Goal: Information Seeking & Learning: Learn about a topic

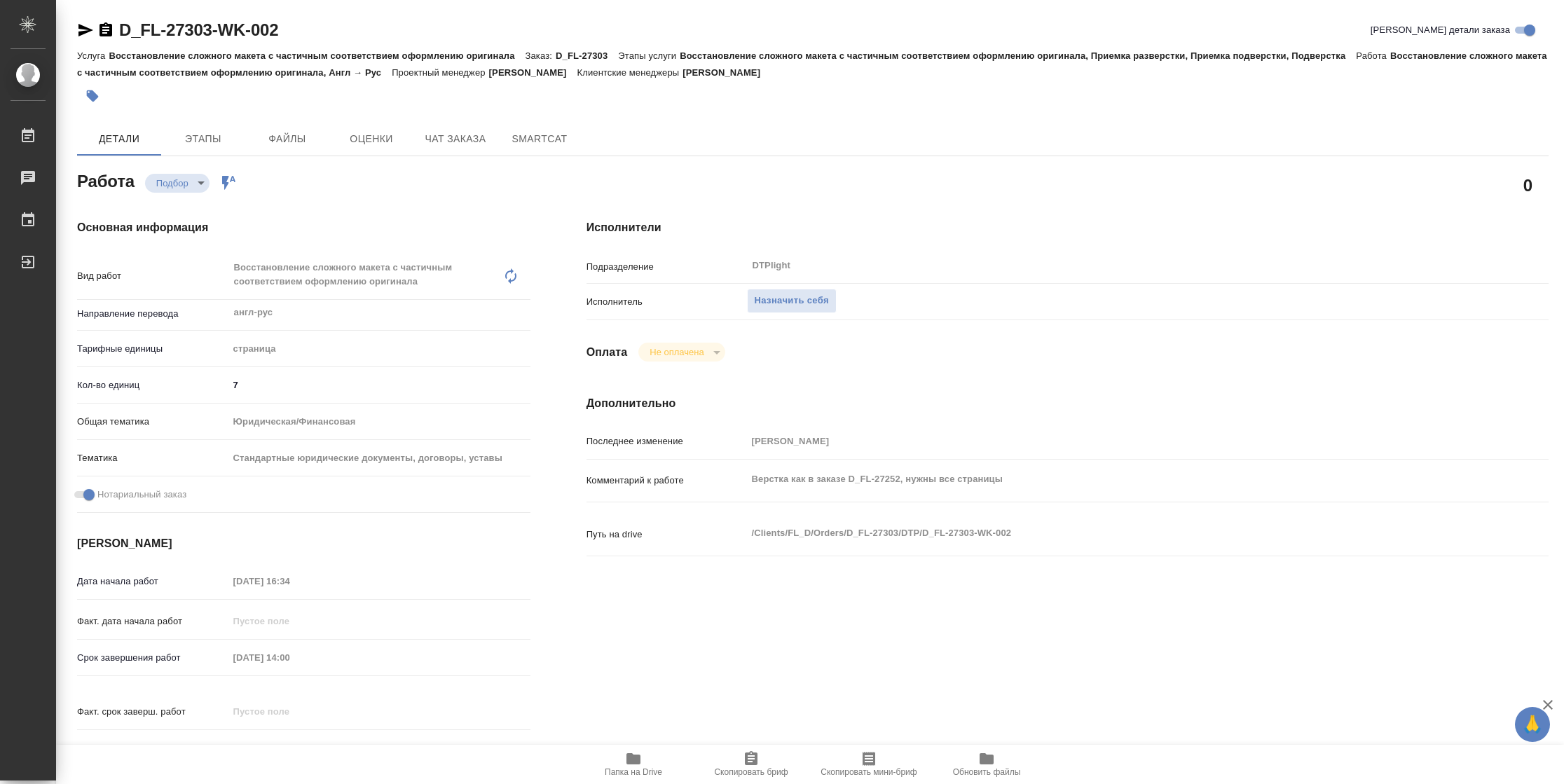
click at [620, 768] on span "Папка на Drive" at bounding box center [633, 772] width 57 height 10
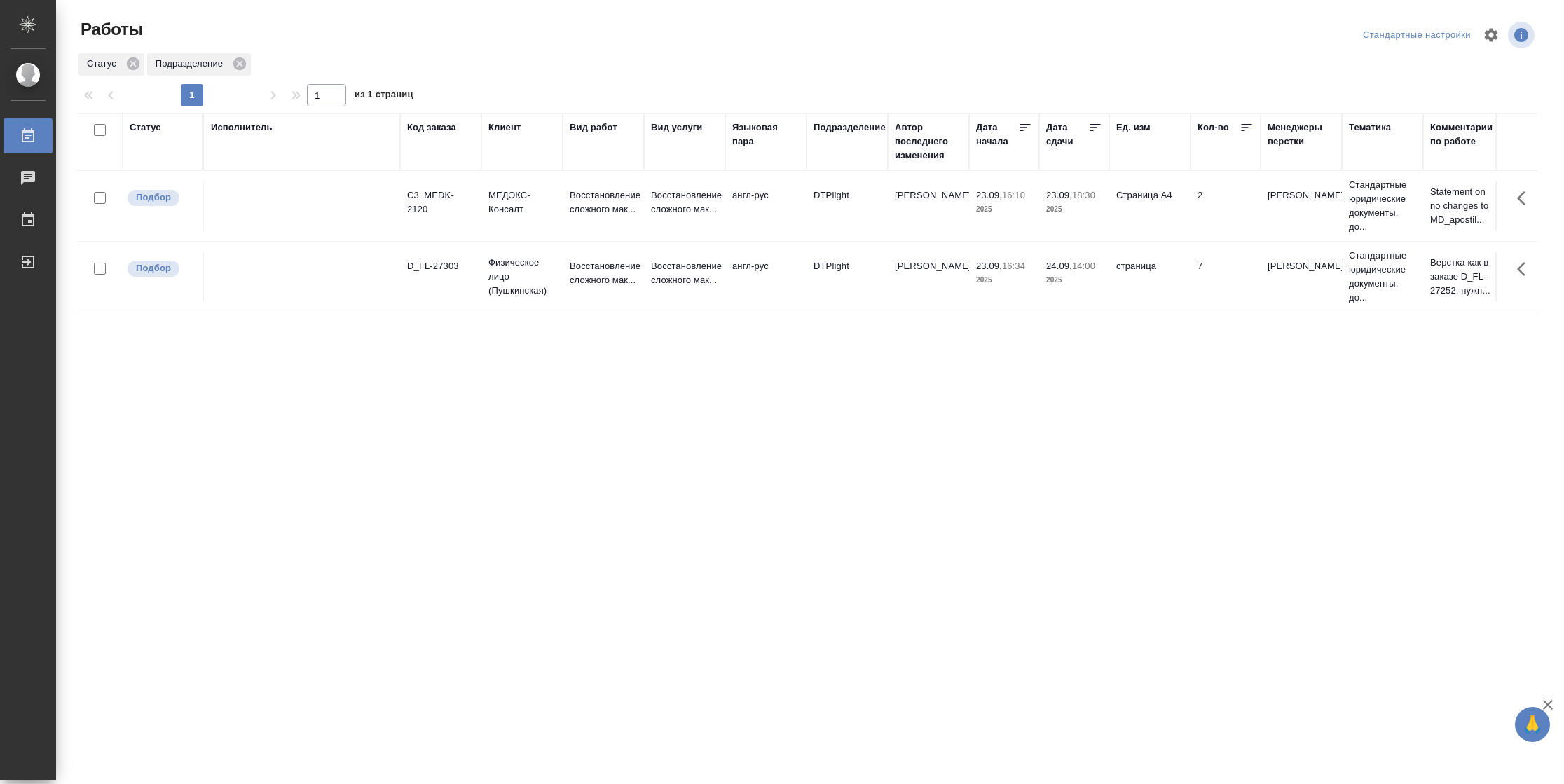
click at [1204, 205] on td "2" at bounding box center [1226, 205] width 70 height 49
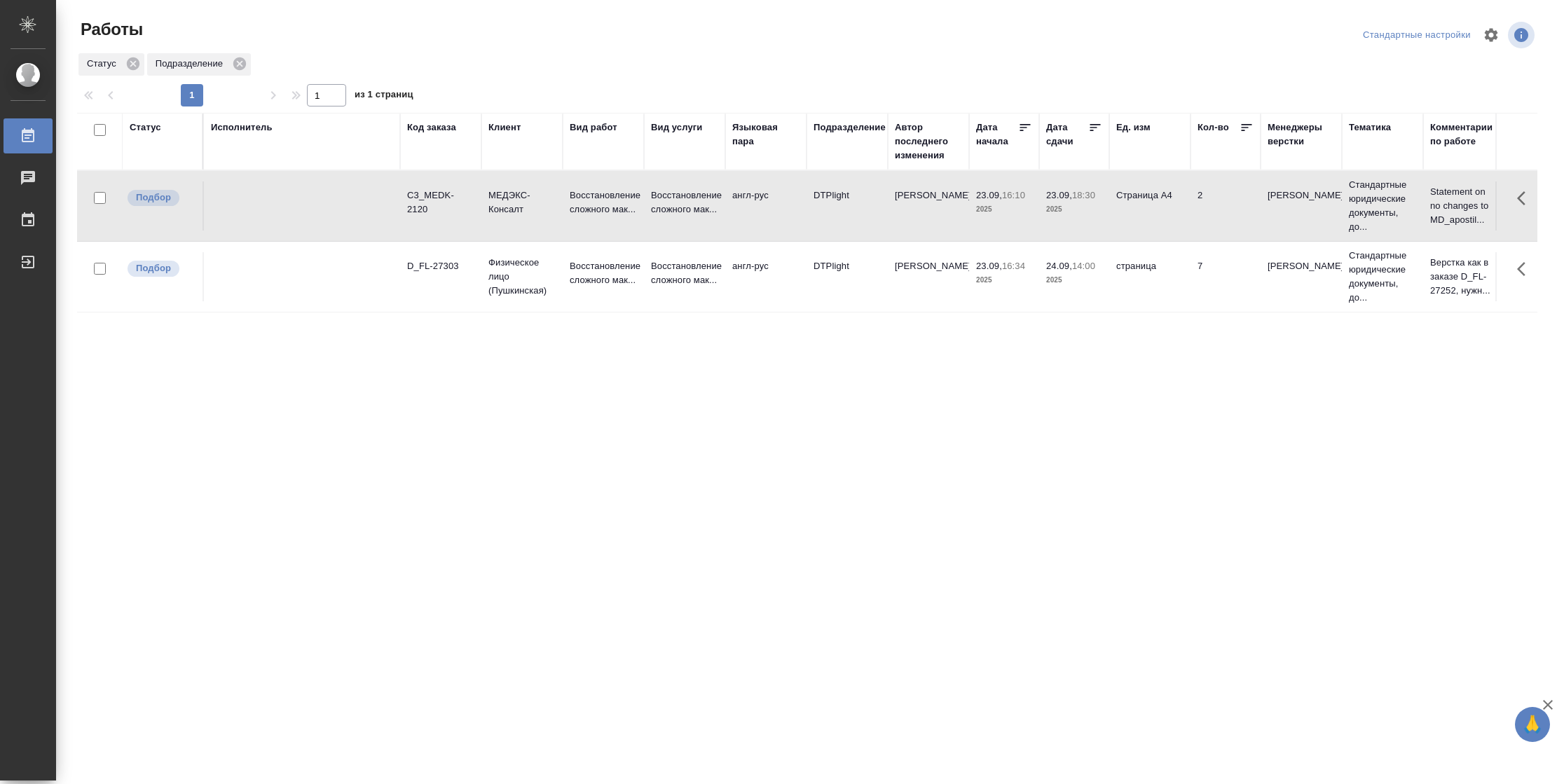
click at [1204, 206] on td "2" at bounding box center [1226, 205] width 70 height 49
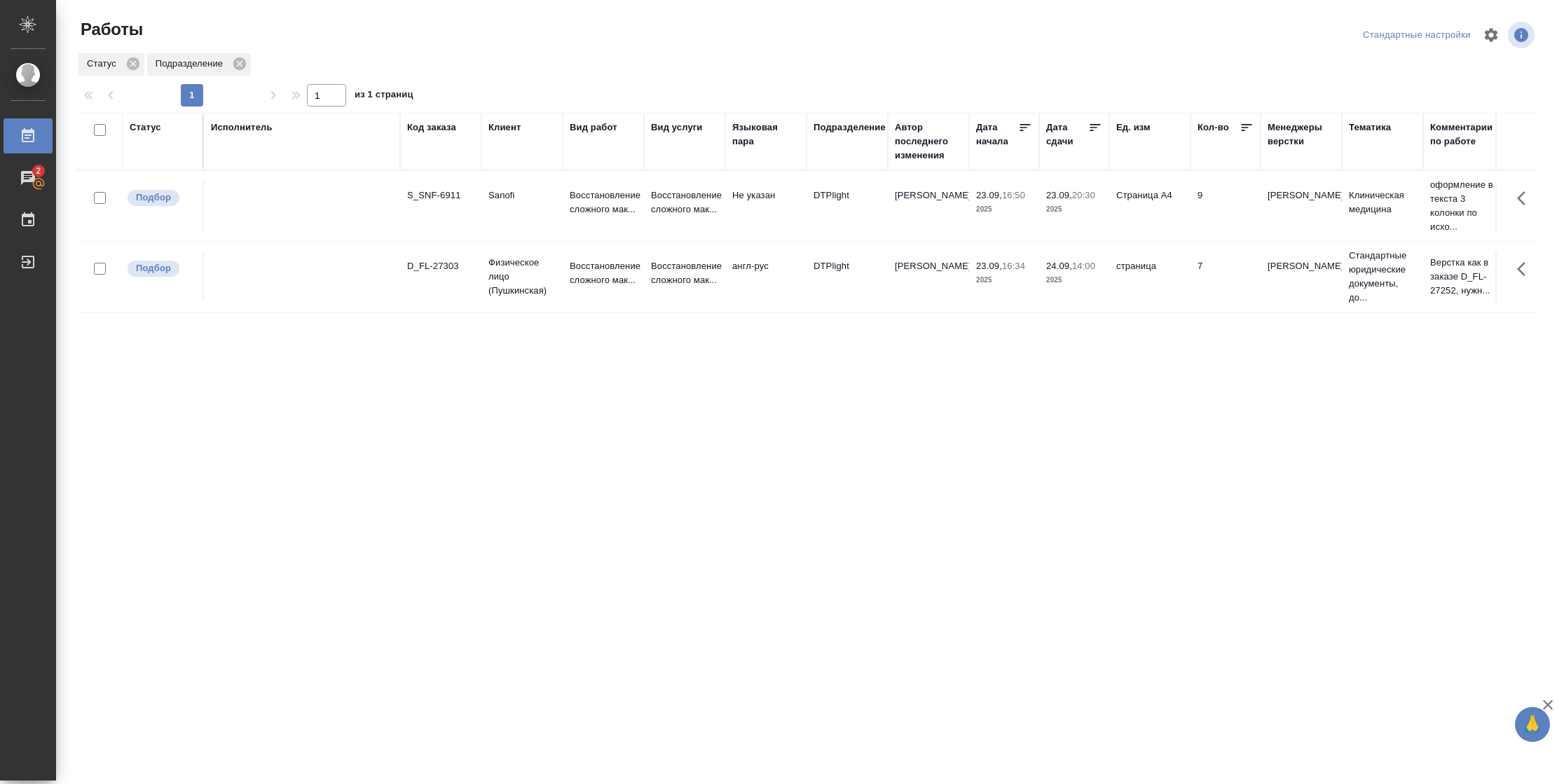
click at [1183, 224] on td "Страница А4" at bounding box center [1150, 205] width 81 height 49
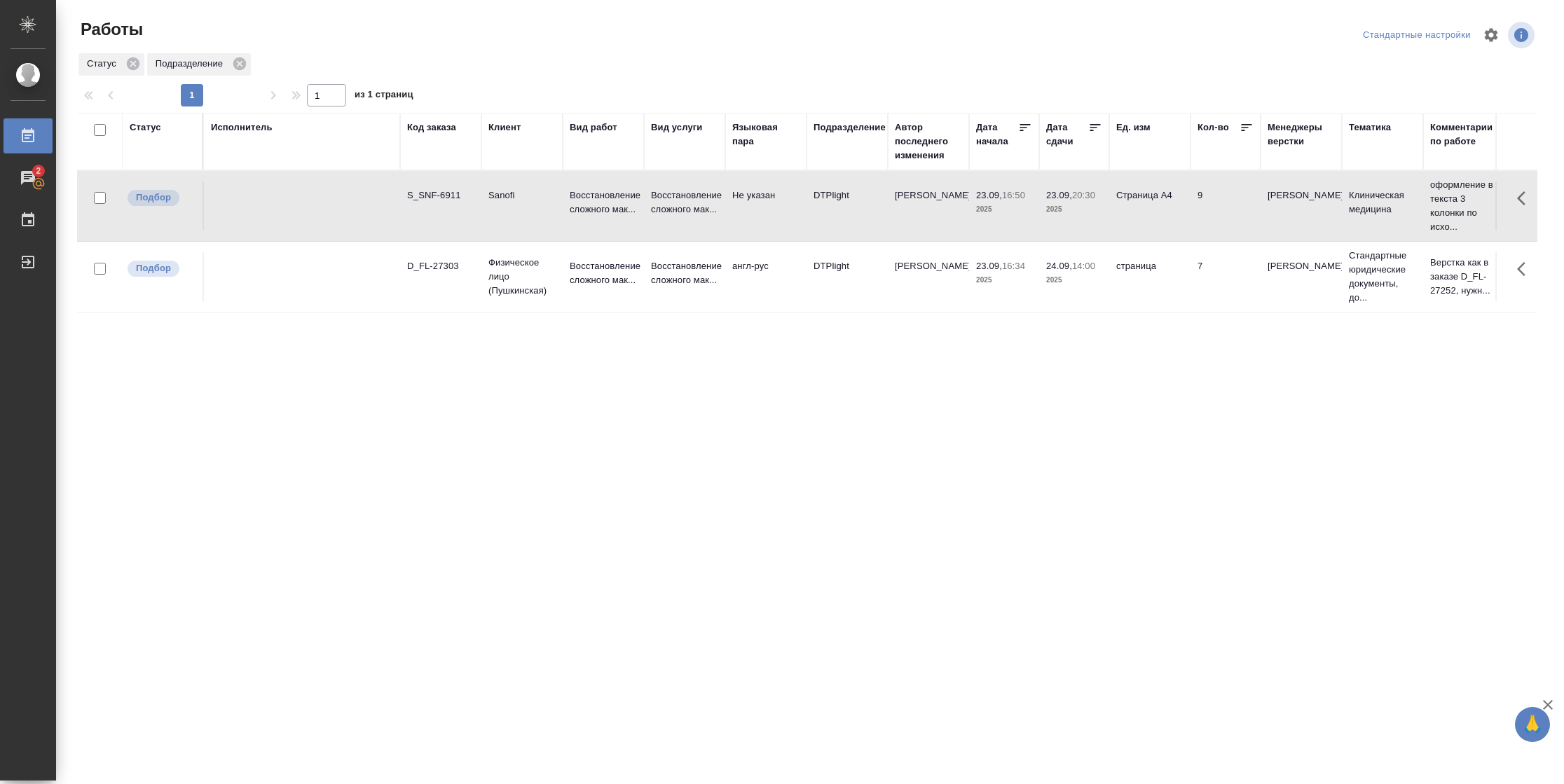
click at [1183, 224] on td "Страница А4" at bounding box center [1150, 205] width 81 height 49
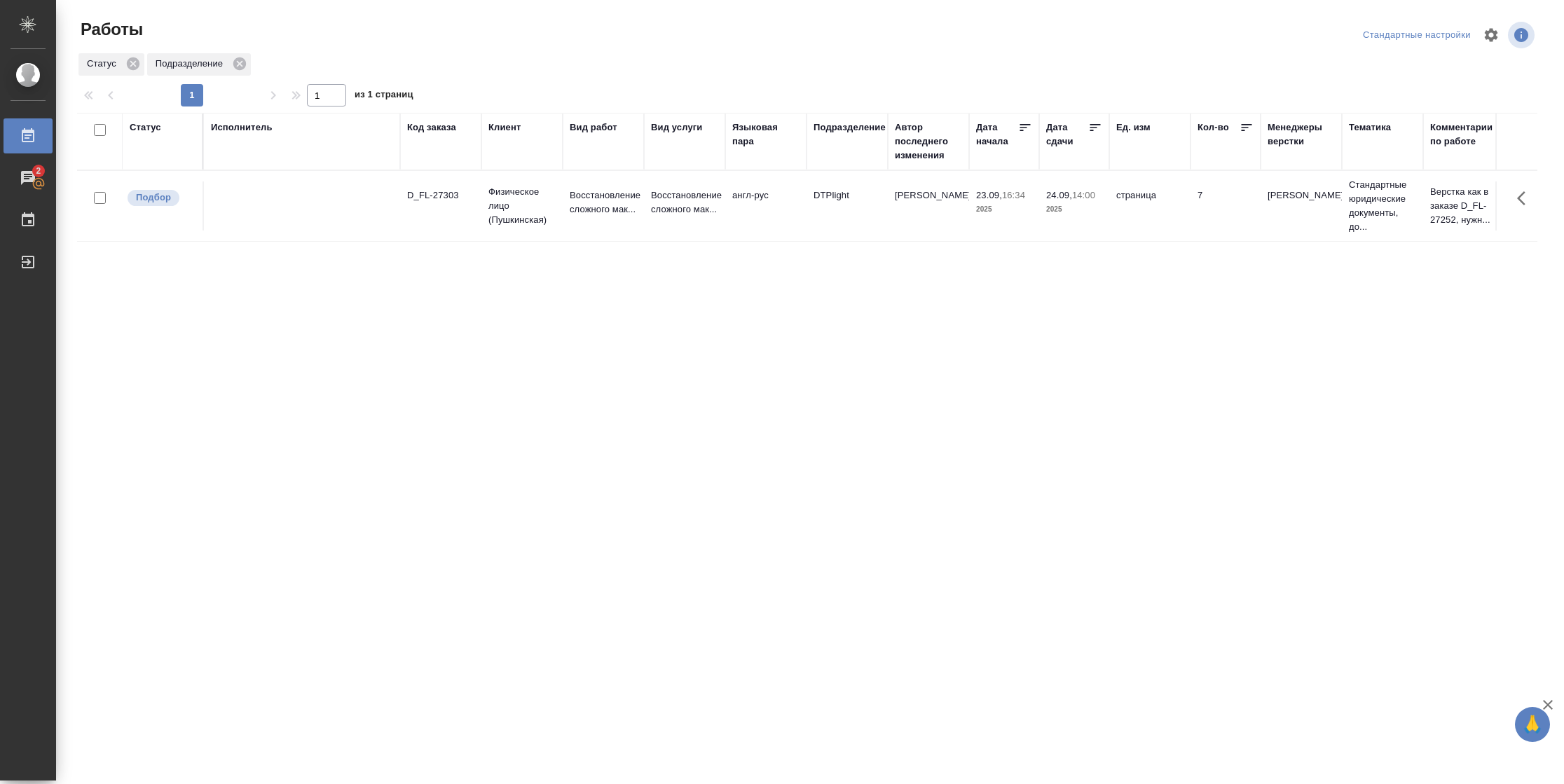
click at [870, 129] on div "Подразделение" at bounding box center [850, 127] width 72 height 14
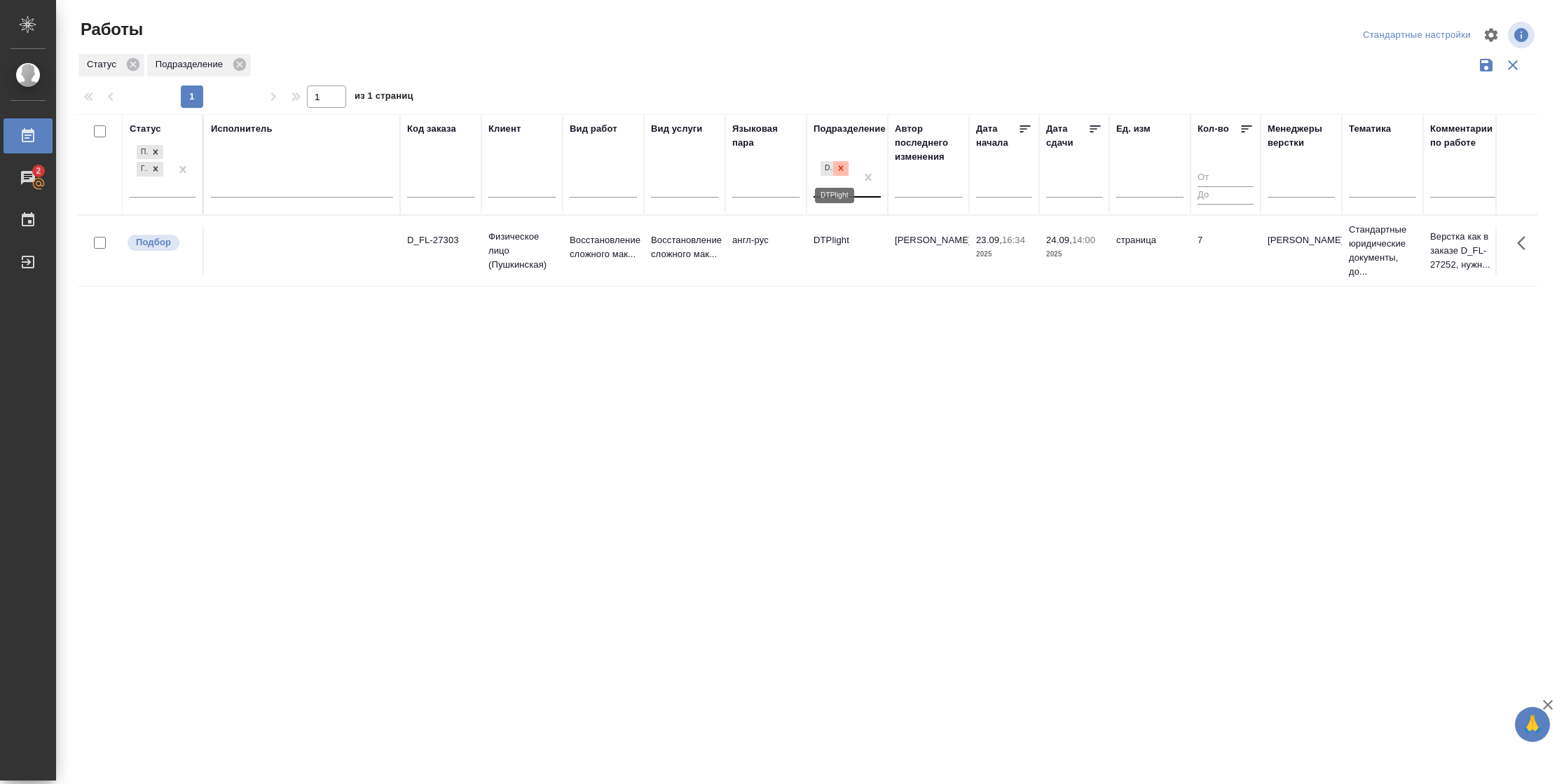
click at [840, 173] on icon at bounding box center [841, 168] width 10 height 10
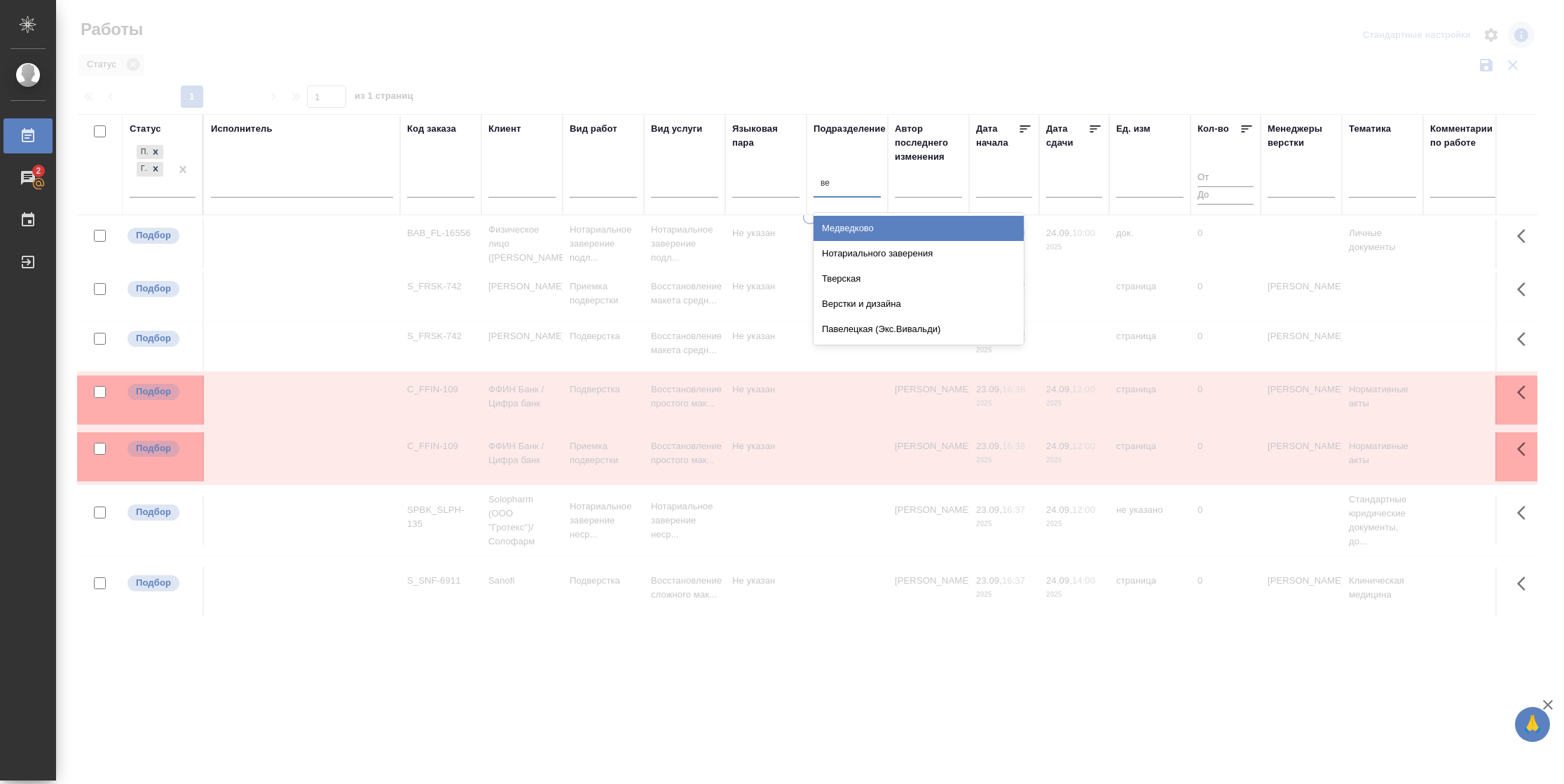
type input "вер"
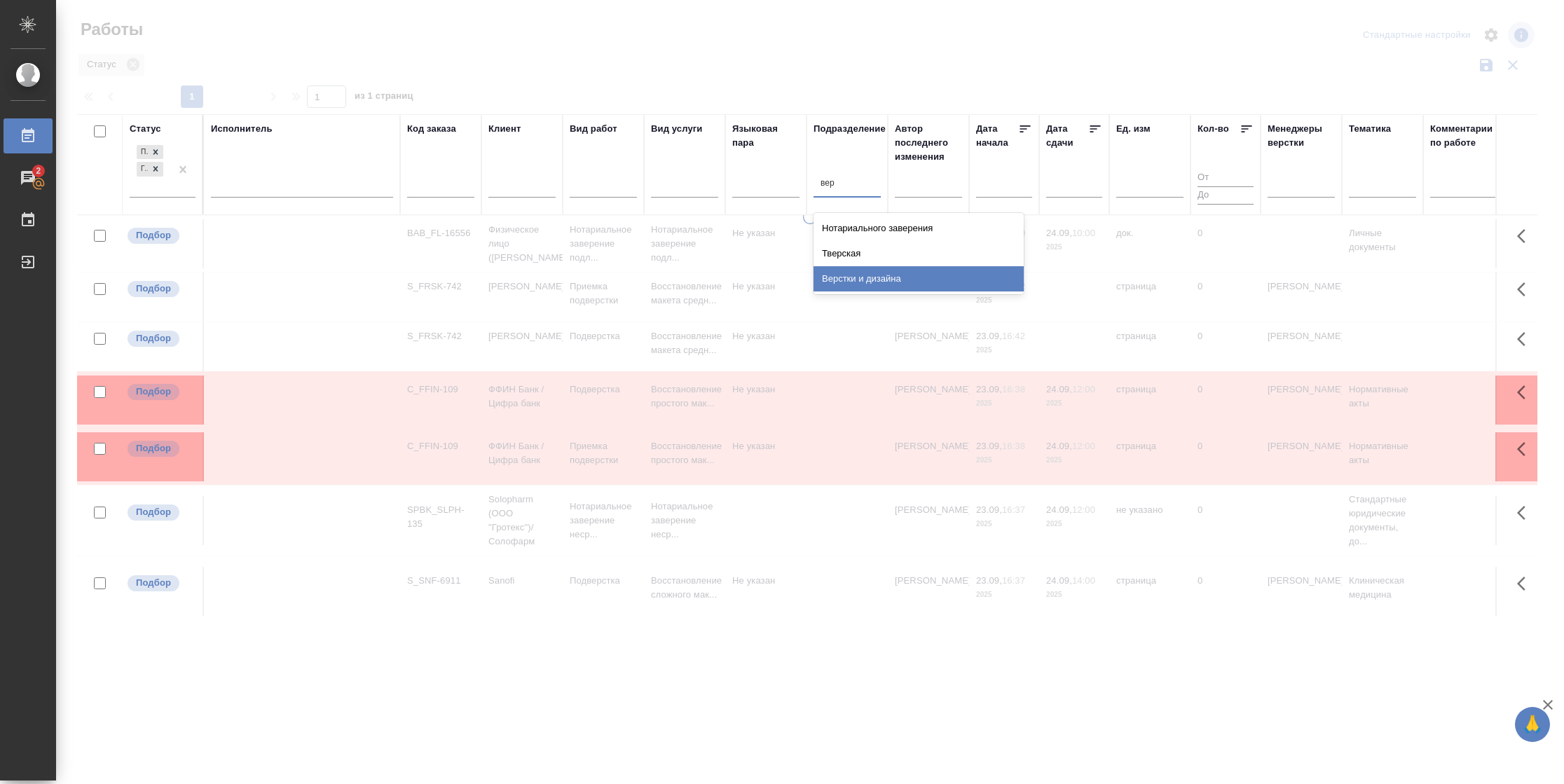
click at [849, 283] on div "Верстки и дизайна" at bounding box center [919, 279] width 211 height 26
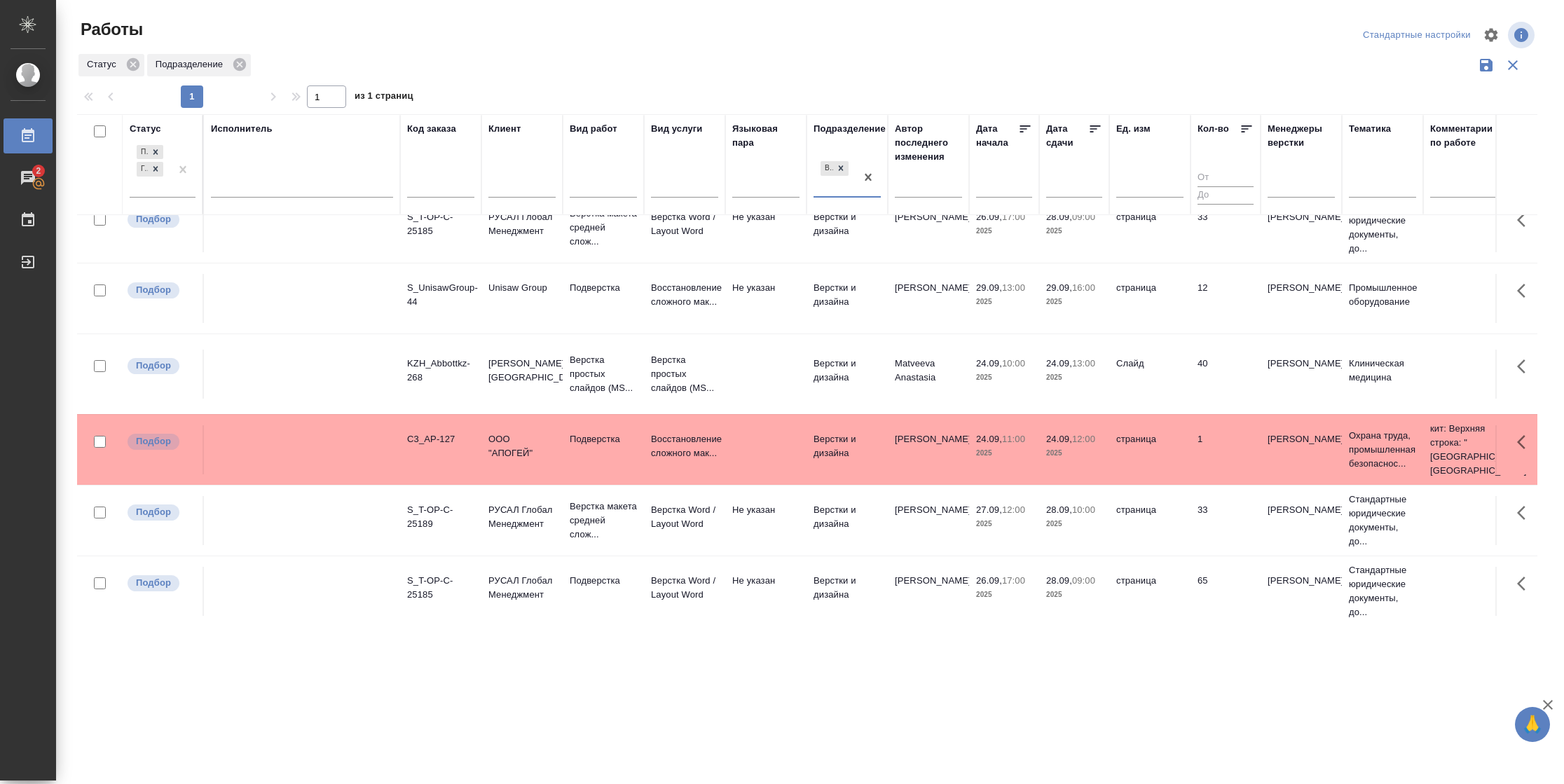
scroll to position [253, 0]
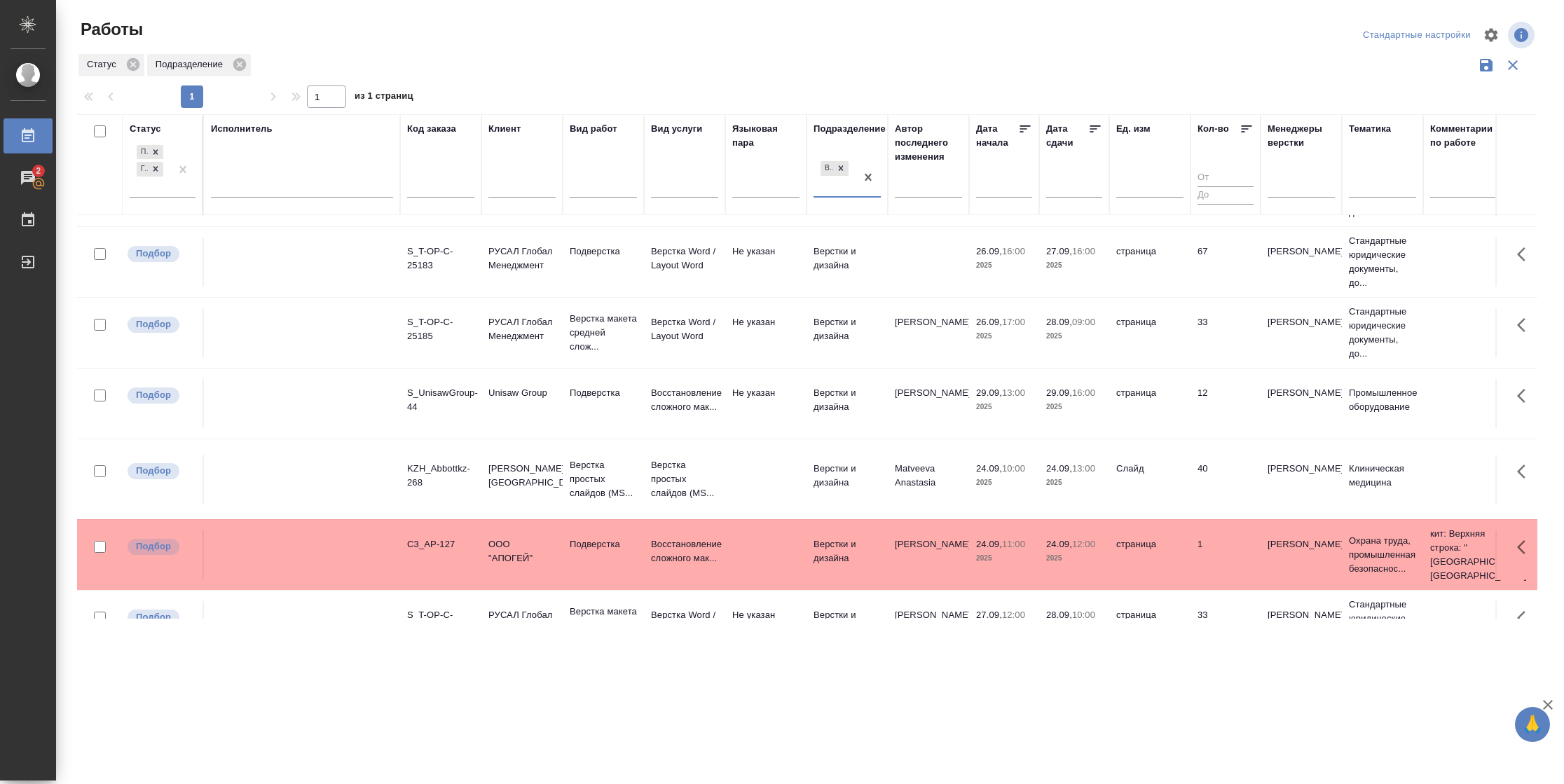
click at [1214, 477] on td "40" at bounding box center [1226, 479] width 70 height 49
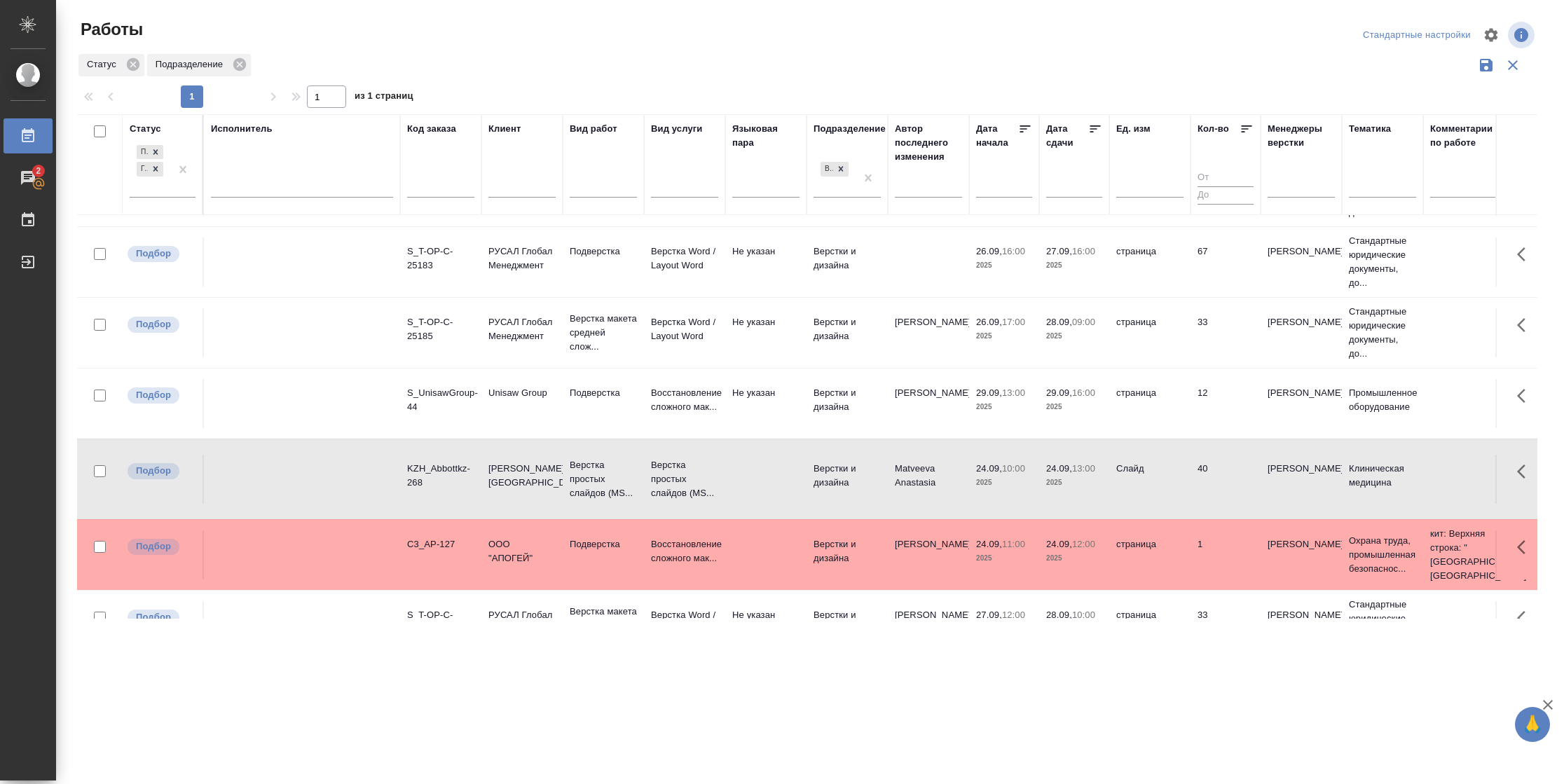
click at [1214, 477] on td "40" at bounding box center [1226, 479] width 70 height 49
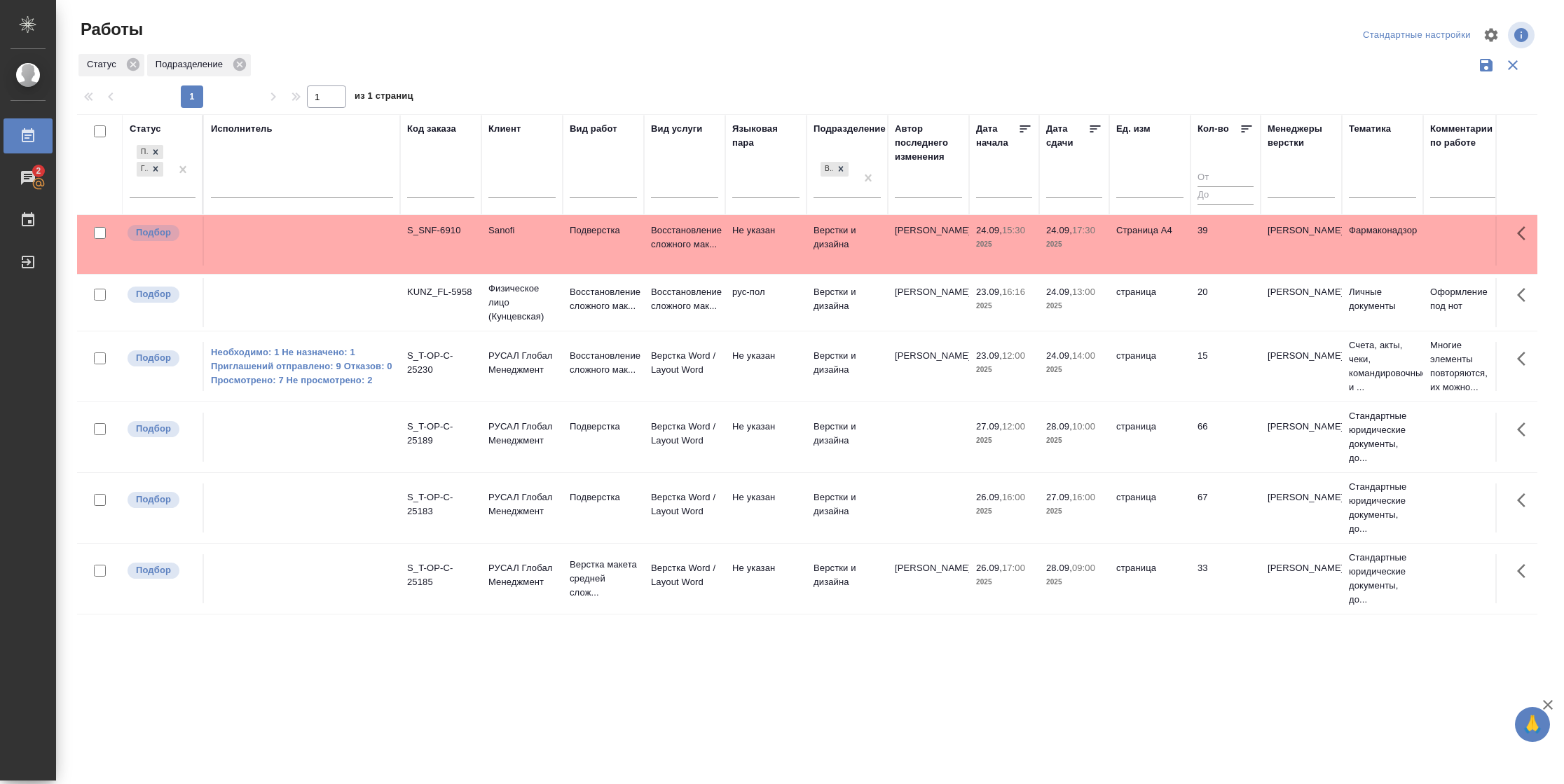
scroll to position [0, 0]
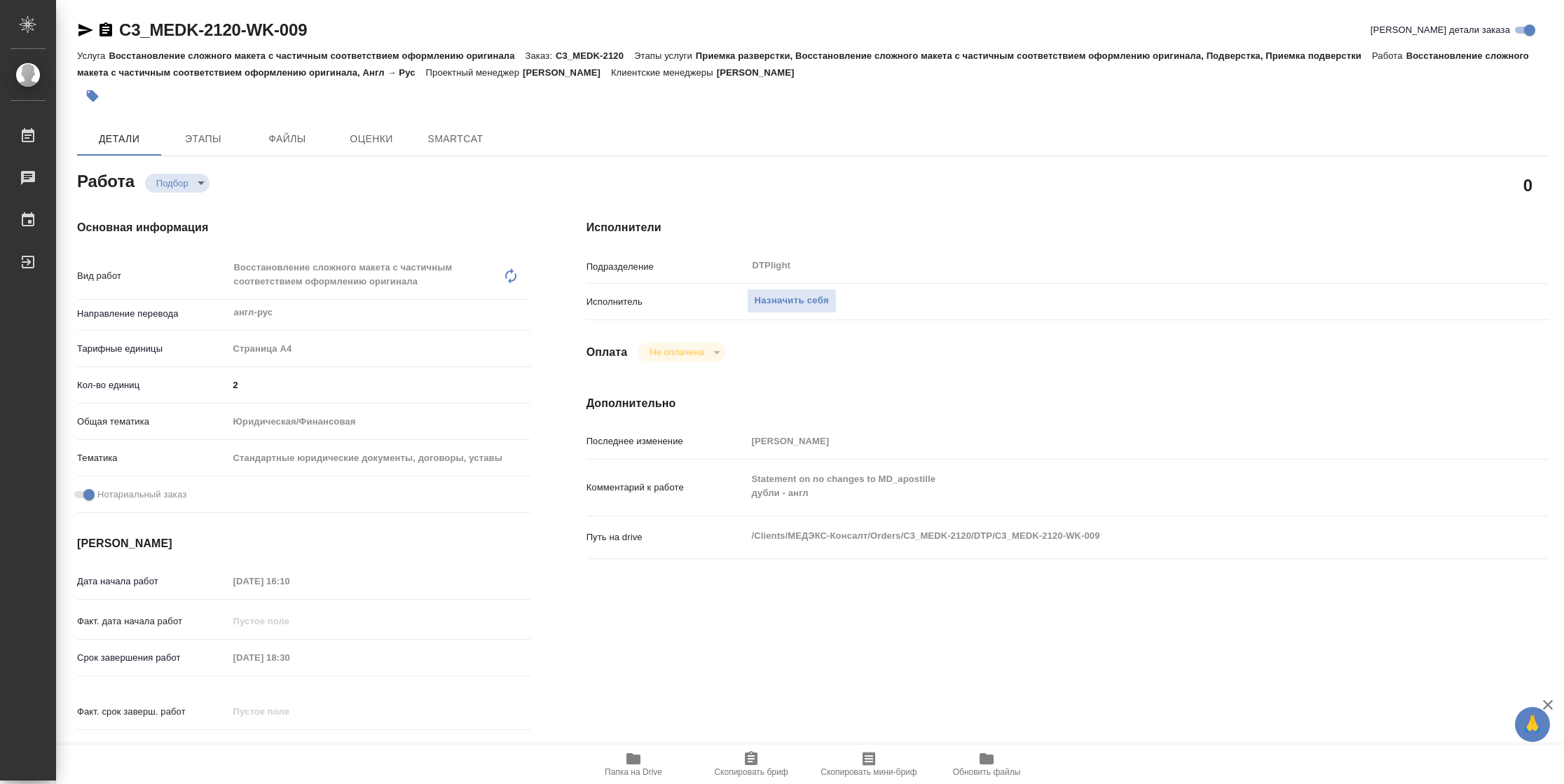
type textarea "x"
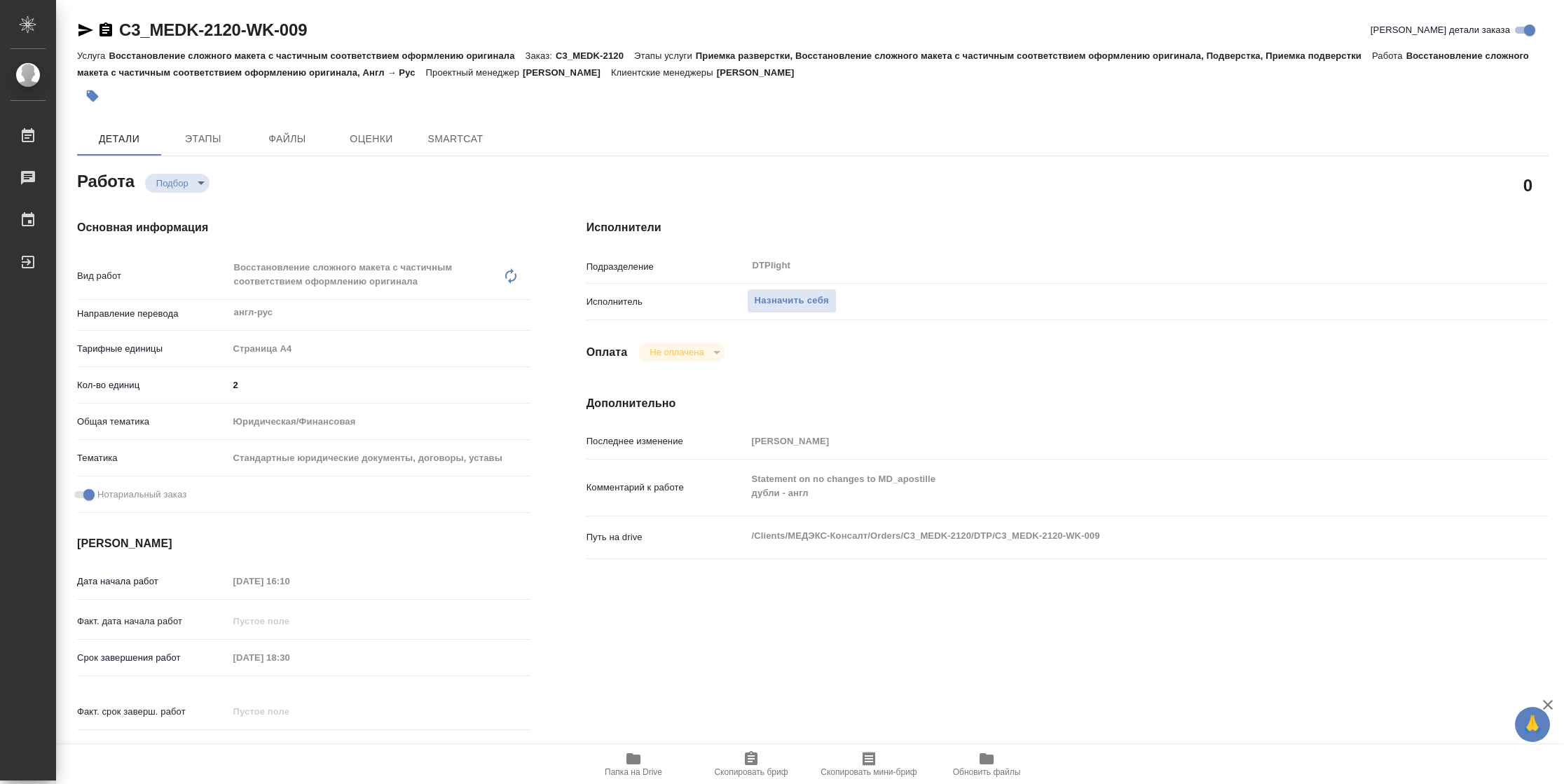
type textarea "x"
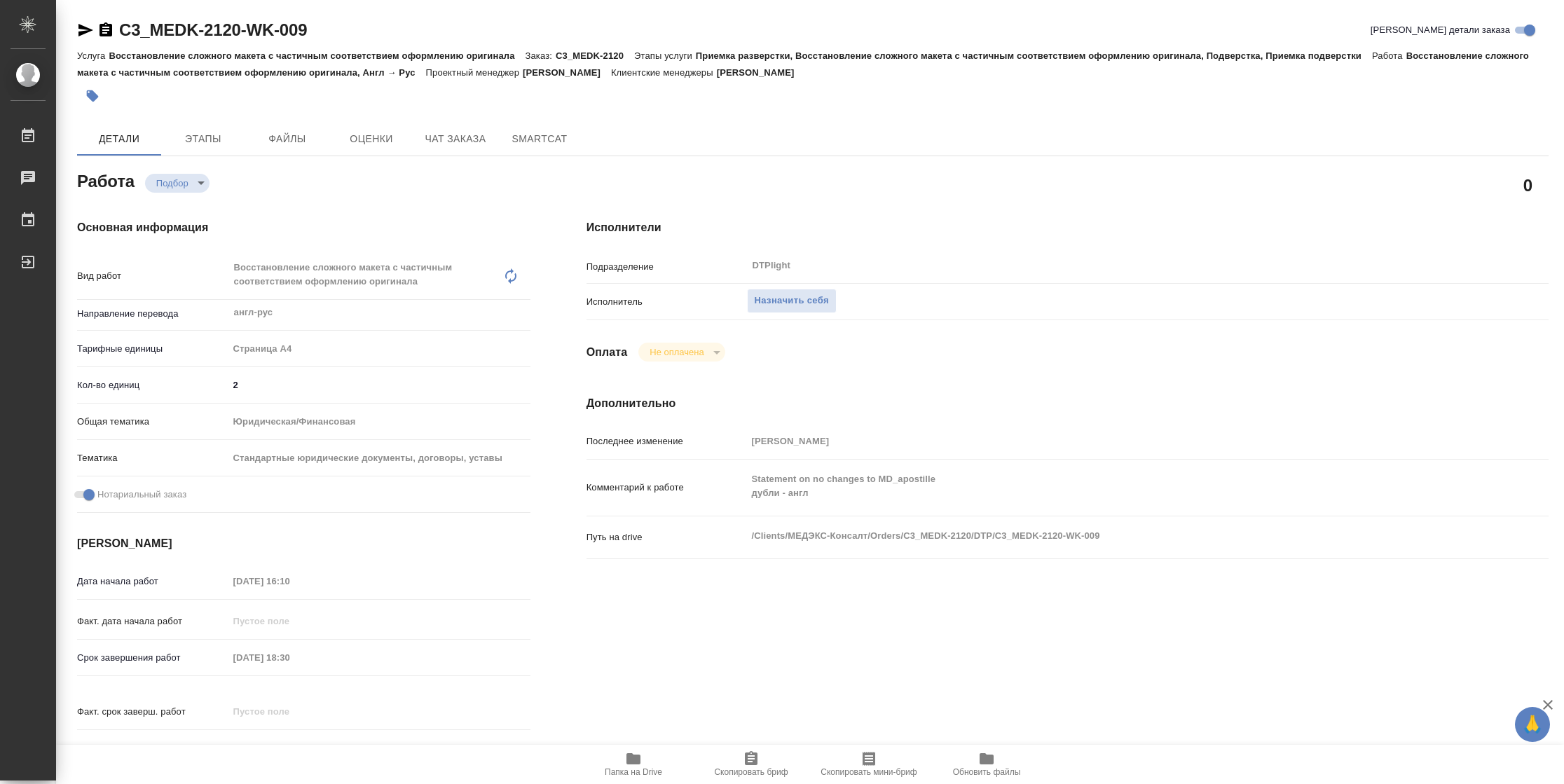
click at [644, 770] on span "Папка на Drive" at bounding box center [633, 772] width 57 height 10
type textarea "x"
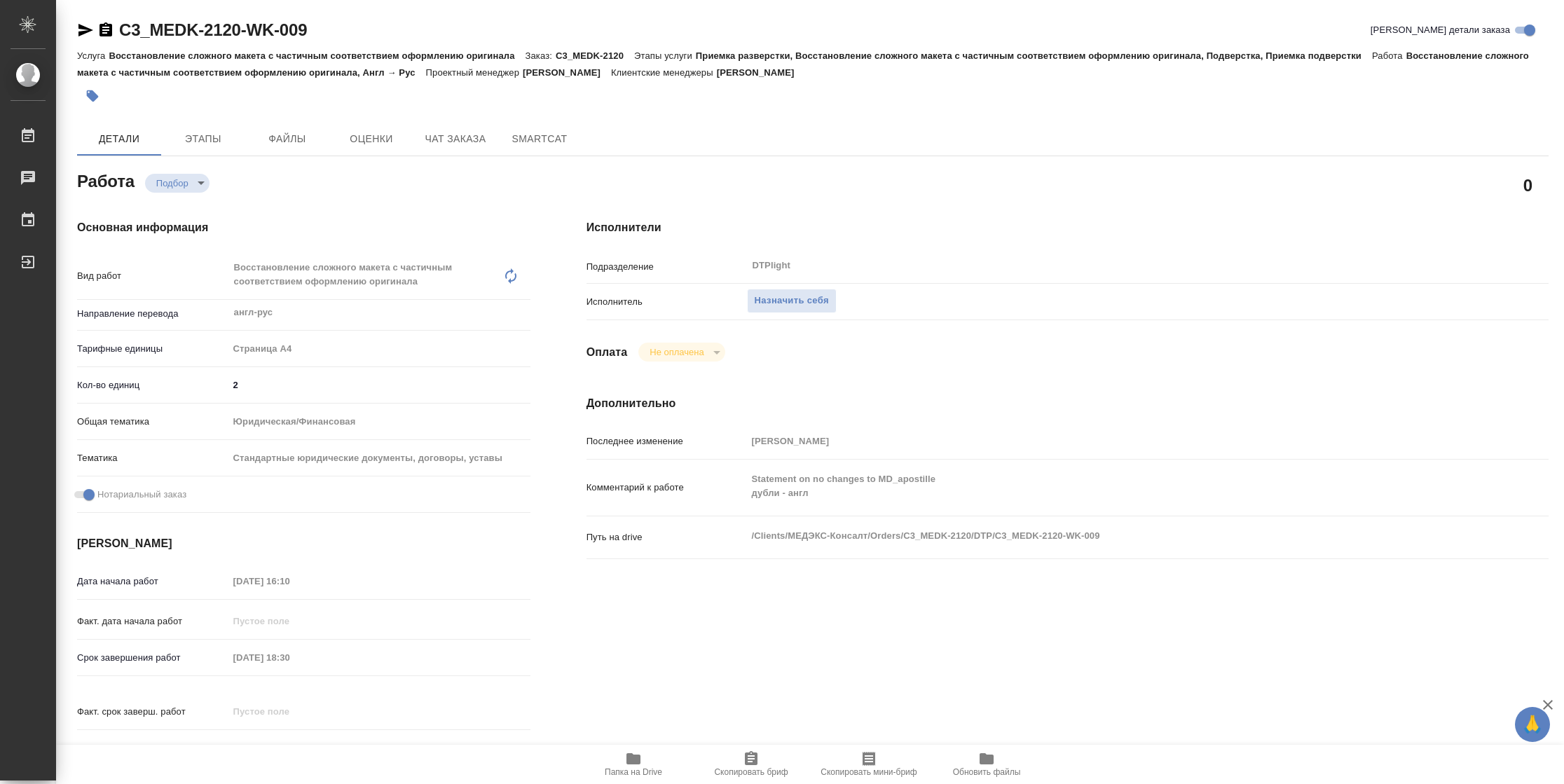
type textarea "x"
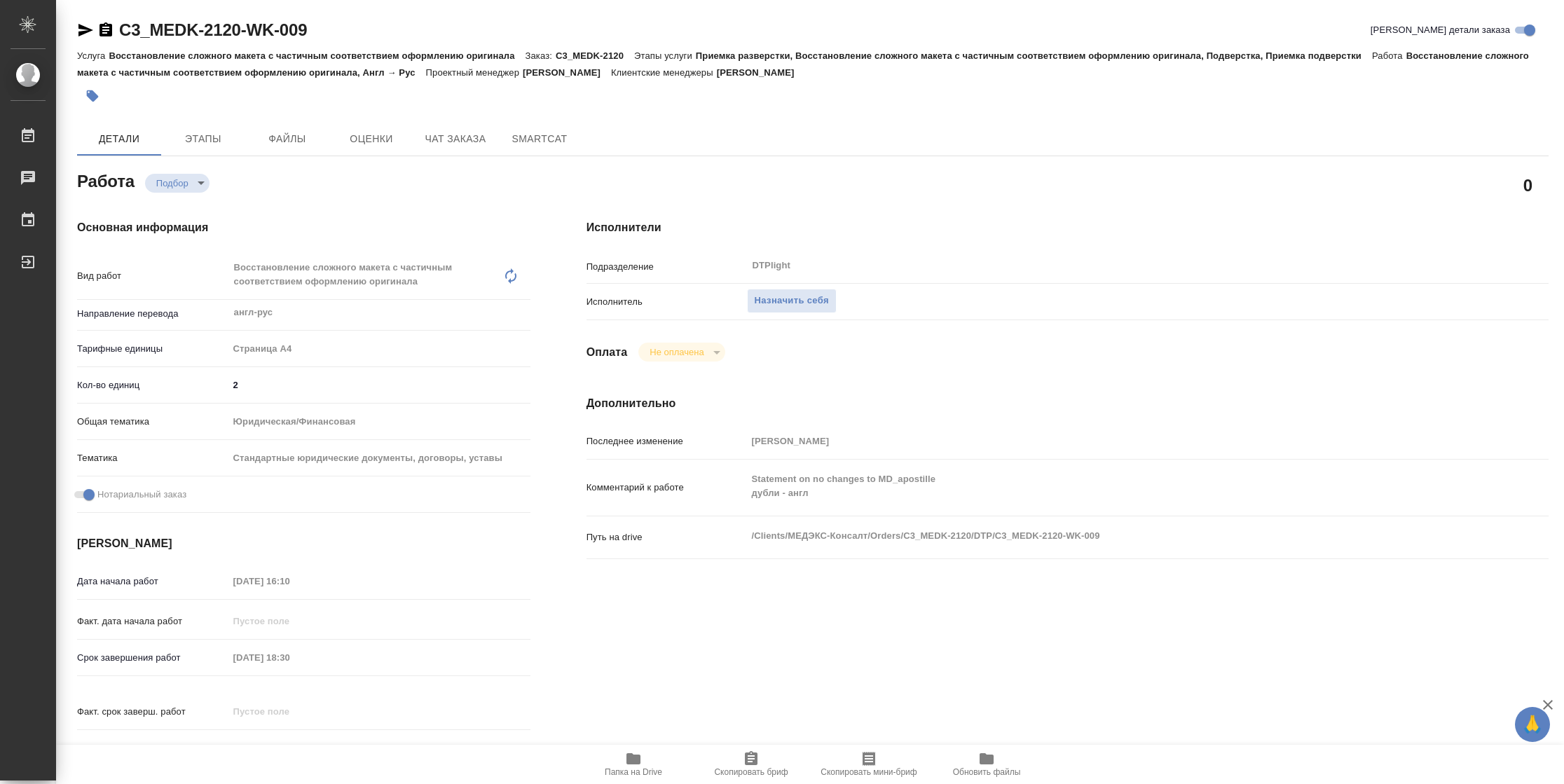
type textarea "x"
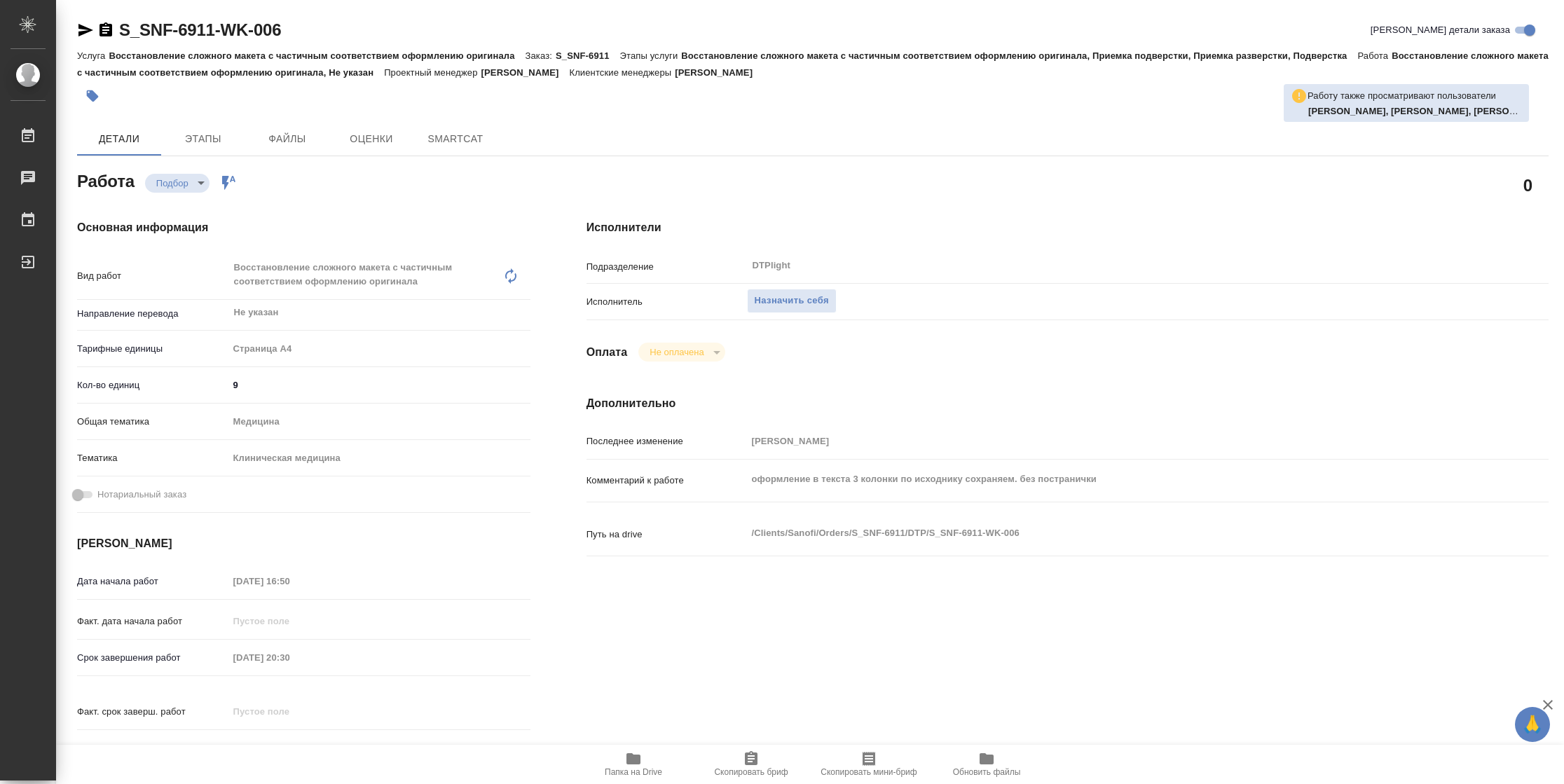
type textarea "x"
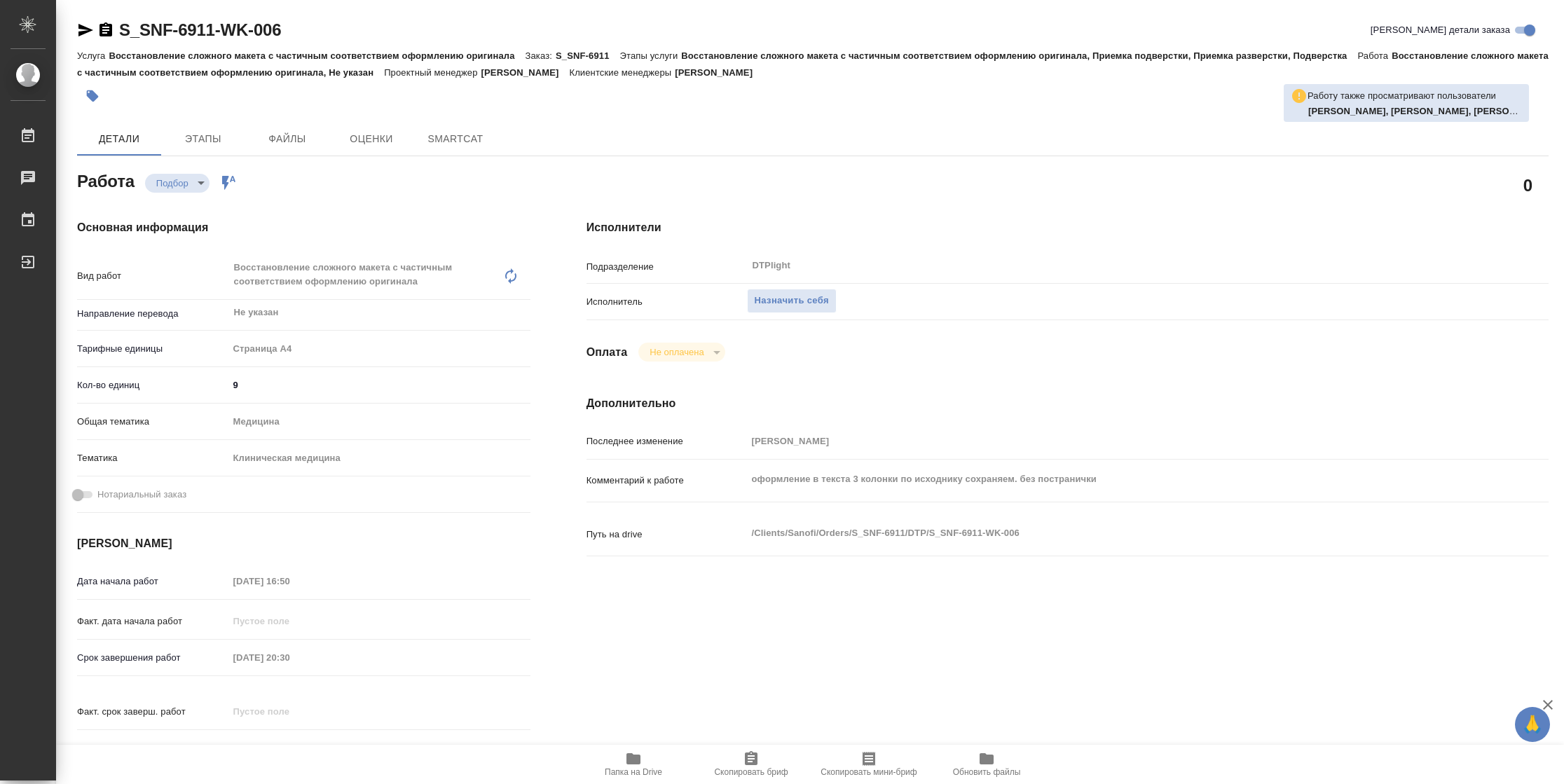
type textarea "x"
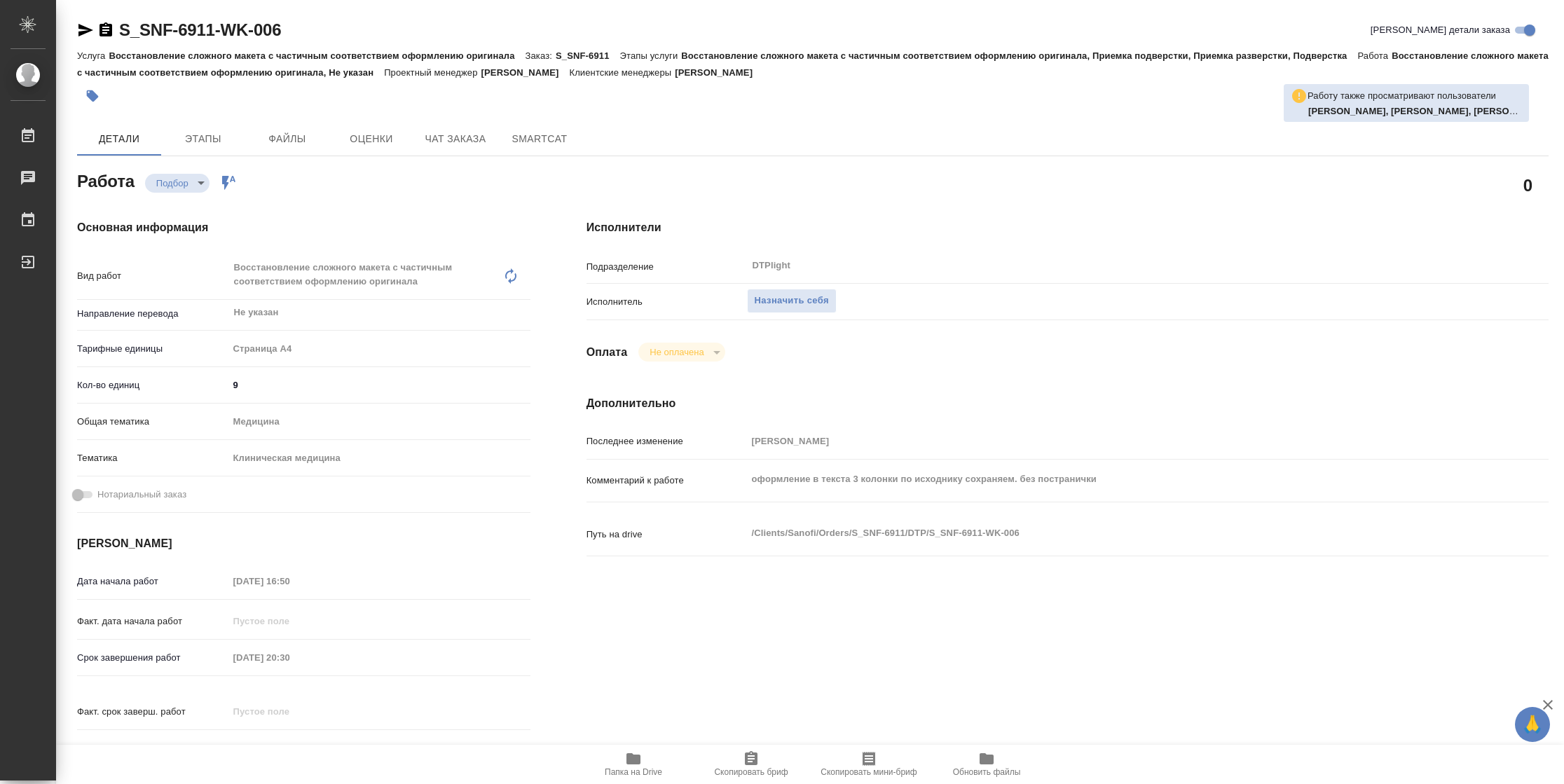
click at [627, 768] on span "Папка на Drive" at bounding box center [633, 772] width 57 height 10
type textarea "x"
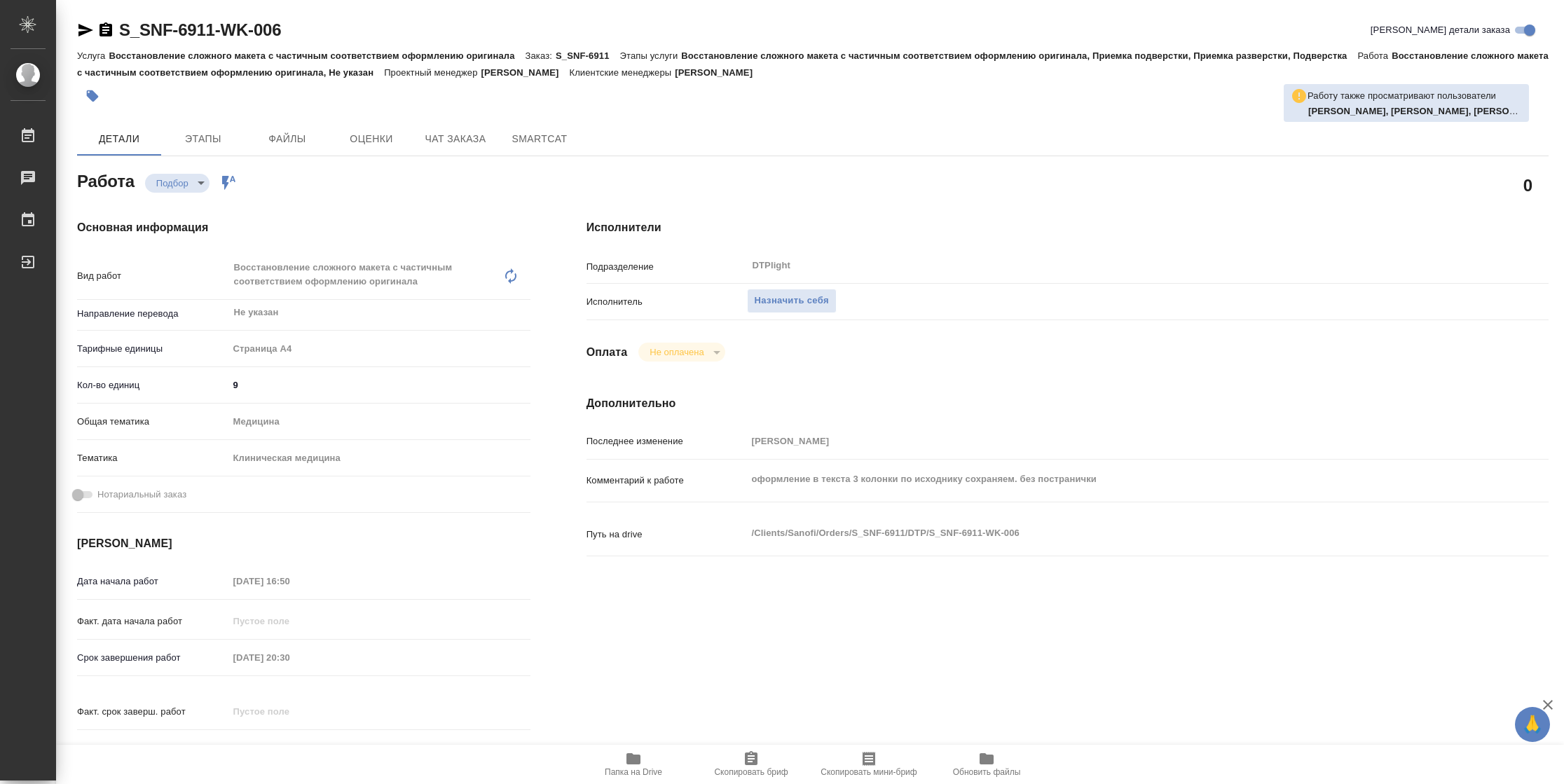
type textarea "x"
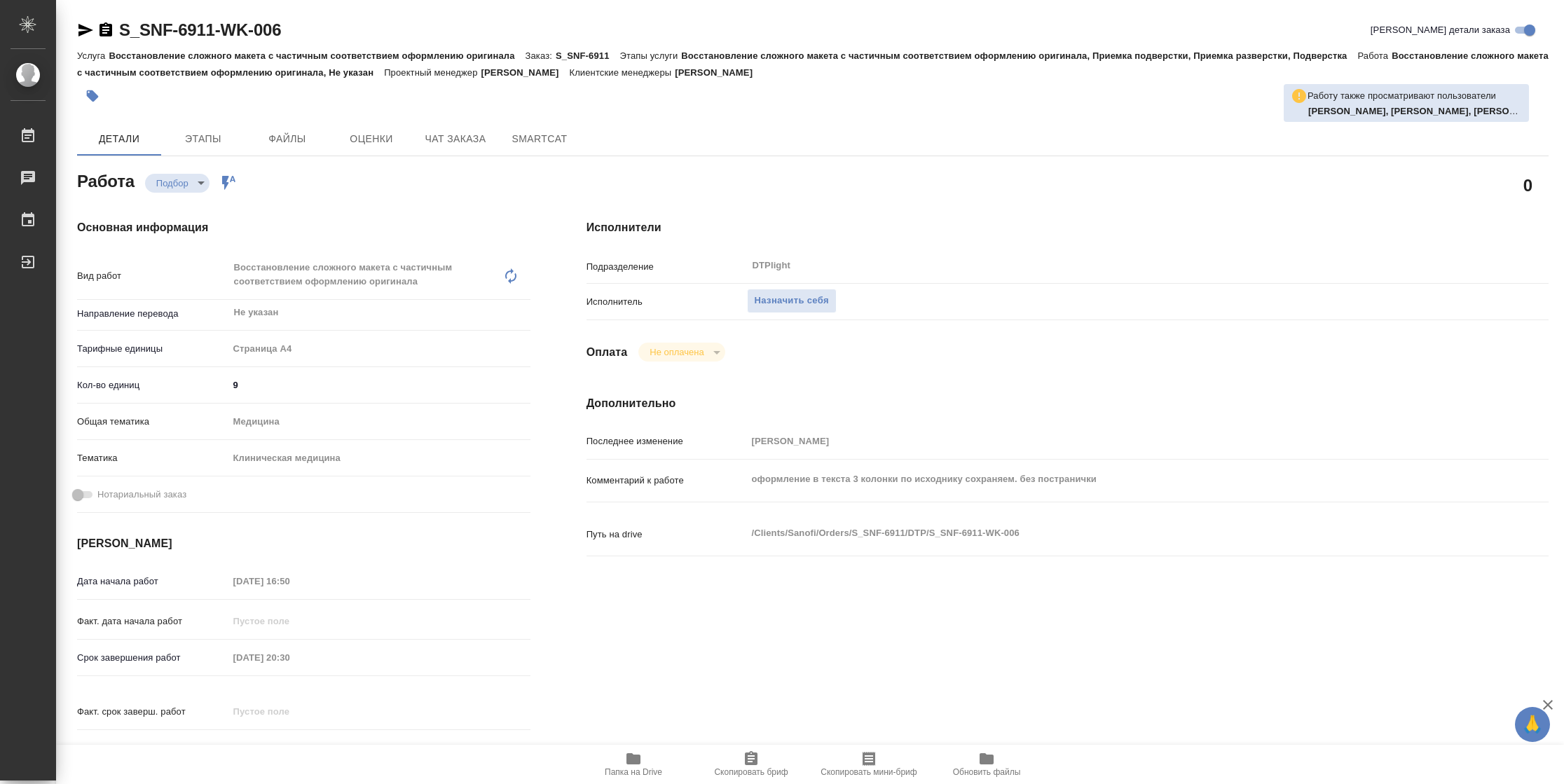
type textarea "x"
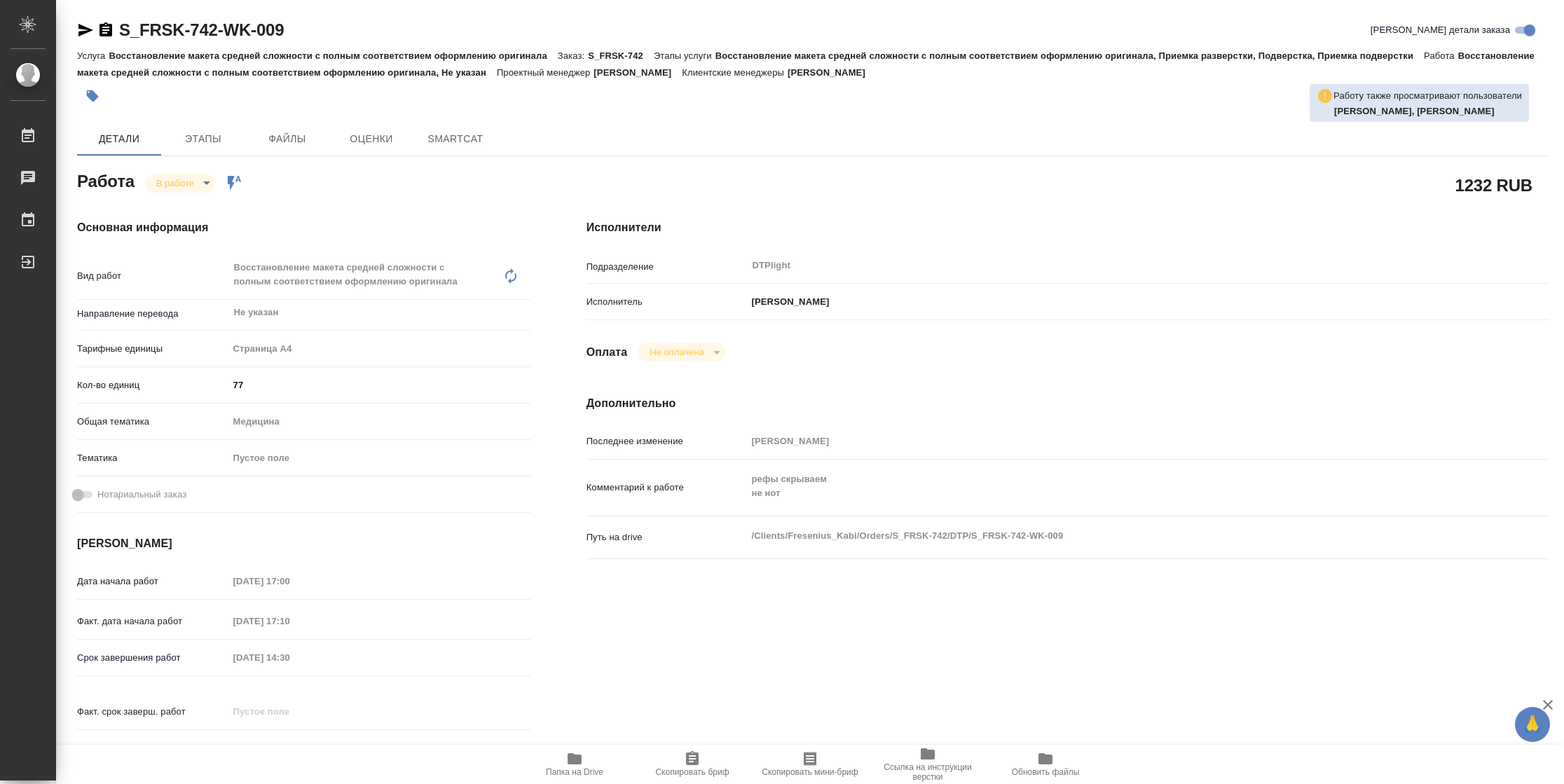
type textarea "x"
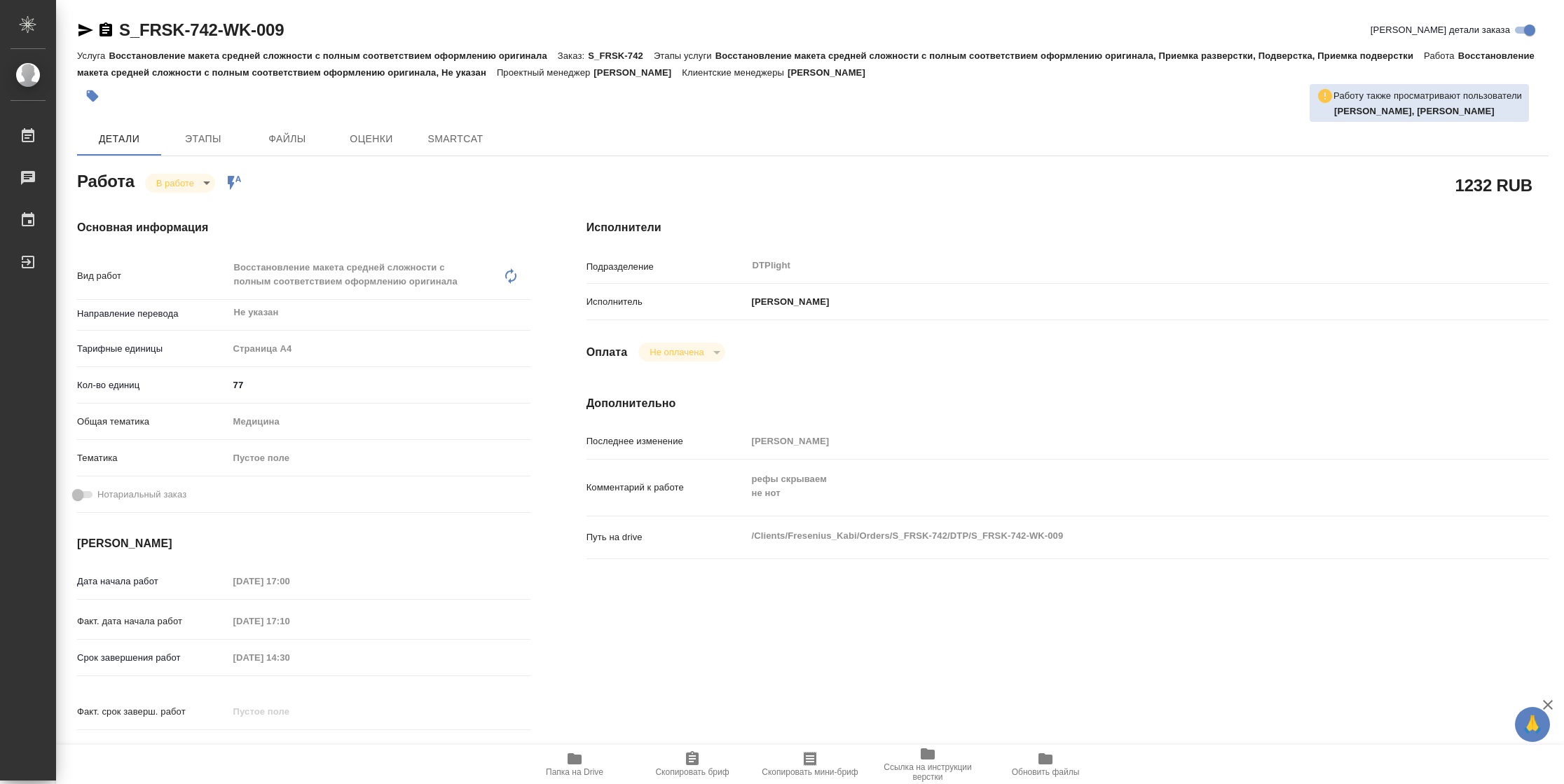
type textarea "x"
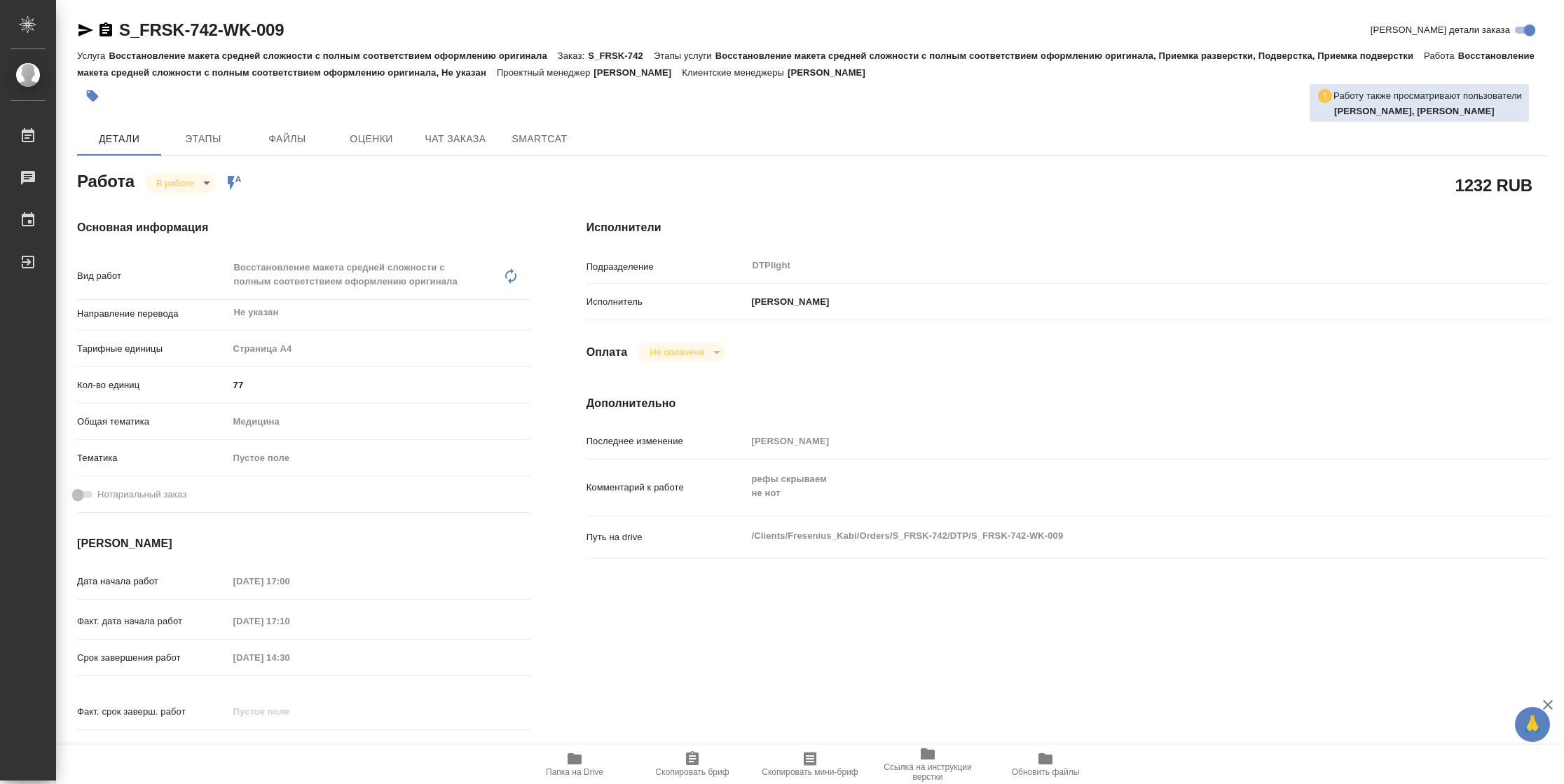
type textarea "x"
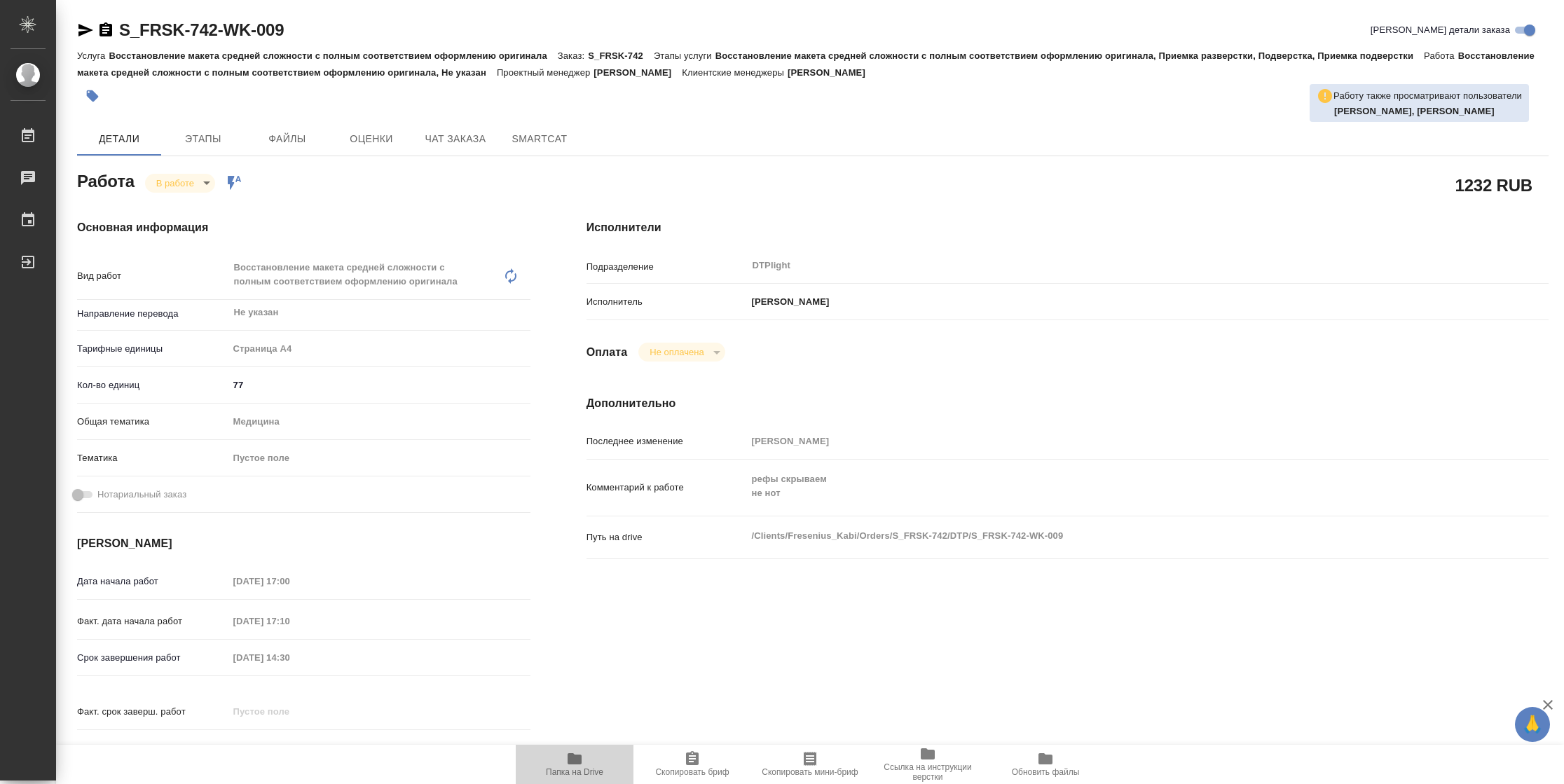
click at [598, 759] on span "Папка на Drive" at bounding box center [574, 763] width 101 height 26
type textarea "x"
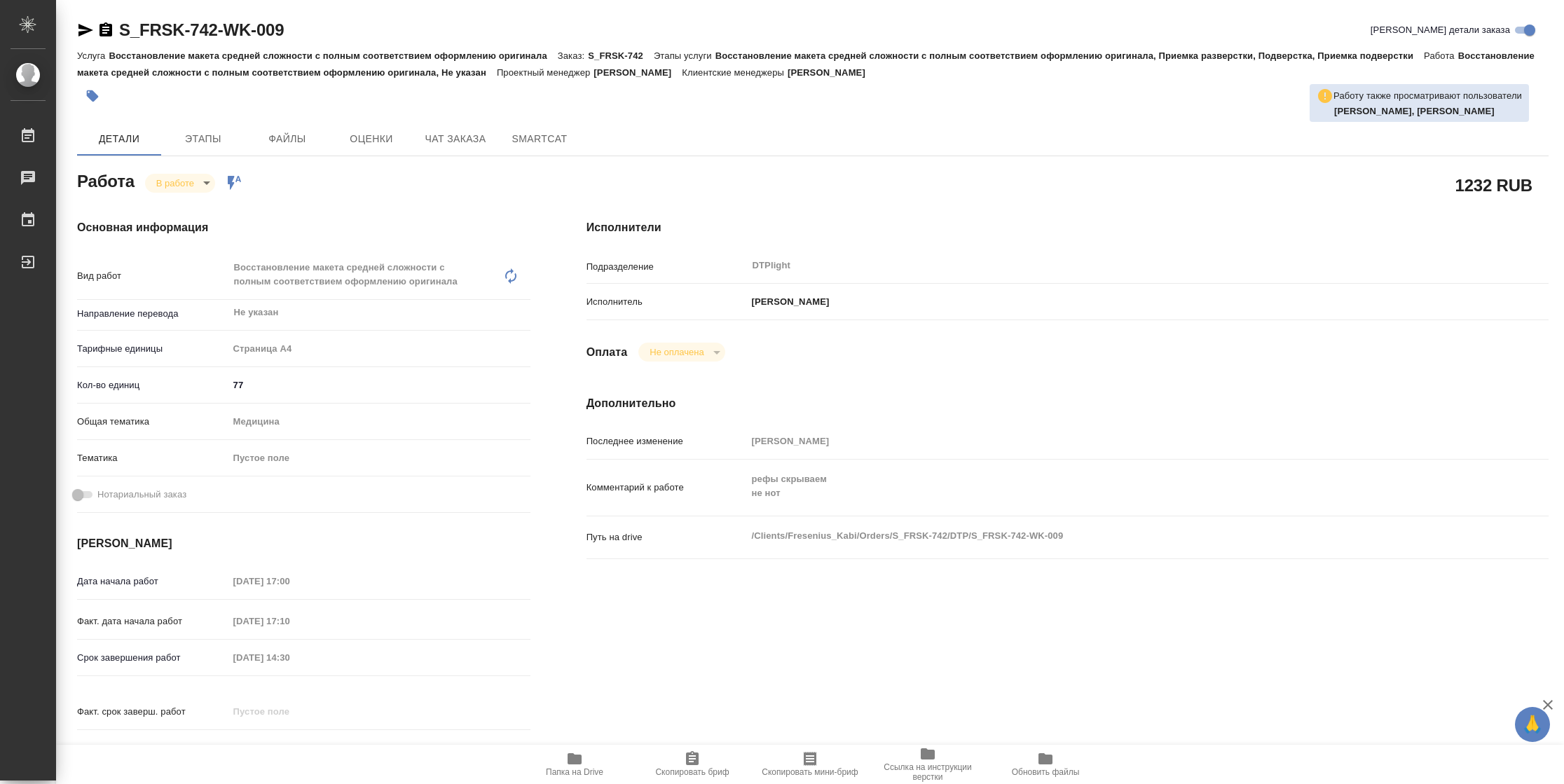
type textarea "x"
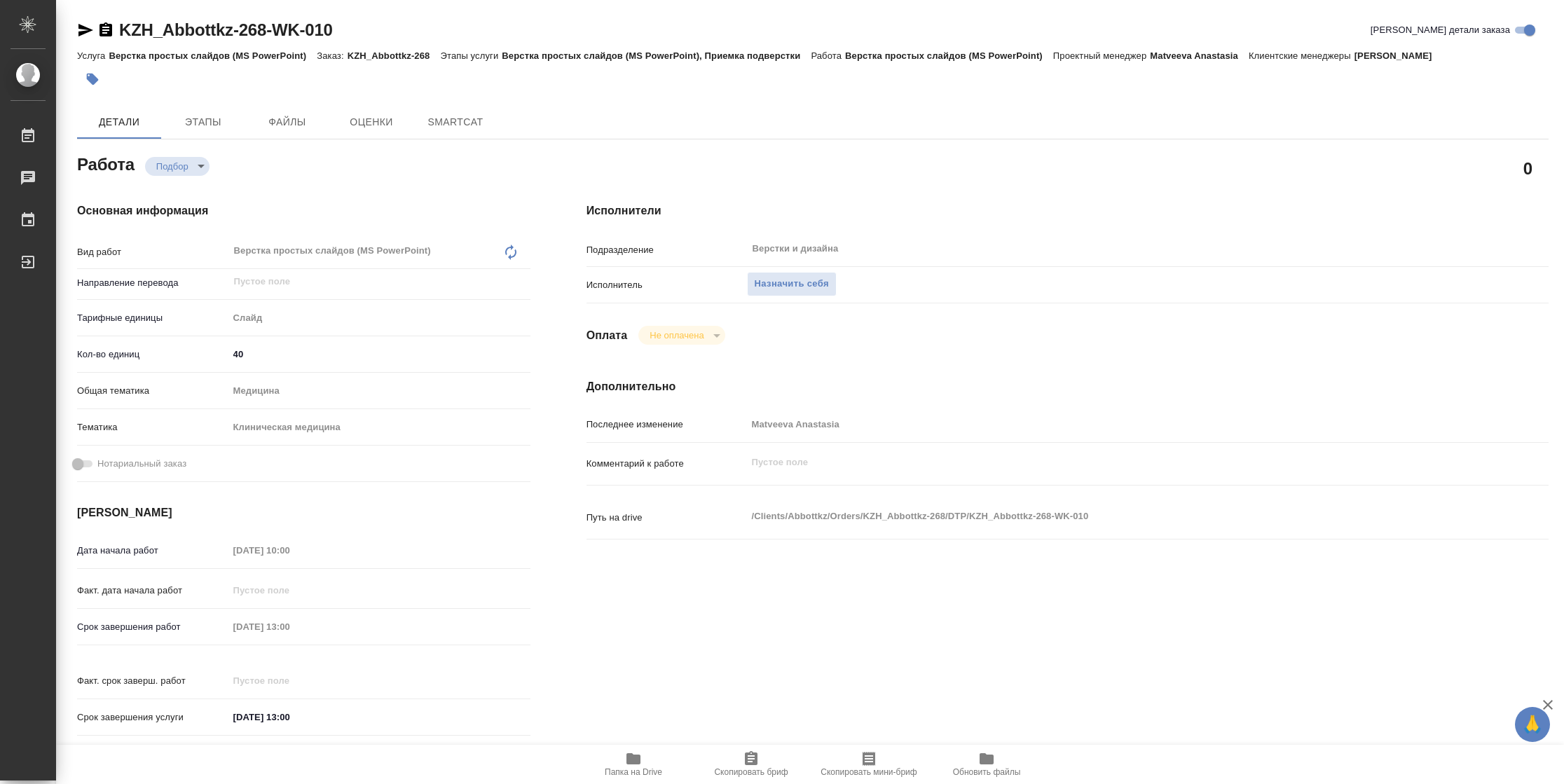
type textarea "x"
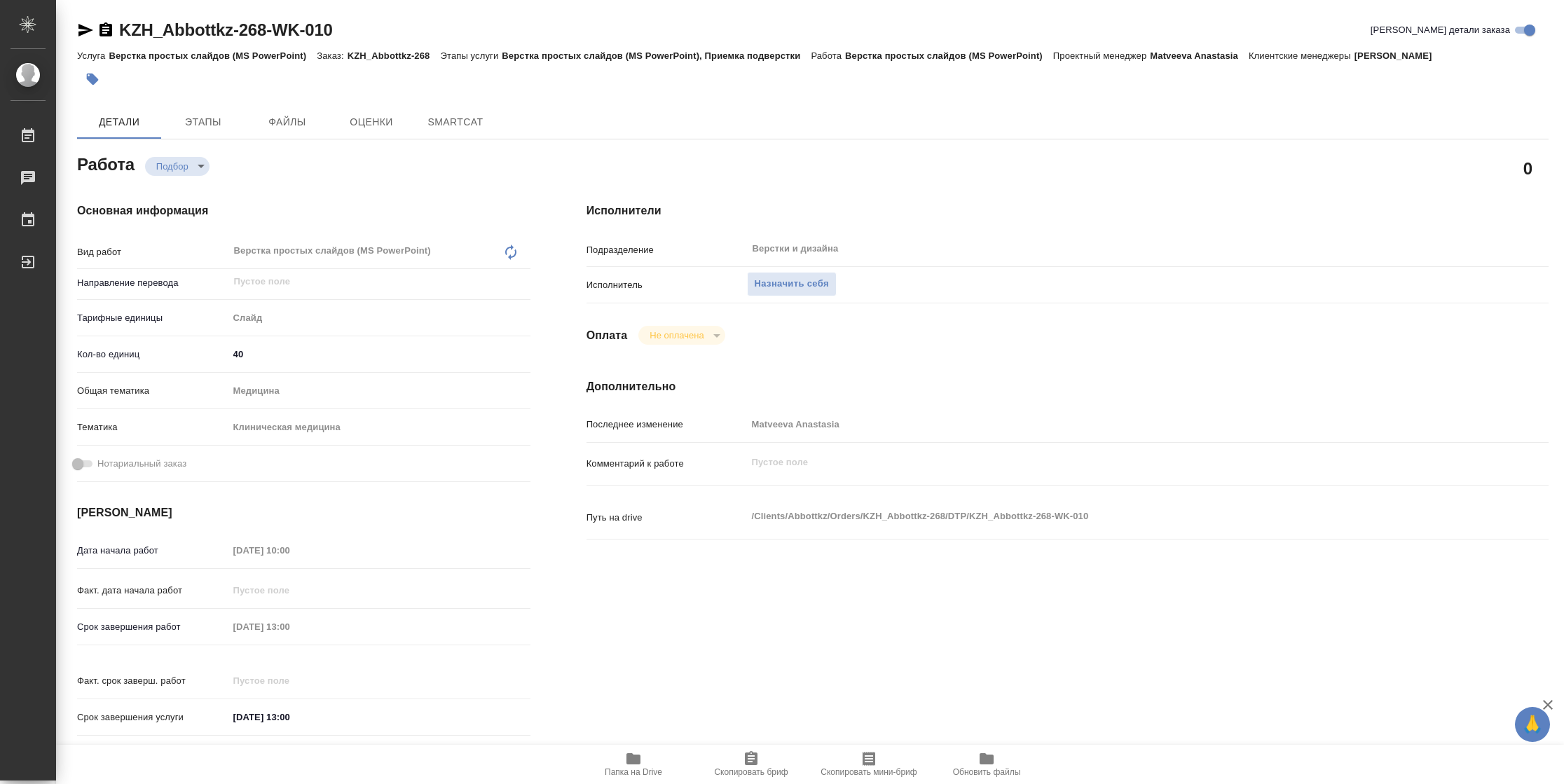
type textarea "x"
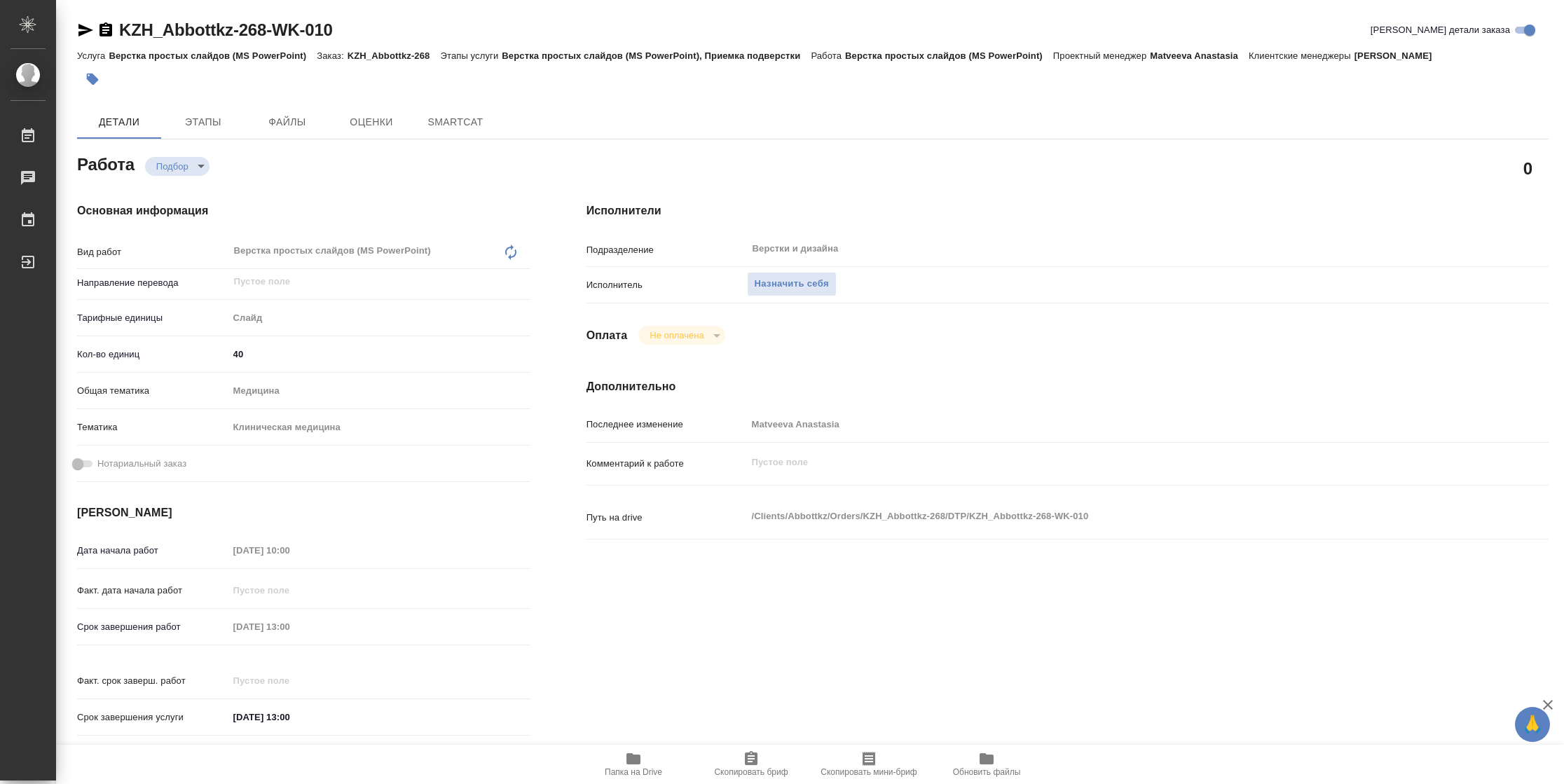
type textarea "x"
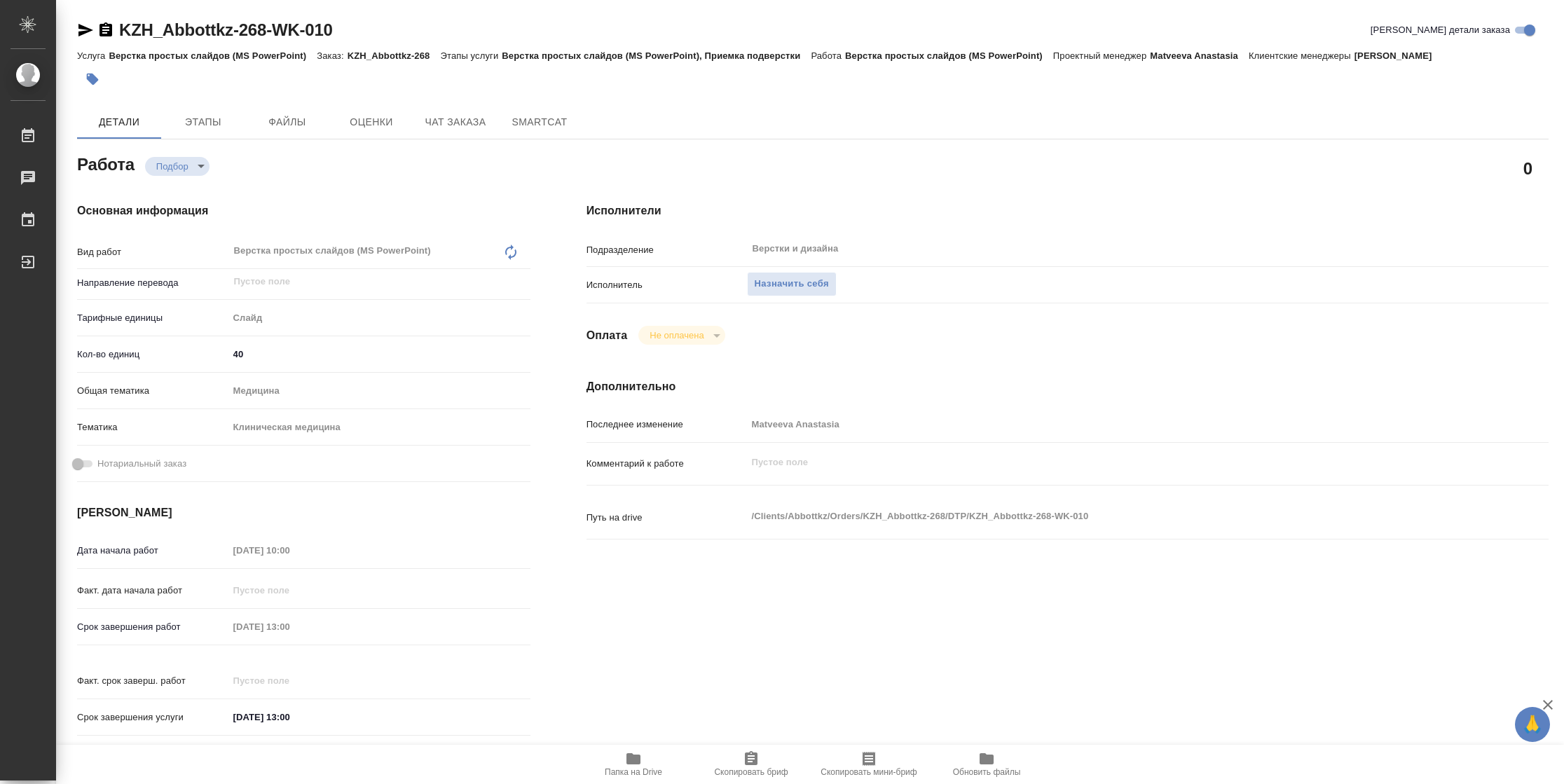
type textarea "x"
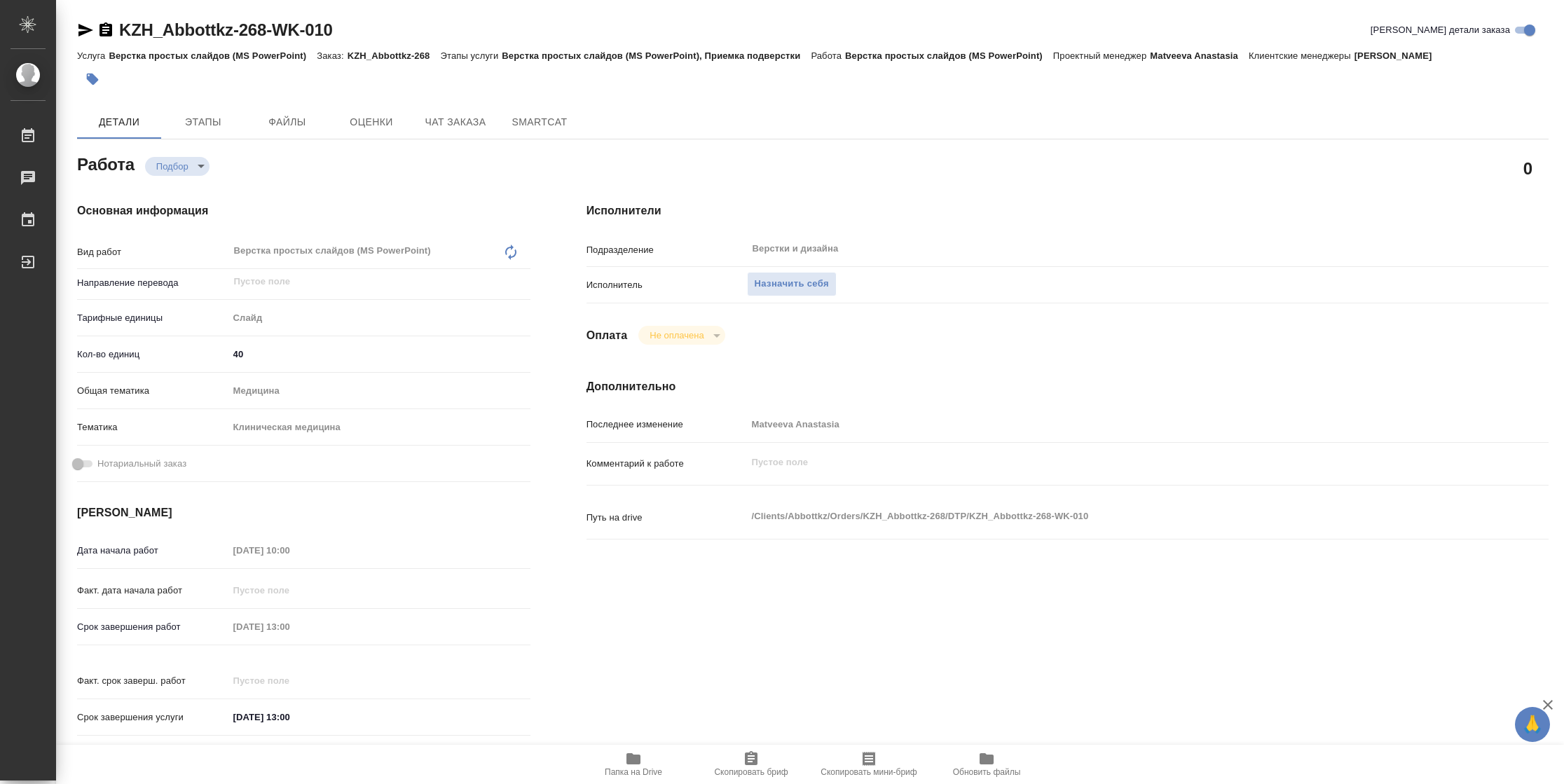
type textarea "x"
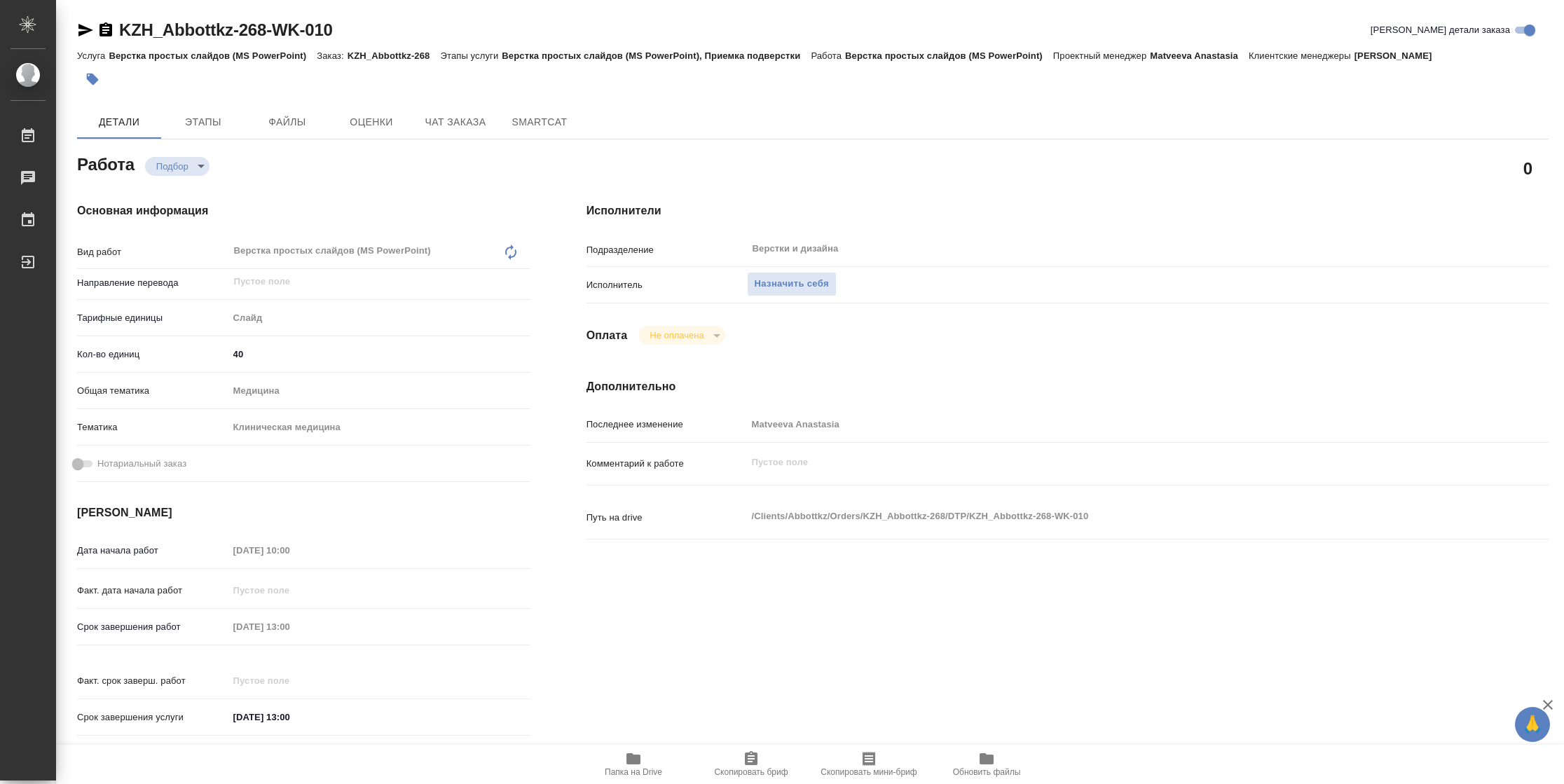
click at [620, 773] on span "Папка на Drive" at bounding box center [633, 772] width 57 height 10
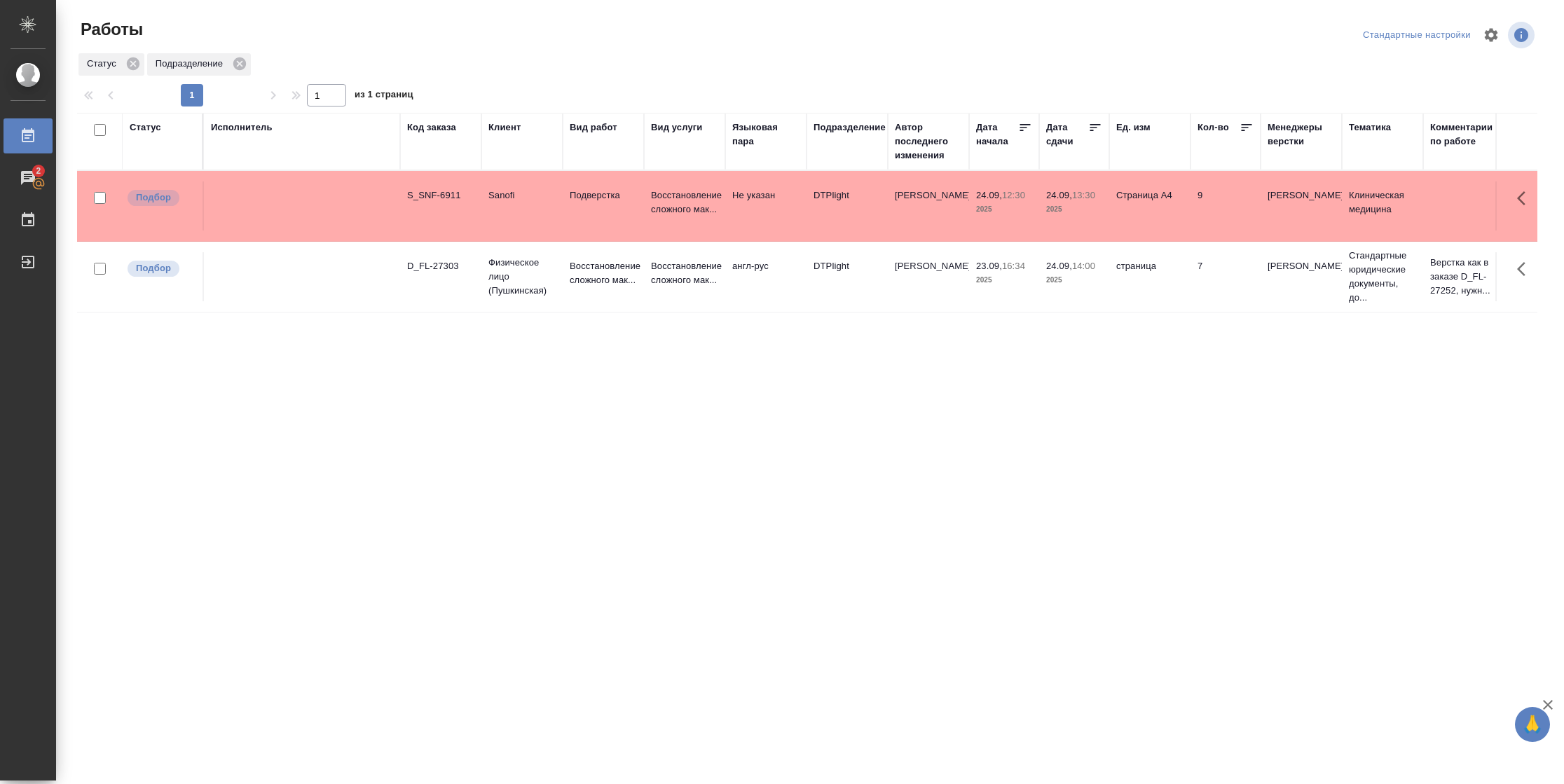
click at [136, 123] on div "Статус" at bounding box center [145, 127] width 32 height 14
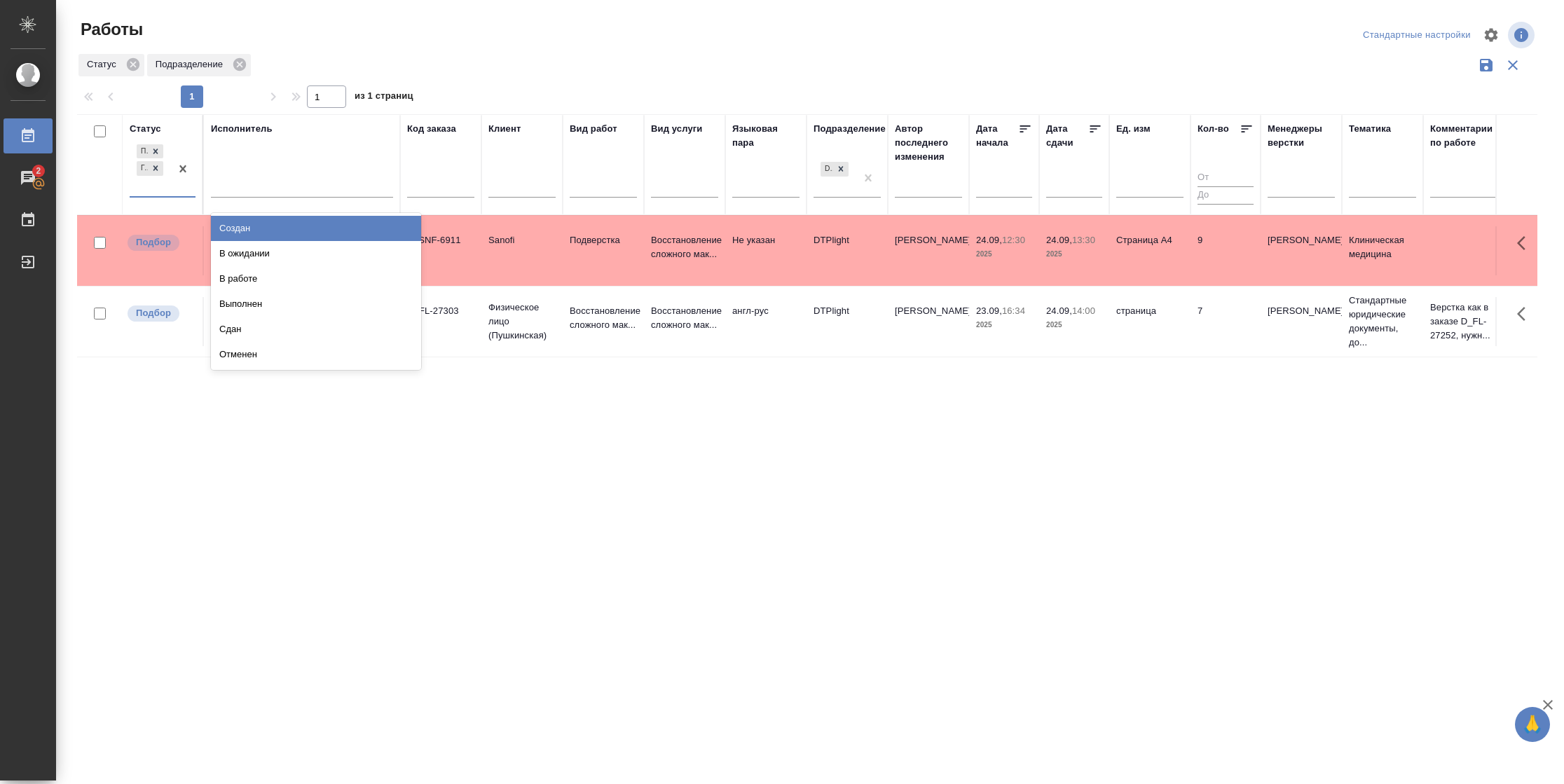
click at [159, 192] on div "Подбор Готов к работе" at bounding box center [150, 168] width 41 height 55
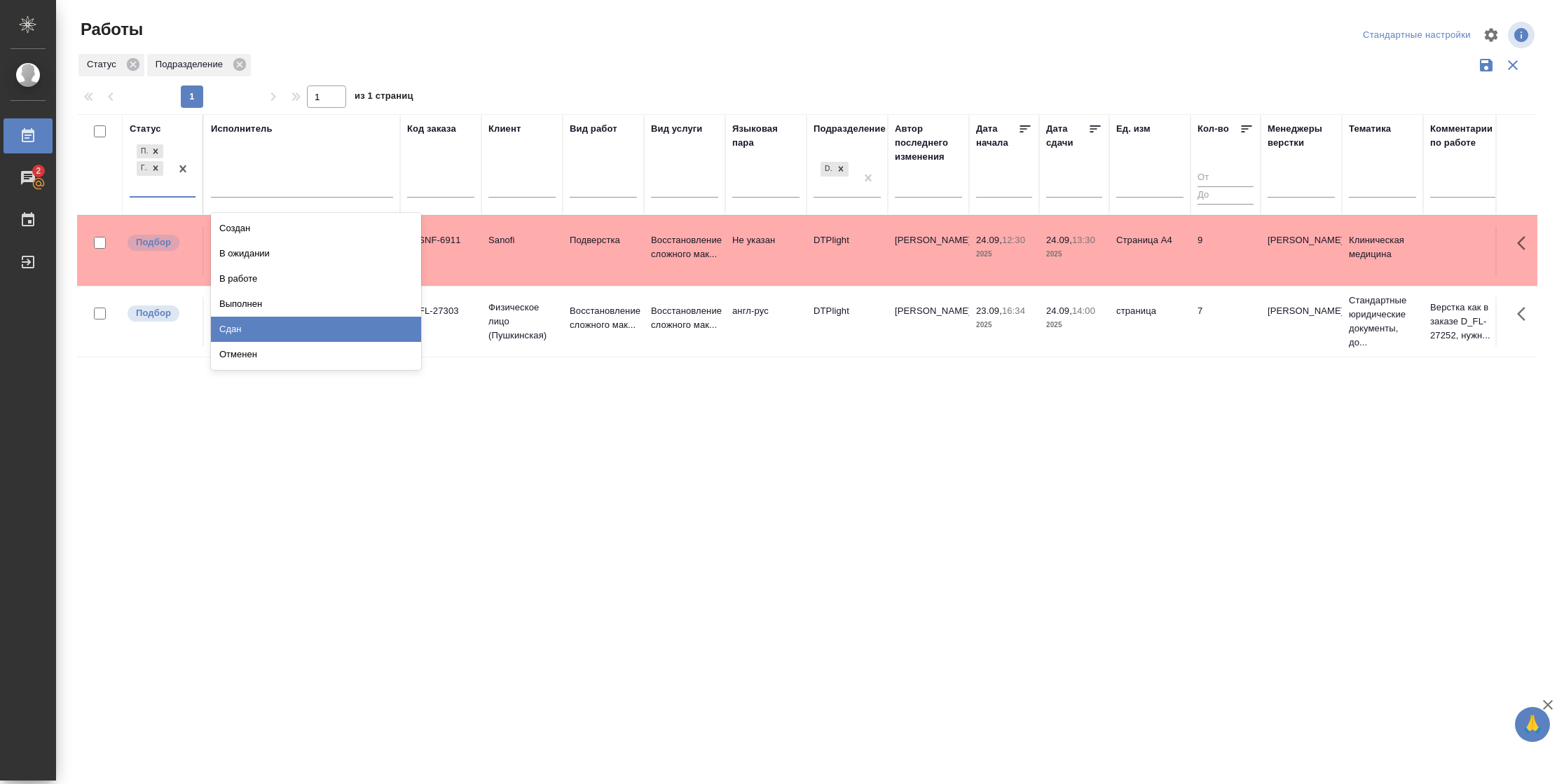
click at [256, 332] on div "Сдан" at bounding box center [317, 329] width 211 height 26
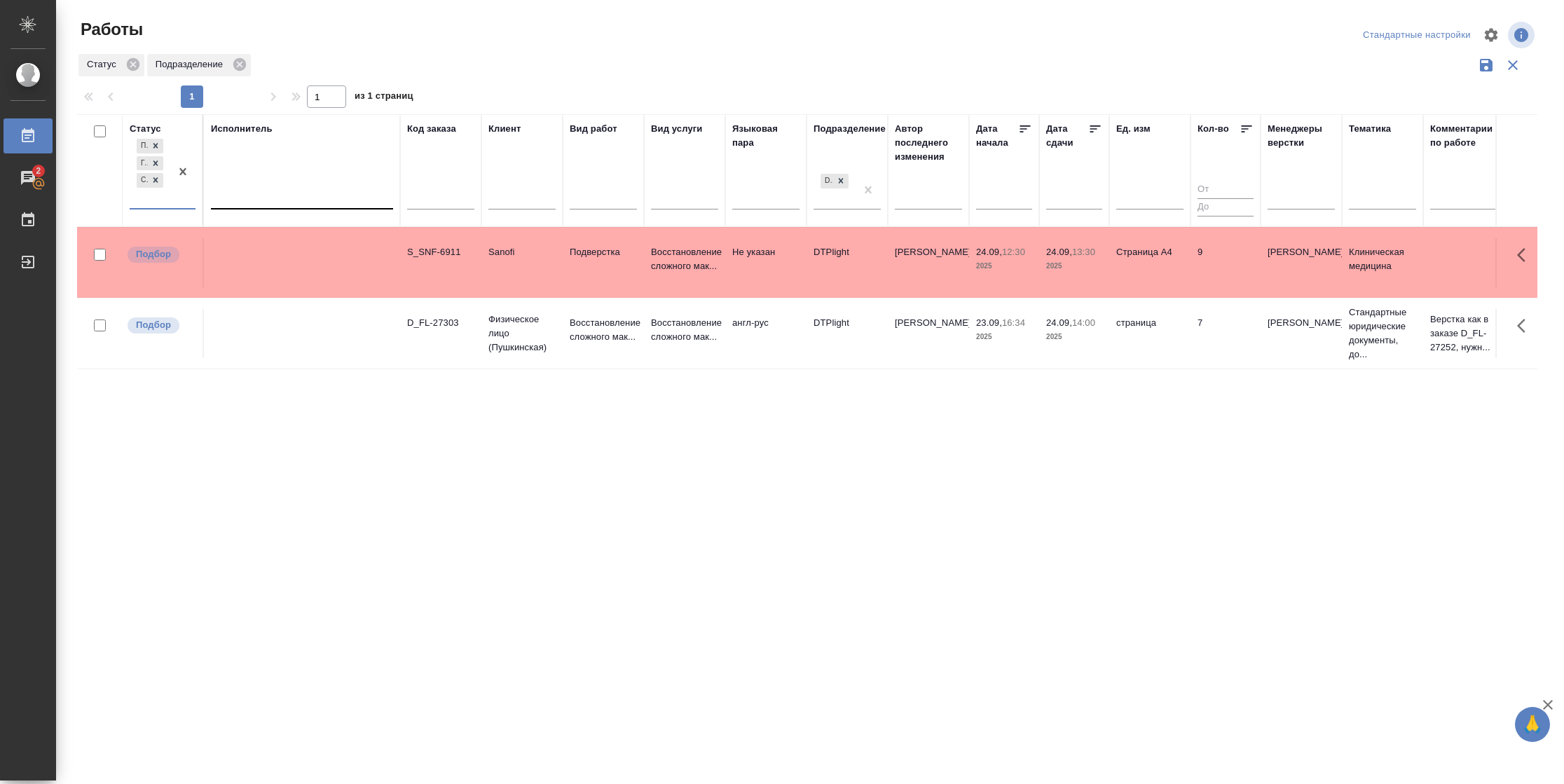
click at [249, 194] on div at bounding box center [302, 195] width 182 height 20
click at [247, 236] on div "Свои работы" at bounding box center [317, 240] width 211 height 26
click at [161, 180] on div at bounding box center [156, 180] width 16 height 15
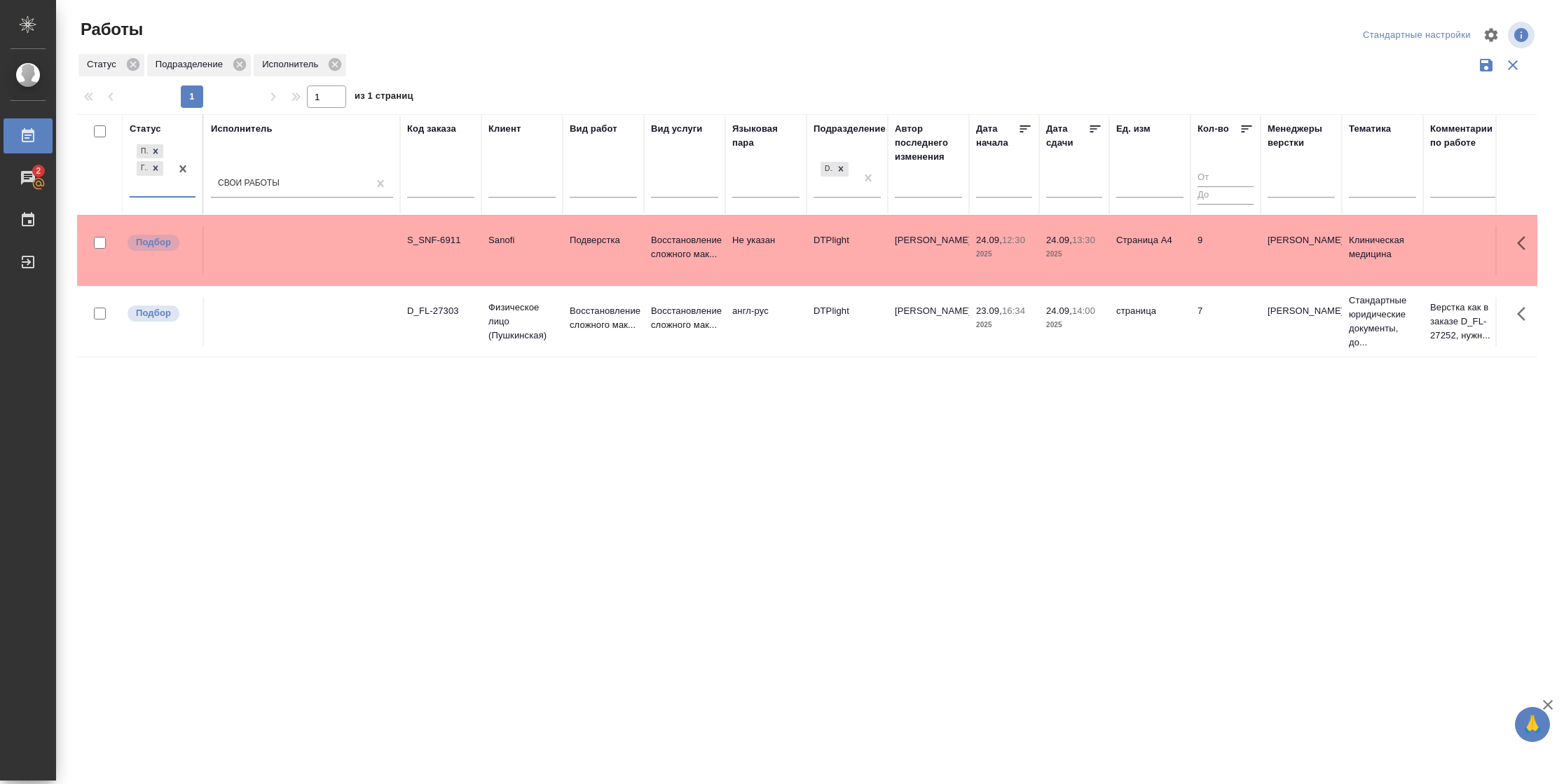
click at [162, 189] on div "Подбор Готов к работе" at bounding box center [150, 168] width 41 height 55
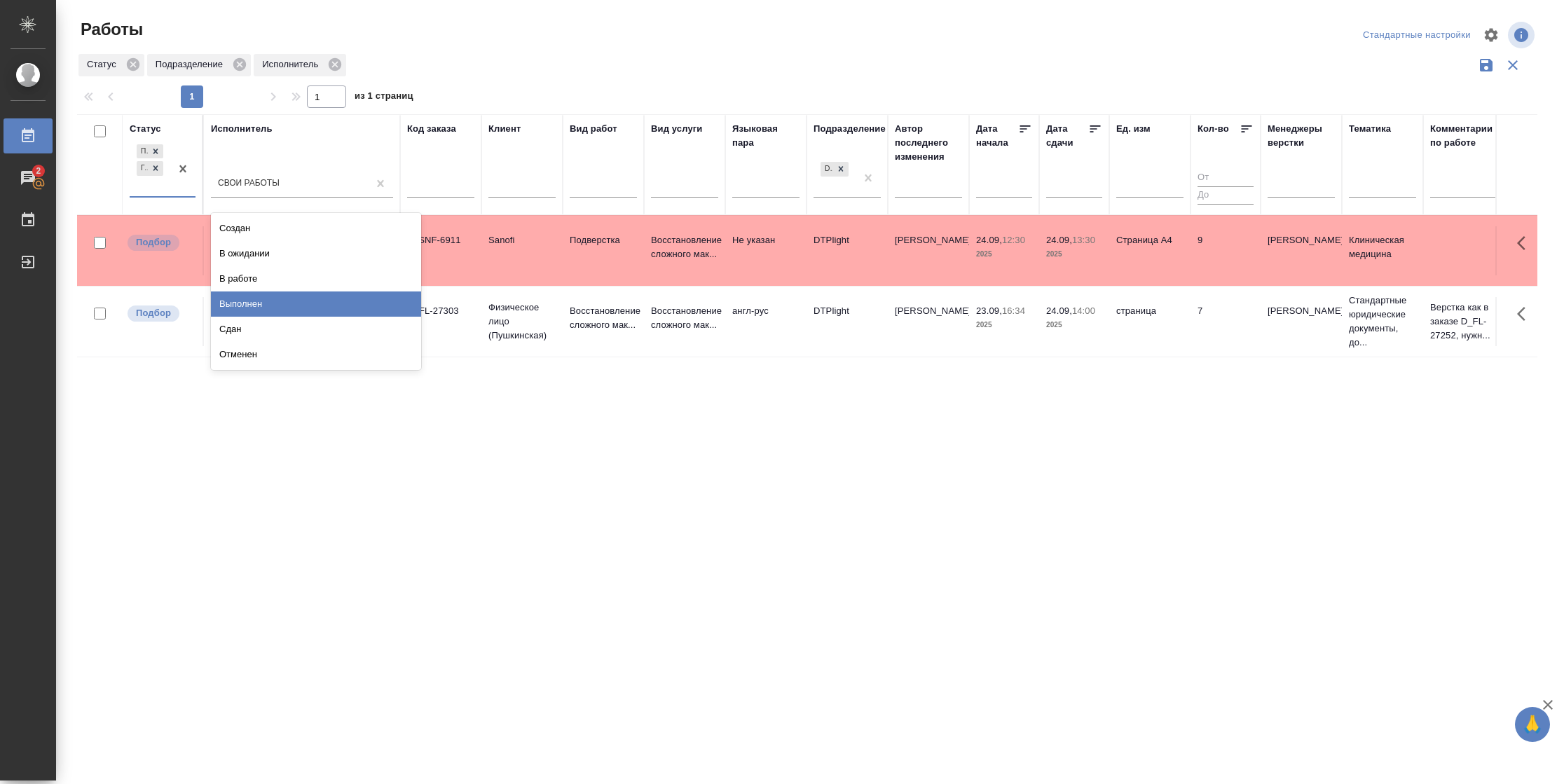
click at [266, 304] on div "Выполнен" at bounding box center [317, 304] width 211 height 26
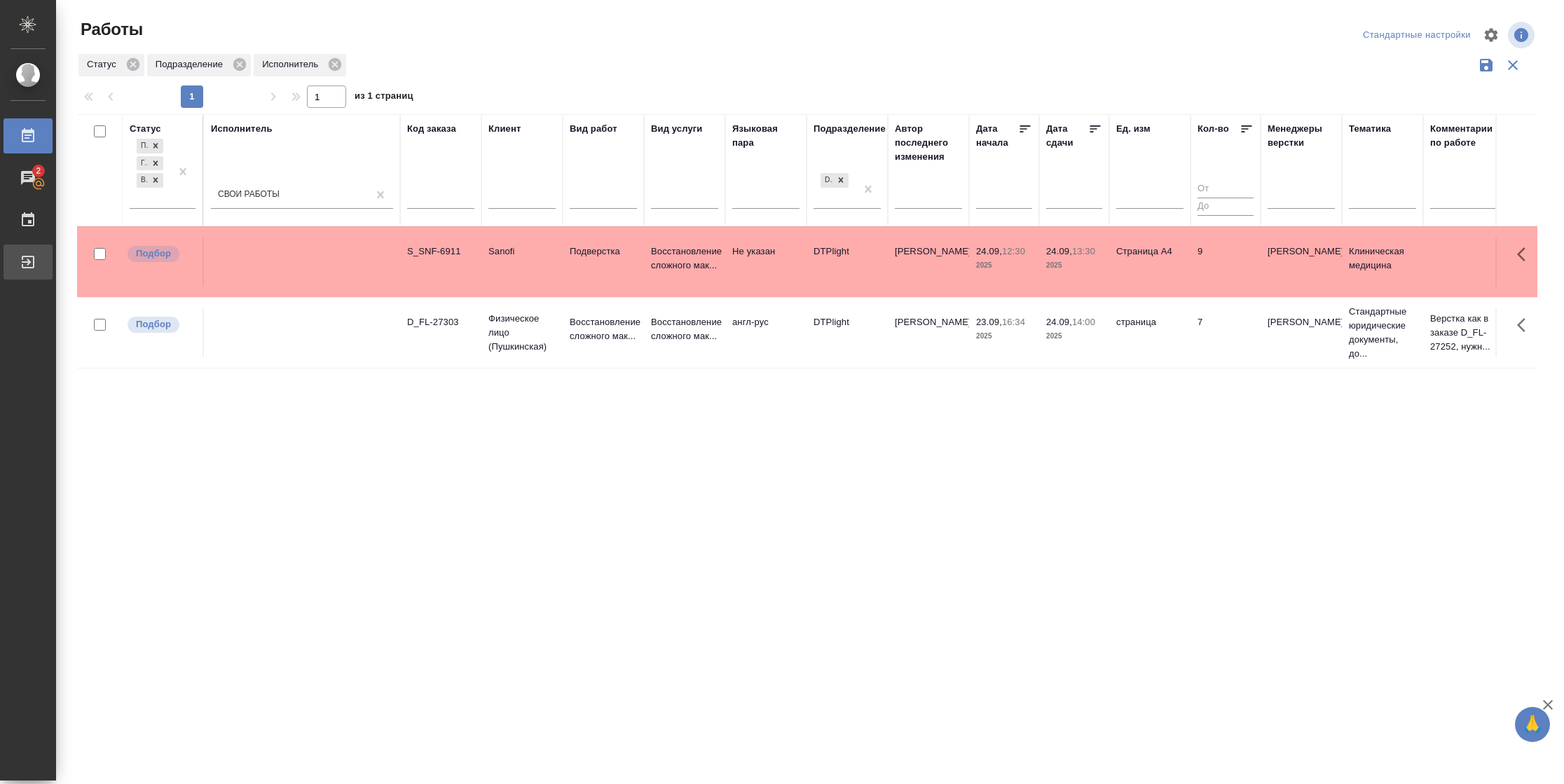
click at [28, 261] on div "Выйти" at bounding box center [11, 262] width 35 height 21
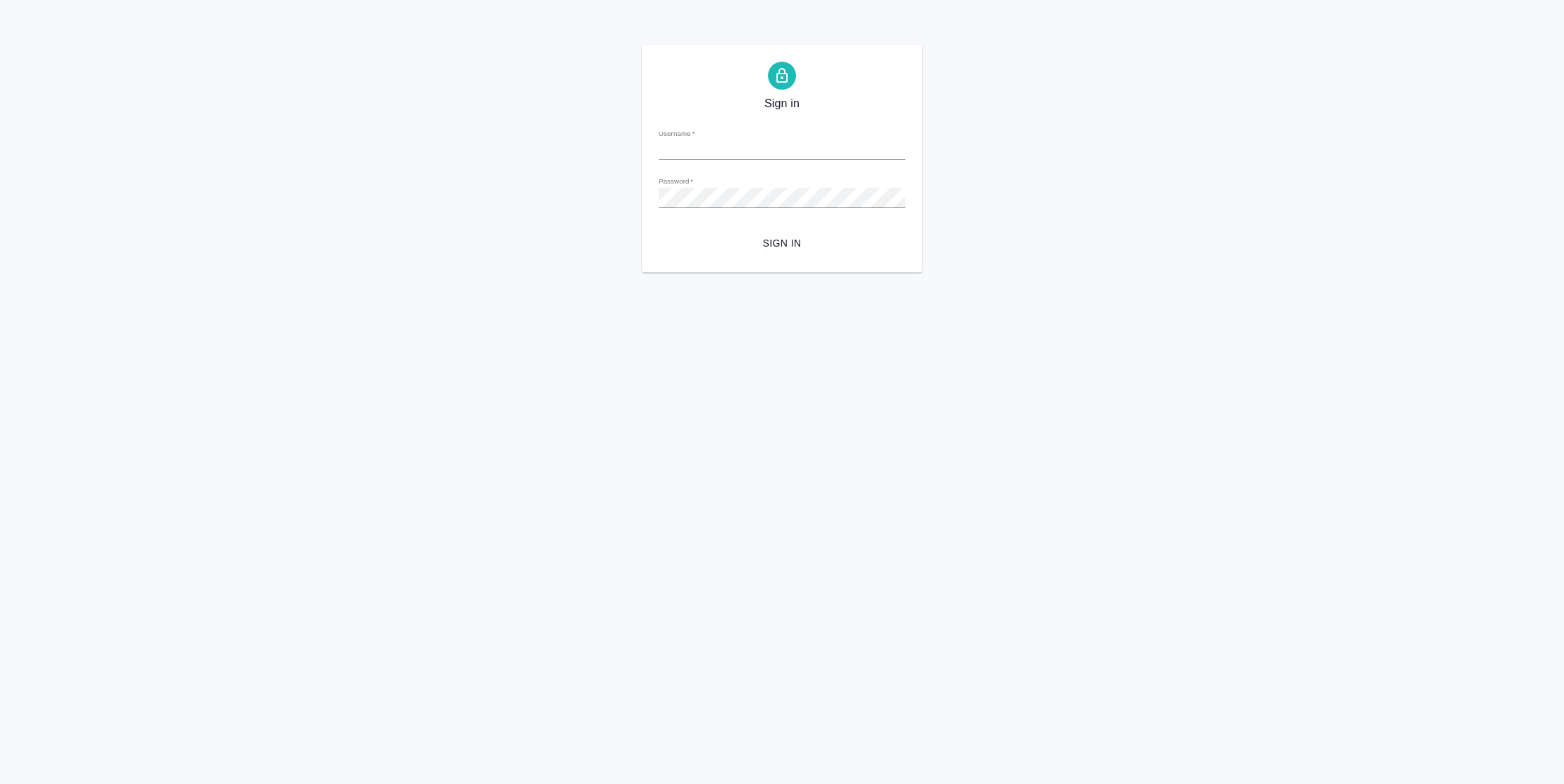
type input "[PERSON_NAME][EMAIL_ADDRESS][DOMAIN_NAME]"
click at [793, 244] on span "Sign in" at bounding box center [782, 243] width 224 height 17
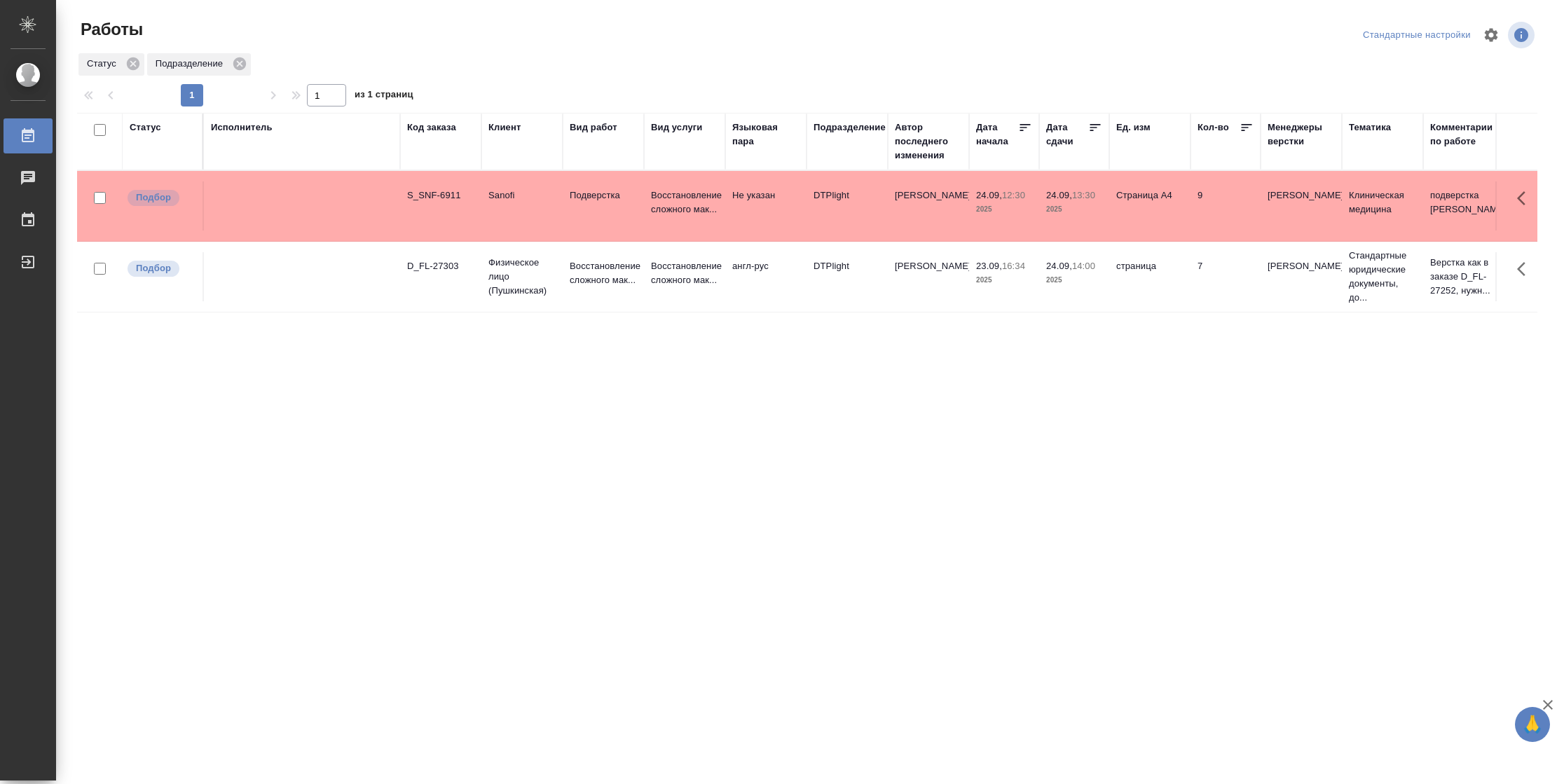
click at [139, 123] on div "Статус" at bounding box center [145, 127] width 32 height 14
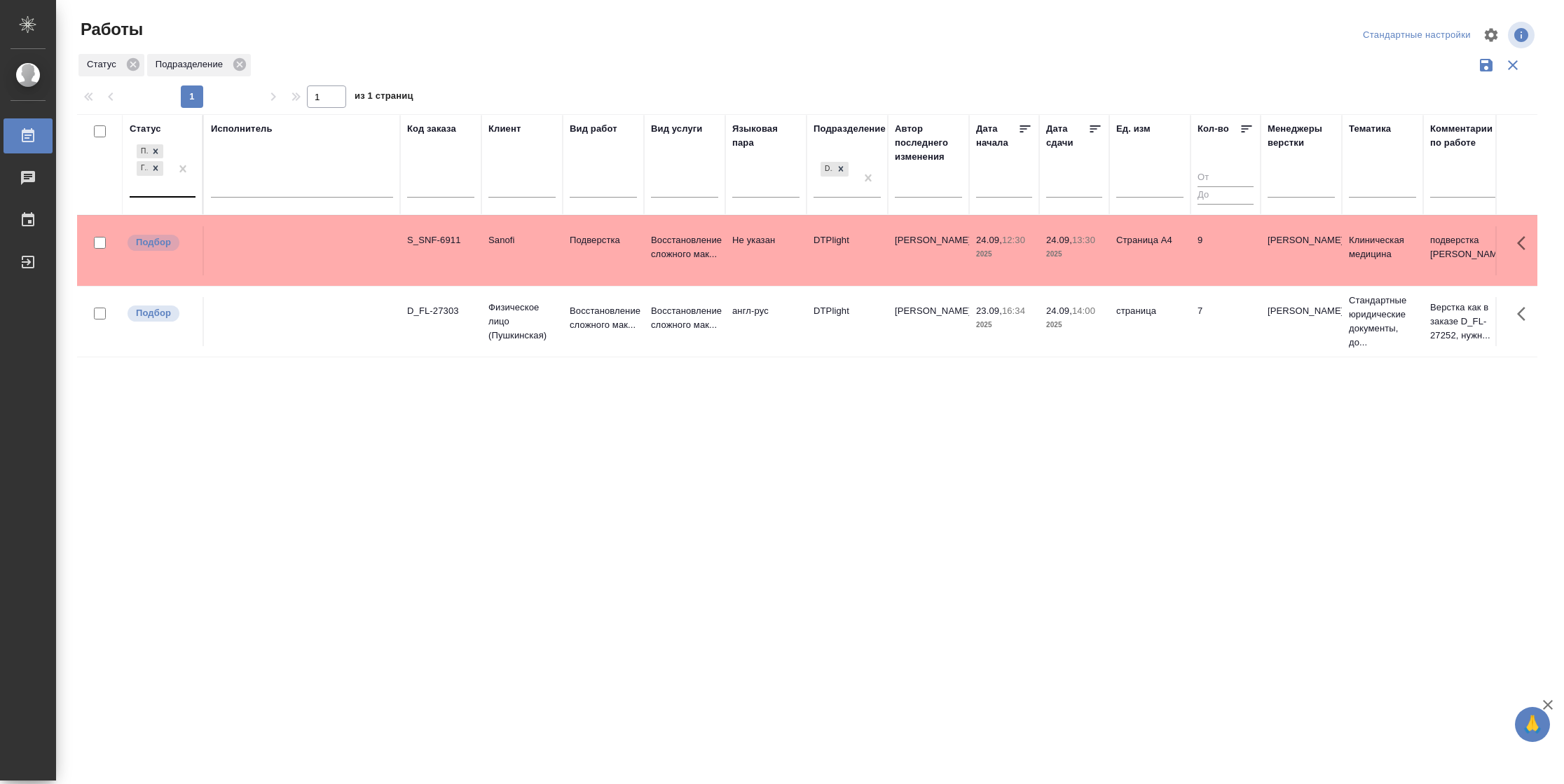
click at [161, 183] on div "Подбор Готов к работе" at bounding box center [150, 168] width 41 height 55
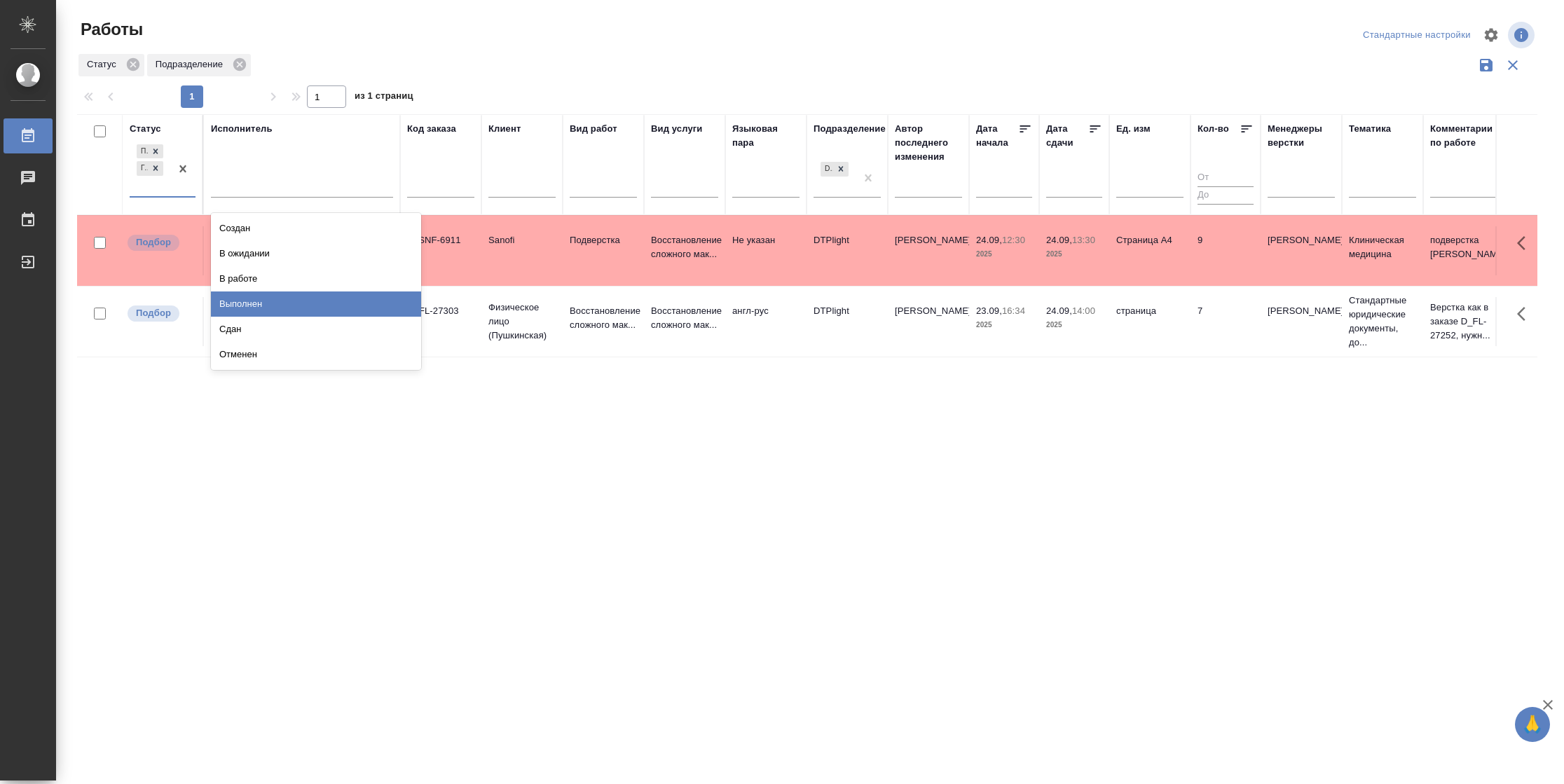
click at [253, 292] on div "Выполнен" at bounding box center [317, 304] width 211 height 26
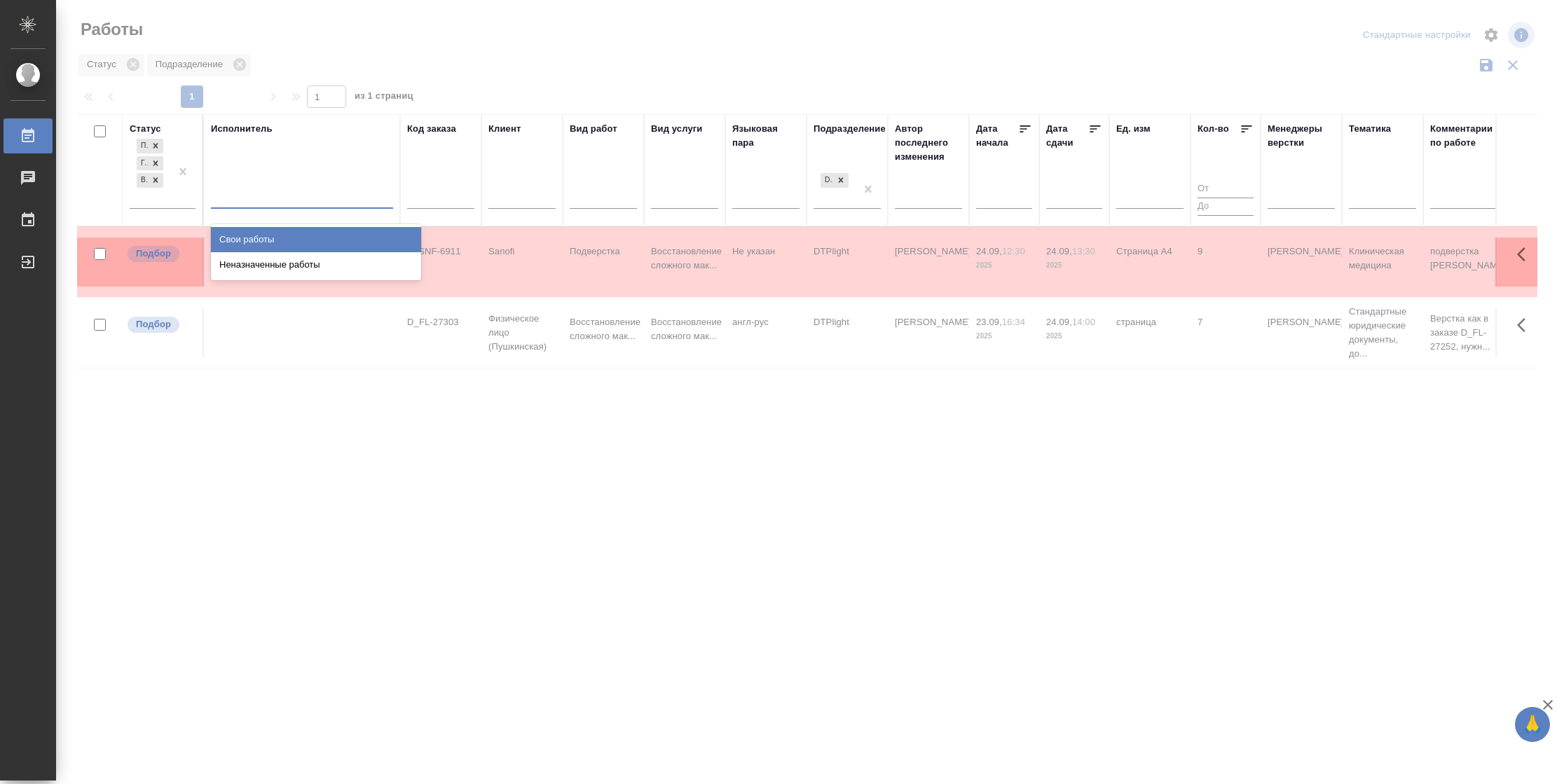
click at [253, 204] on div at bounding box center [302, 194] width 182 height 20
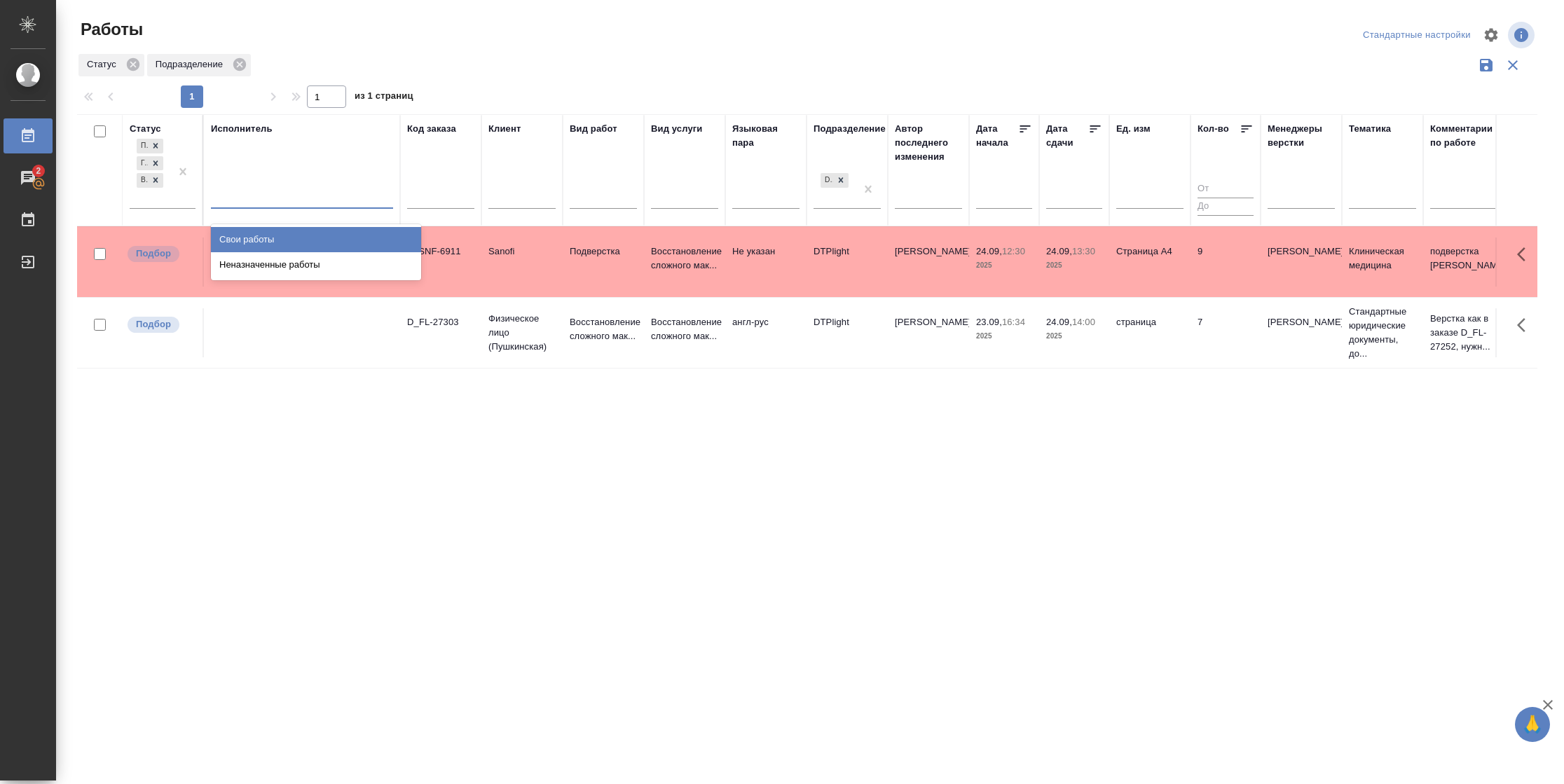
click at [252, 235] on div "Свои работы" at bounding box center [317, 240] width 211 height 26
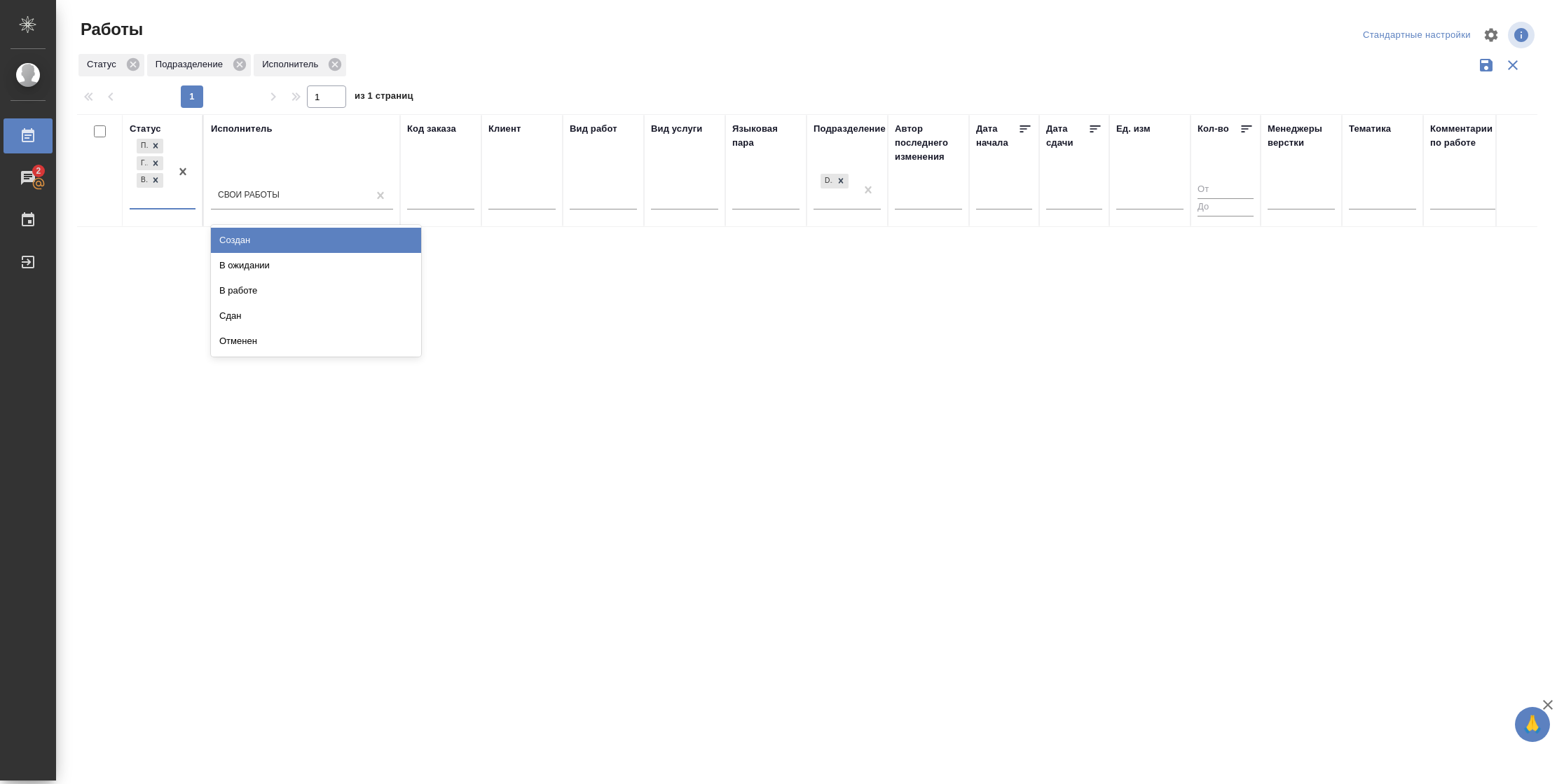
click at [152, 198] on div "Подбор Готов к работе Выполнен" at bounding box center [150, 172] width 41 height 72
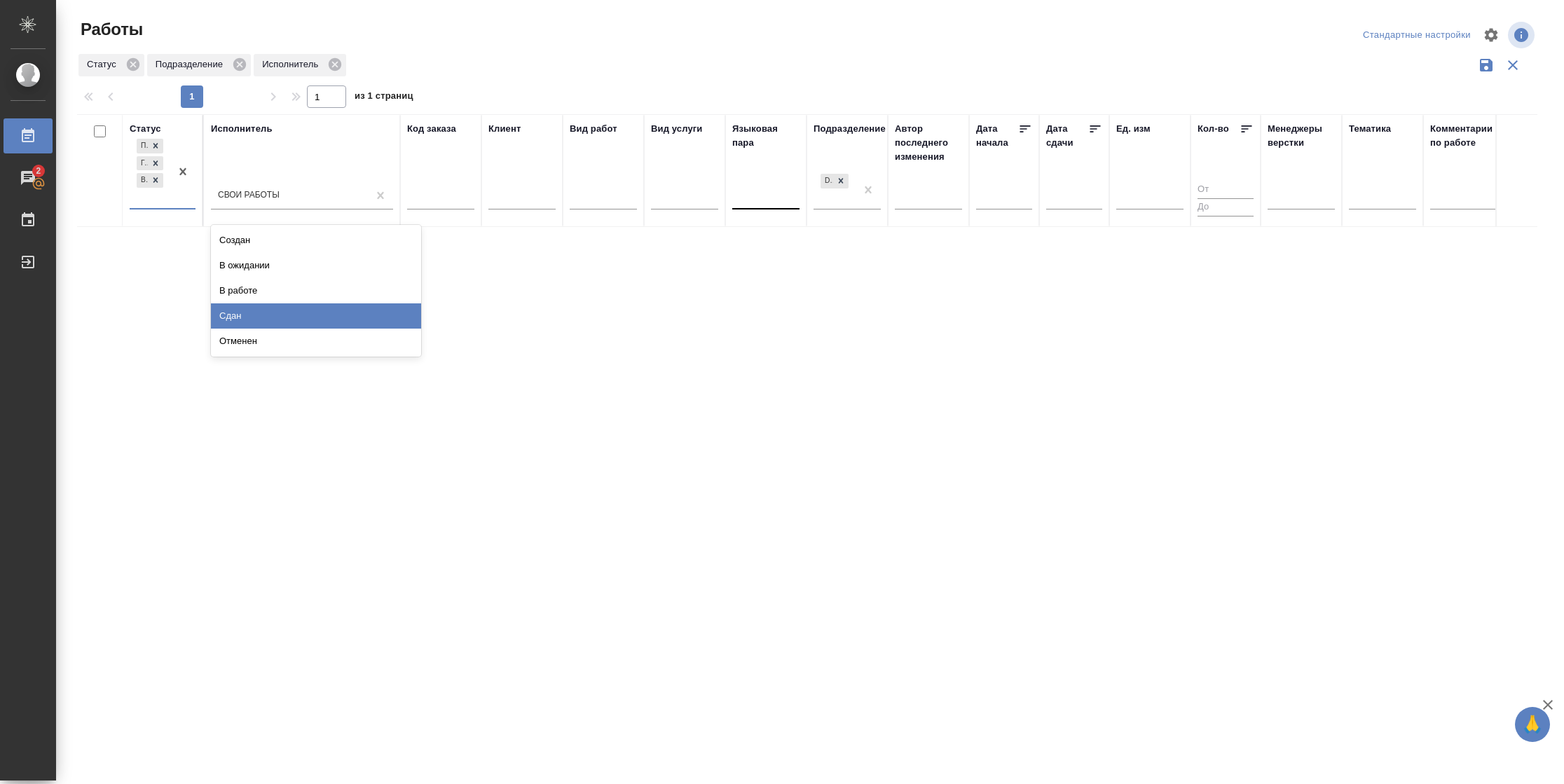
drag, startPoint x: 254, startPoint y: 319, endPoint x: 768, endPoint y: 219, distance: 523.6
click at [254, 318] on div "Сдан" at bounding box center [317, 316] width 211 height 26
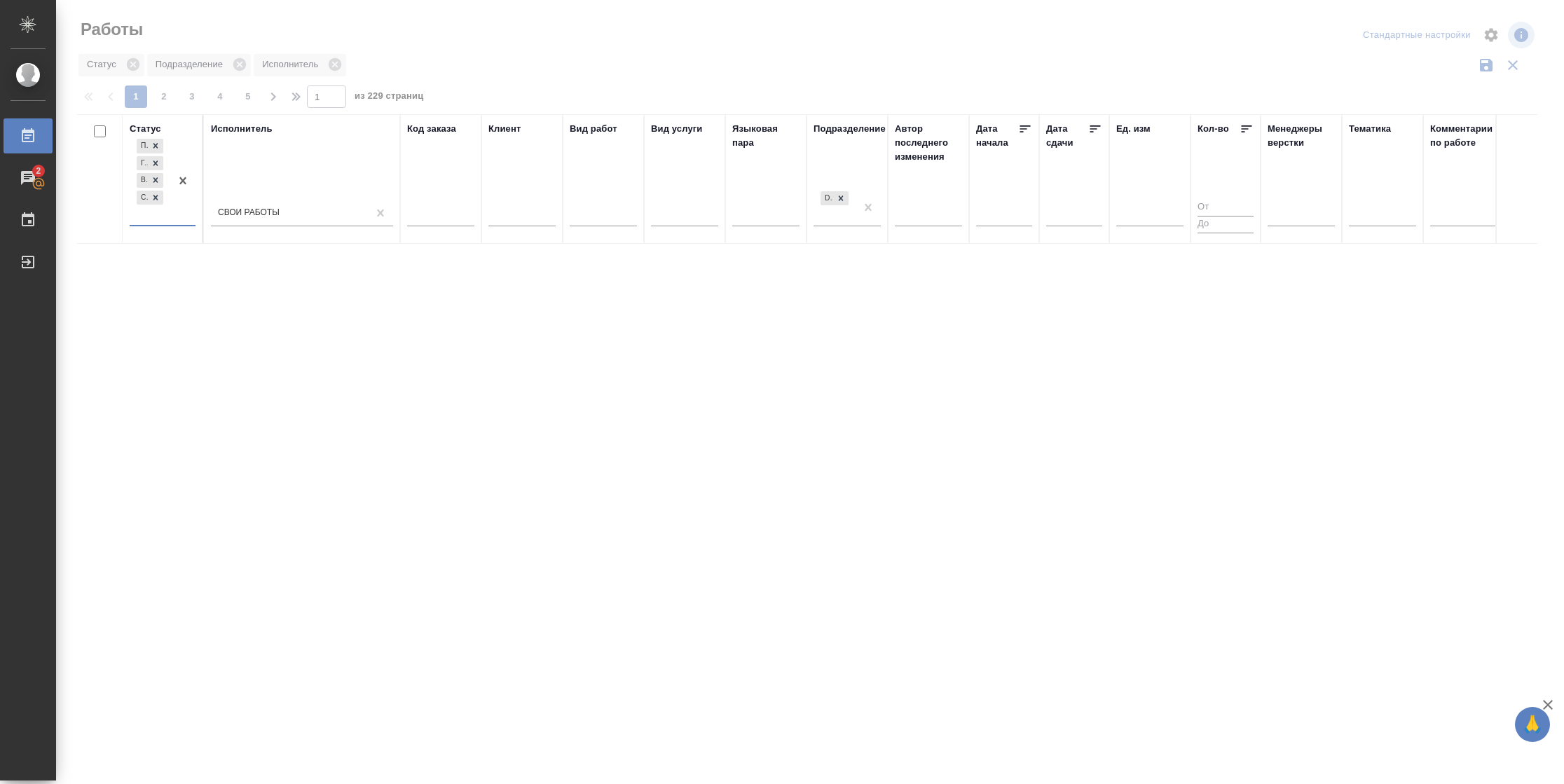
click at [1090, 127] on icon at bounding box center [1095, 129] width 14 height 14
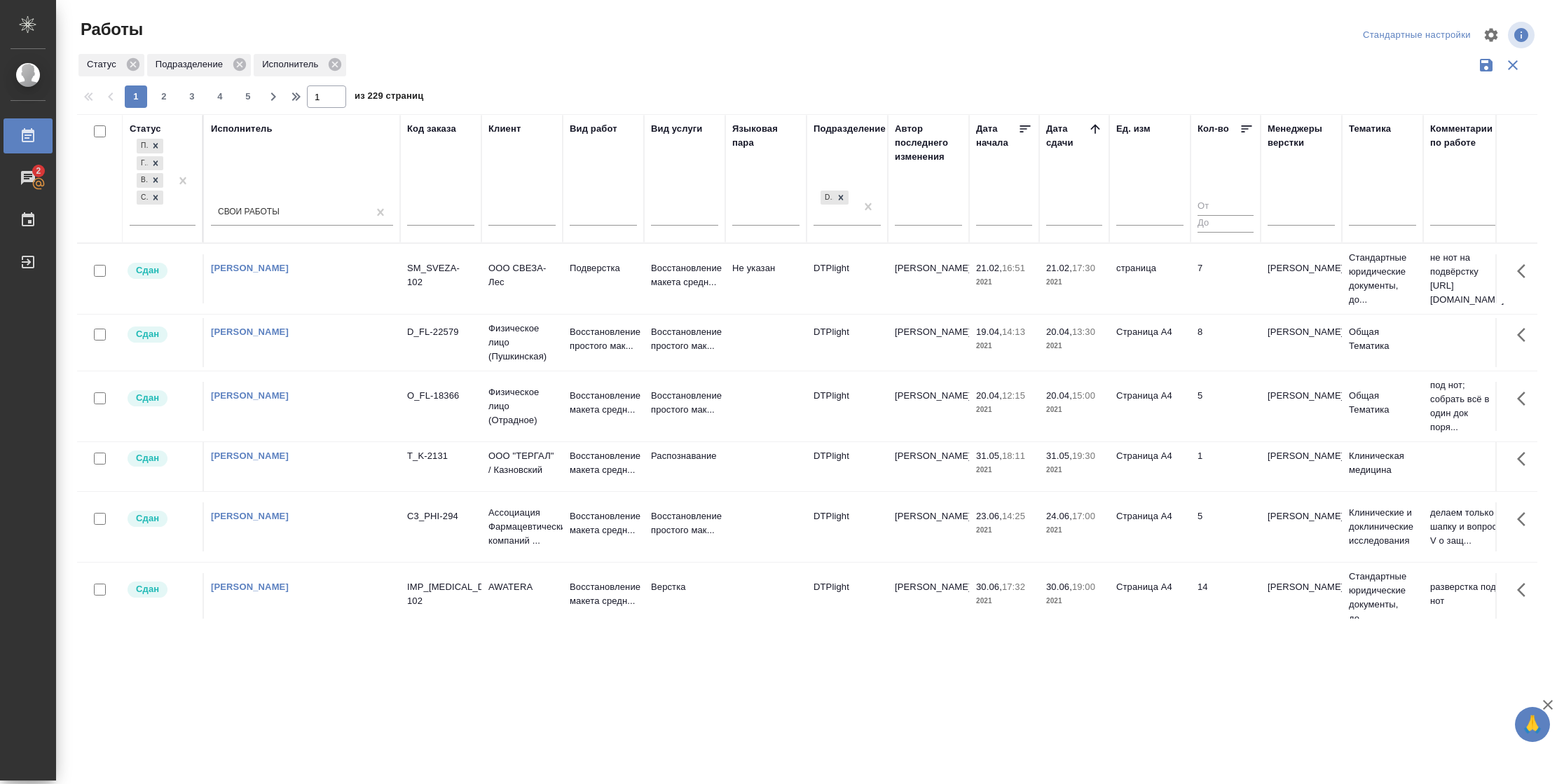
click at [1090, 126] on icon at bounding box center [1095, 129] width 14 height 14
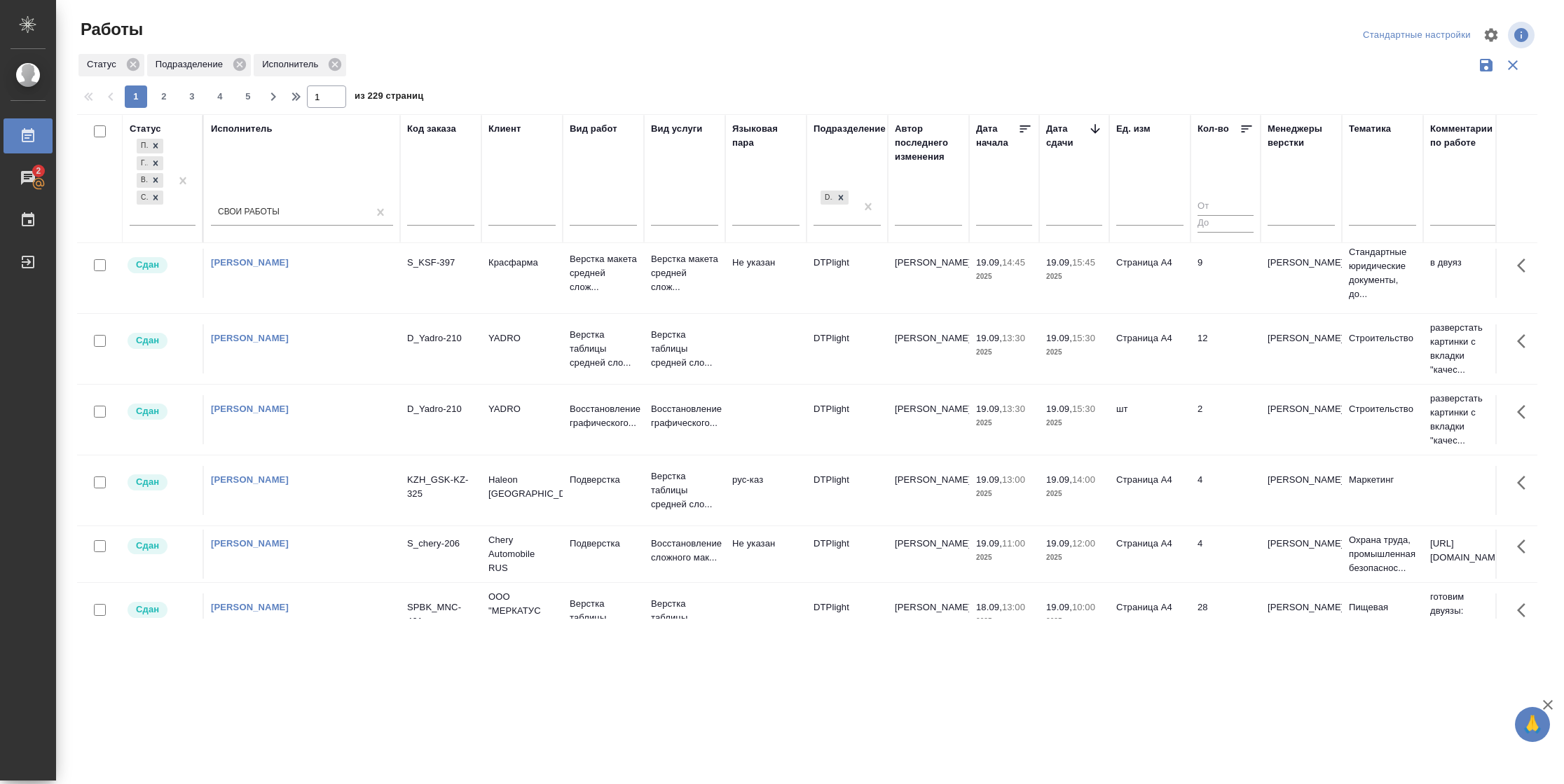
scroll to position [525, 0]
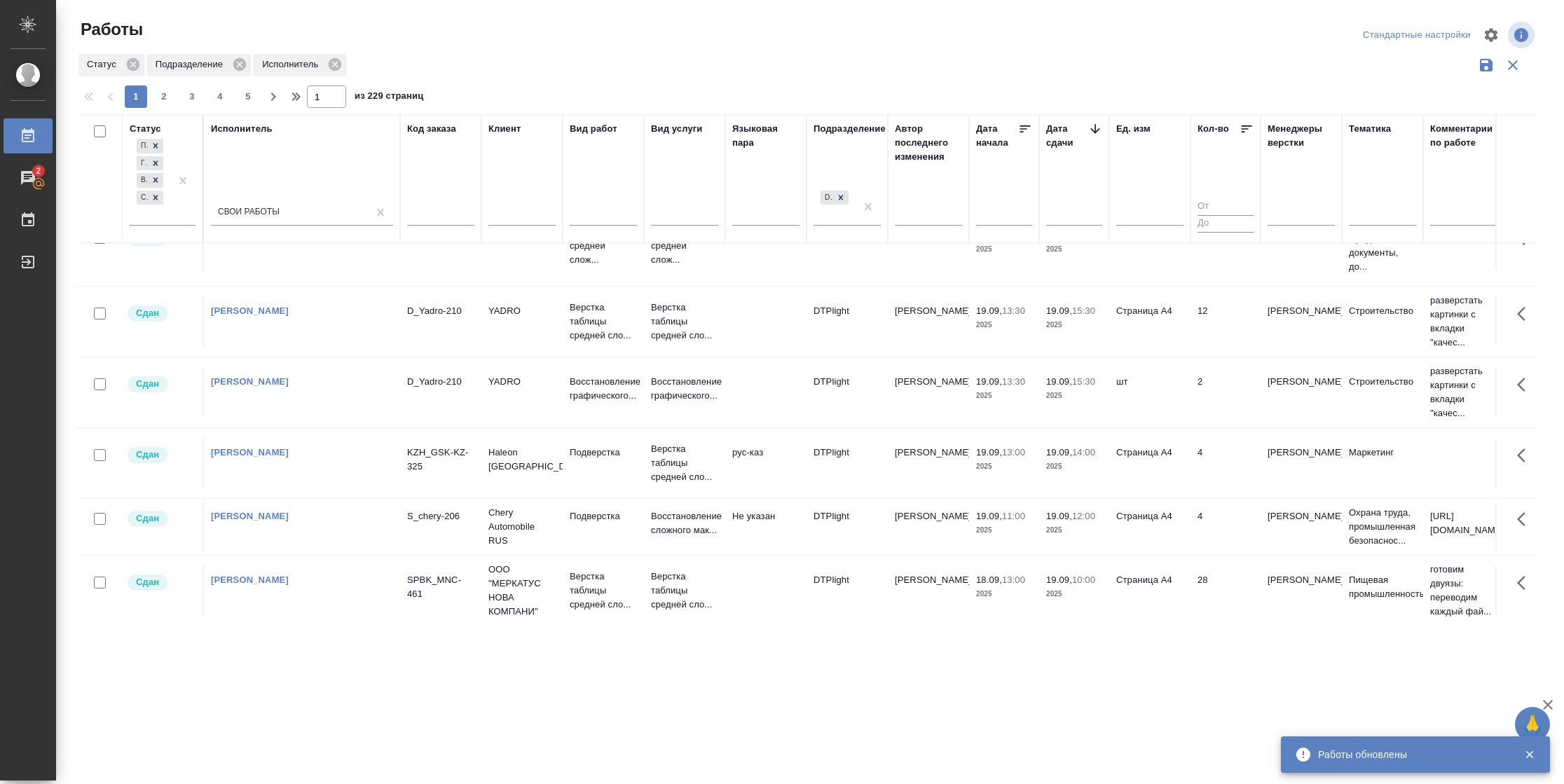
click at [474, 4] on div "Работы Стандартные настройки Статус Подразделение Исполнитель 1 2 3 4 5 1 из 22…" at bounding box center [813, 313] width 1487 height 626
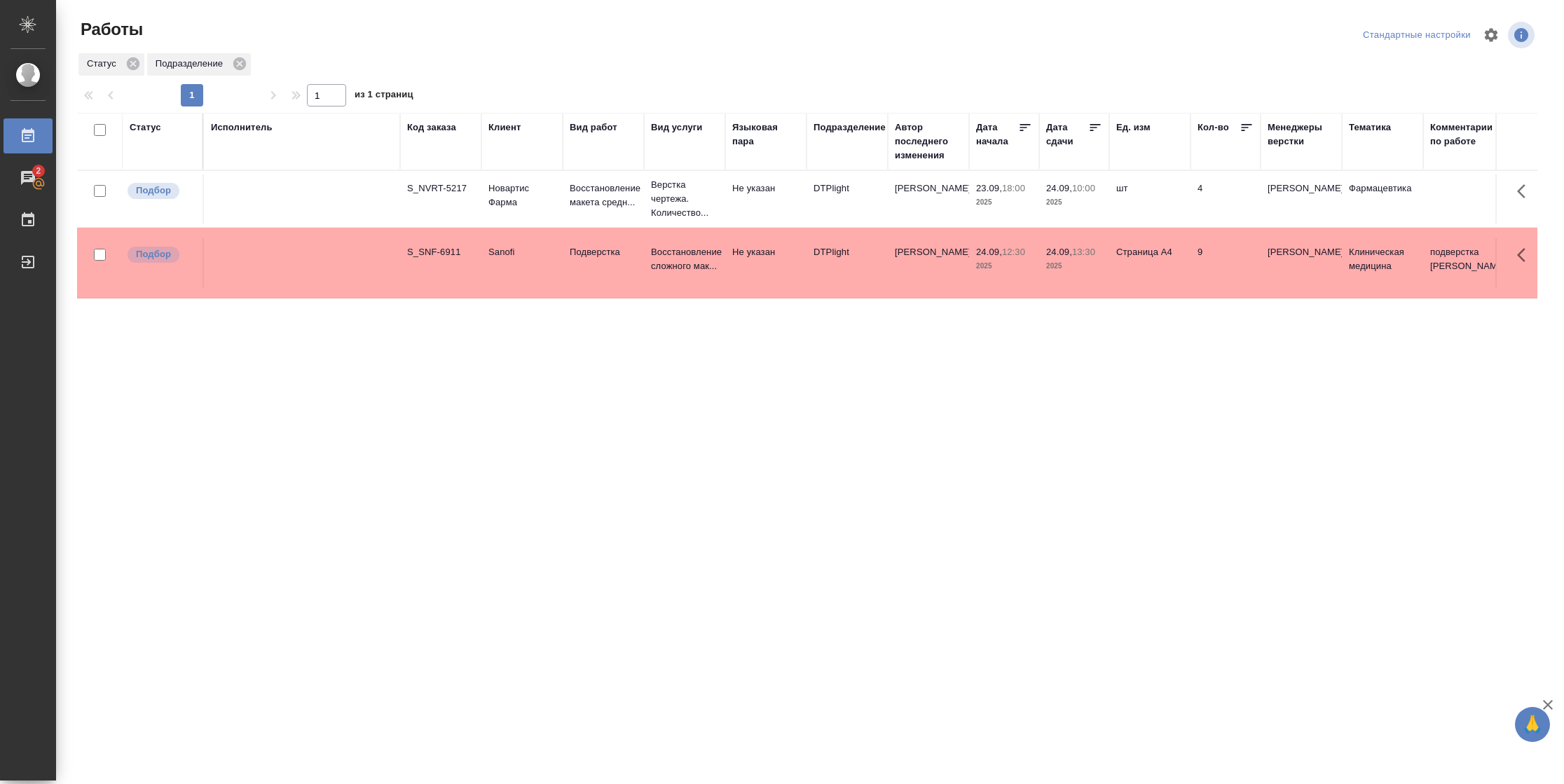
click at [150, 126] on div "Статус" at bounding box center [145, 127] width 32 height 14
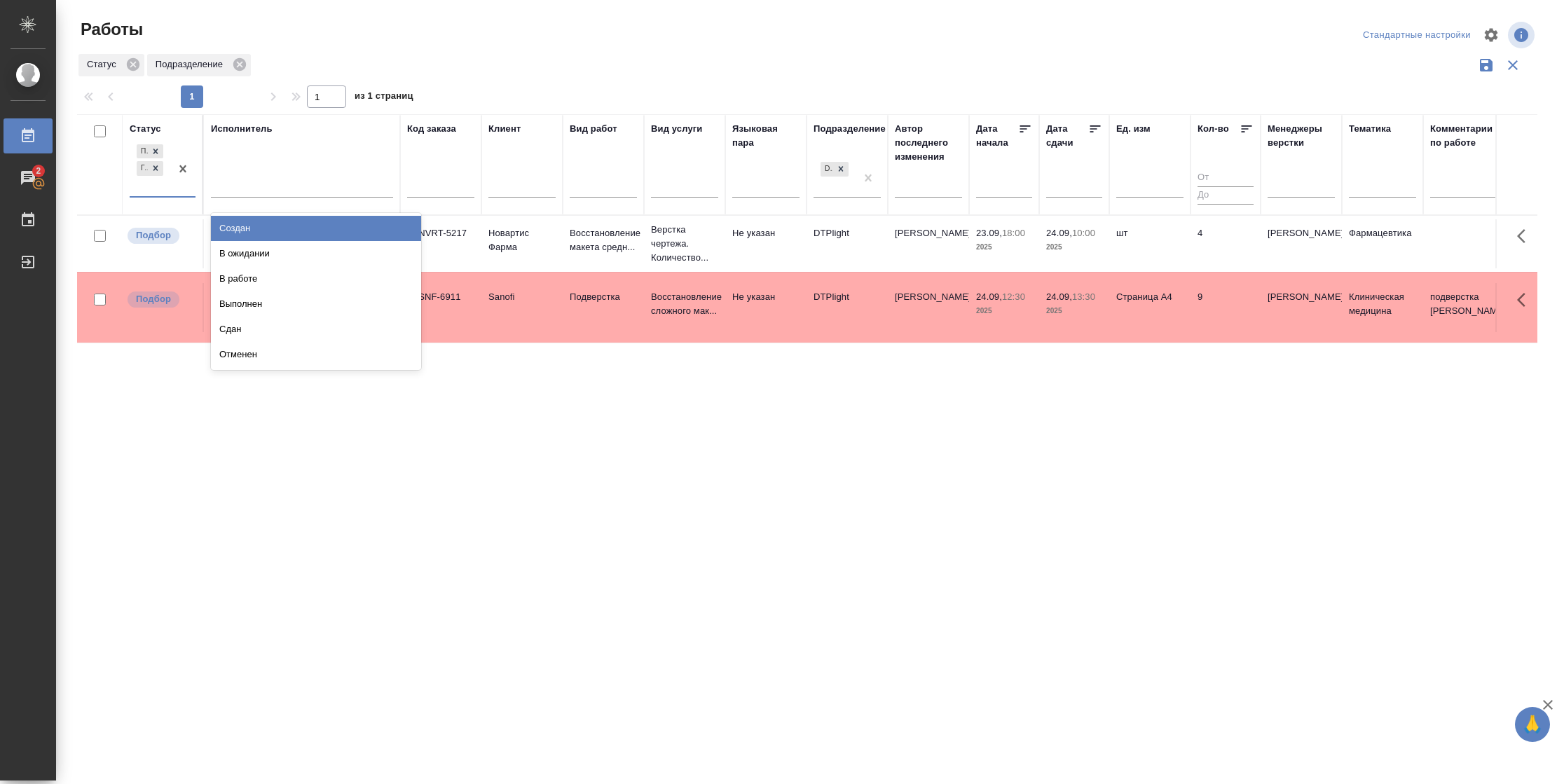
drag, startPoint x: 180, startPoint y: 190, endPoint x: 191, endPoint y: 192, distance: 11.2
click at [182, 190] on div at bounding box center [183, 168] width 26 height 55
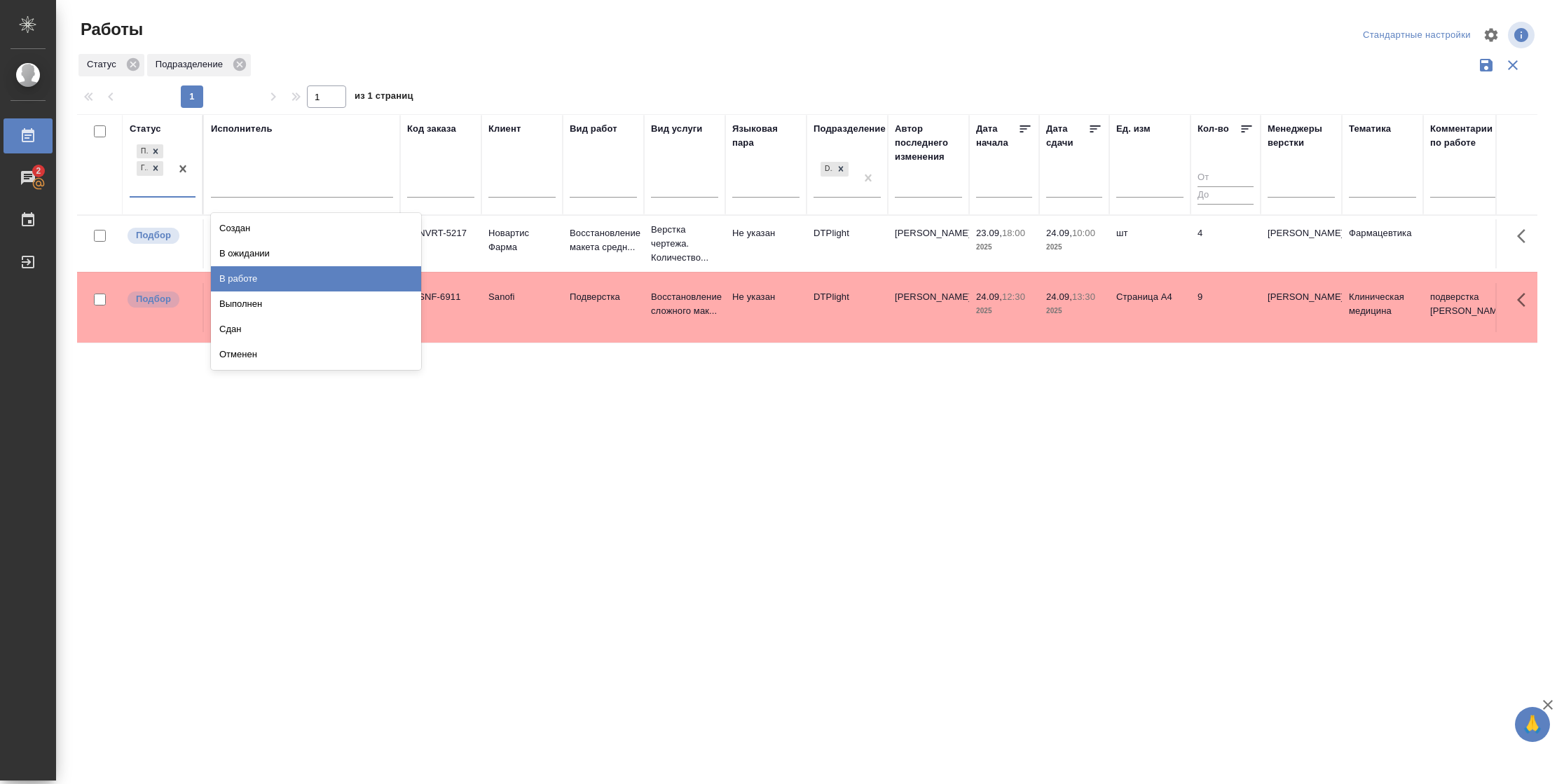
click at [247, 271] on div "В работе" at bounding box center [317, 279] width 211 height 26
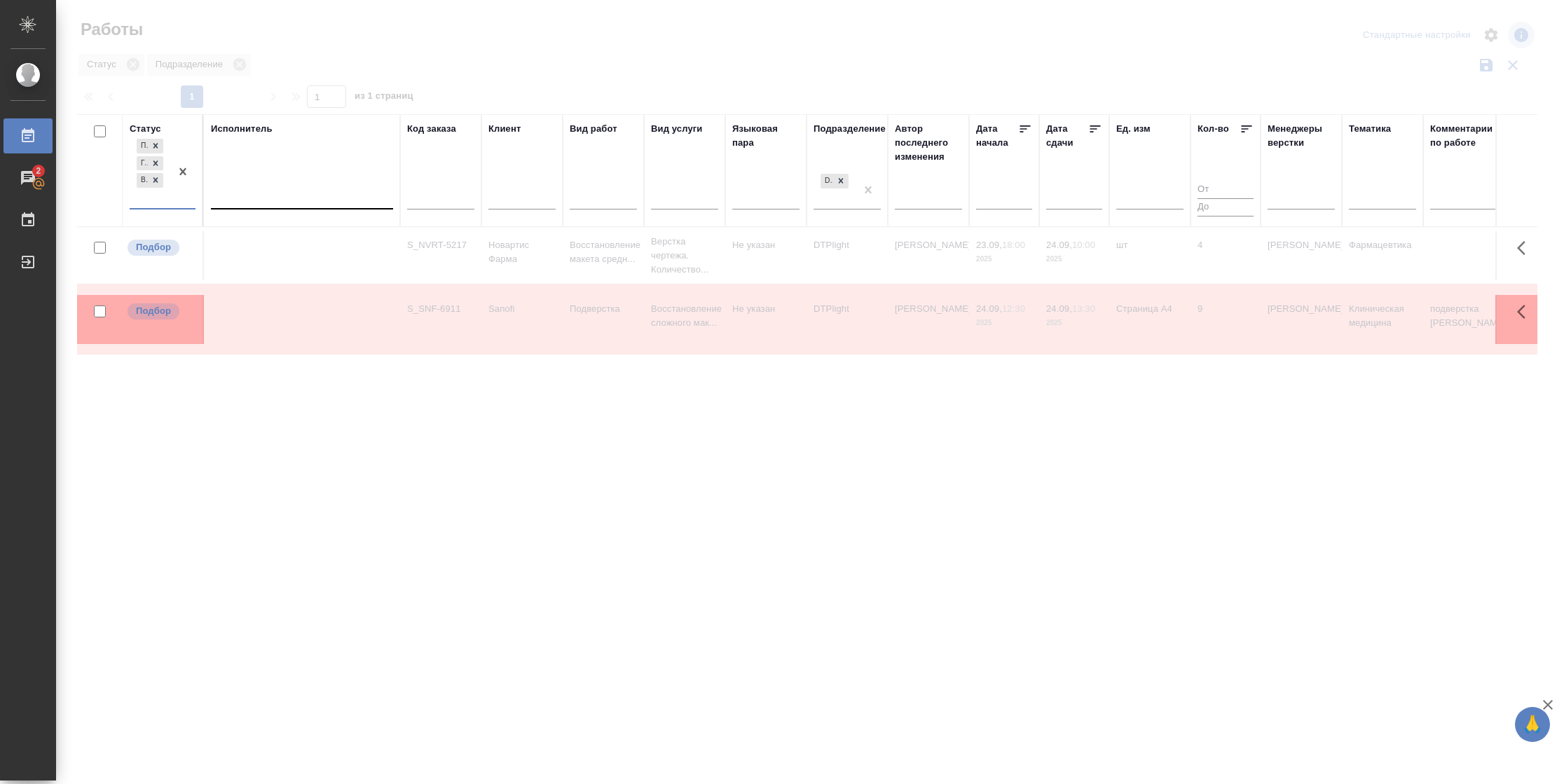
click at [280, 194] on div at bounding box center [302, 195] width 182 height 20
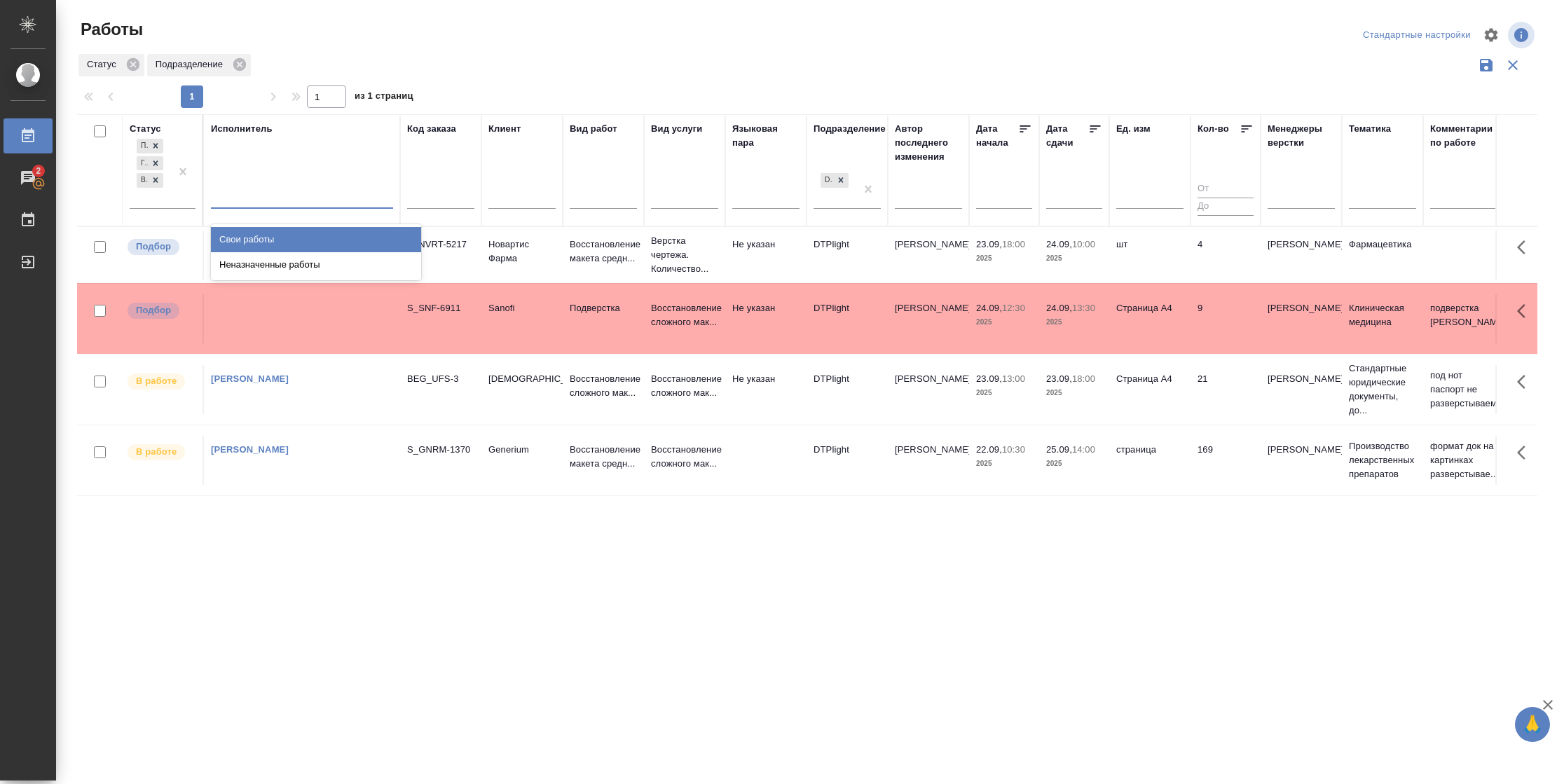
click at [271, 230] on div "Свои работы [PERSON_NAME] работы" at bounding box center [317, 252] width 211 height 56
click at [271, 230] on div "Свои работы" at bounding box center [317, 240] width 211 height 26
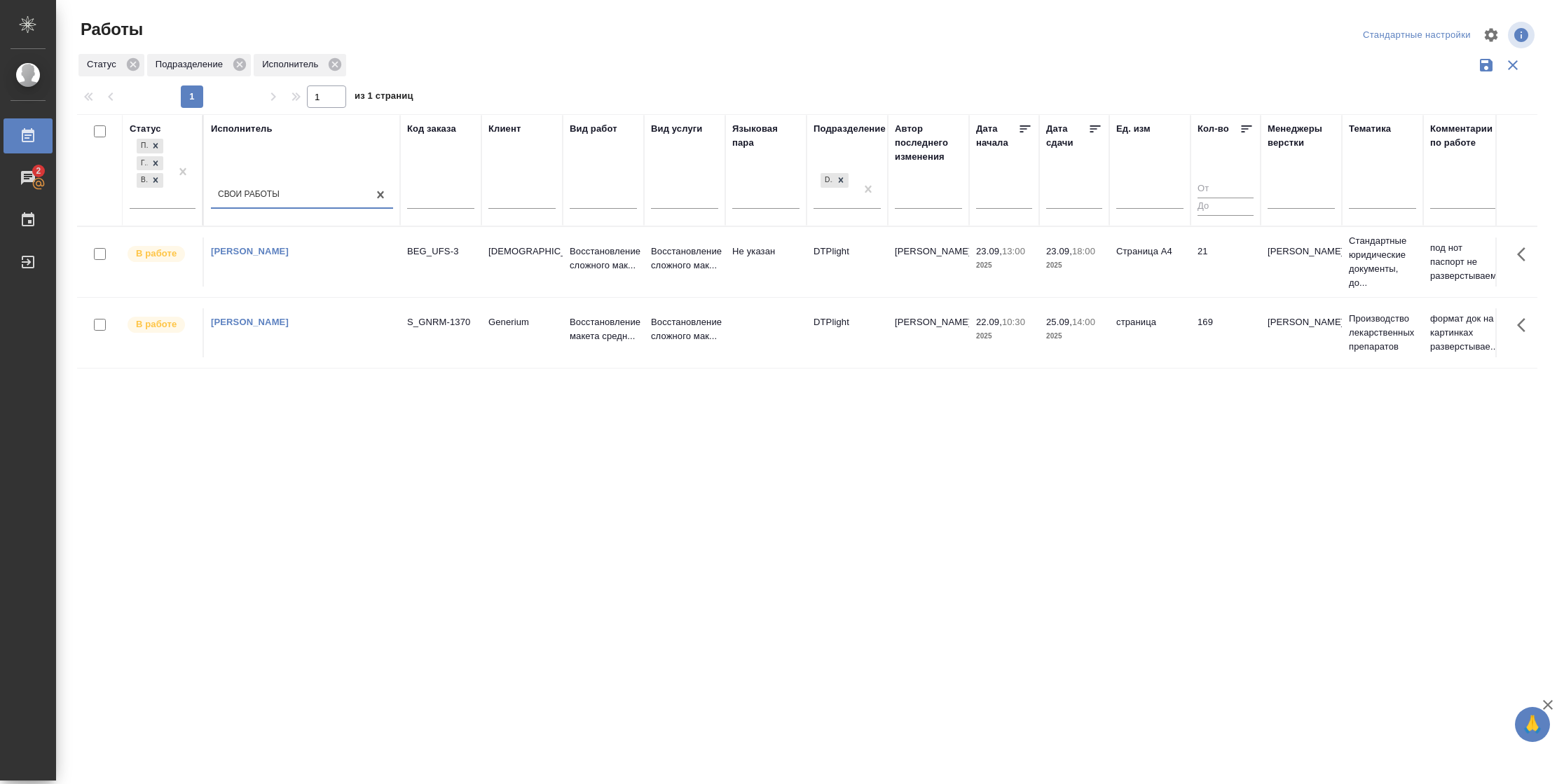
click at [1094, 134] on icon at bounding box center [1095, 129] width 14 height 14
click at [1161, 279] on td "Страница А4" at bounding box center [1150, 262] width 81 height 49
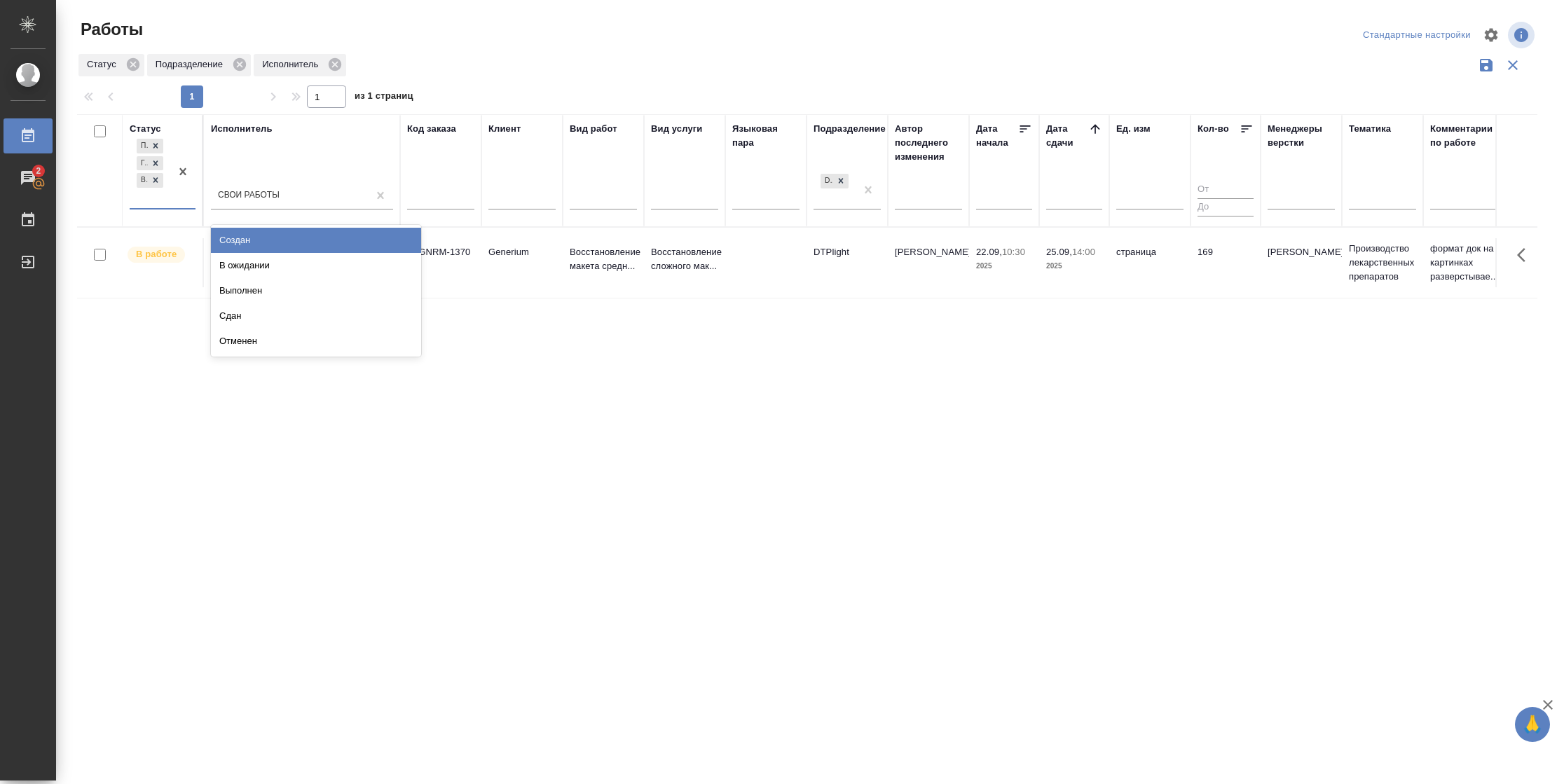
click at [165, 201] on div "Подбор Готов к работе В работе" at bounding box center [150, 172] width 41 height 72
click at [263, 262] on div "В ожидании" at bounding box center [317, 265] width 211 height 26
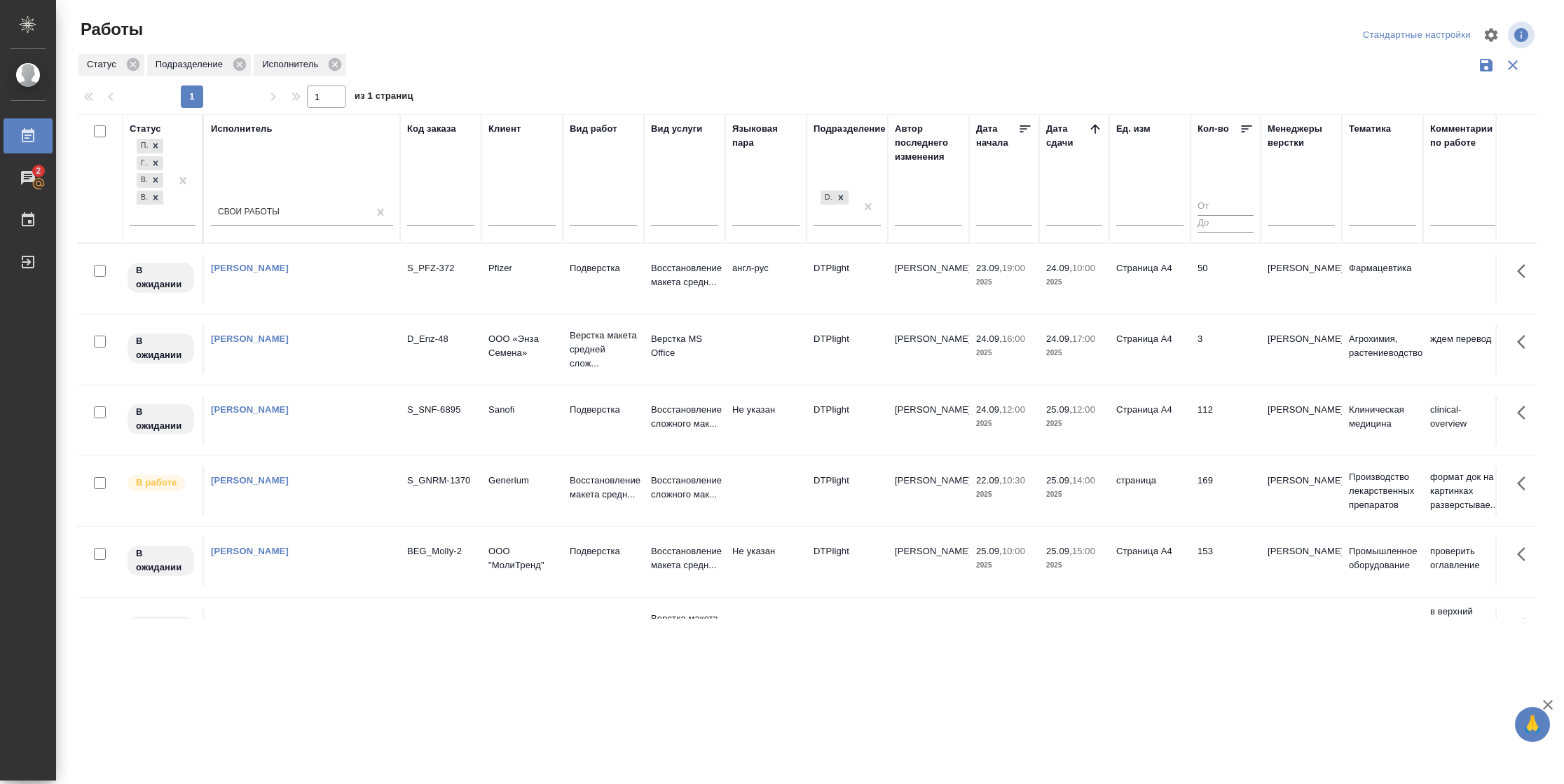
click at [1073, 437] on td "25.09, 12:00 2025" at bounding box center [1074, 420] width 70 height 49
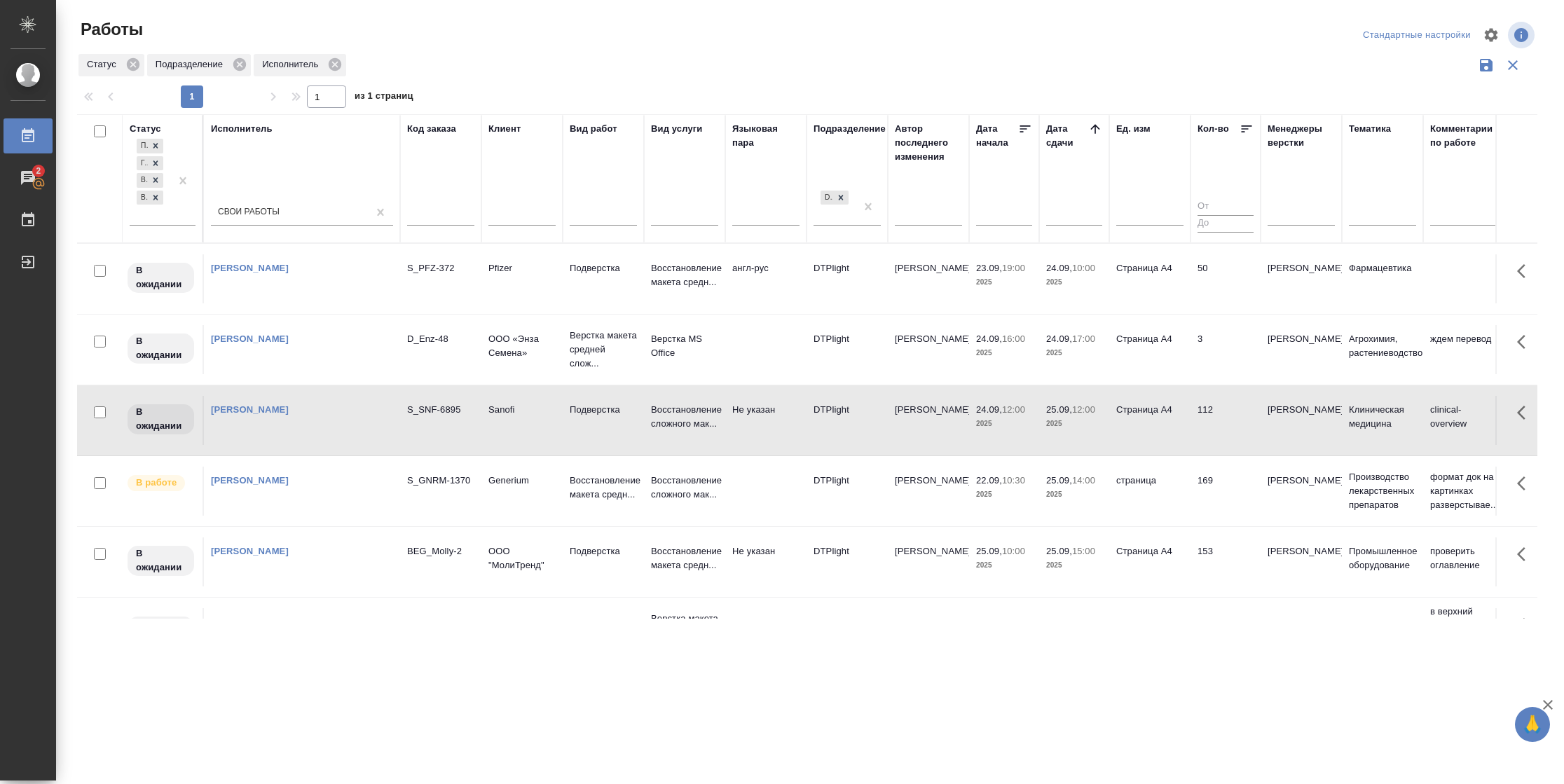
click at [1073, 437] on td "25.09, 12:00 2025" at bounding box center [1074, 420] width 70 height 49
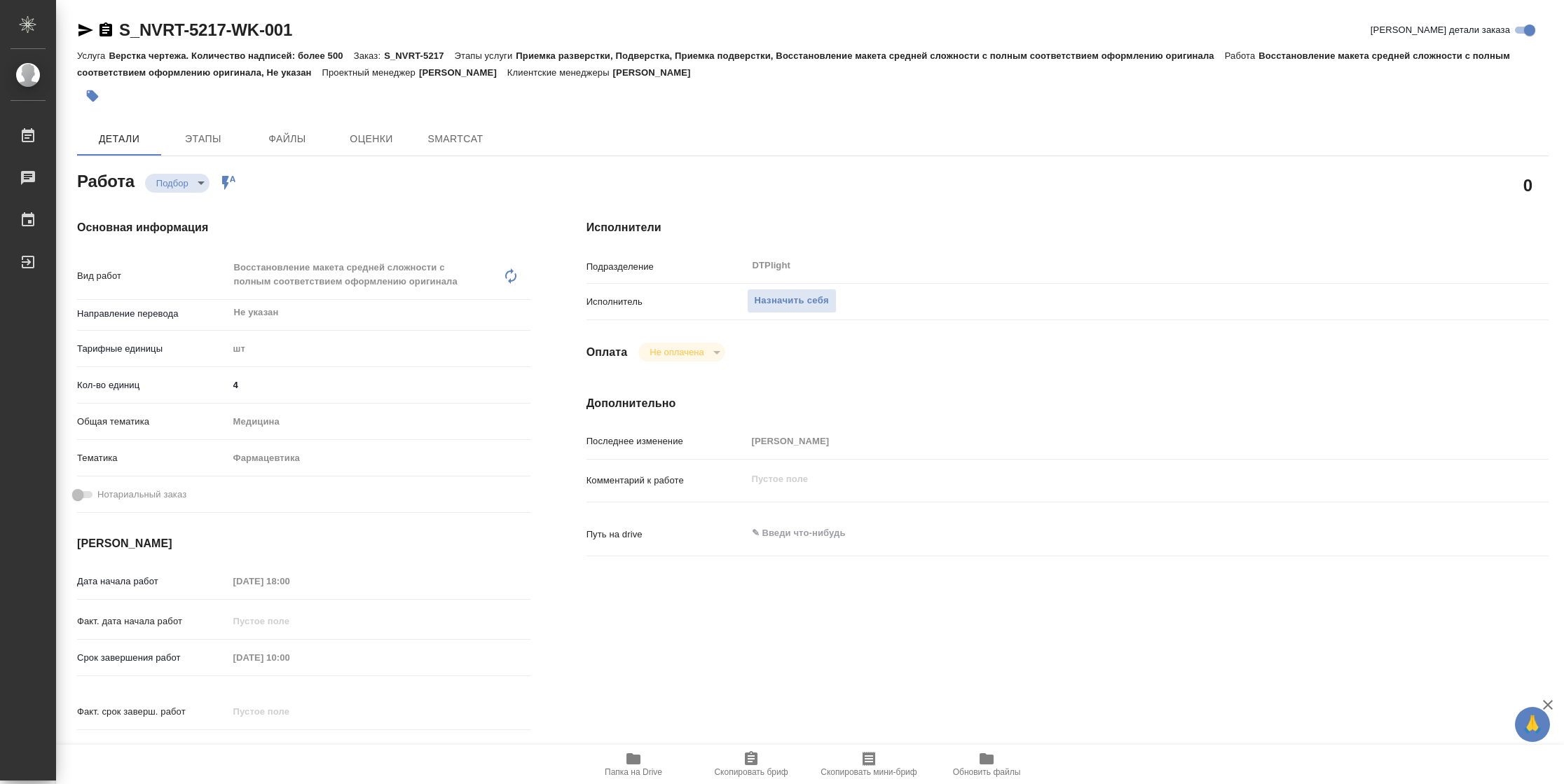
type textarea "x"
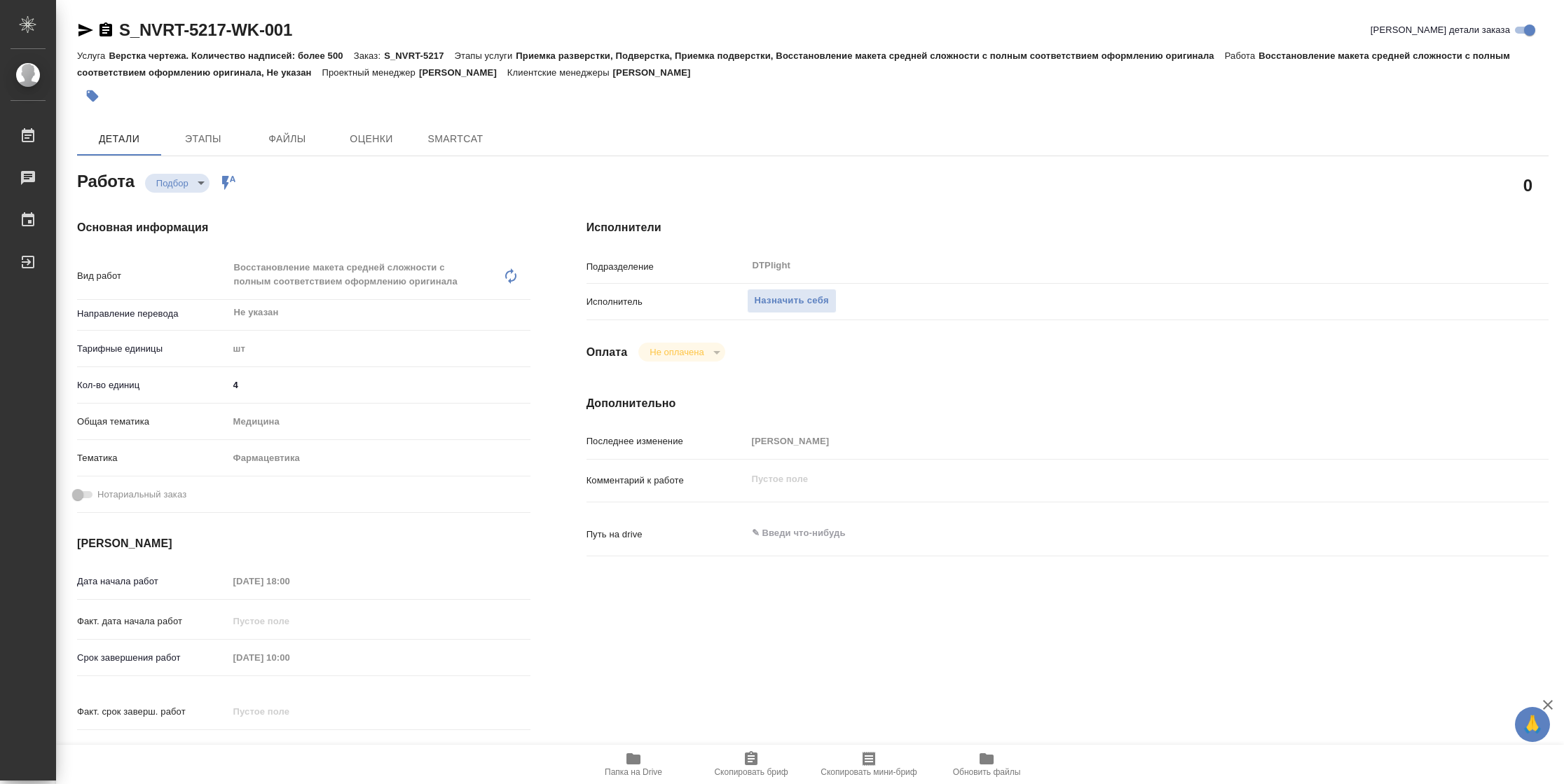
type textarea "x"
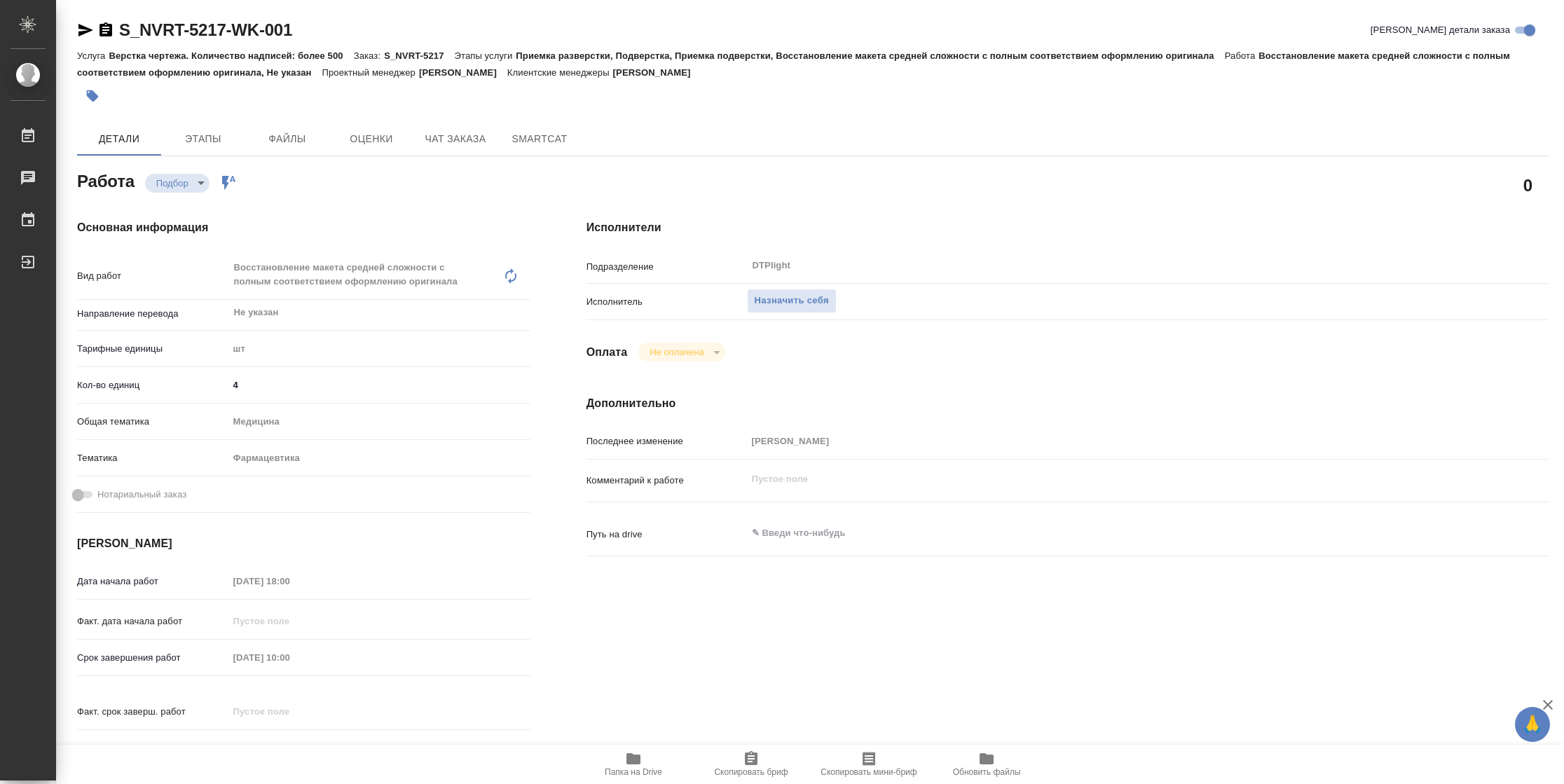
click at [633, 764] on icon "button" at bounding box center [633, 758] width 14 height 11
type textarea "x"
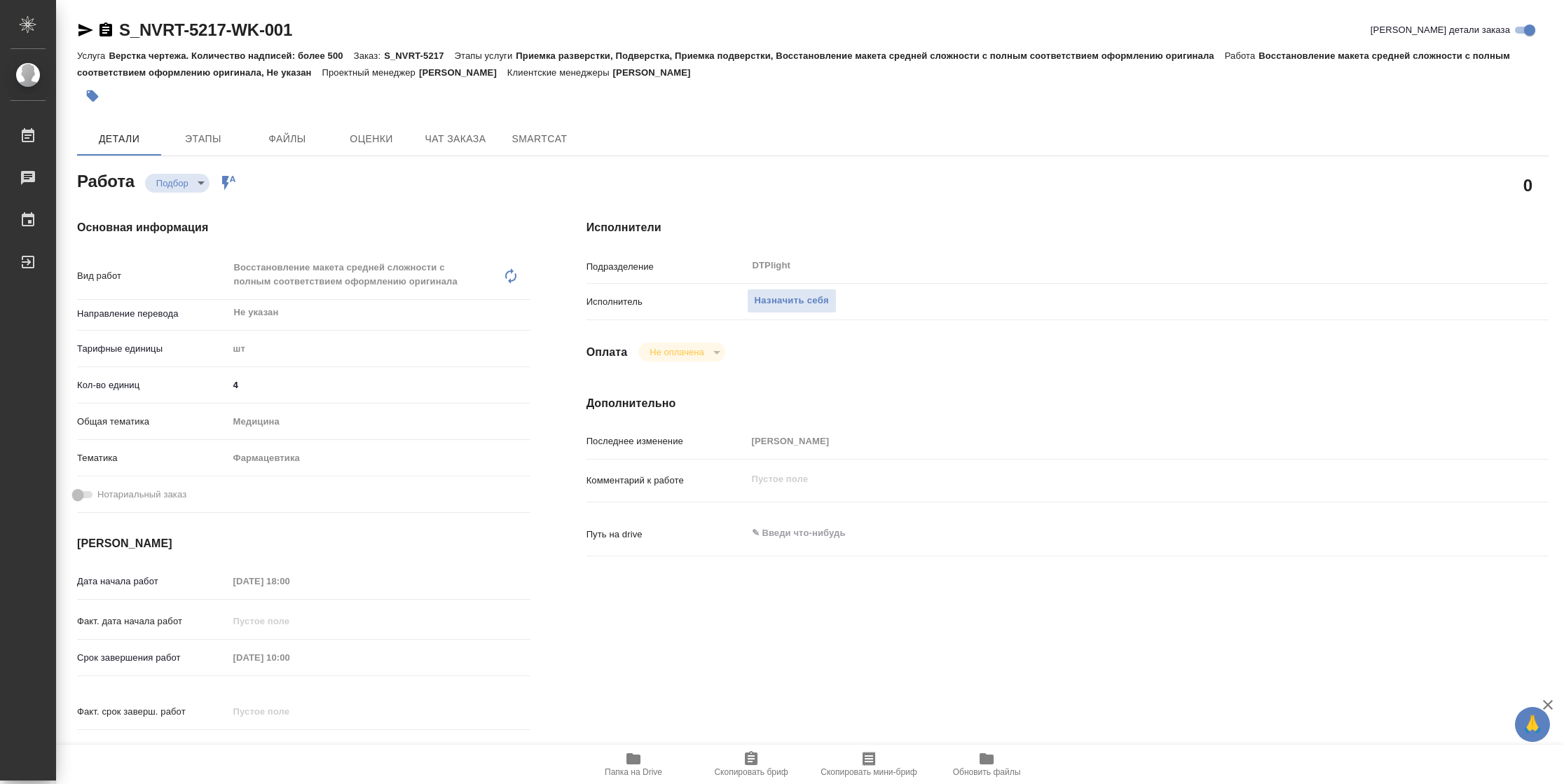
type textarea "x"
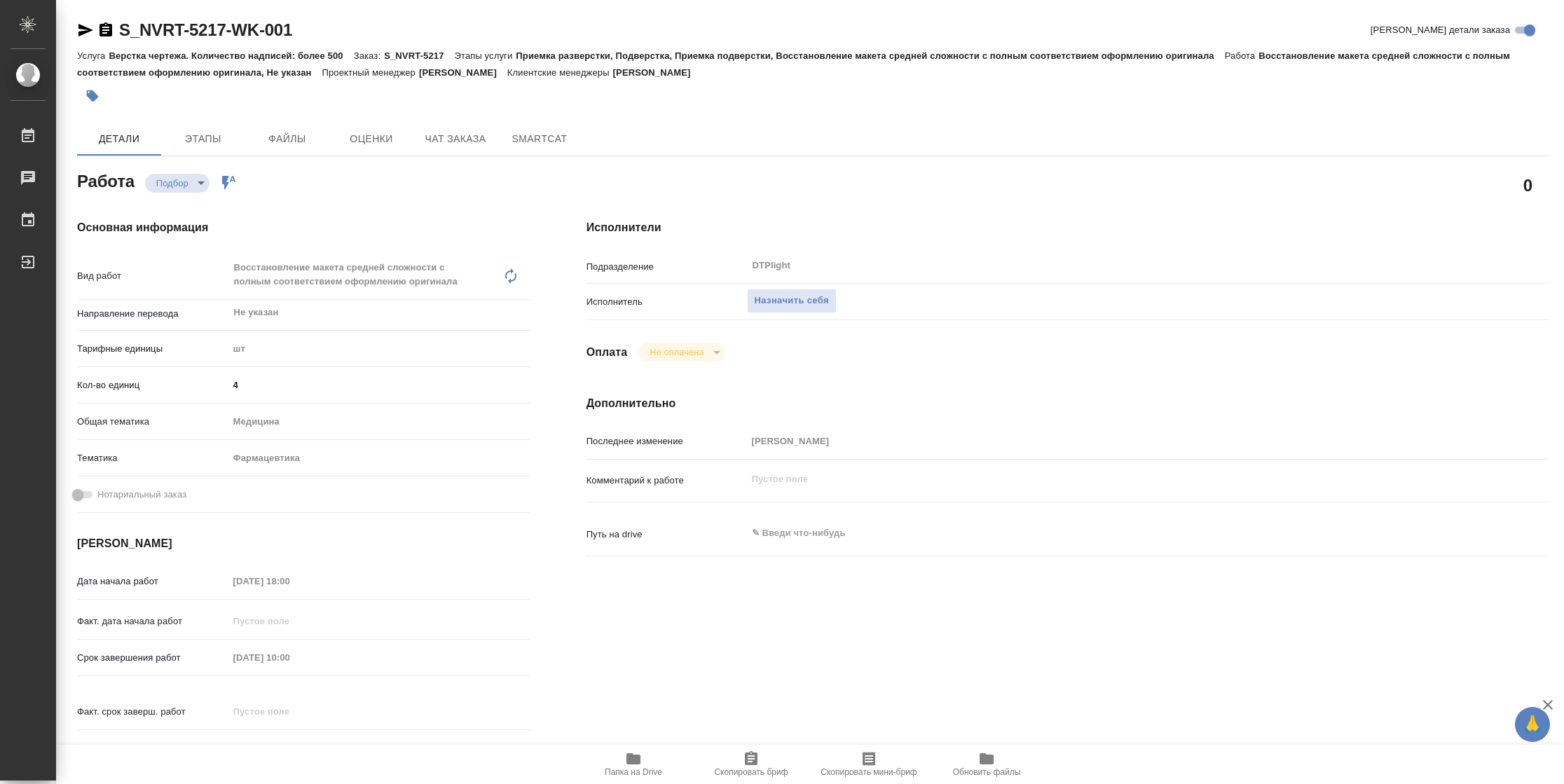
type textarea "x"
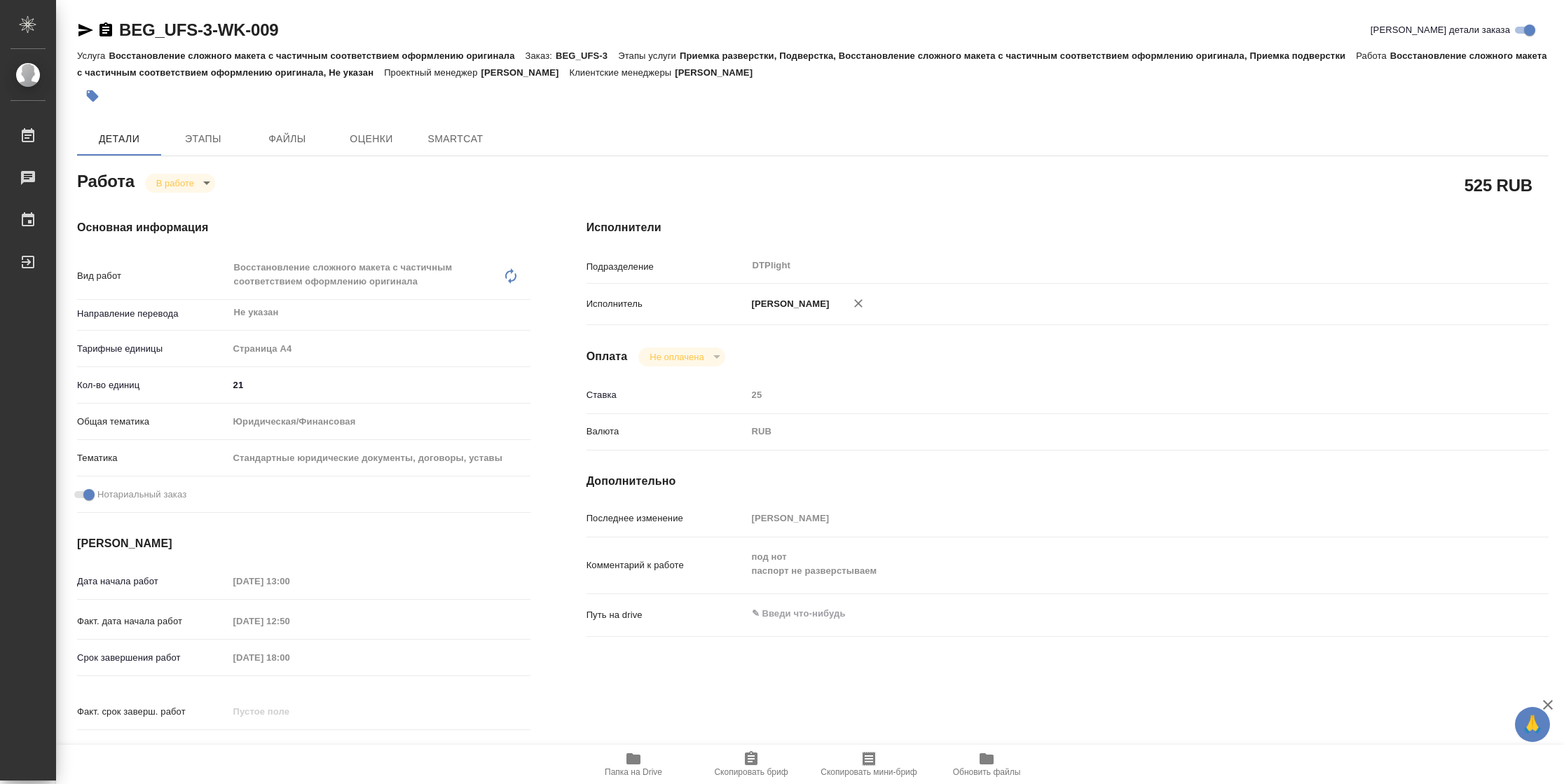
type textarea "x"
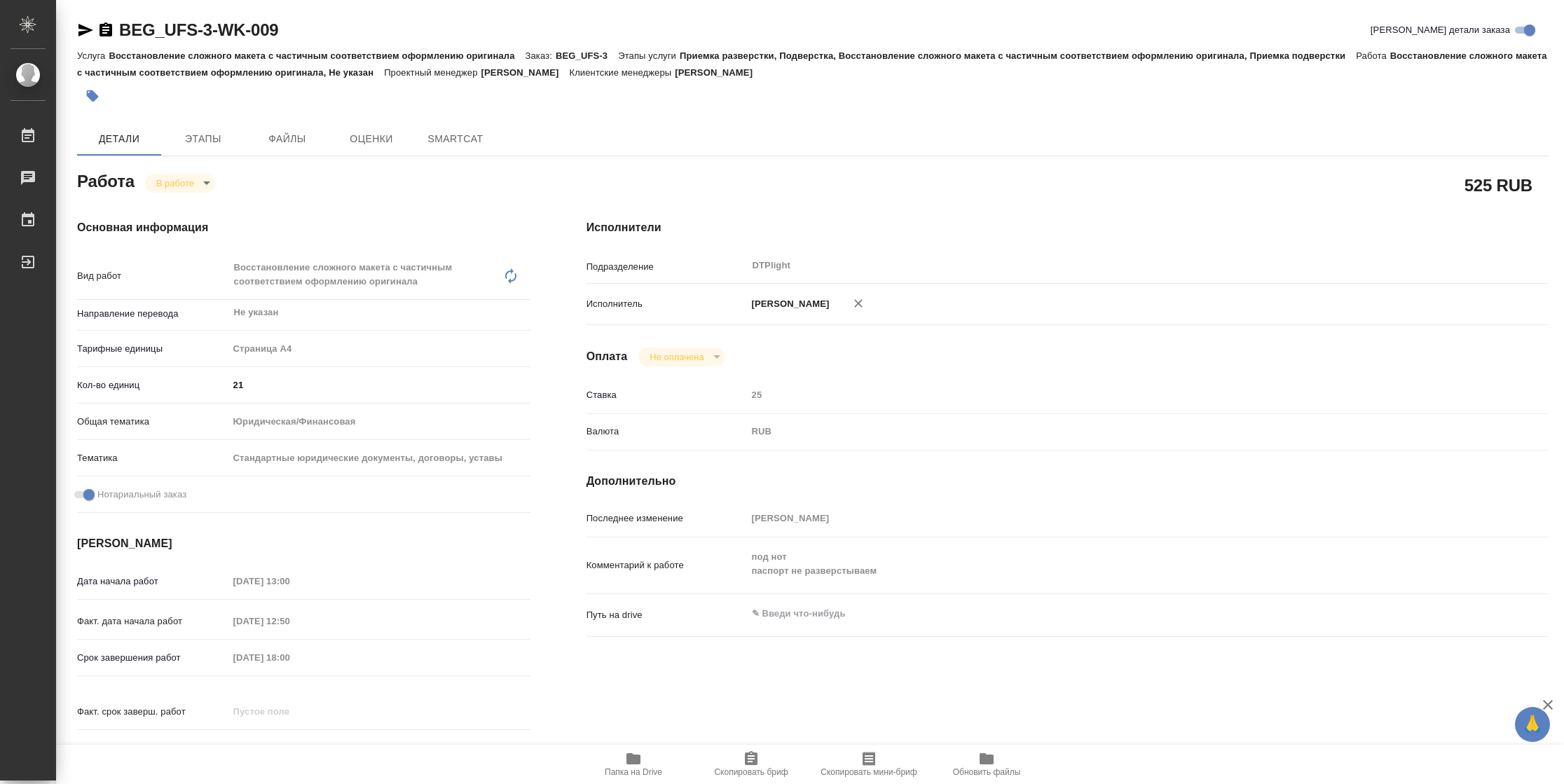
type textarea "x"
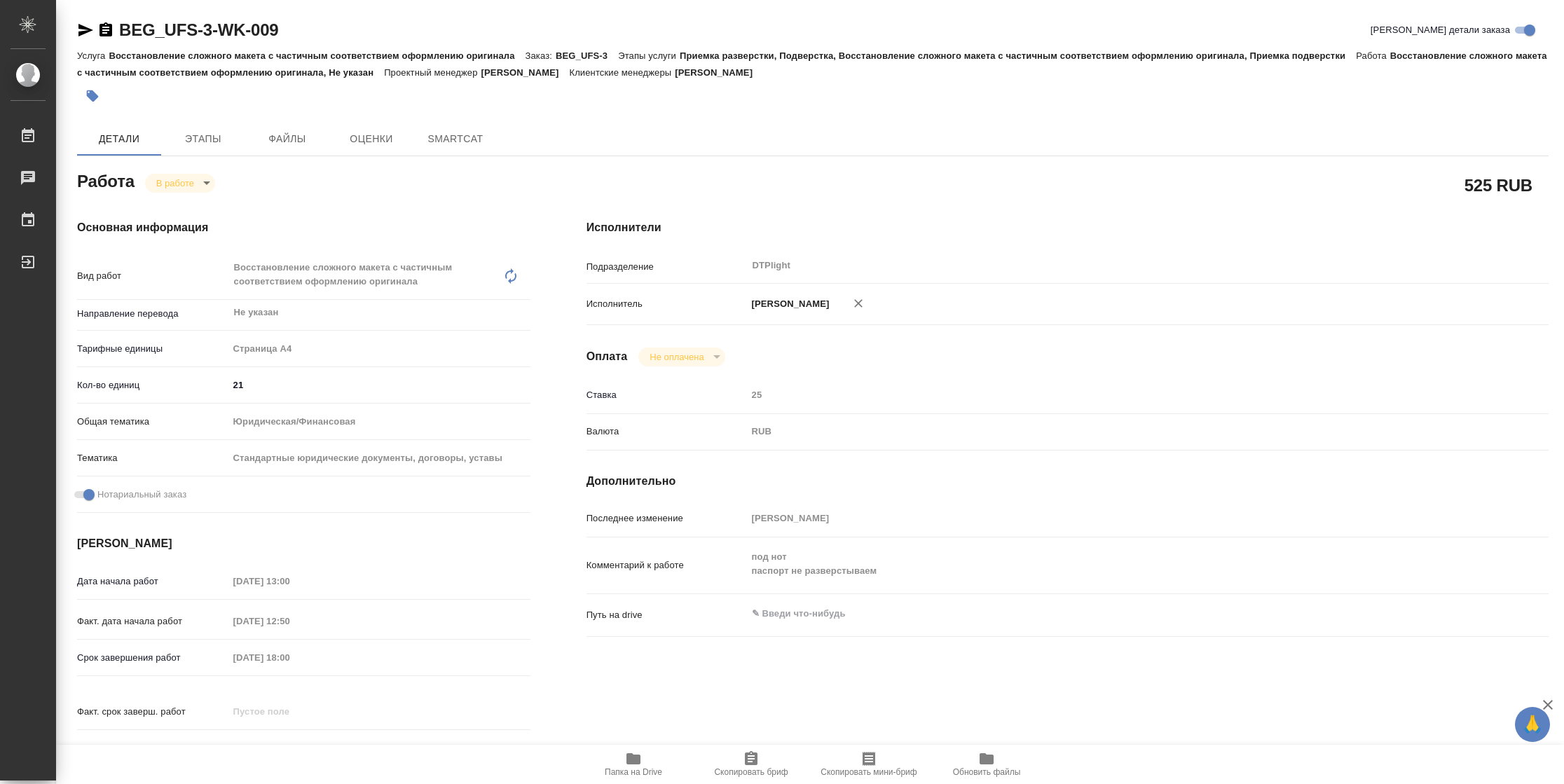
type textarea "x"
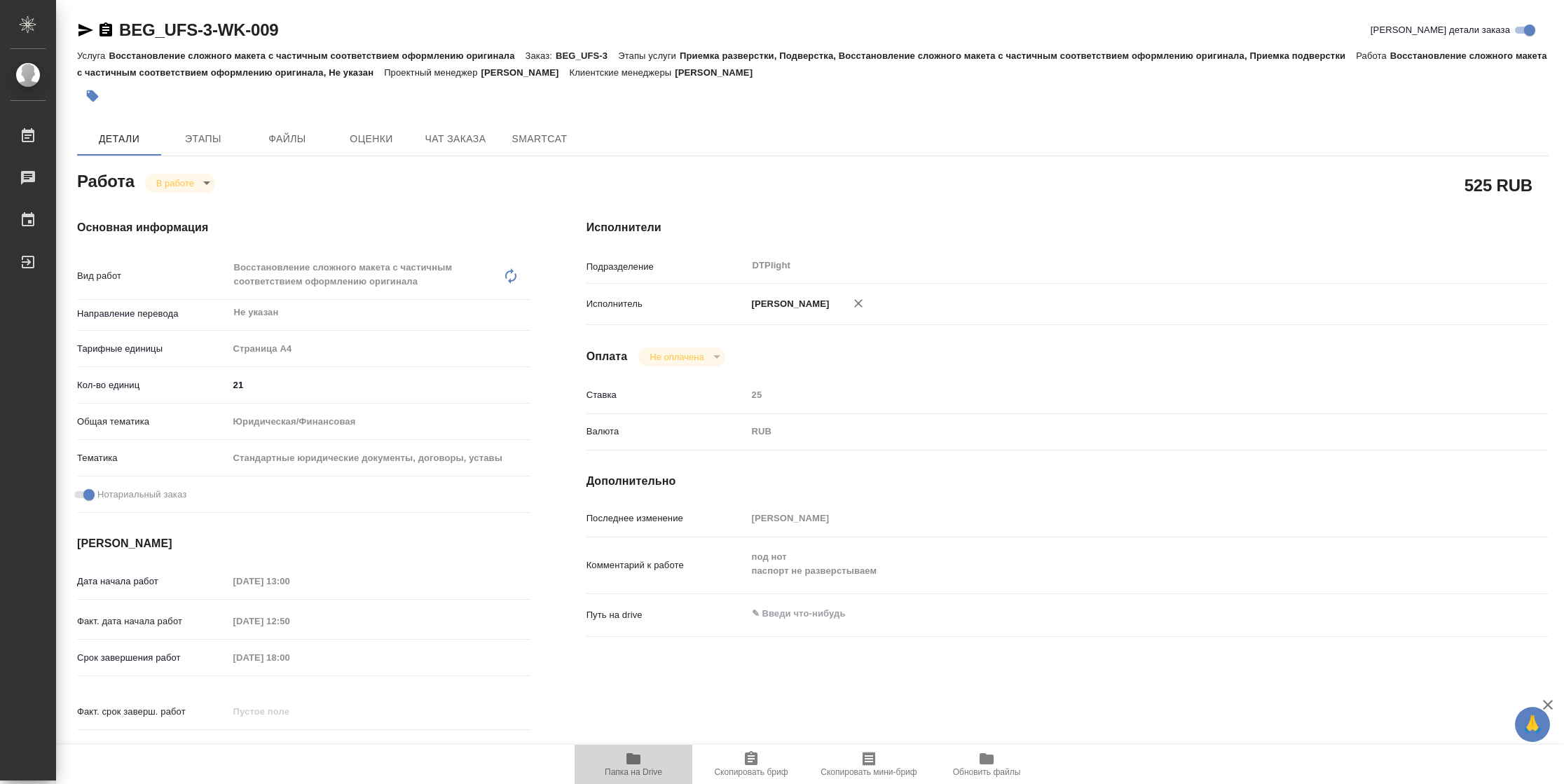
click at [635, 761] on icon "button" at bounding box center [633, 758] width 14 height 11
type textarea "x"
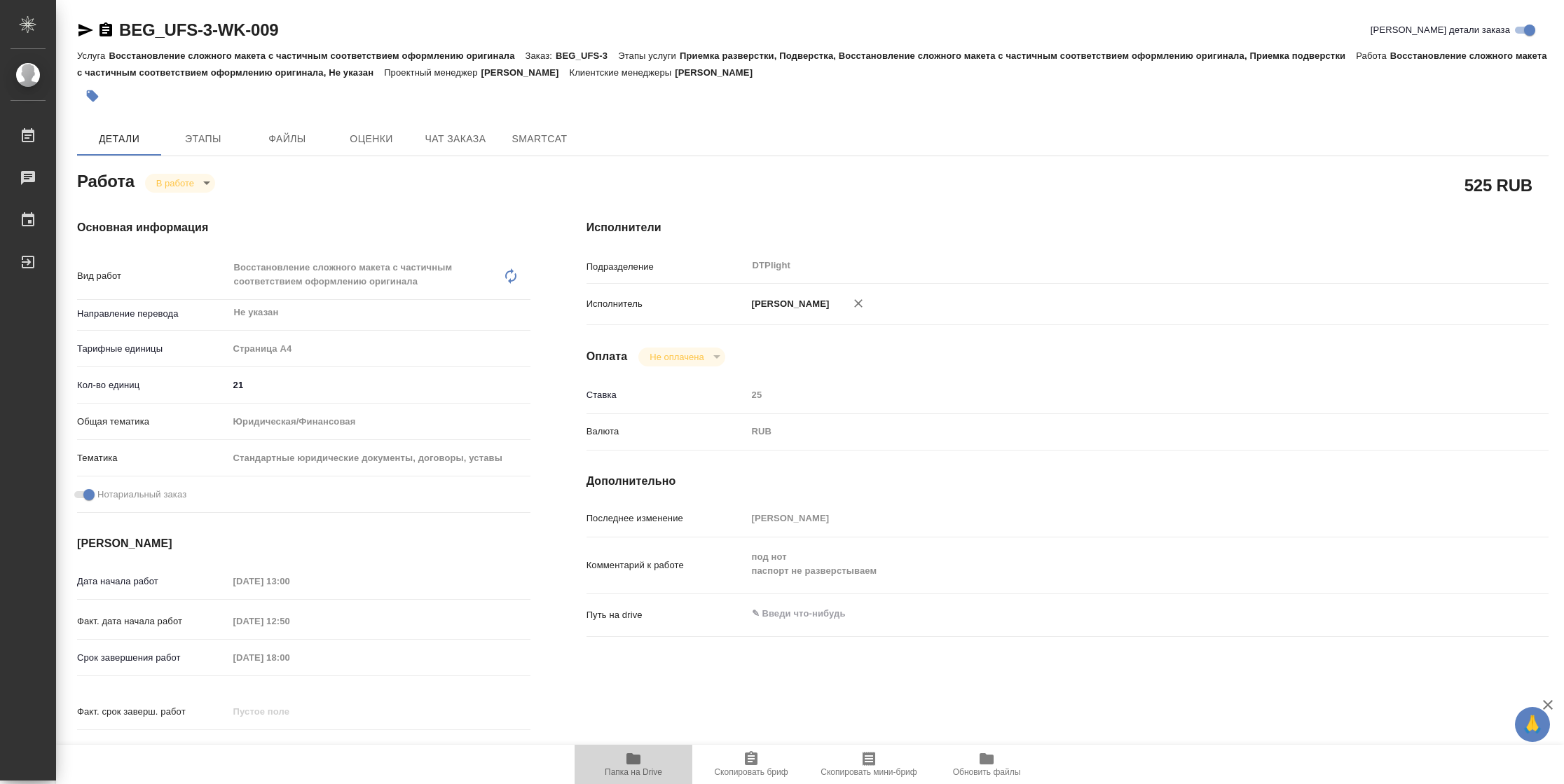
type textarea "x"
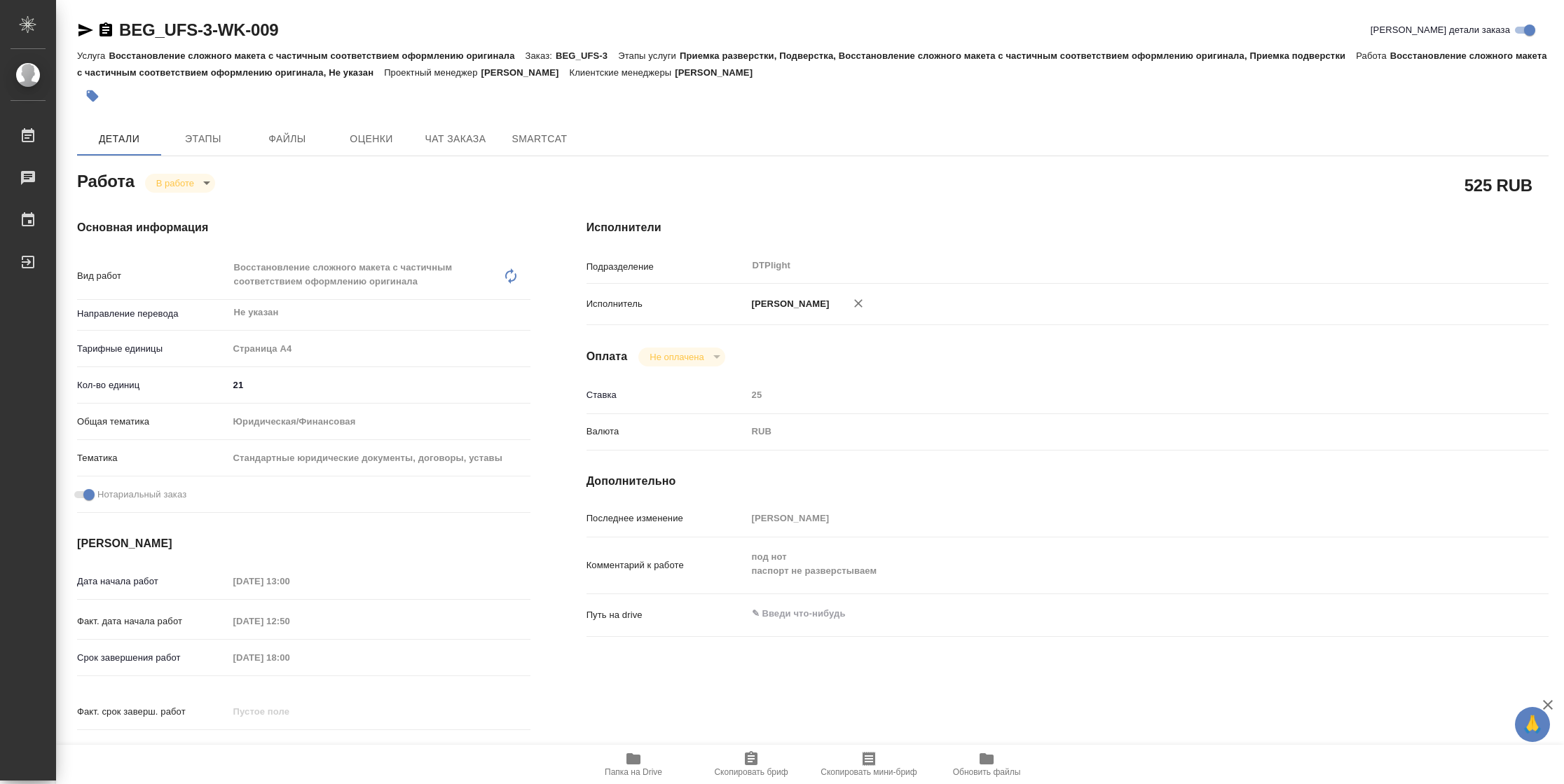
type textarea "x"
click at [81, 29] on icon "button" at bounding box center [86, 30] width 17 height 17
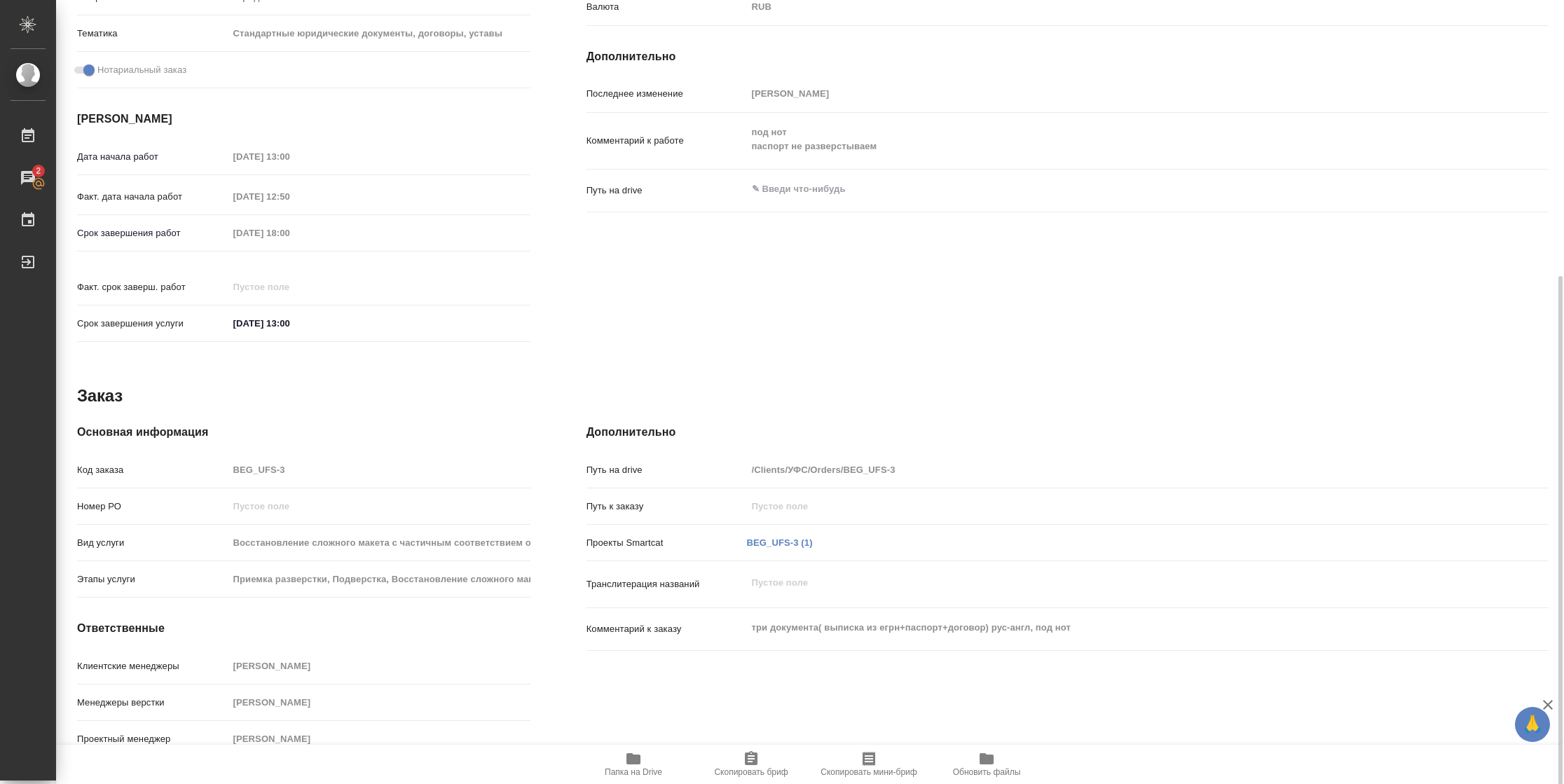
scroll to position [4, 0]
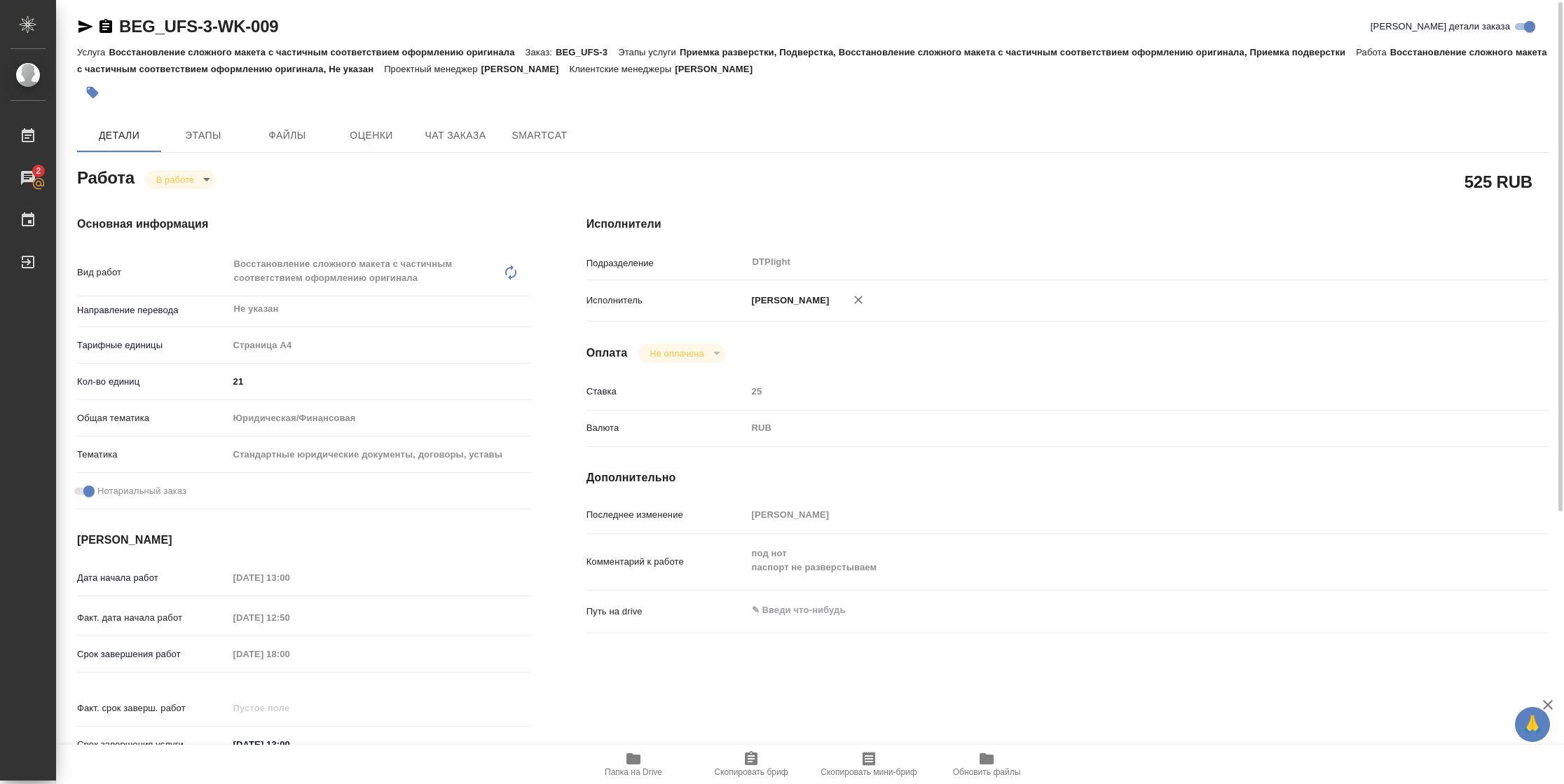
click at [162, 186] on body "🙏 .cls-1 fill:#fff; AWATERA Vasilyeva Natalia Работы 2 Чаты График Выйти BEG_UF…" at bounding box center [782, 392] width 1564 height 784
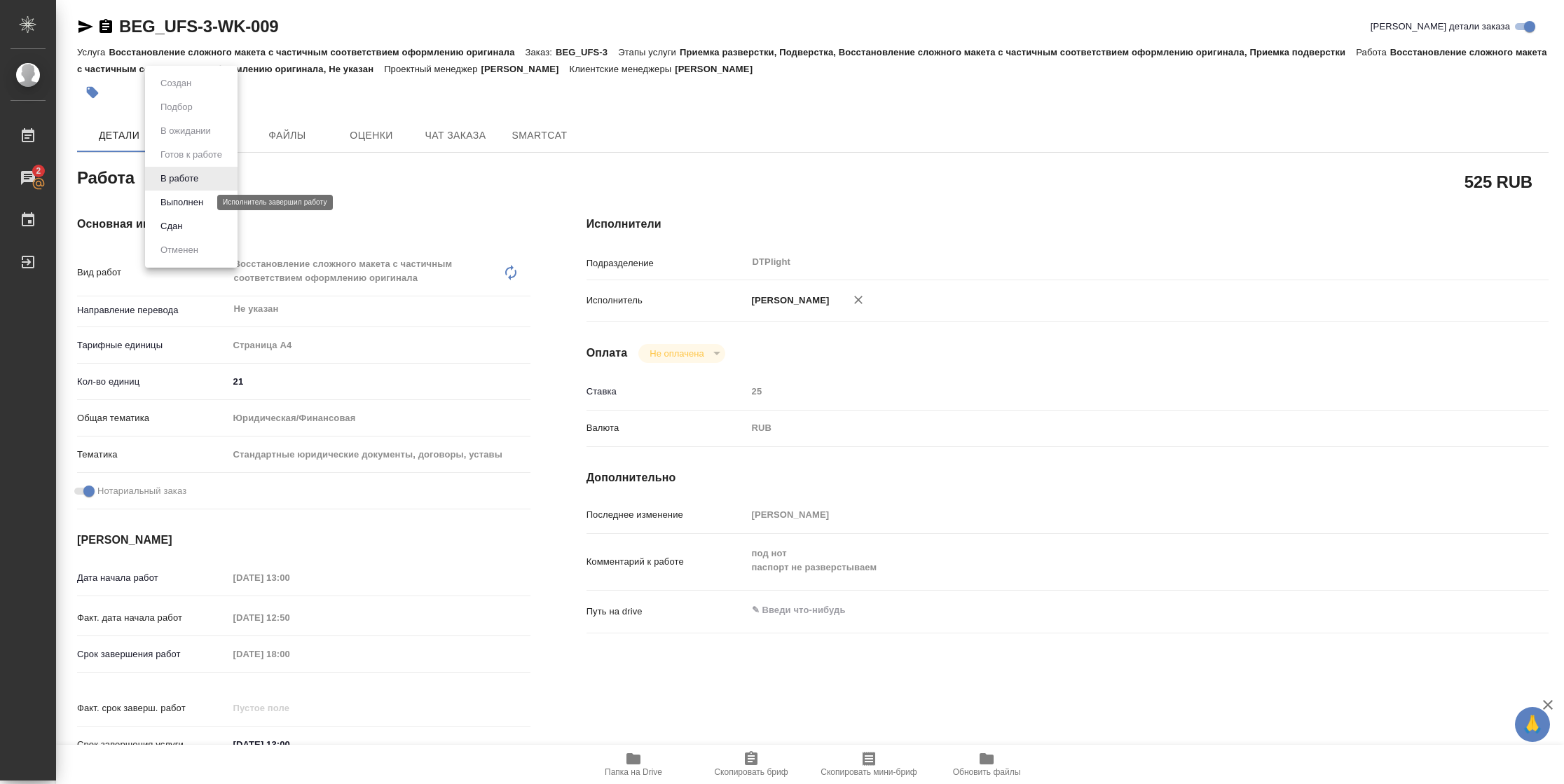
click at [170, 202] on button "Выполнен" at bounding box center [182, 202] width 51 height 16
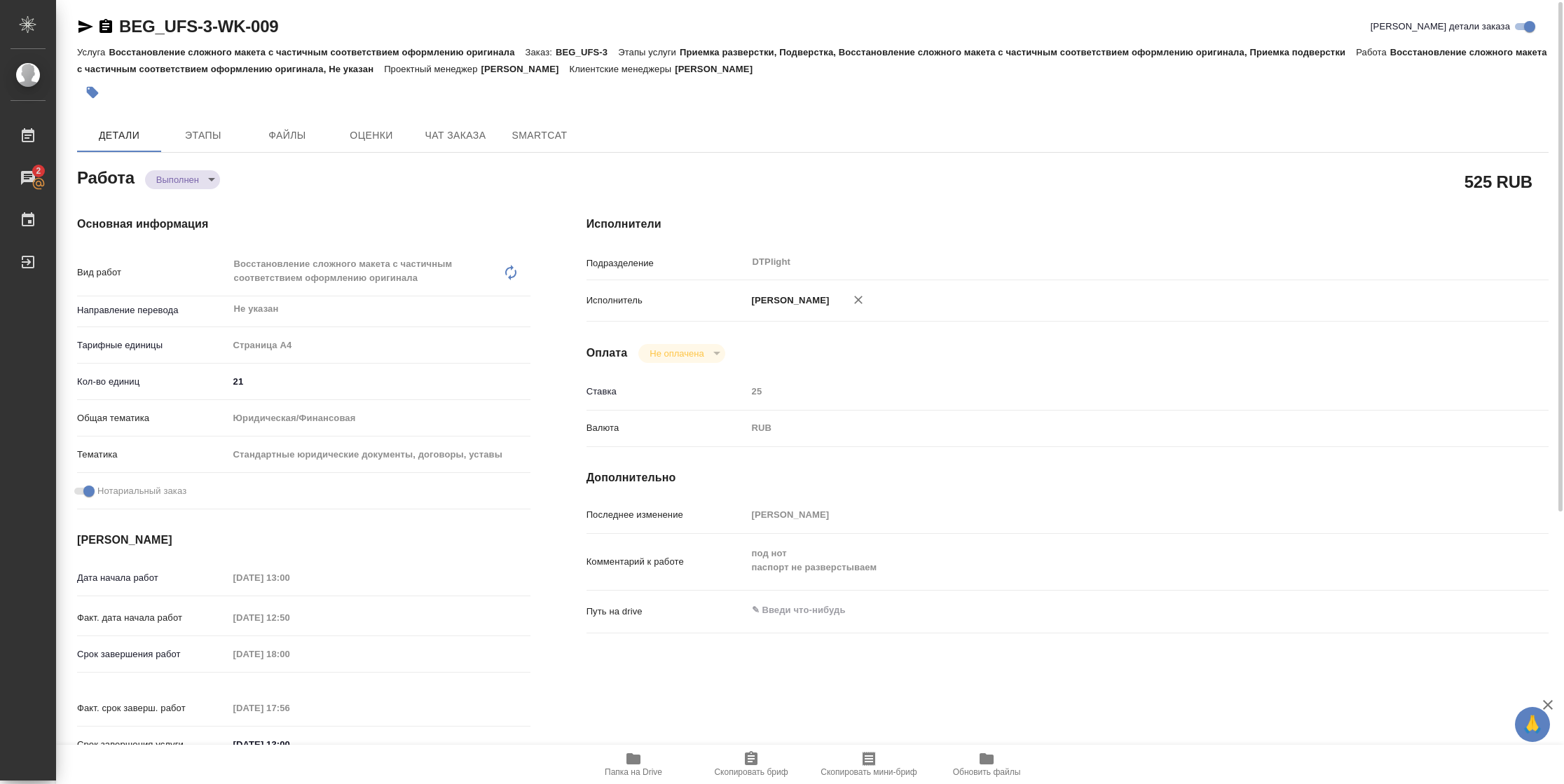
type textarea "x"
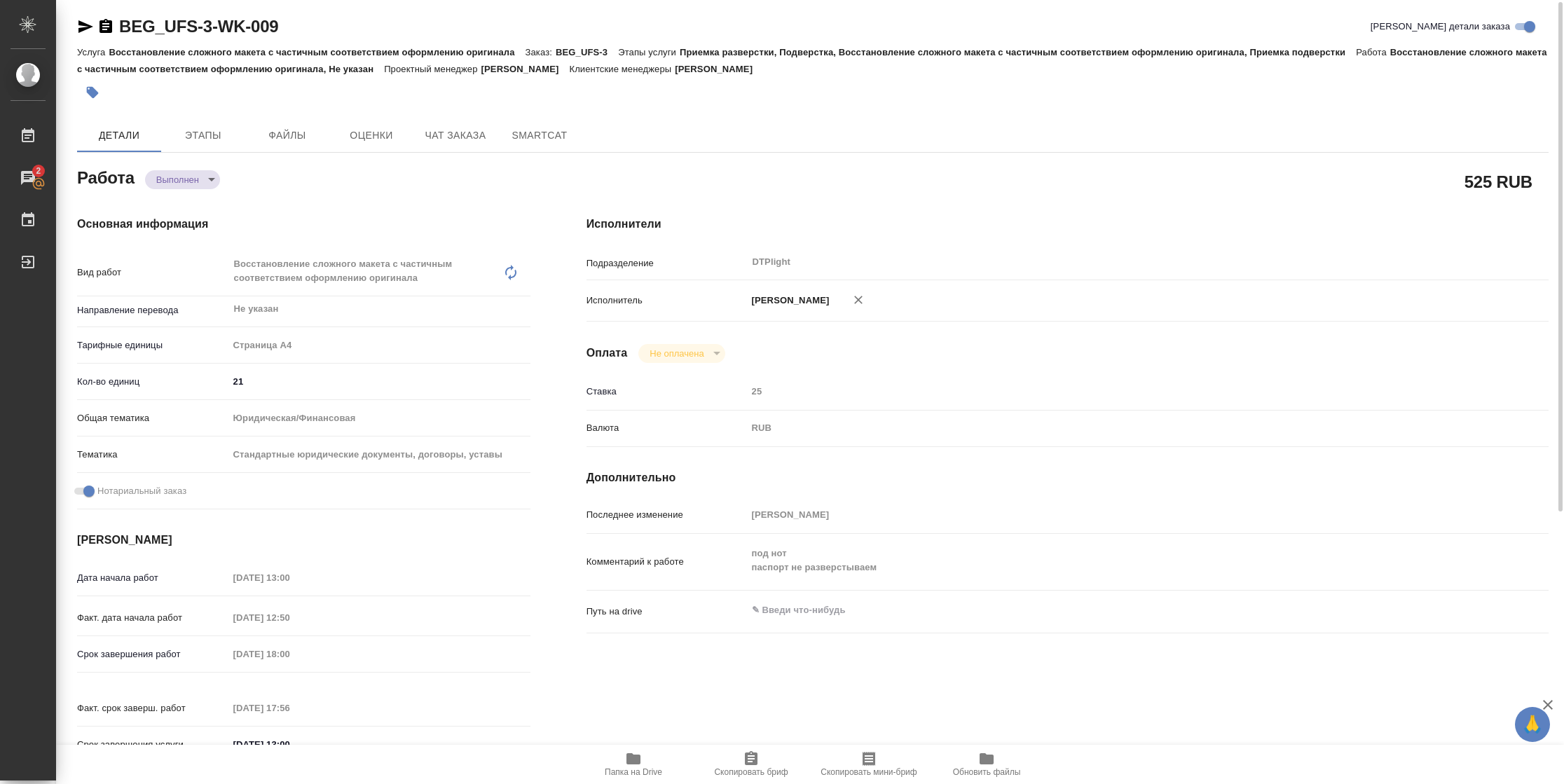
type textarea "x"
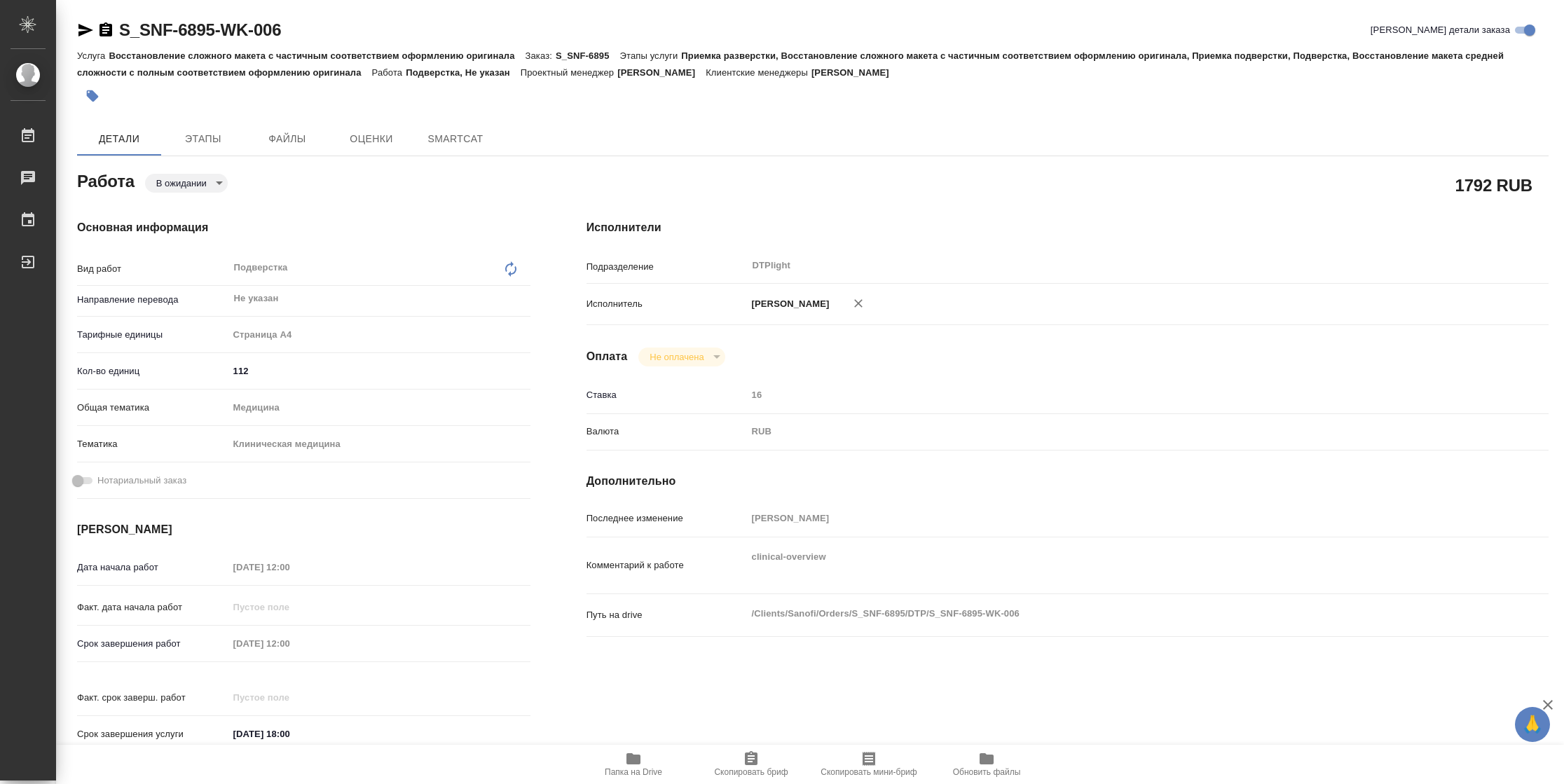
type textarea "x"
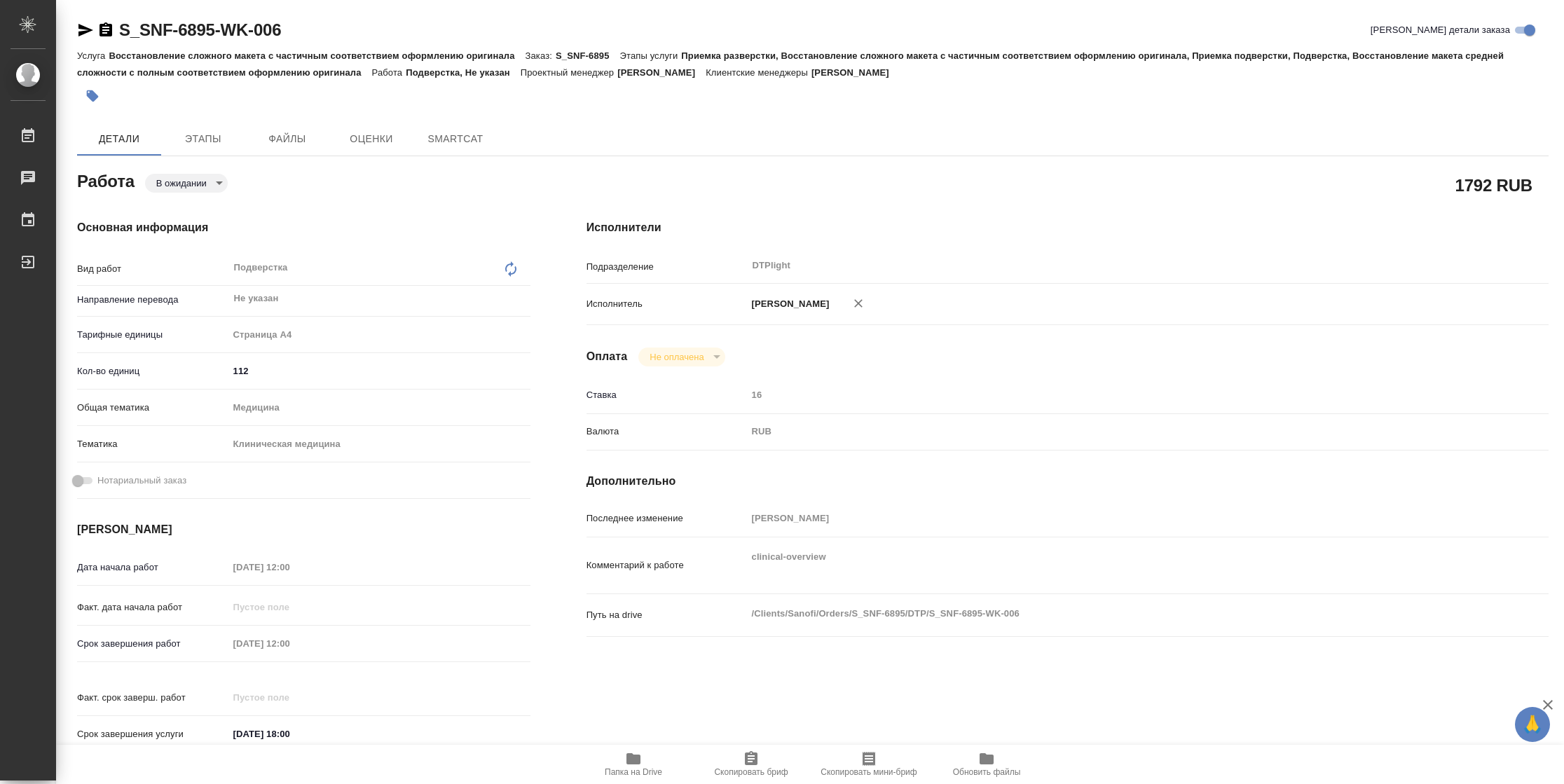
type textarea "x"
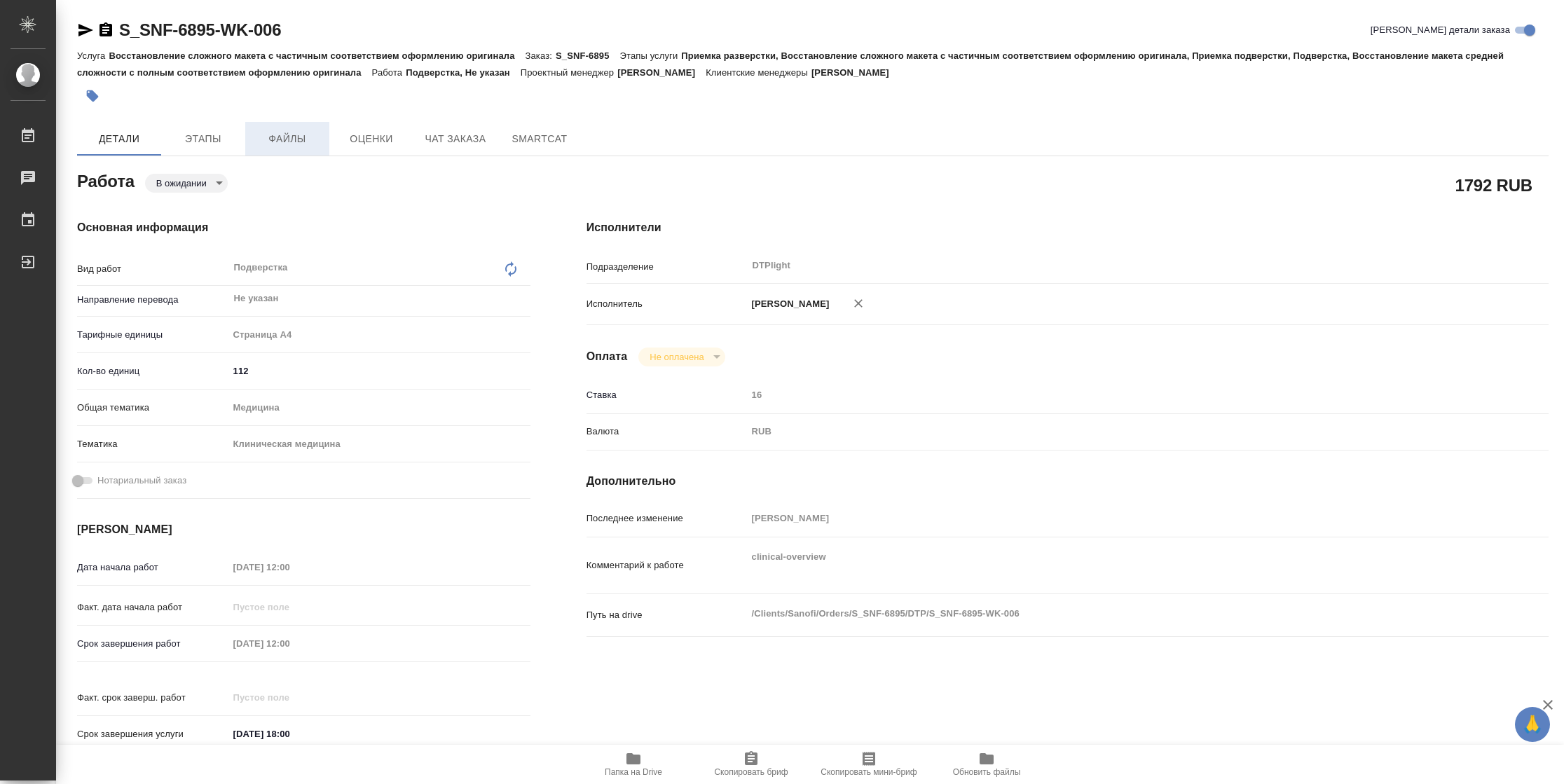
type textarea "x"
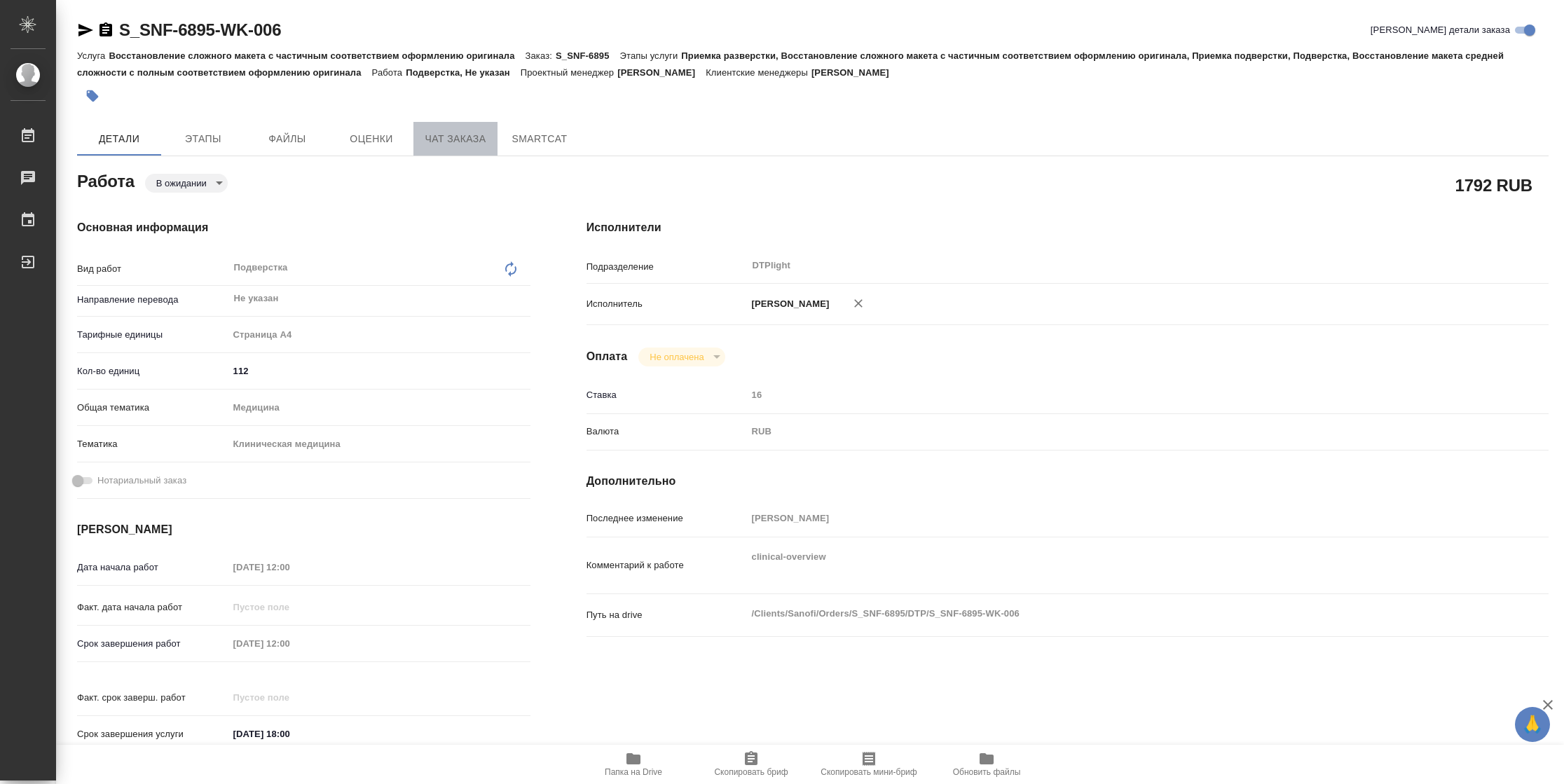
click at [449, 154] on button "Чат заказа" at bounding box center [456, 138] width 84 height 34
type textarea "x"
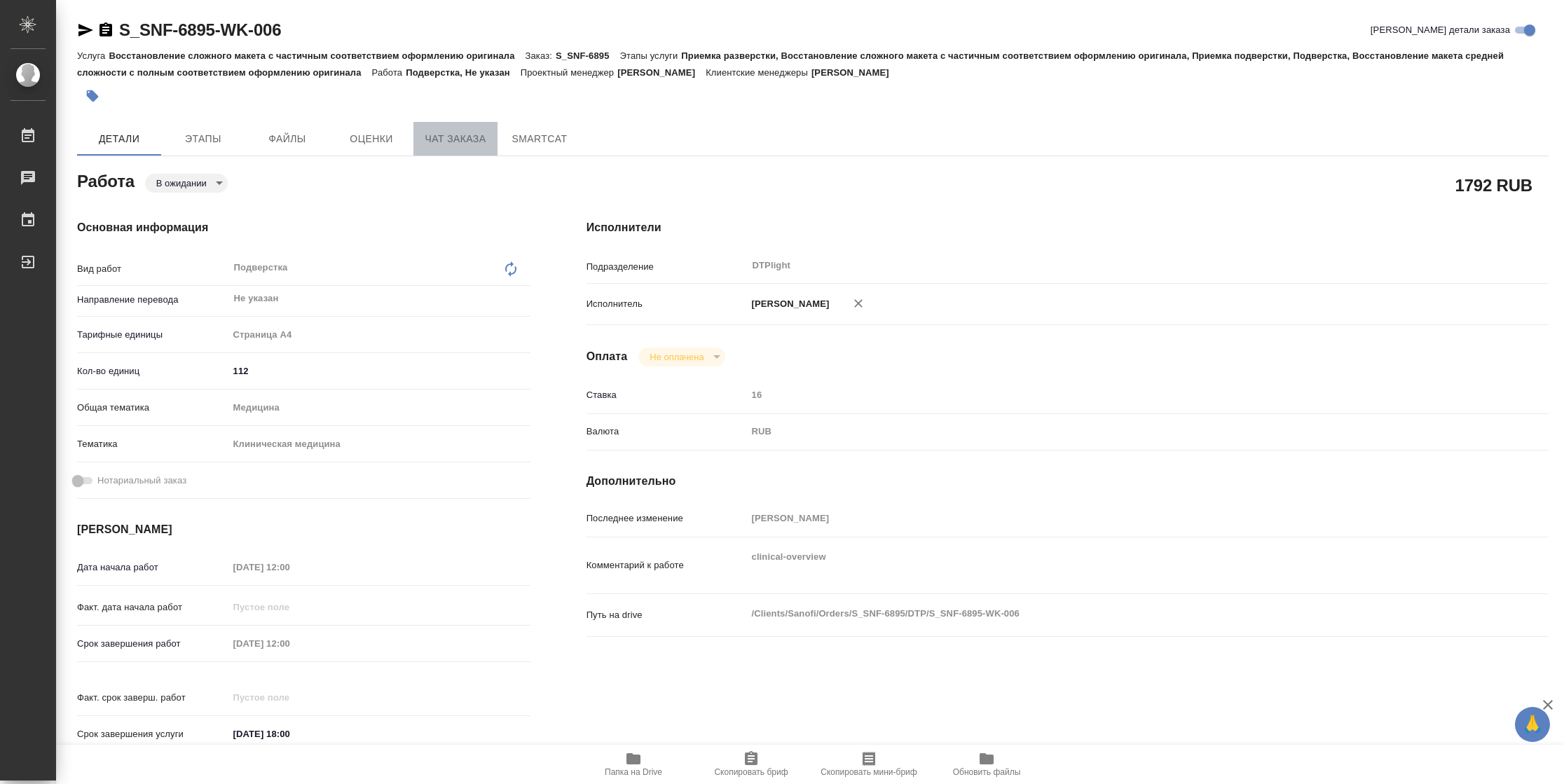
type textarea "x"
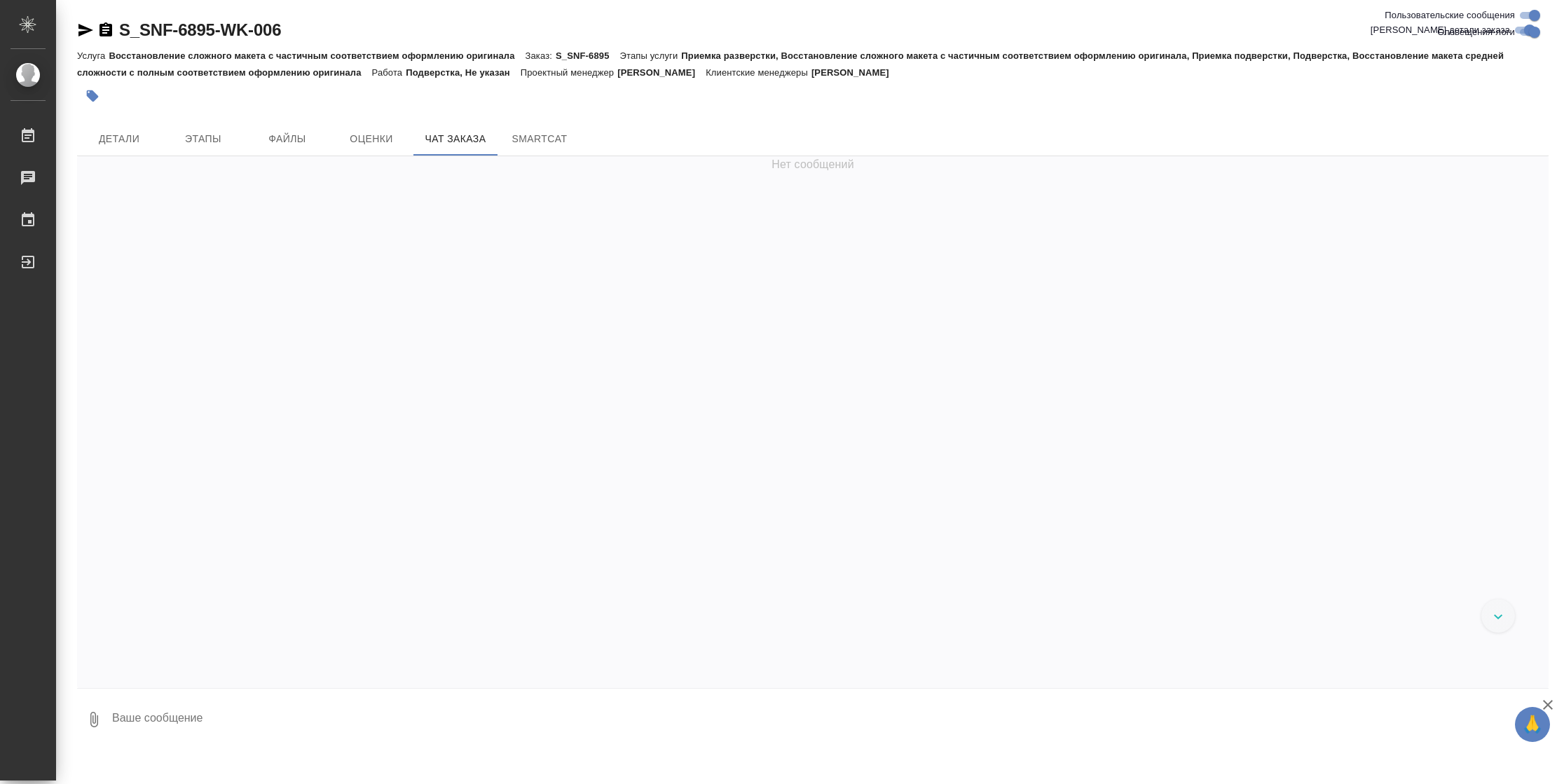
scroll to position [55711, 0]
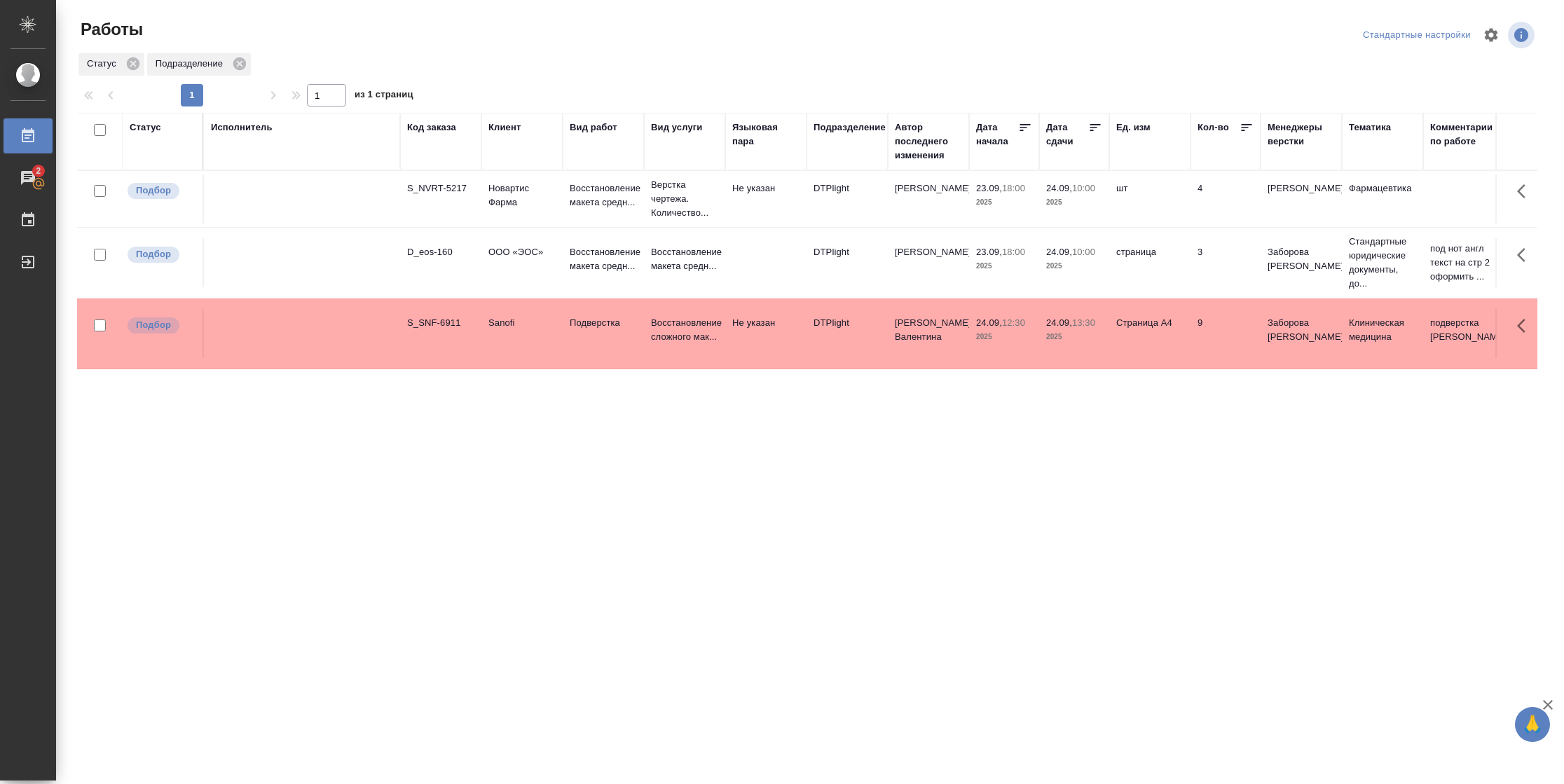
click at [847, 134] on div "Подразделение" at bounding box center [850, 127] width 72 height 14
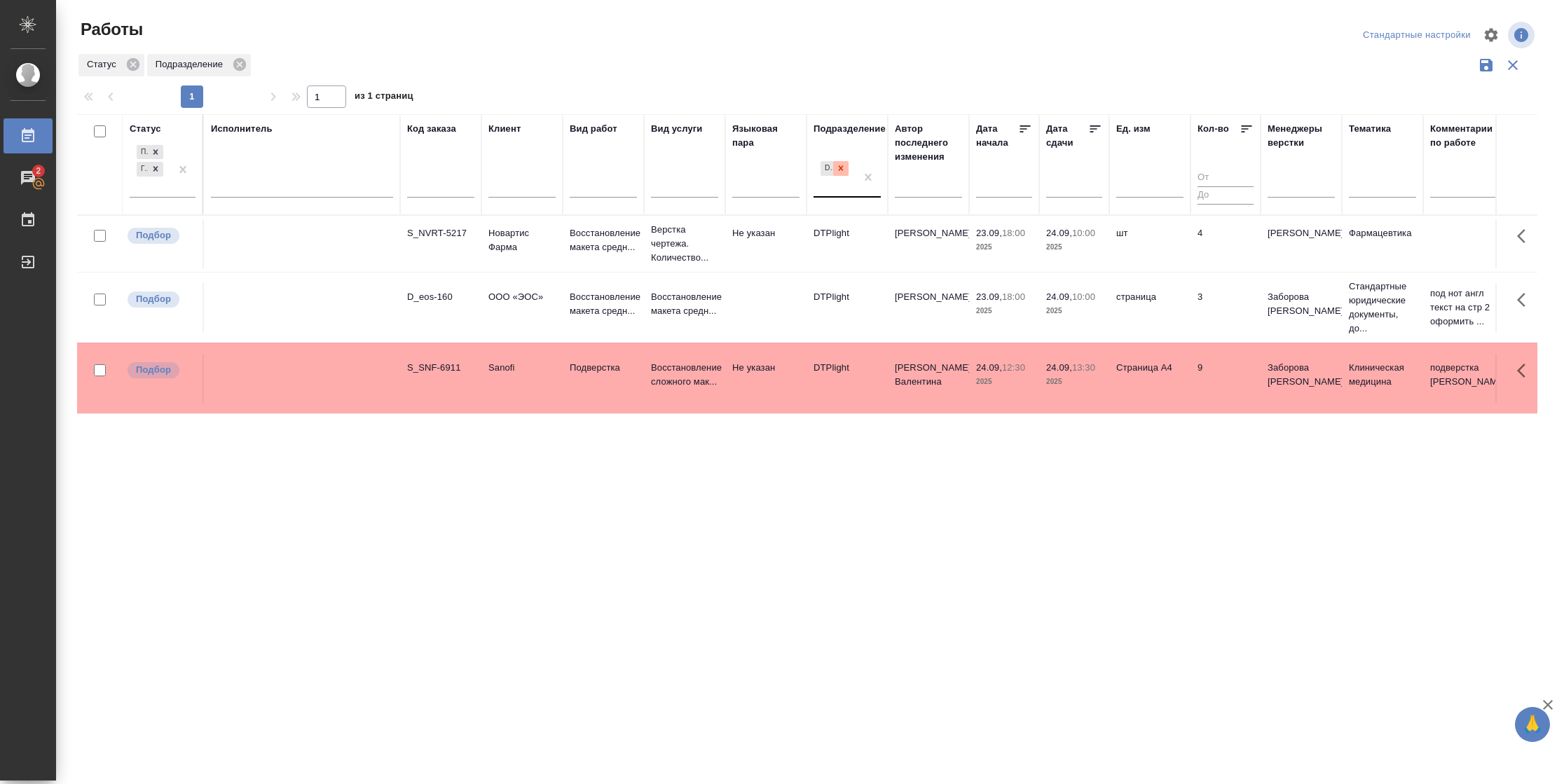
click at [840, 168] on icon at bounding box center [841, 168] width 5 height 5
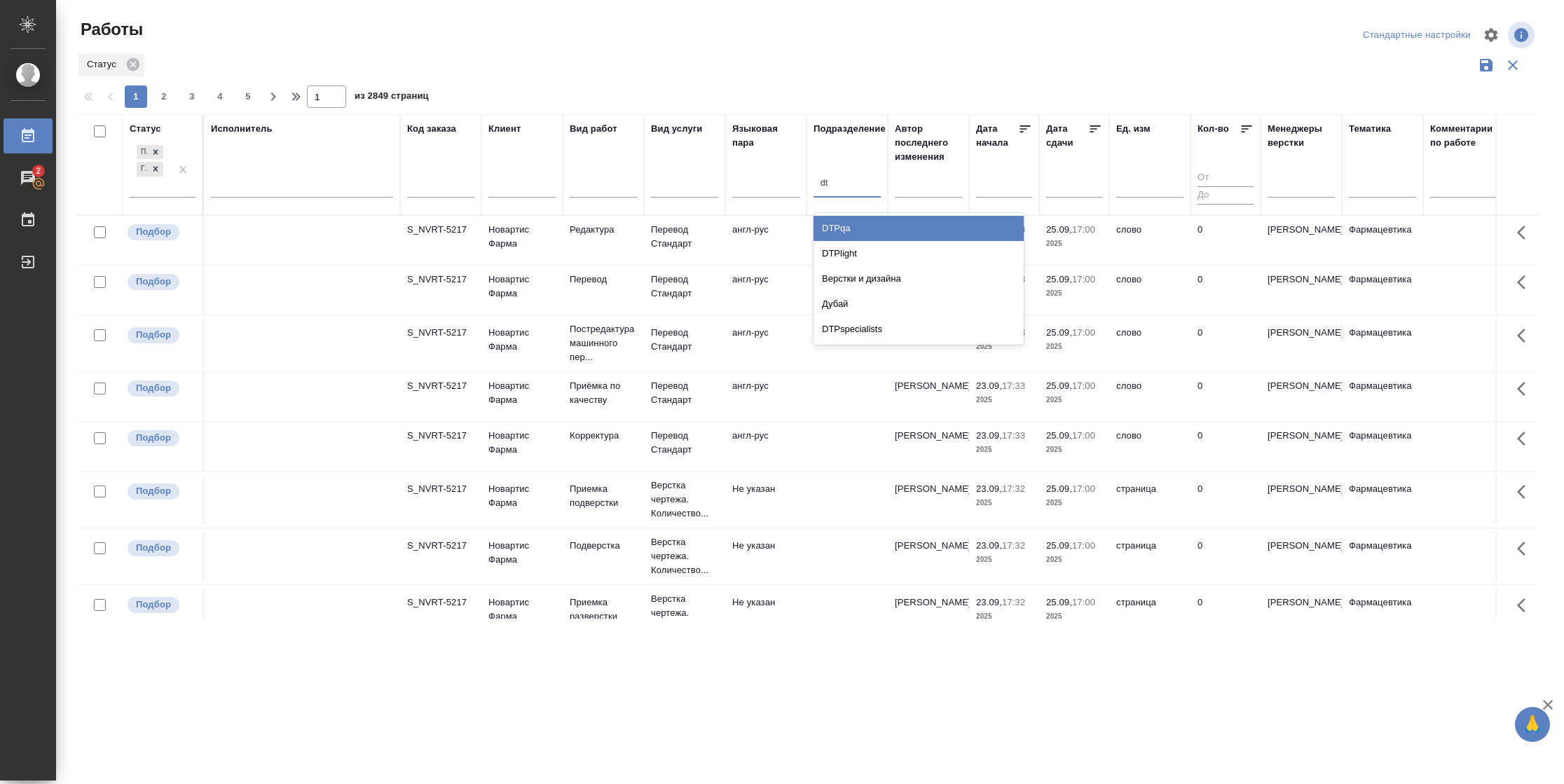
type input "d"
type input "[PERSON_NAME]"
type input "вер"
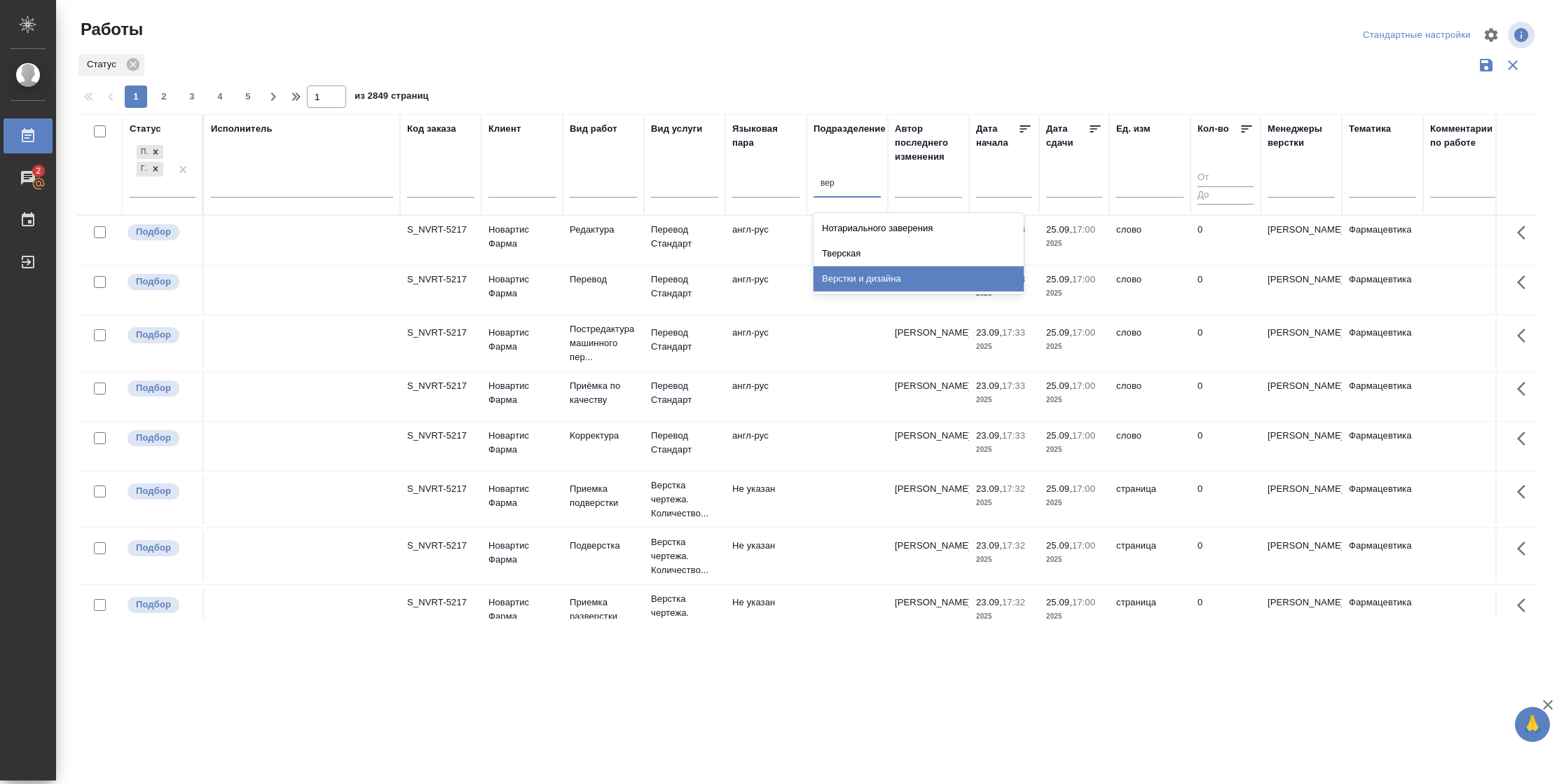
click at [853, 268] on div "Верстки и дизайна" at bounding box center [919, 279] width 211 height 26
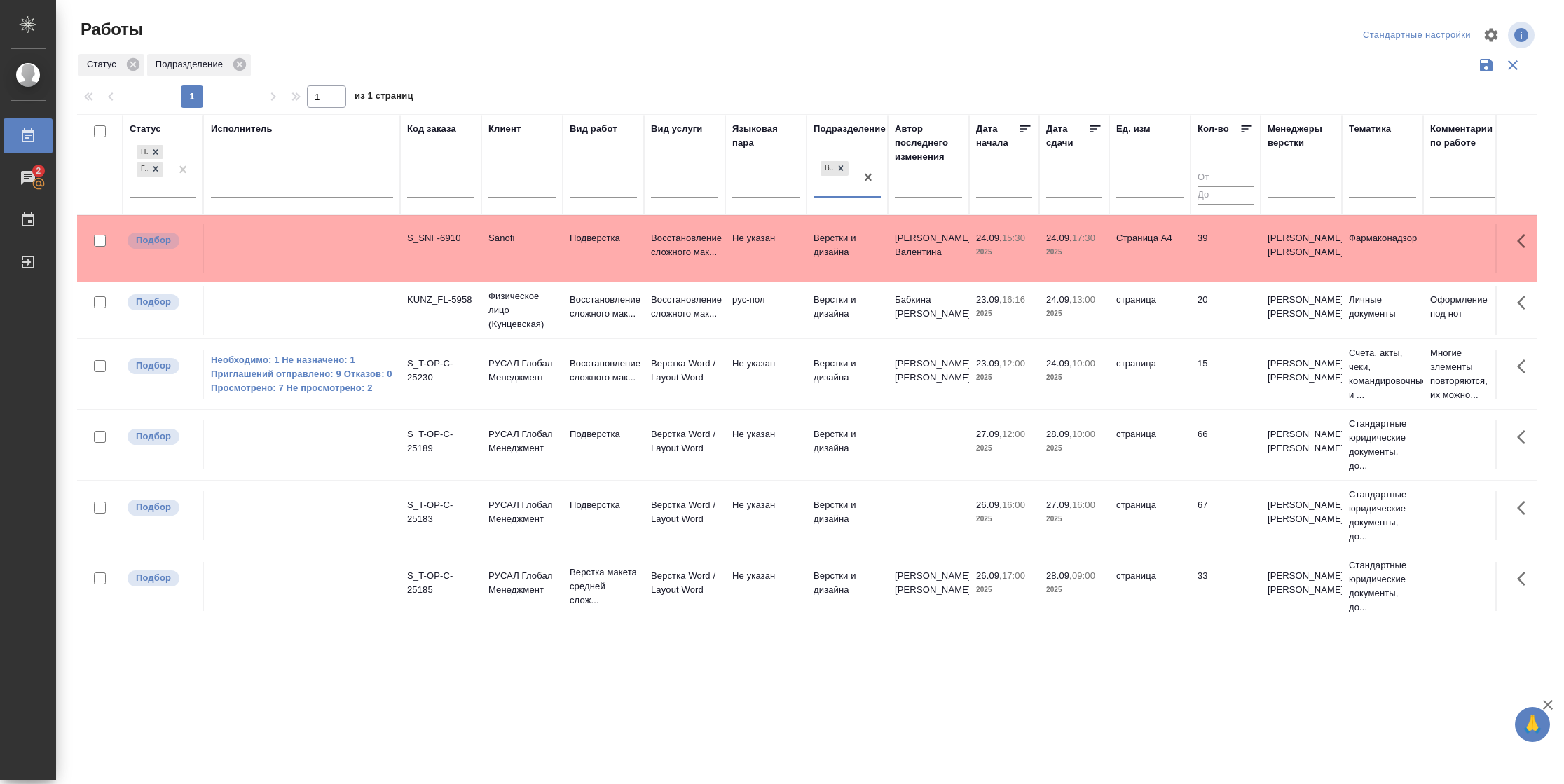
click at [739, 328] on td "рус-пол" at bounding box center [766, 310] width 81 height 49
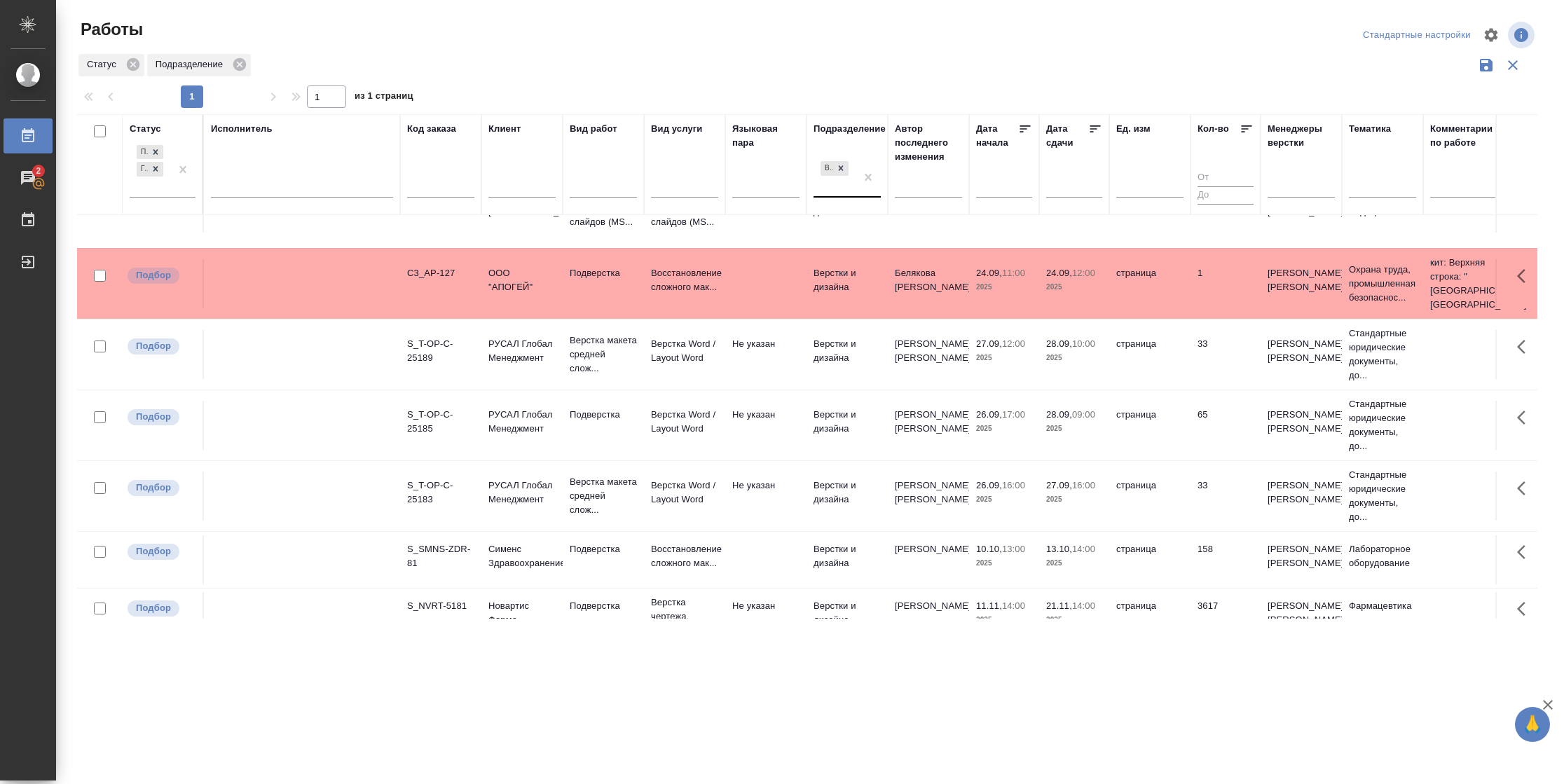
scroll to position [569, 0]
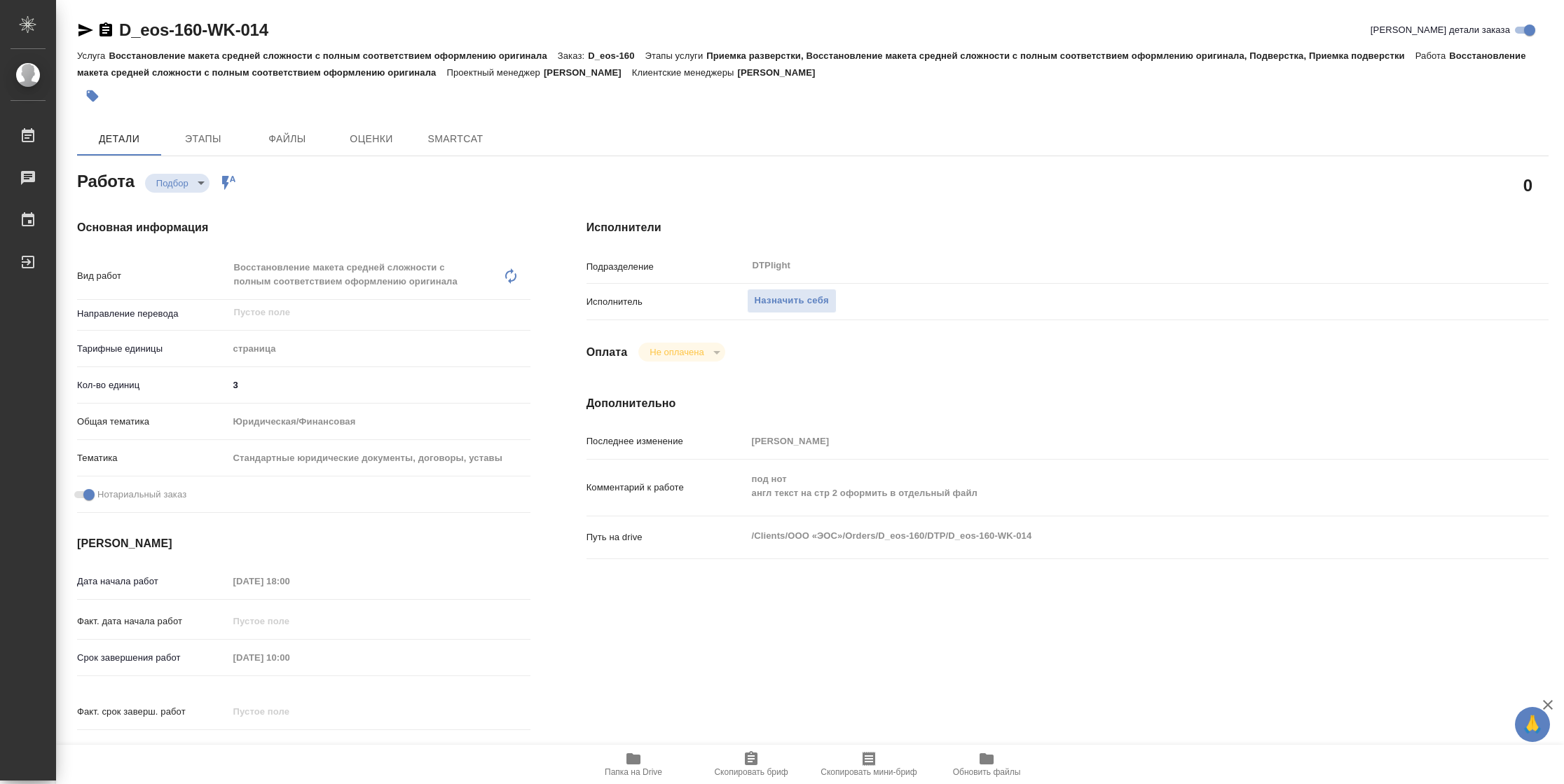
type textarea "x"
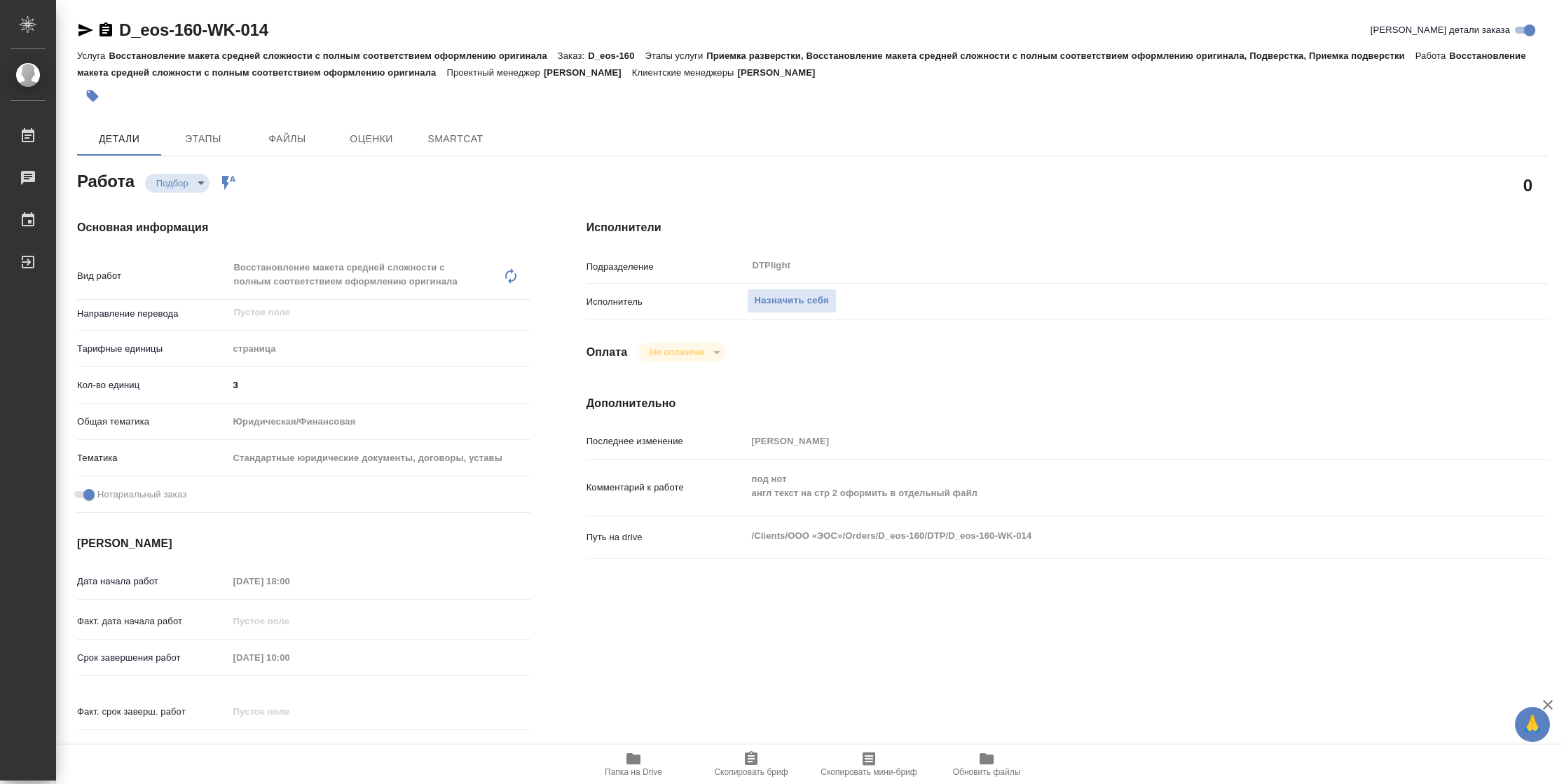
type textarea "x"
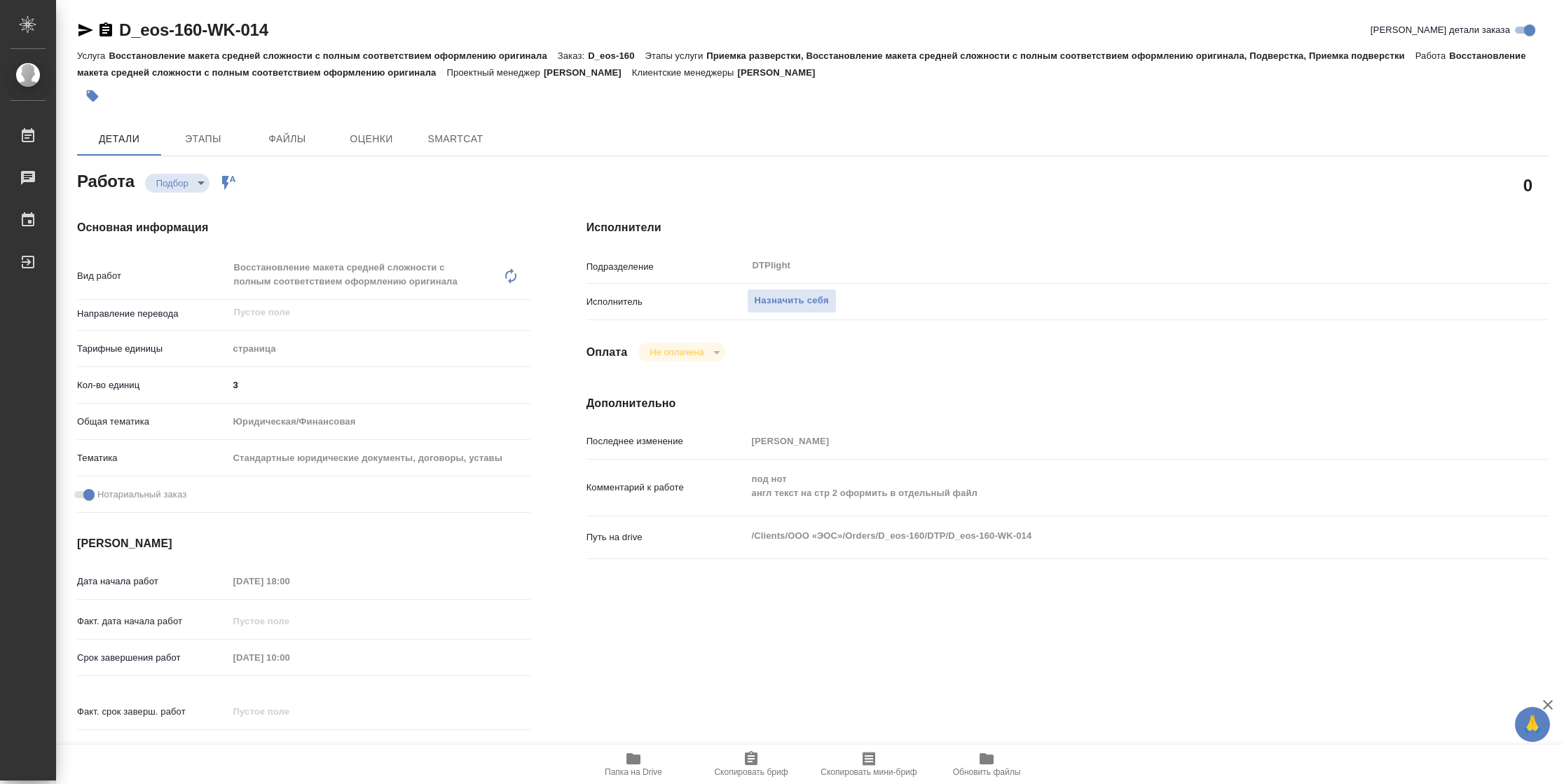
type textarea "x"
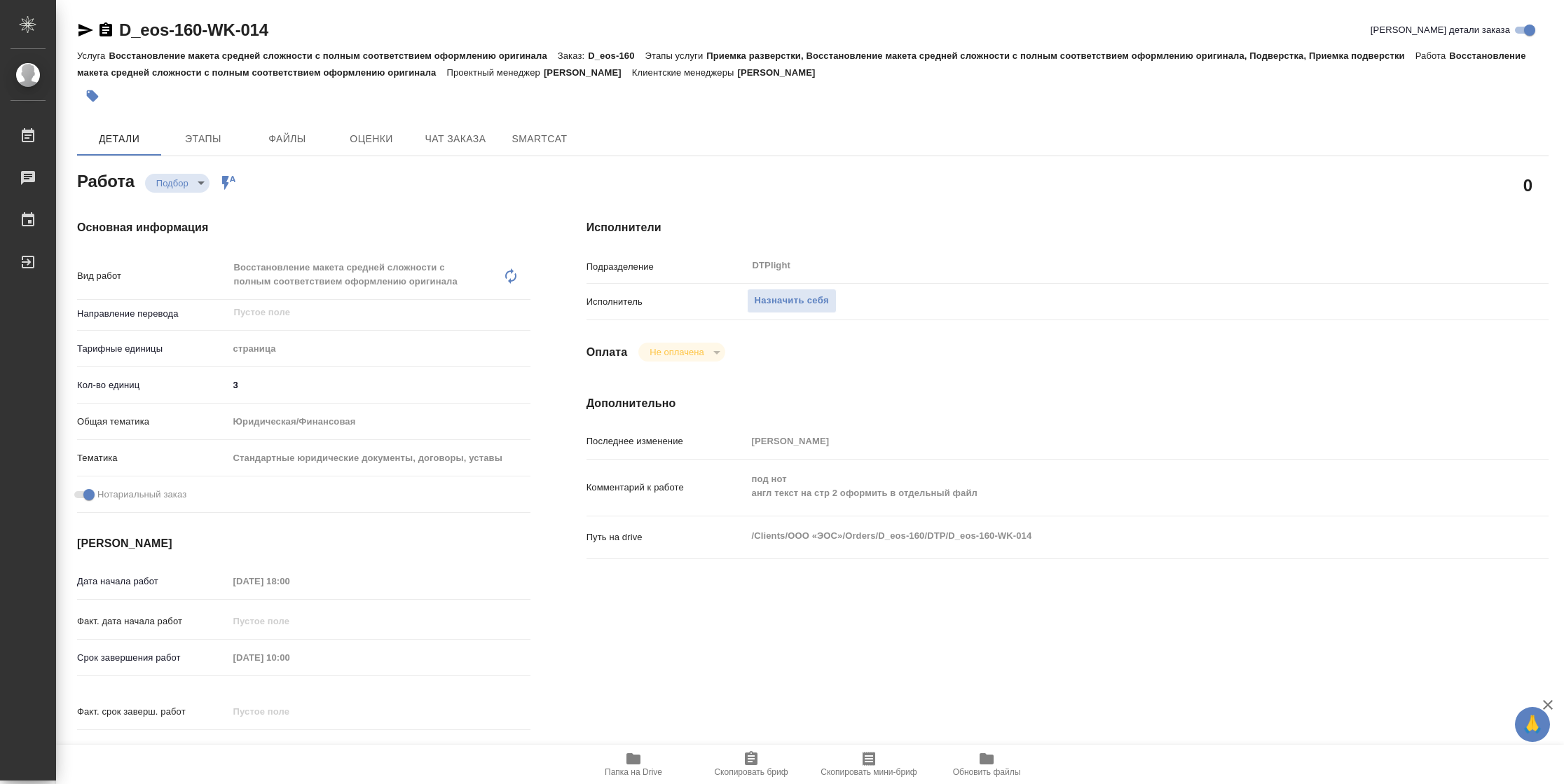
type textarea "x"
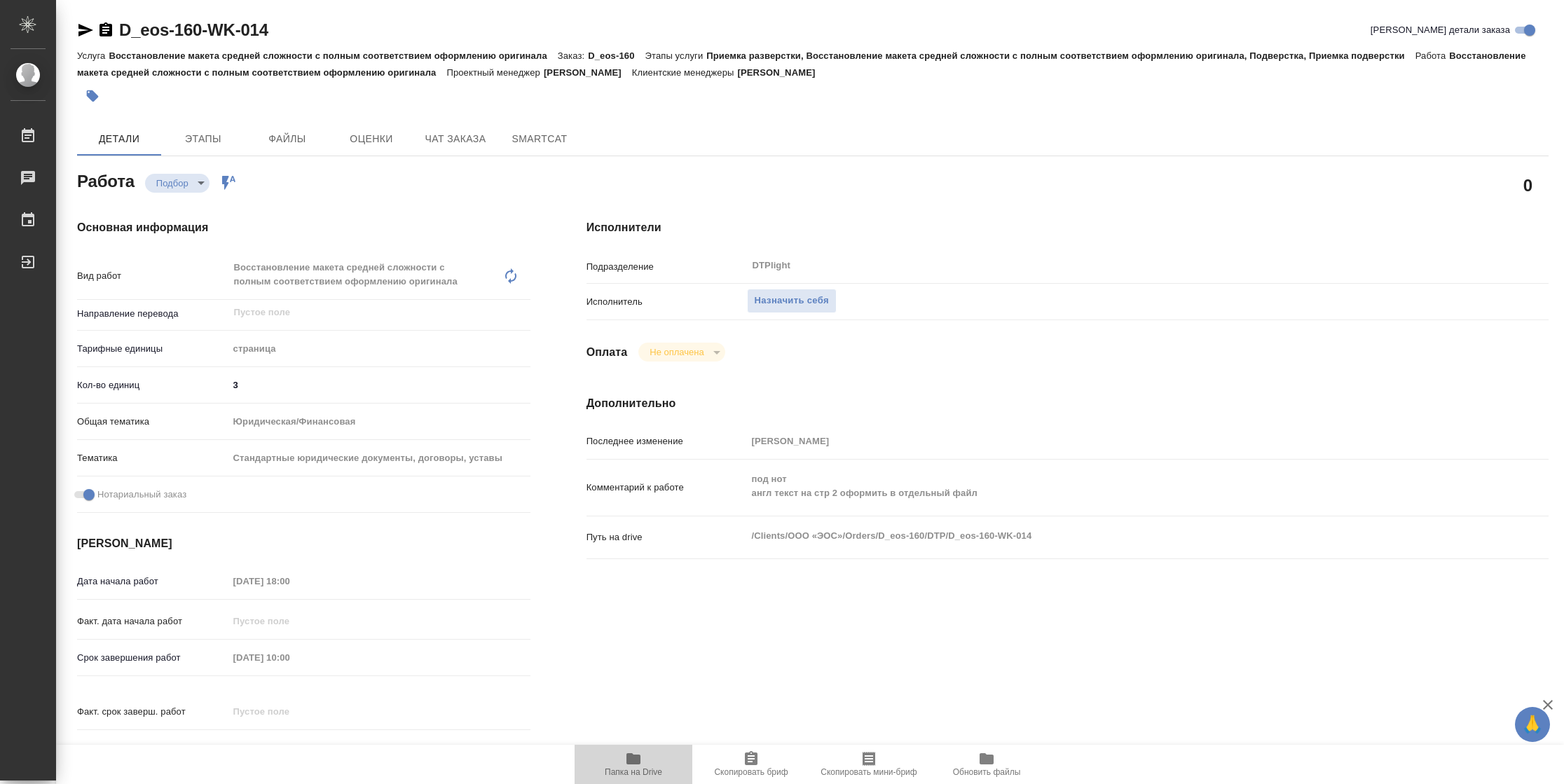
click at [648, 761] on span "Папка на Drive" at bounding box center [633, 763] width 101 height 26
type textarea "x"
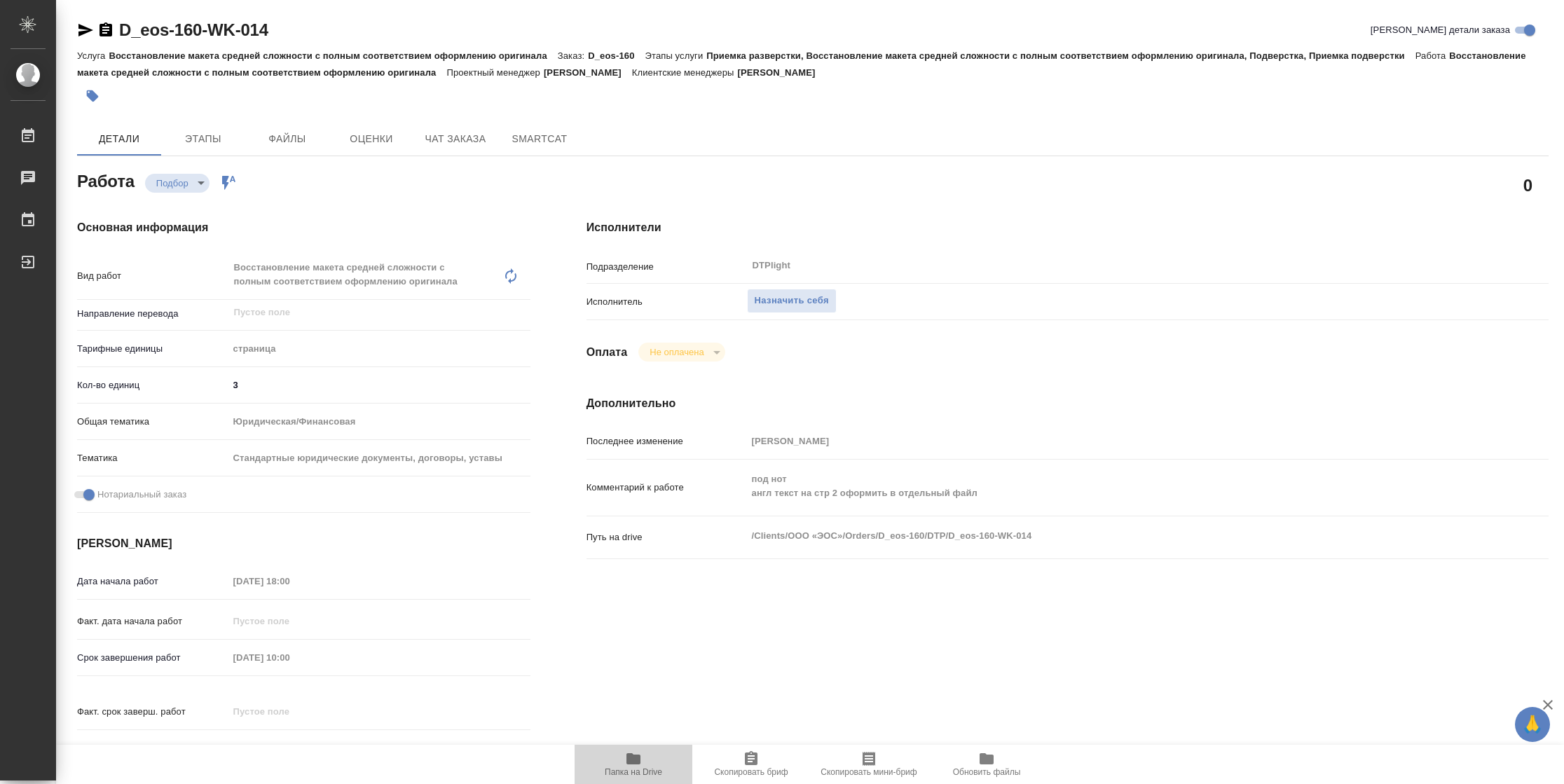
type textarea "x"
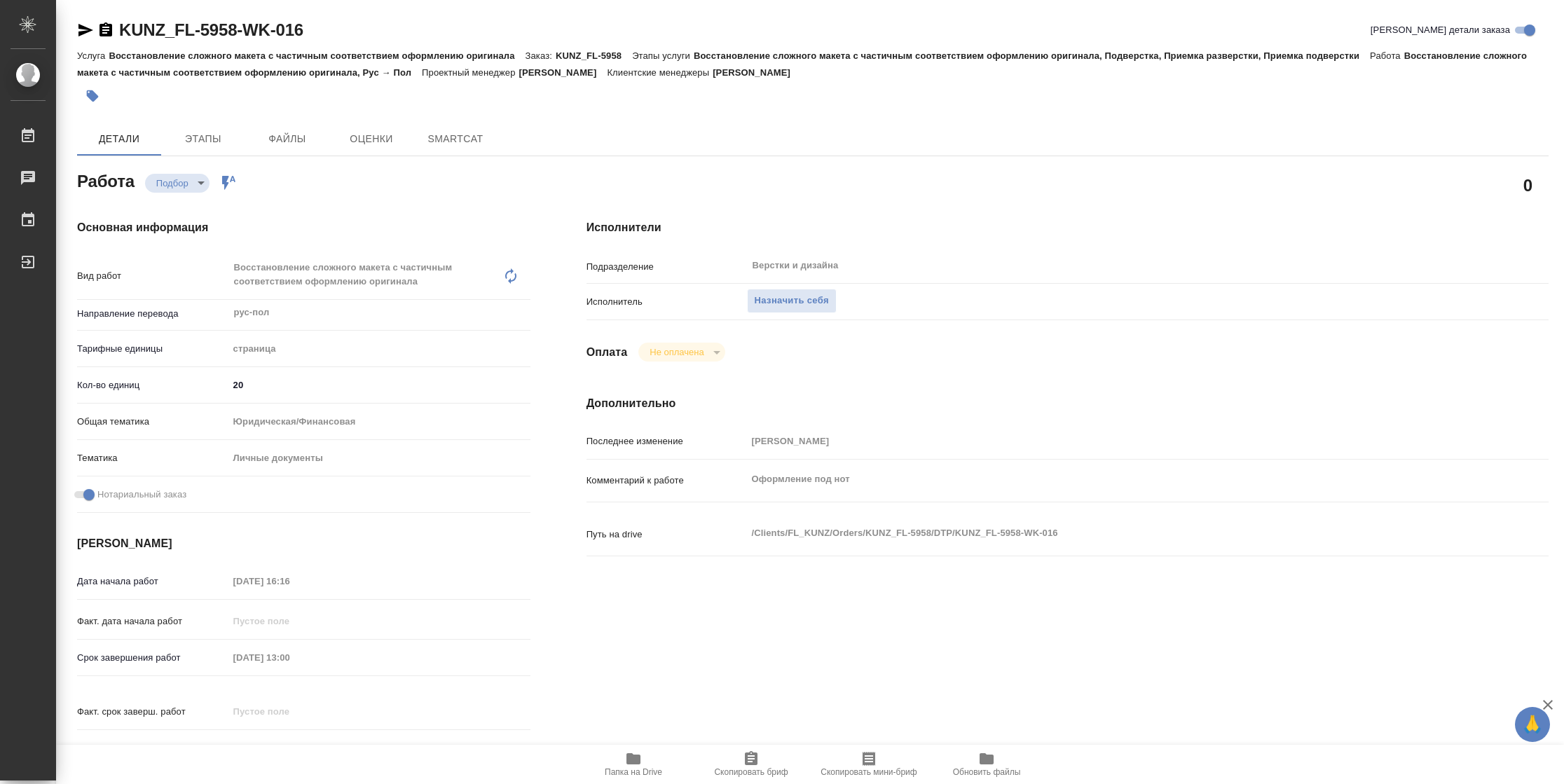
type textarea "x"
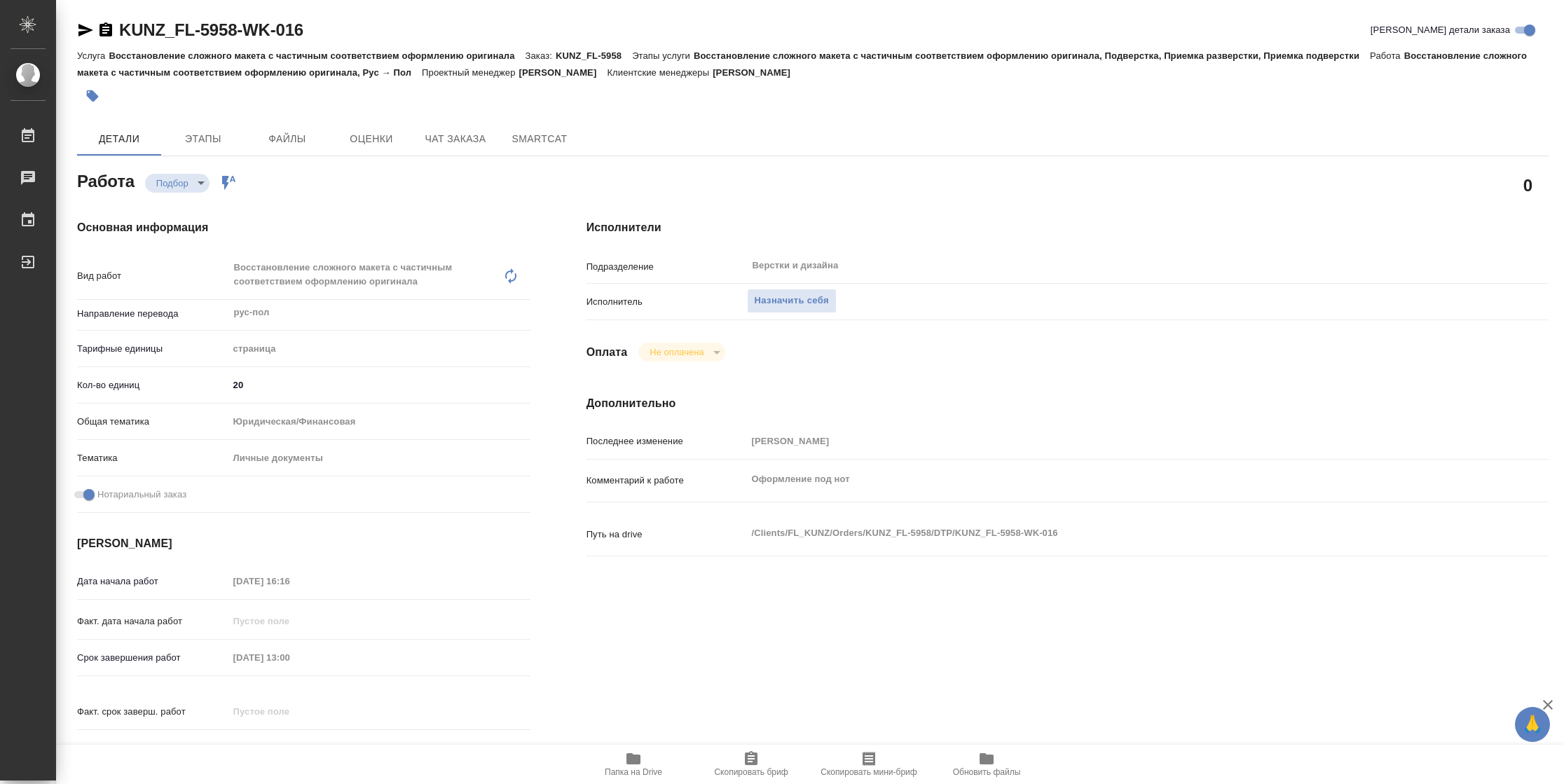
type textarea "x"
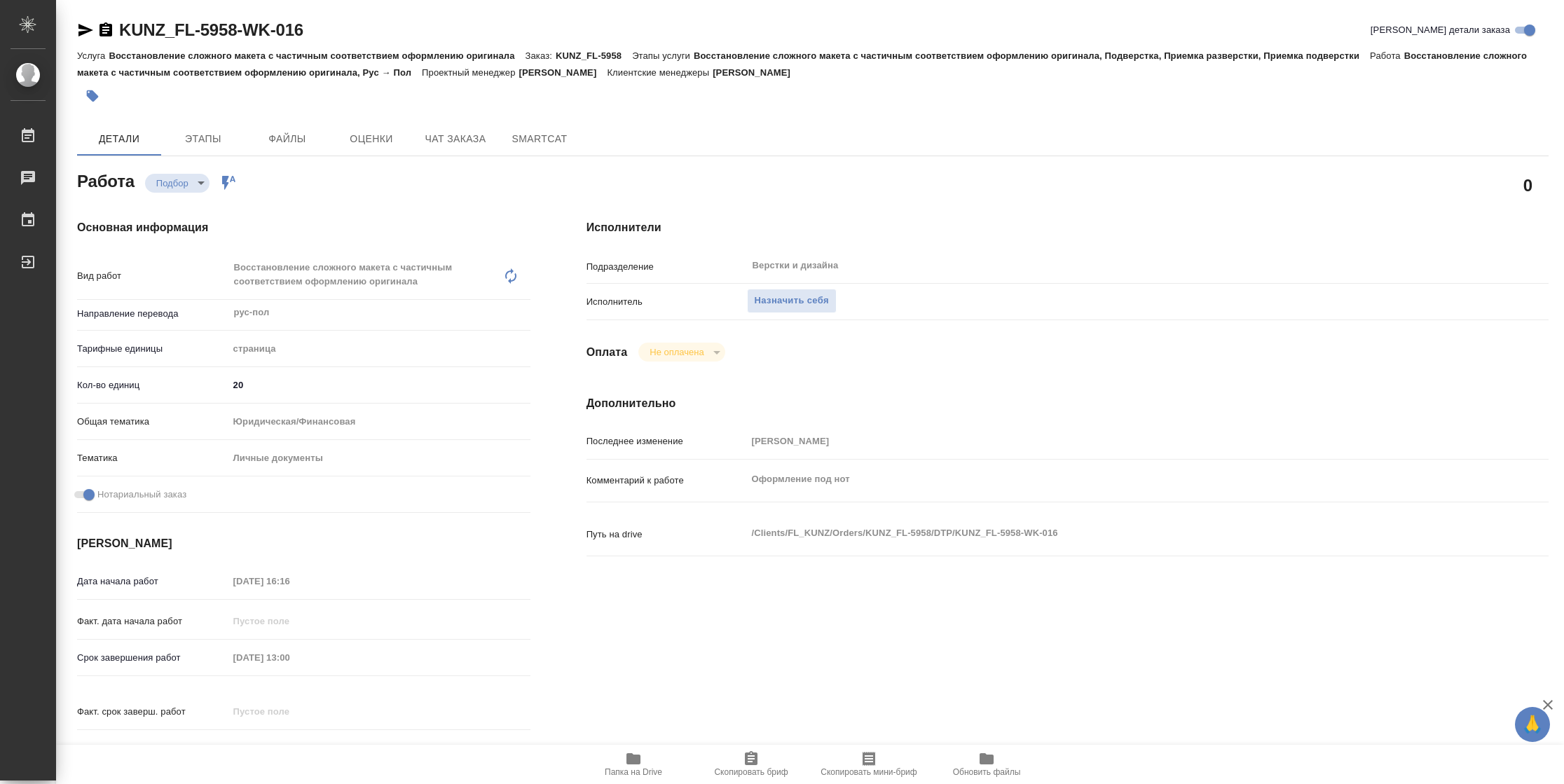
click at [638, 764] on icon "button" at bounding box center [633, 758] width 14 height 11
type textarea "x"
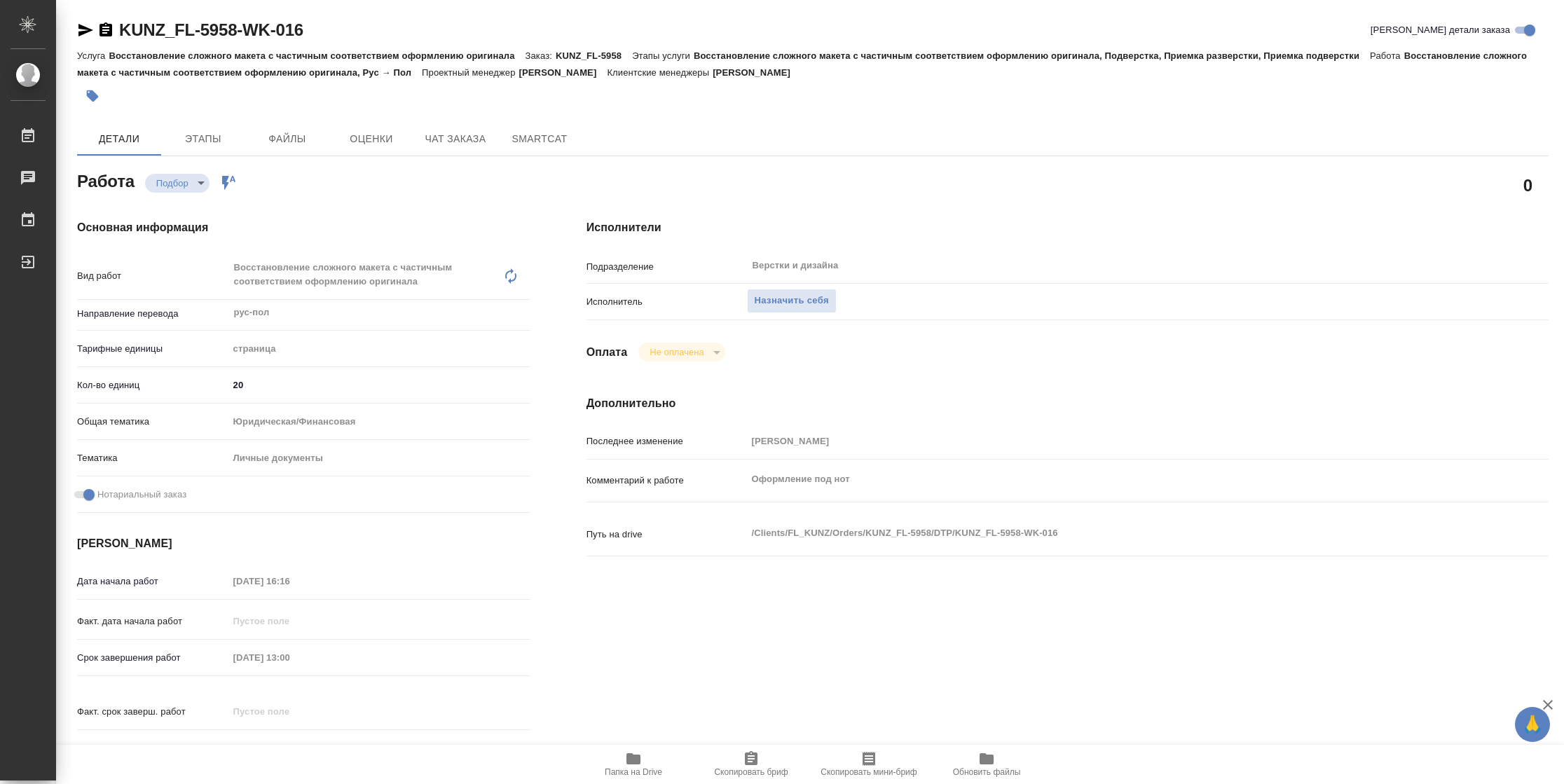
type textarea "x"
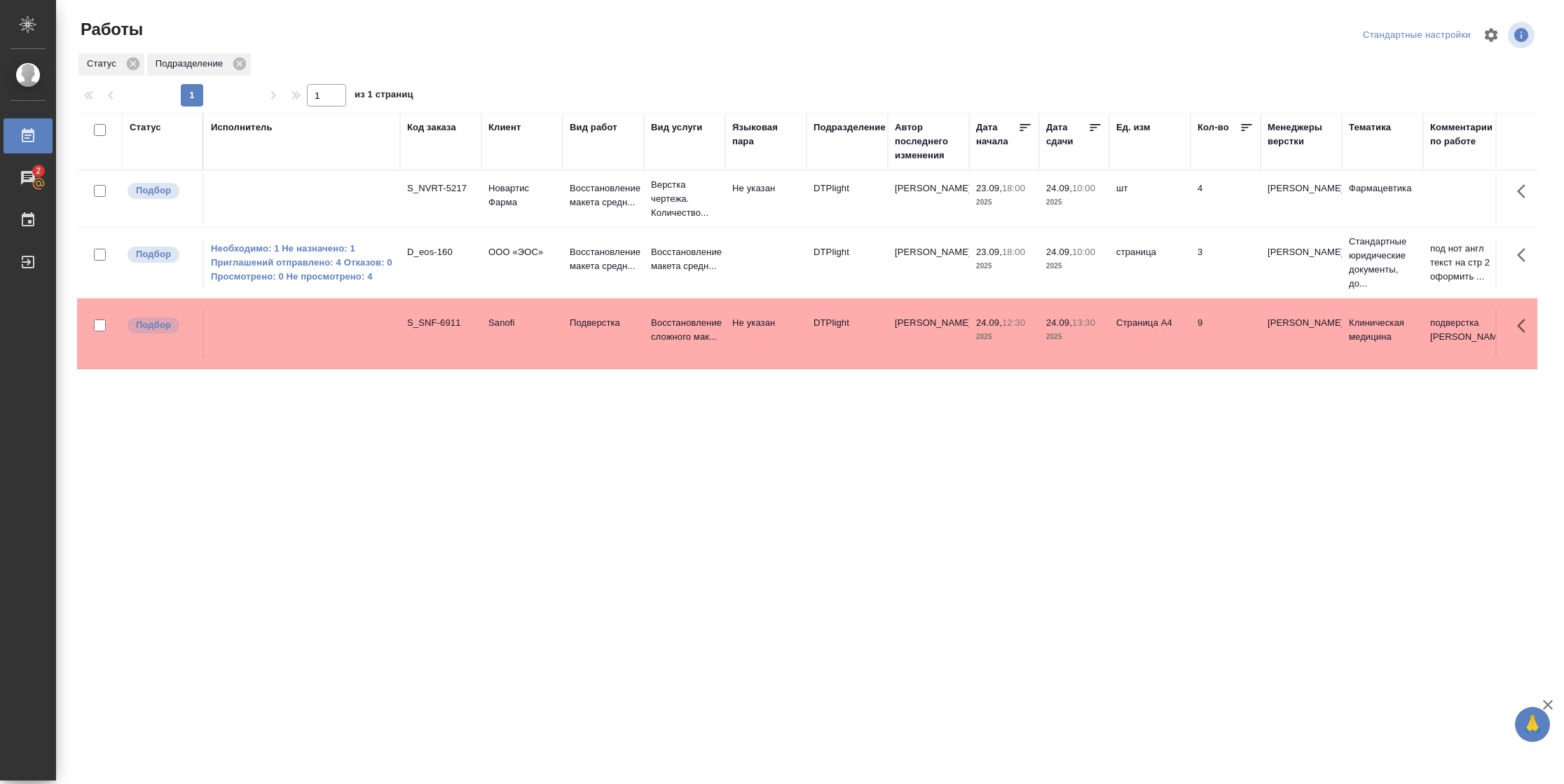
click at [849, 127] on div "Подразделение" at bounding box center [850, 127] width 72 height 14
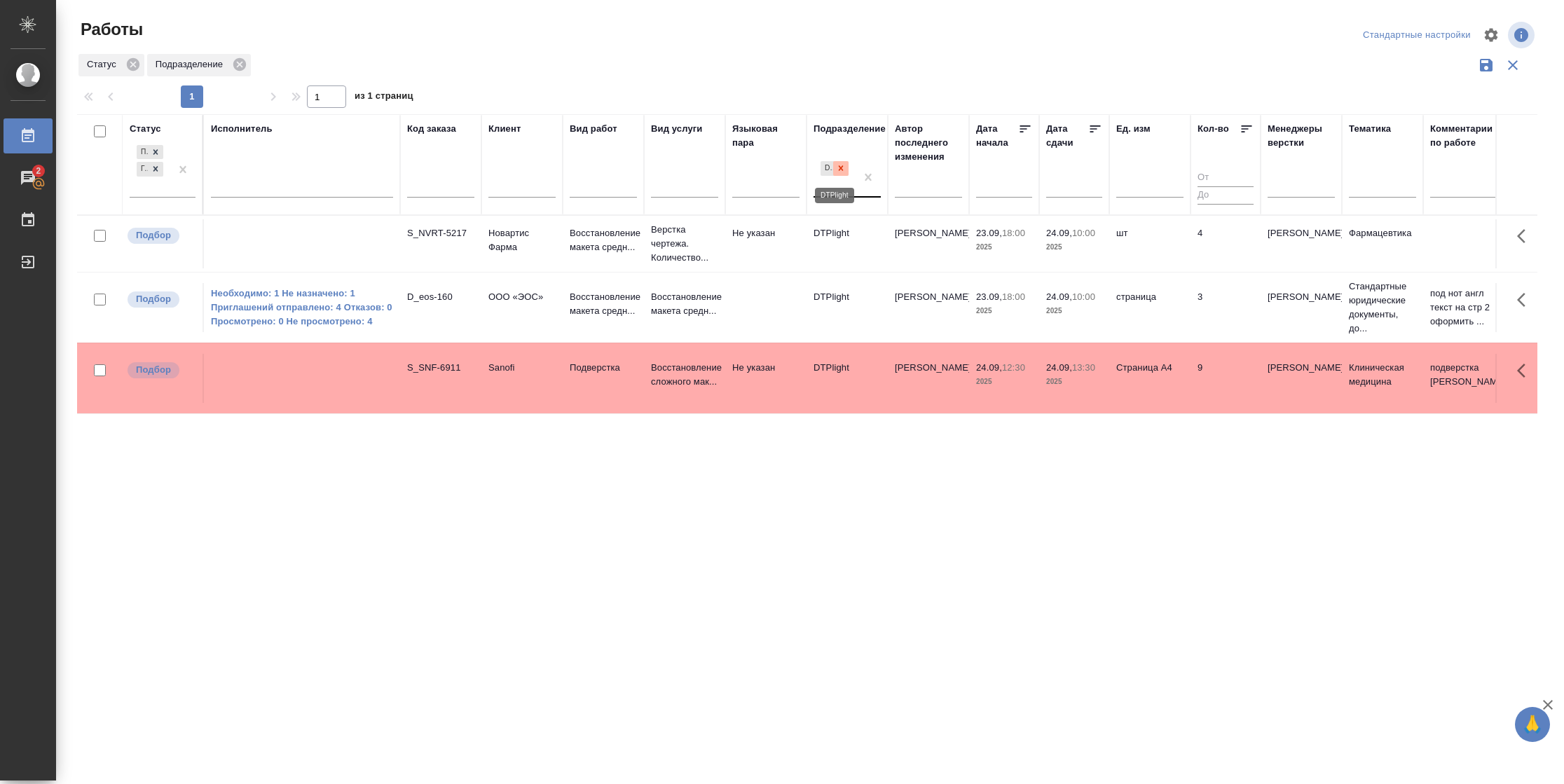
click at [838, 163] on icon at bounding box center [841, 168] width 10 height 10
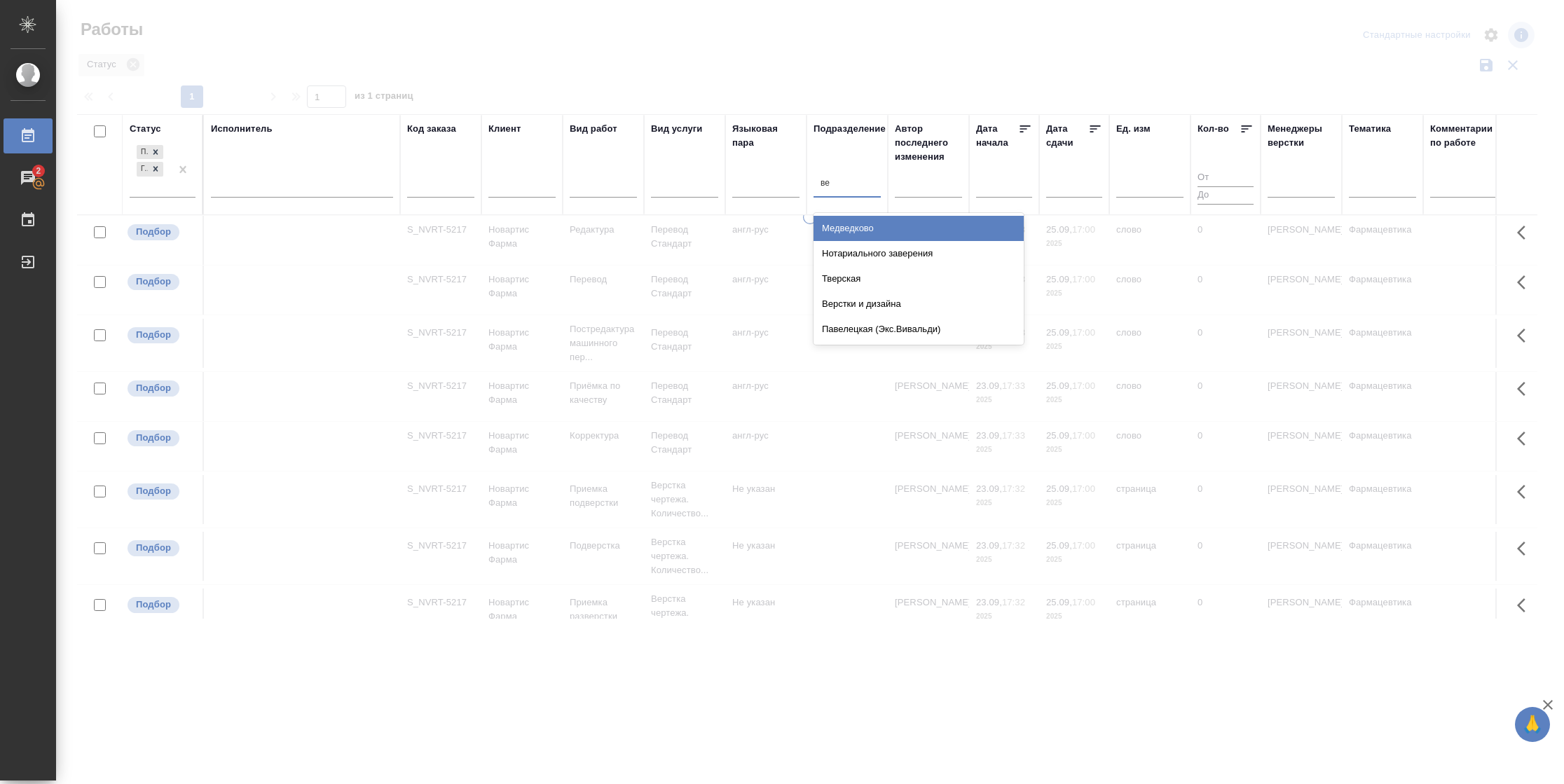
type input "вер"
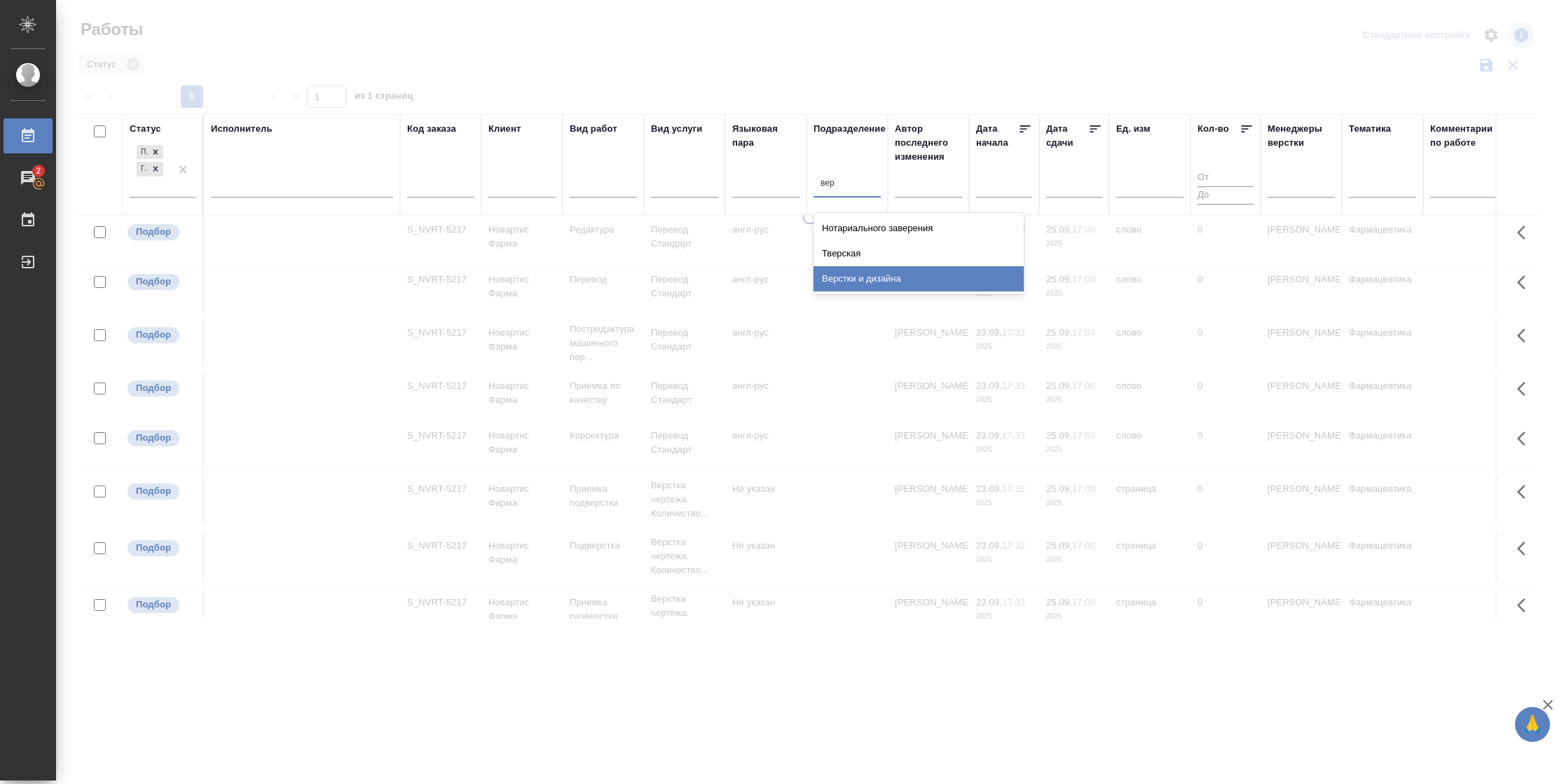
click at [914, 270] on div "Верстки и дизайна" at bounding box center [919, 279] width 211 height 26
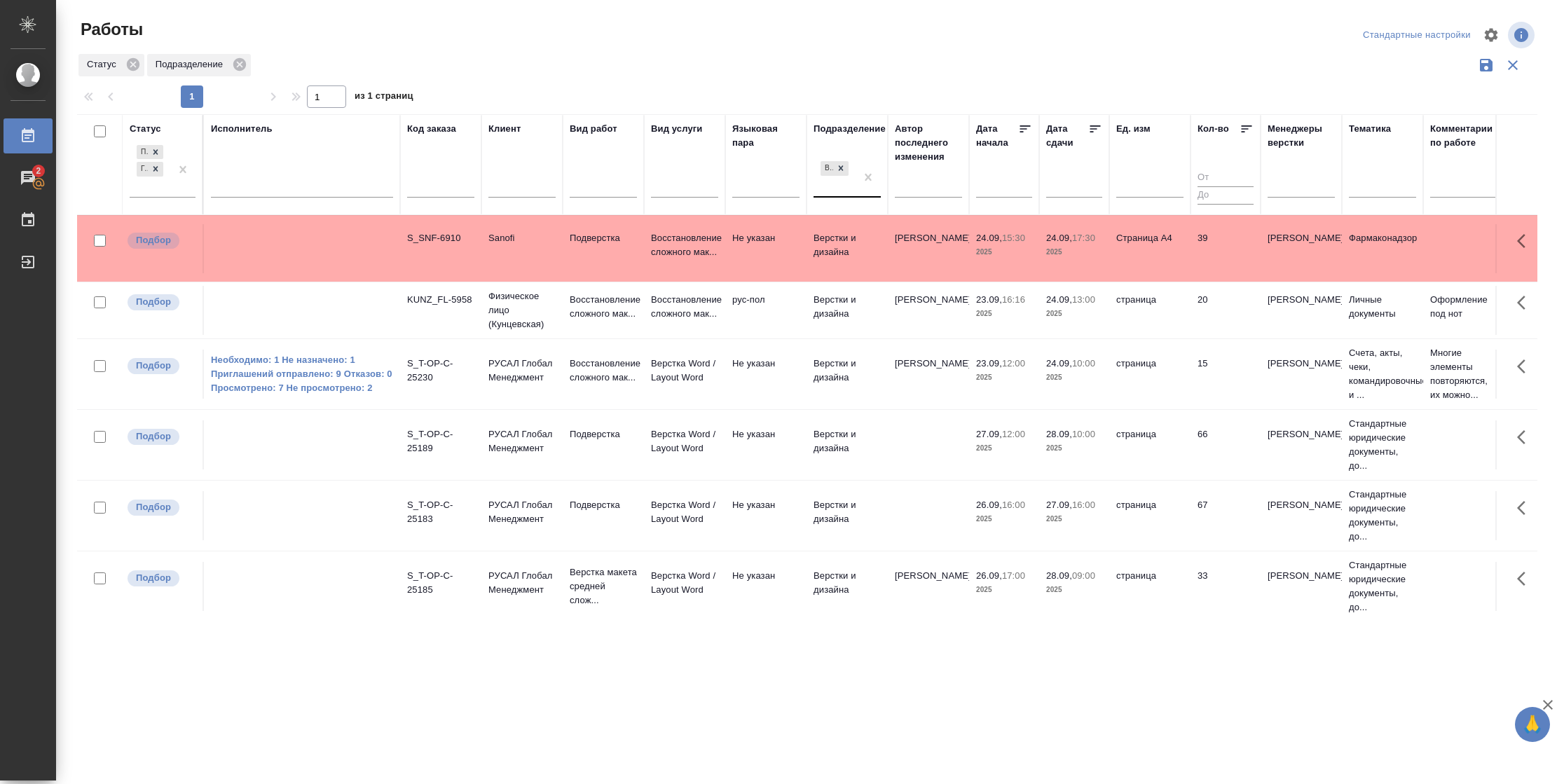
click at [1095, 134] on icon at bounding box center [1095, 129] width 14 height 14
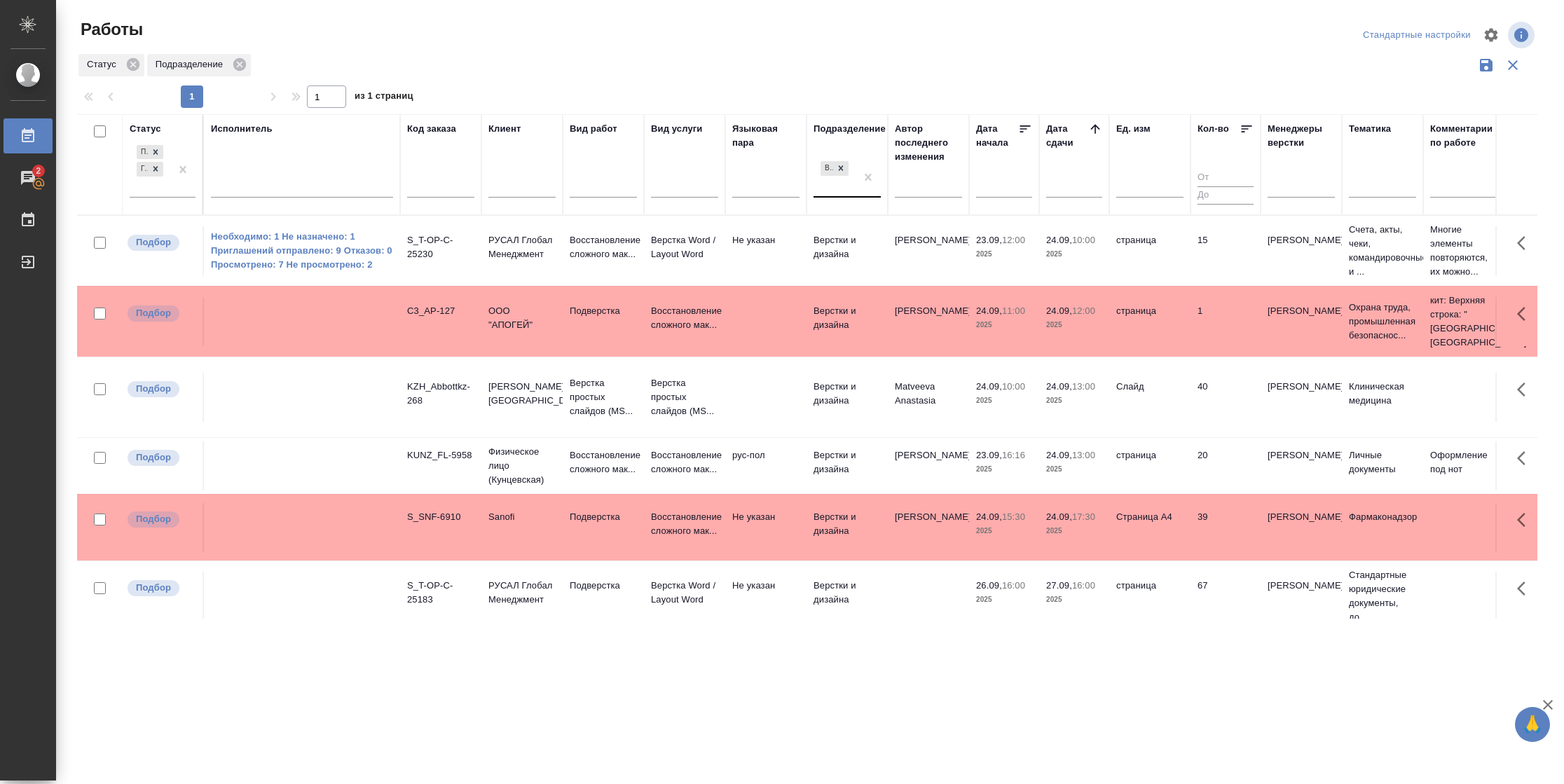
scroll to position [314, 0]
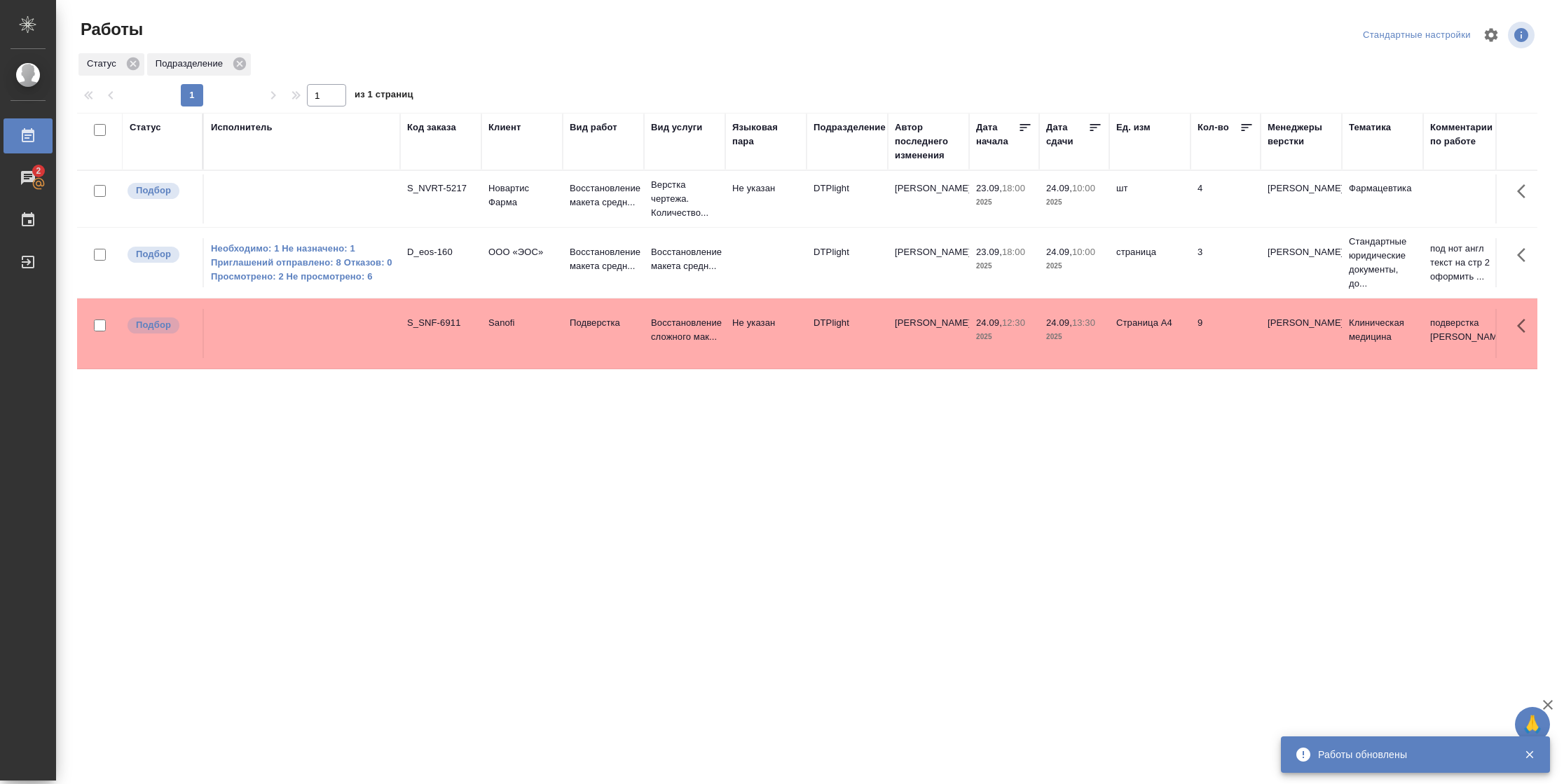
click at [856, 127] on div "Подразделение" at bounding box center [850, 127] width 72 height 14
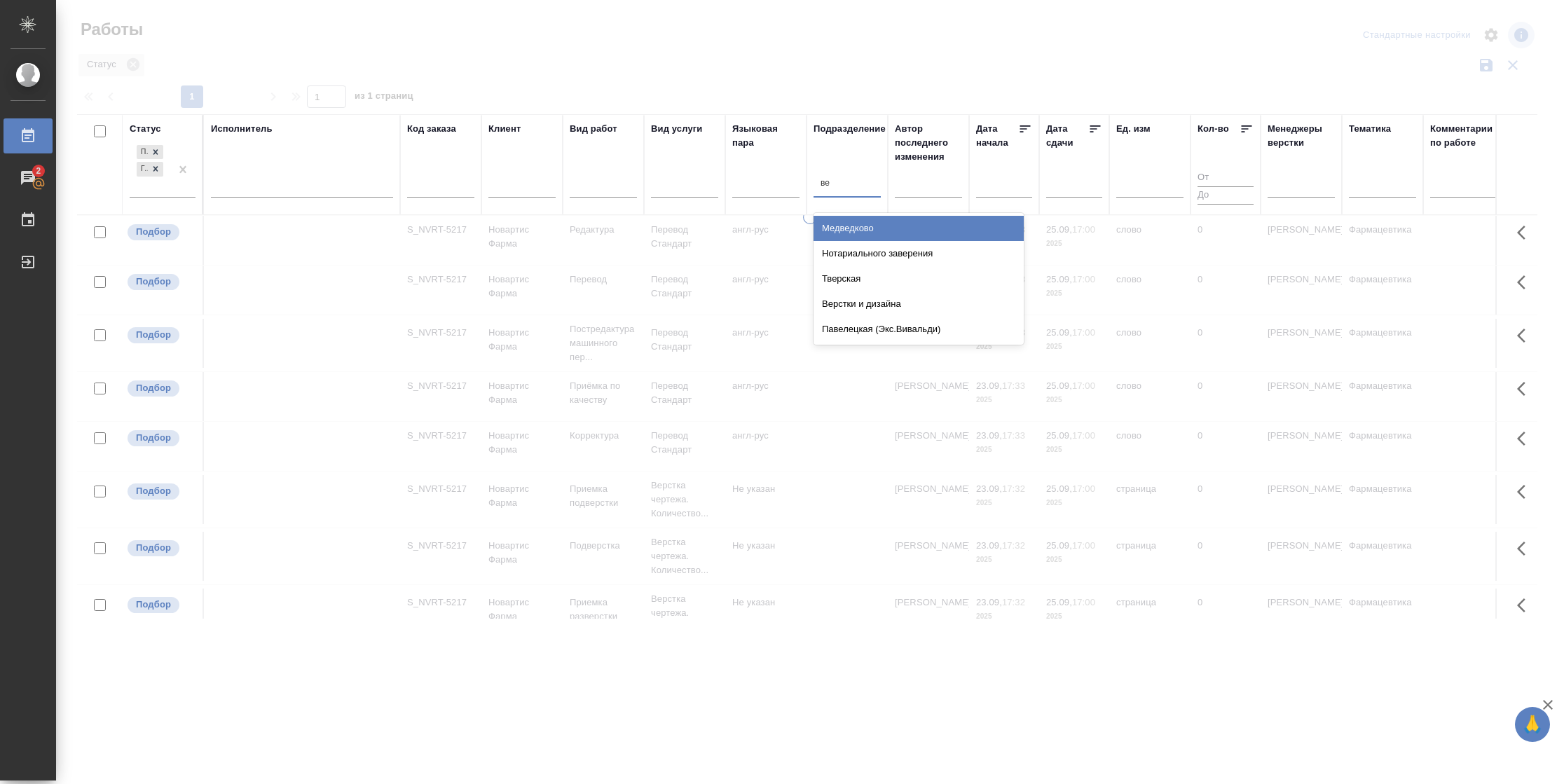
type input "вер"
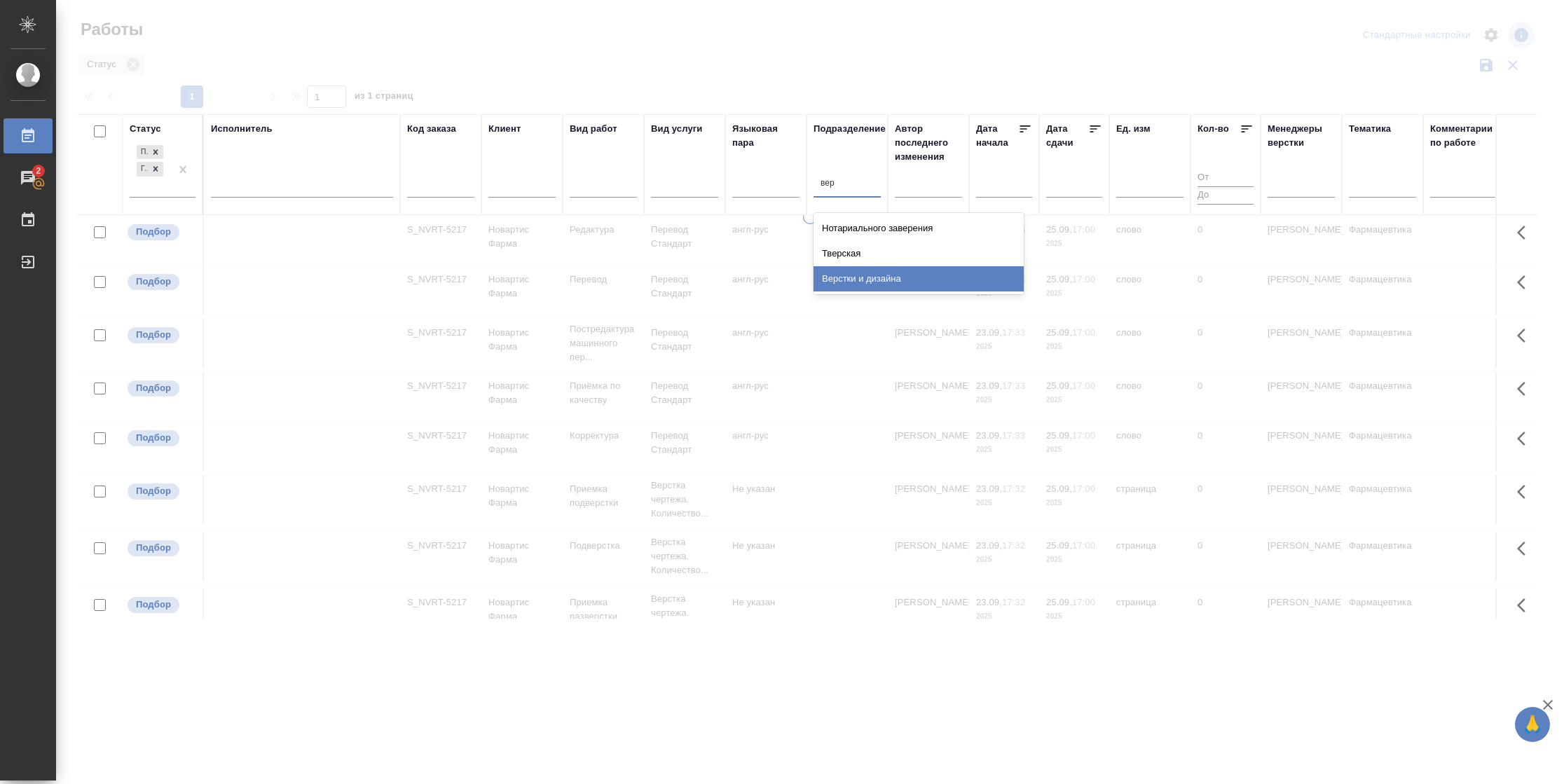
drag, startPoint x: 864, startPoint y: 274, endPoint x: 1008, endPoint y: 132, distance: 202.2
click at [865, 274] on div "Верстки и дизайна" at bounding box center [919, 279] width 211 height 26
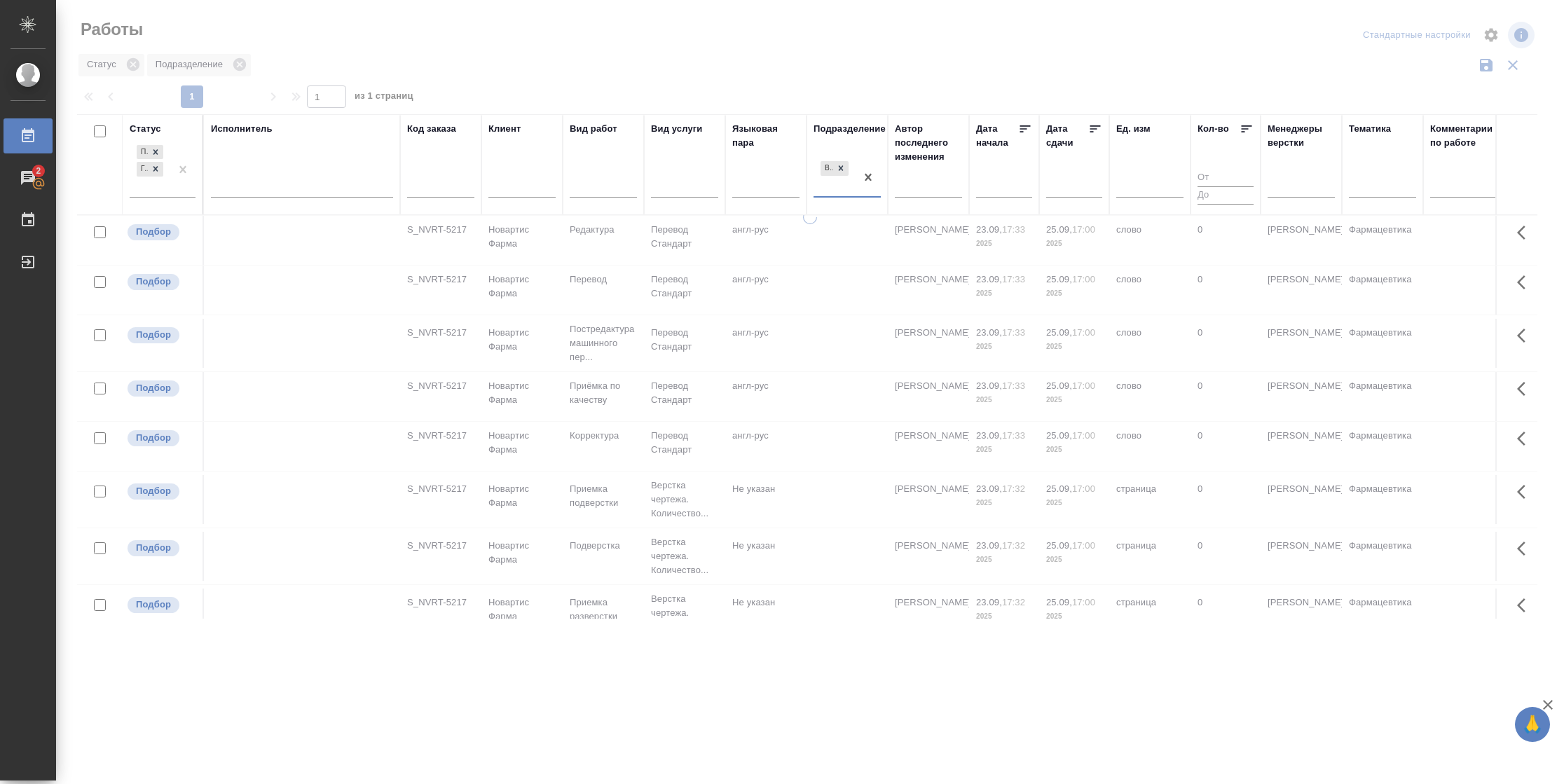
click at [1096, 123] on icon at bounding box center [1095, 129] width 14 height 14
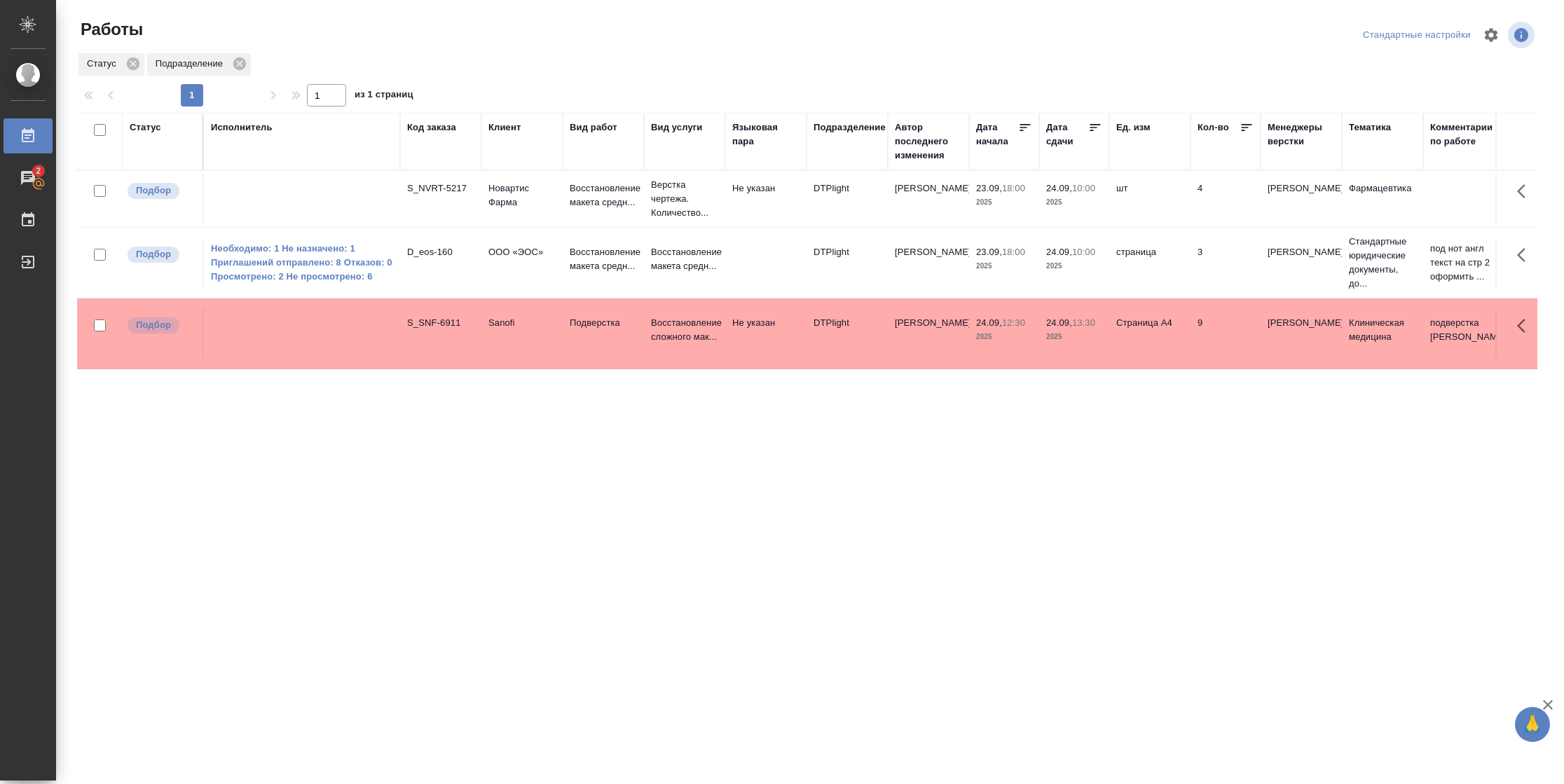
click at [156, 123] on div "Статус" at bounding box center [145, 127] width 32 height 14
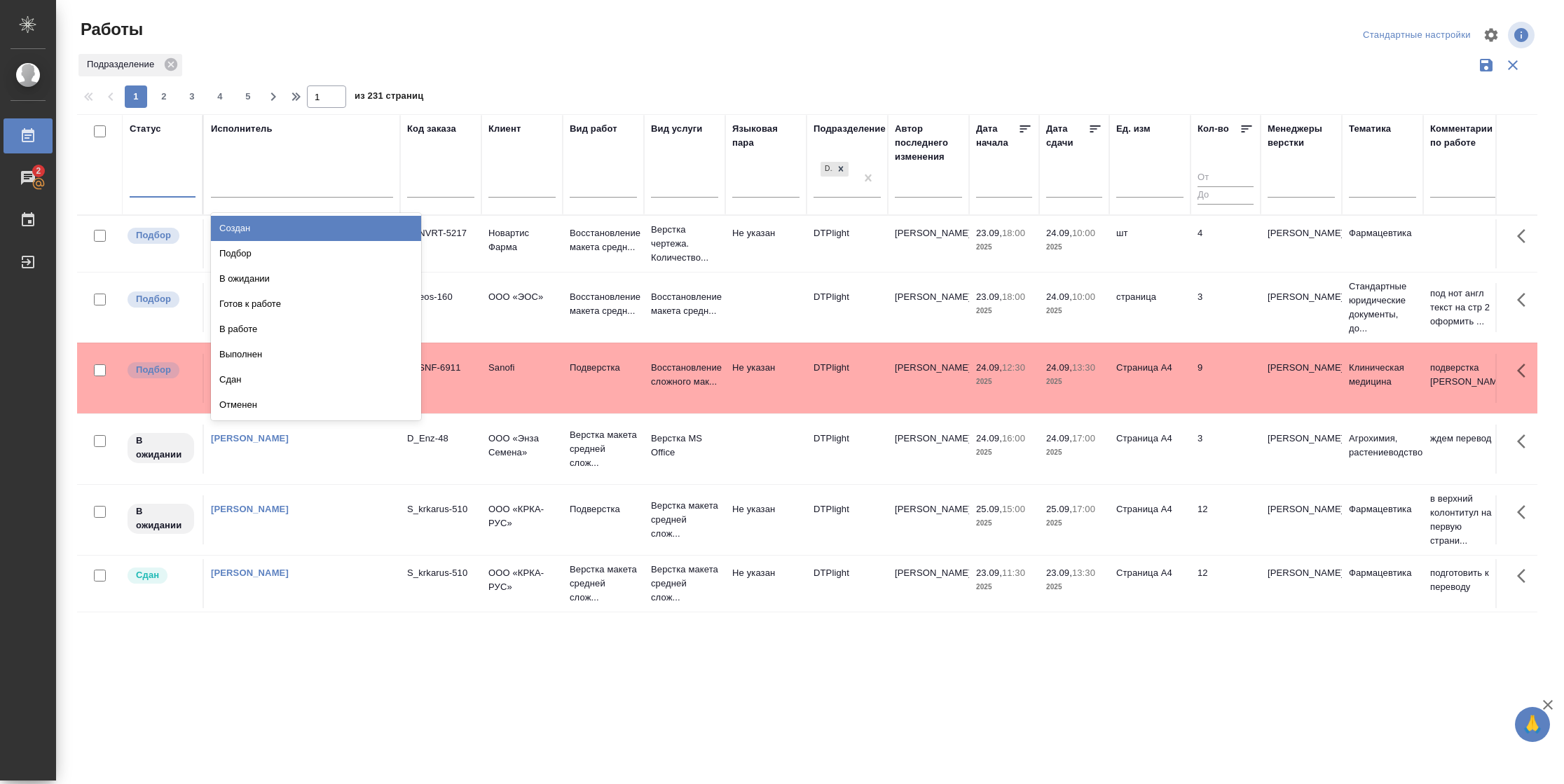
click at [169, 188] on div at bounding box center [162, 183] width 66 height 20
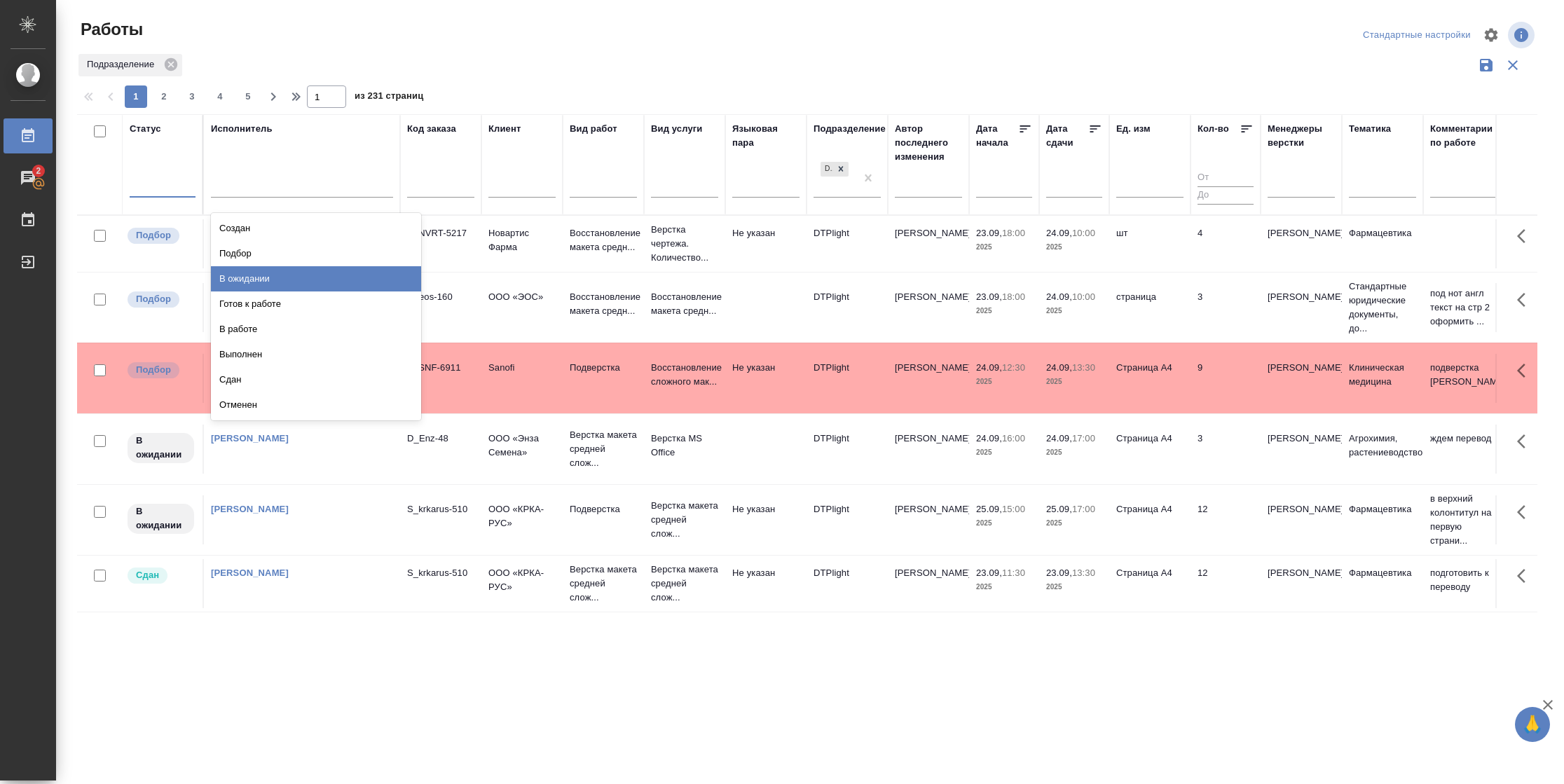
click at [271, 282] on div "В ожидании" at bounding box center [317, 279] width 211 height 26
click at [257, 188] on div at bounding box center [302, 183] width 182 height 20
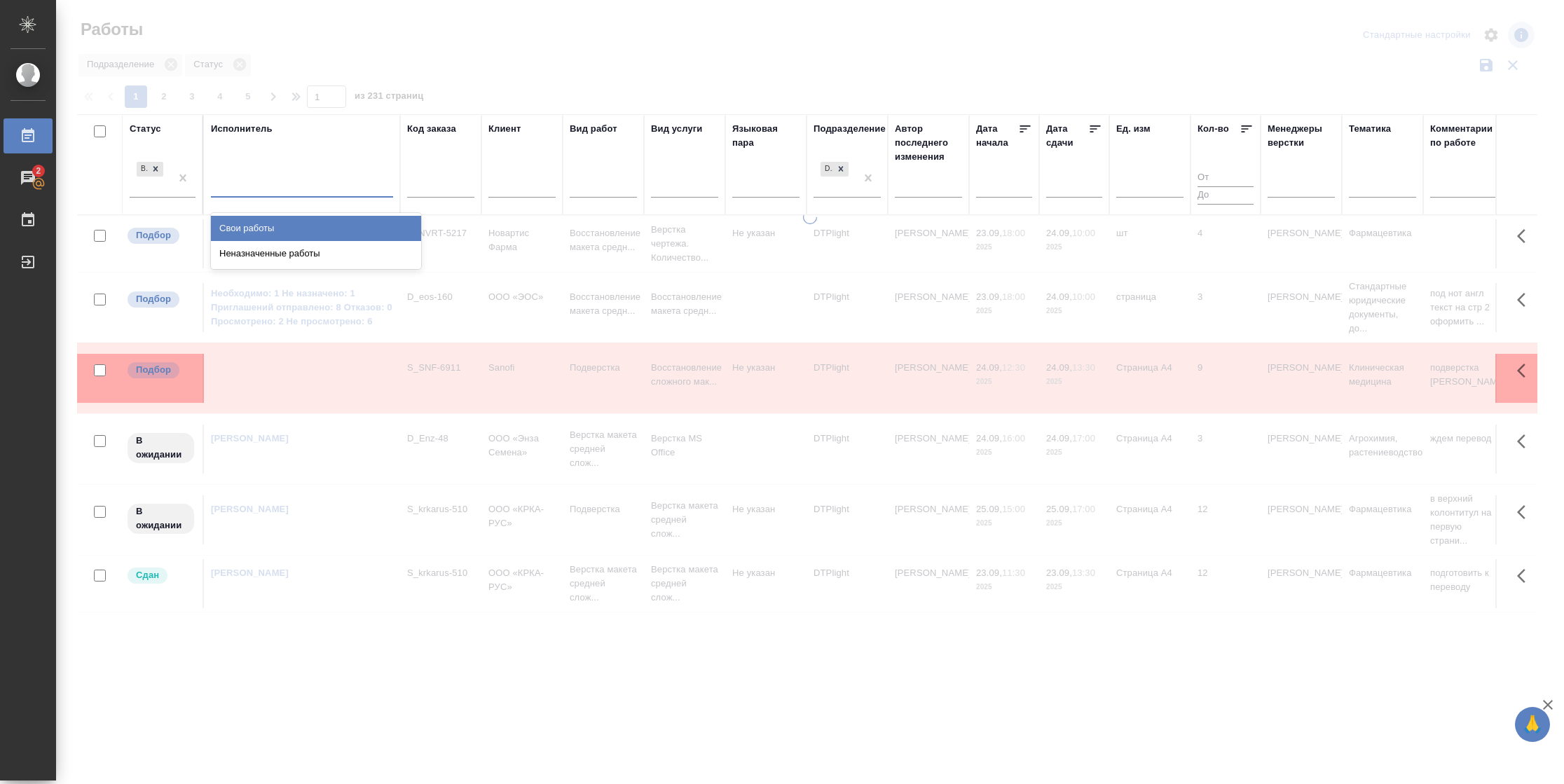
click at [257, 223] on div "Свои работы" at bounding box center [317, 229] width 211 height 26
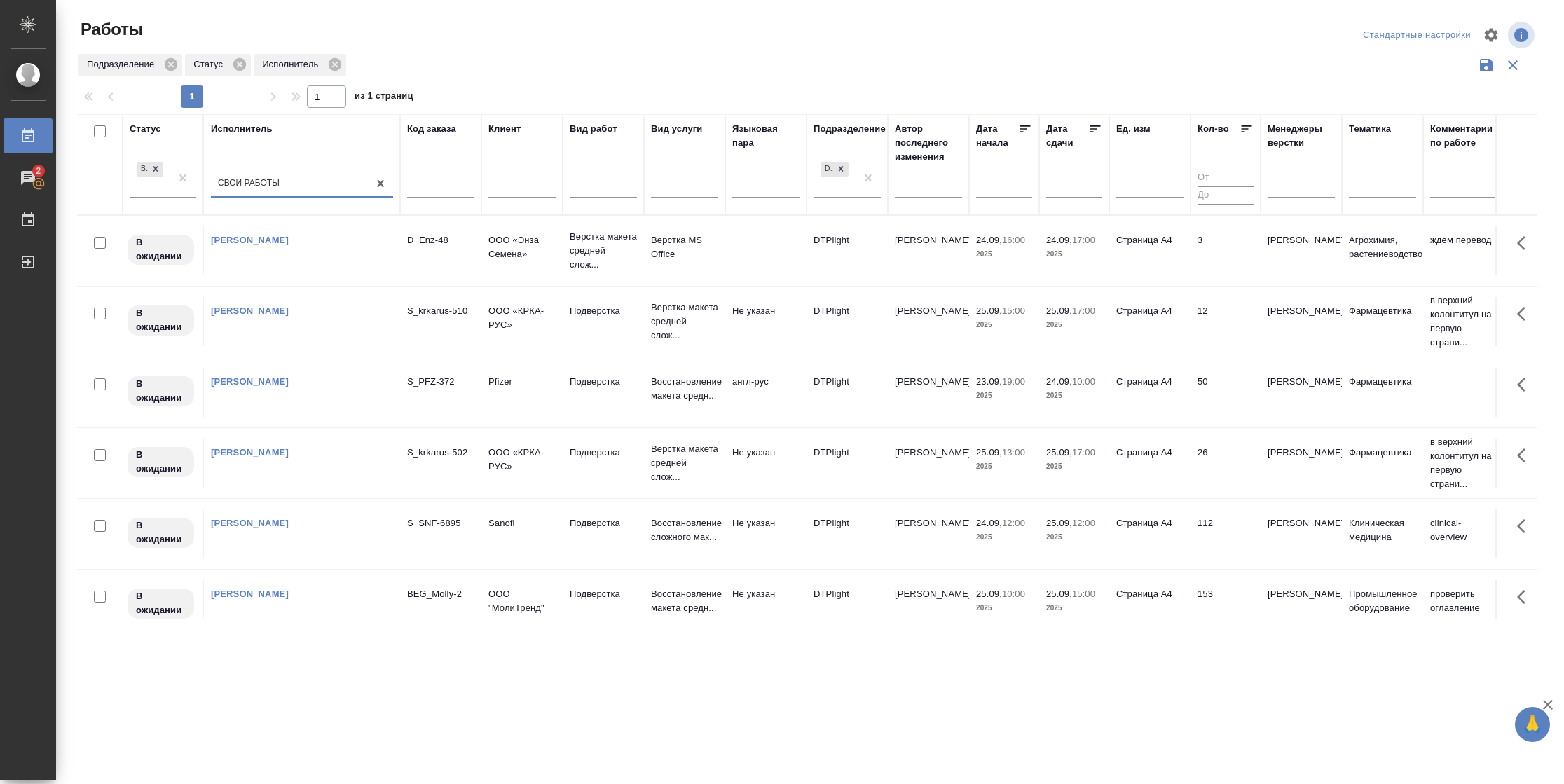
click at [1097, 130] on icon at bounding box center [1095, 129] width 14 height 14
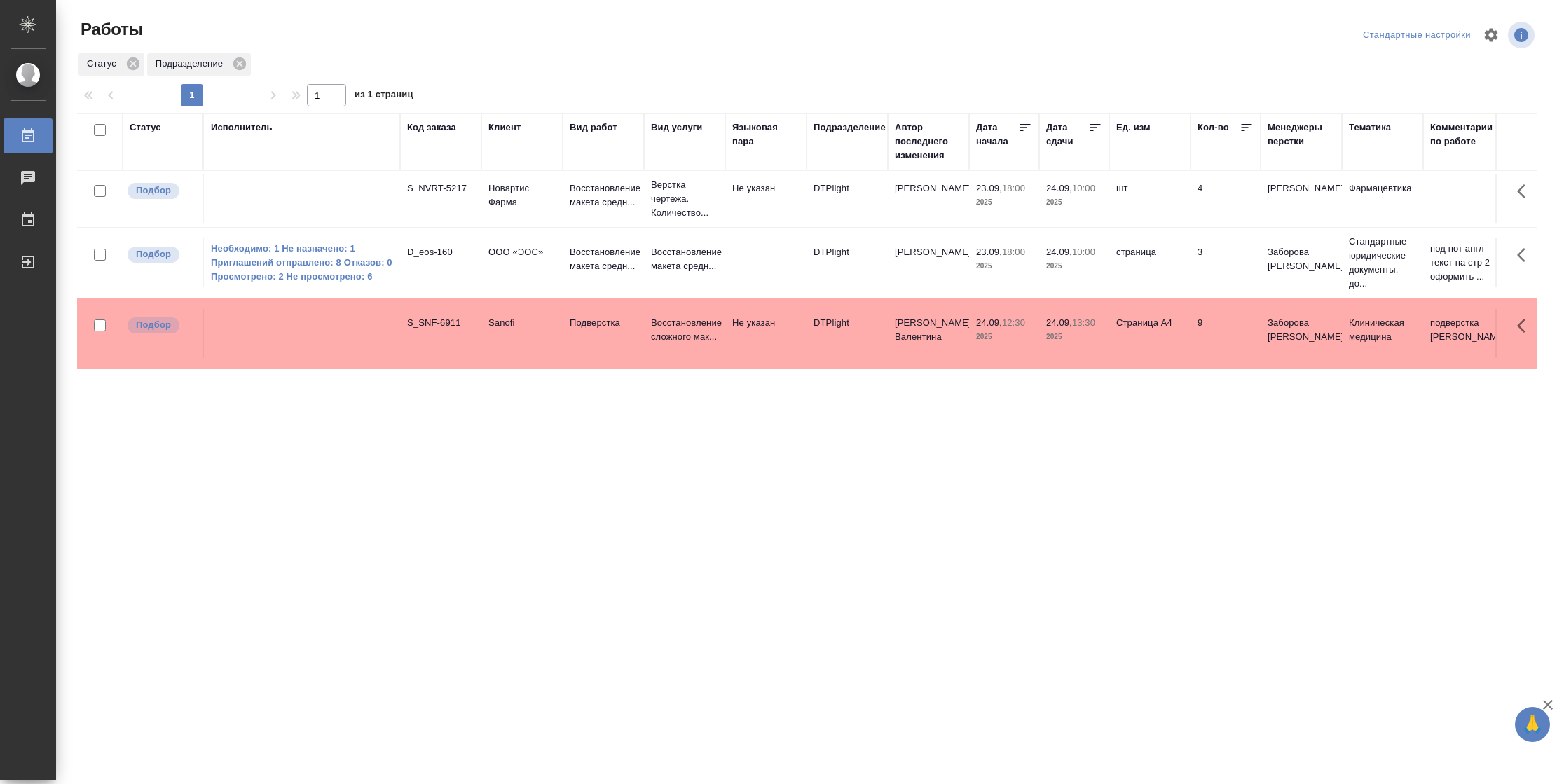
click at [855, 123] on div "Подразделение" at bounding box center [850, 127] width 72 height 14
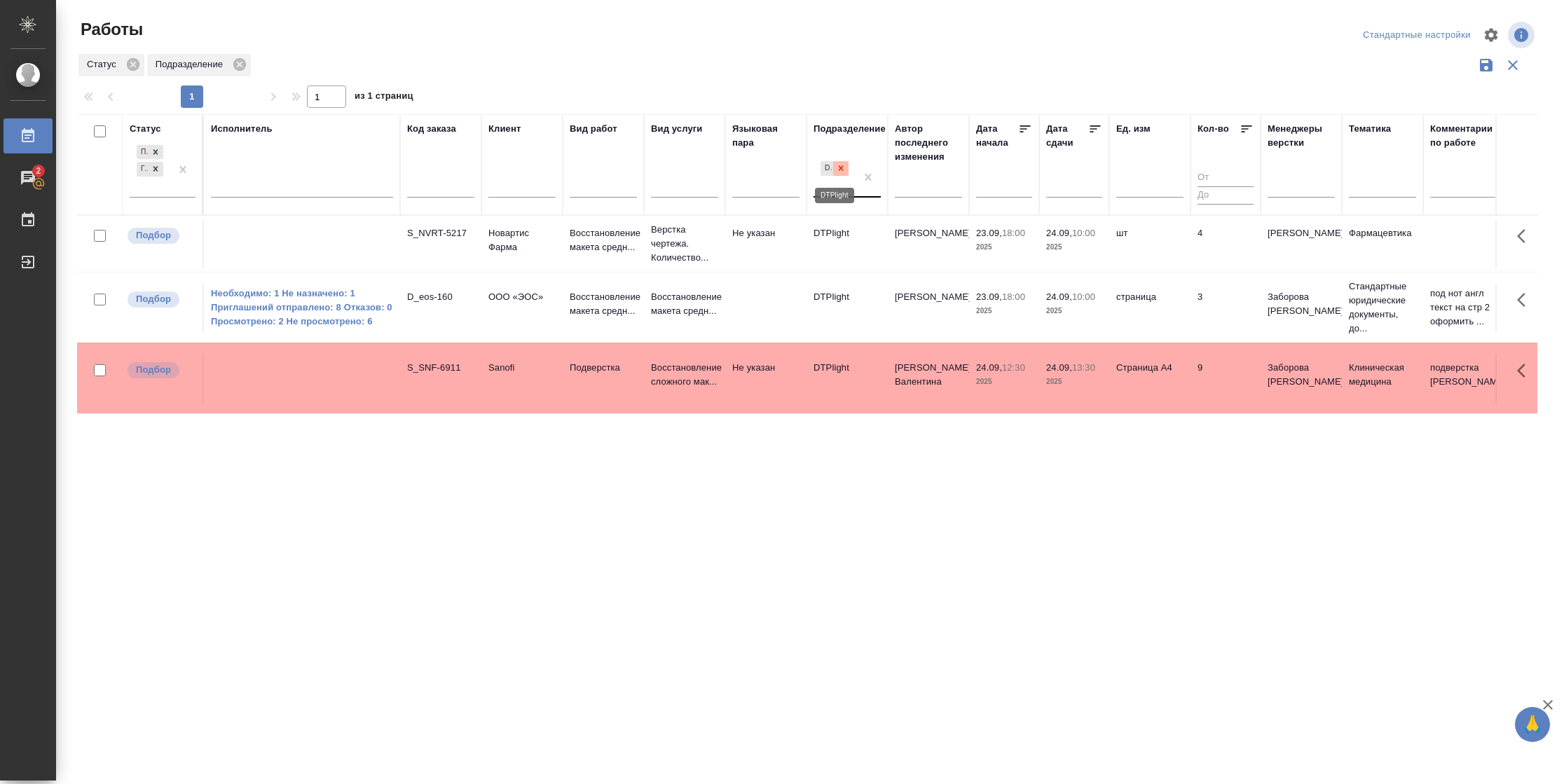
click at [839, 173] on icon at bounding box center [841, 168] width 10 height 10
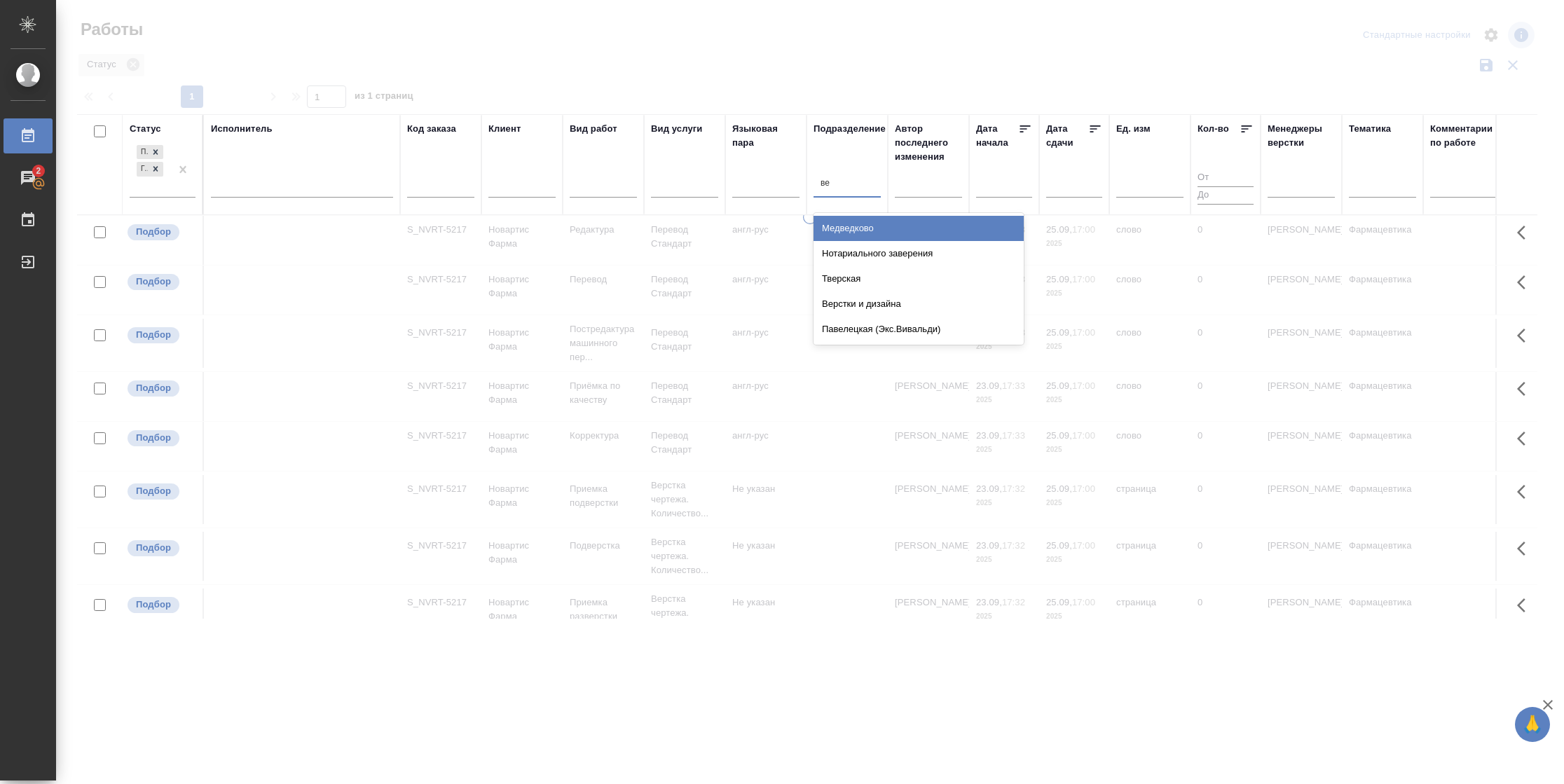
type input "вер"
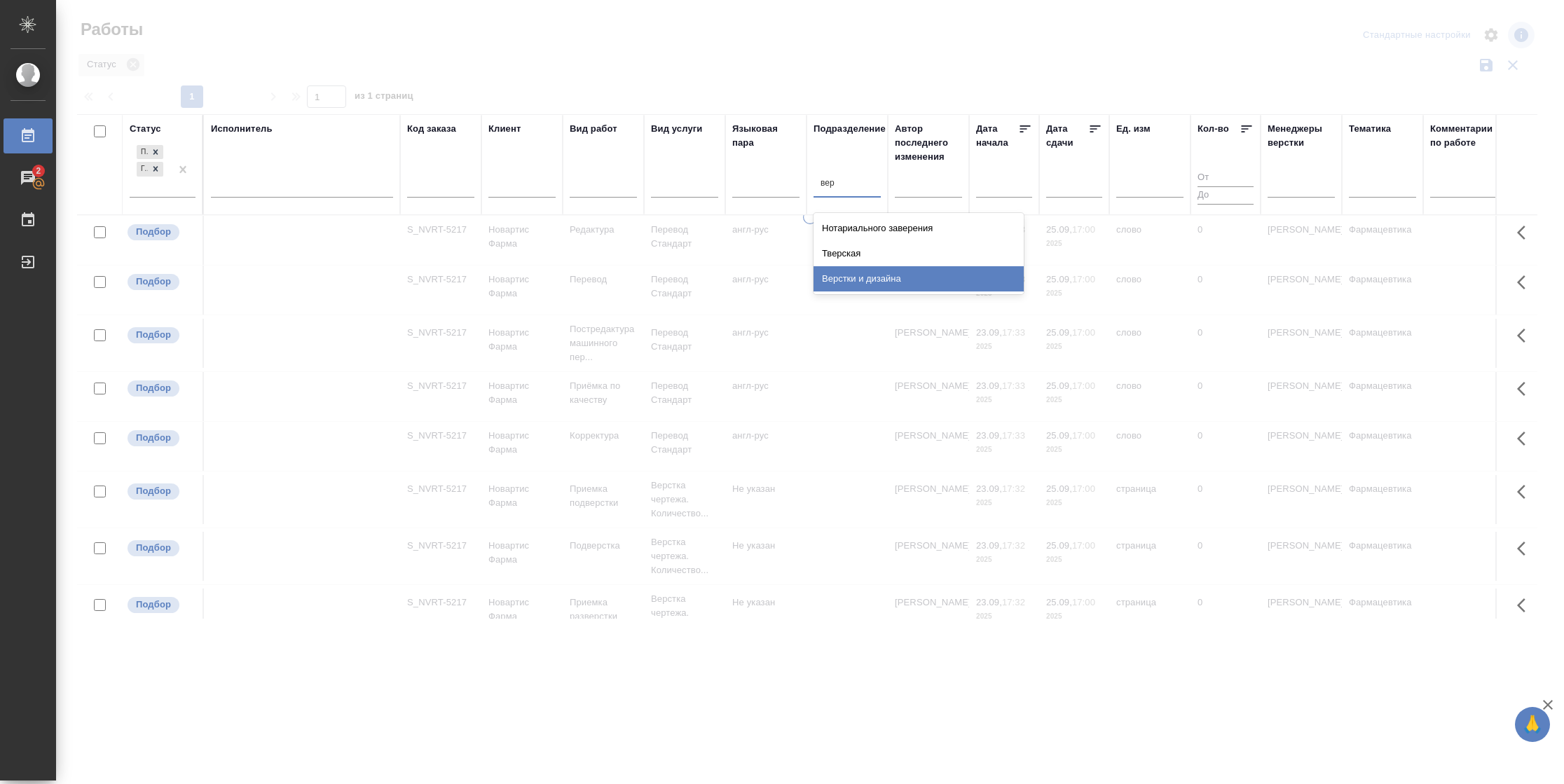
click at [890, 280] on div "Верстки и дизайна" at bounding box center [919, 279] width 211 height 26
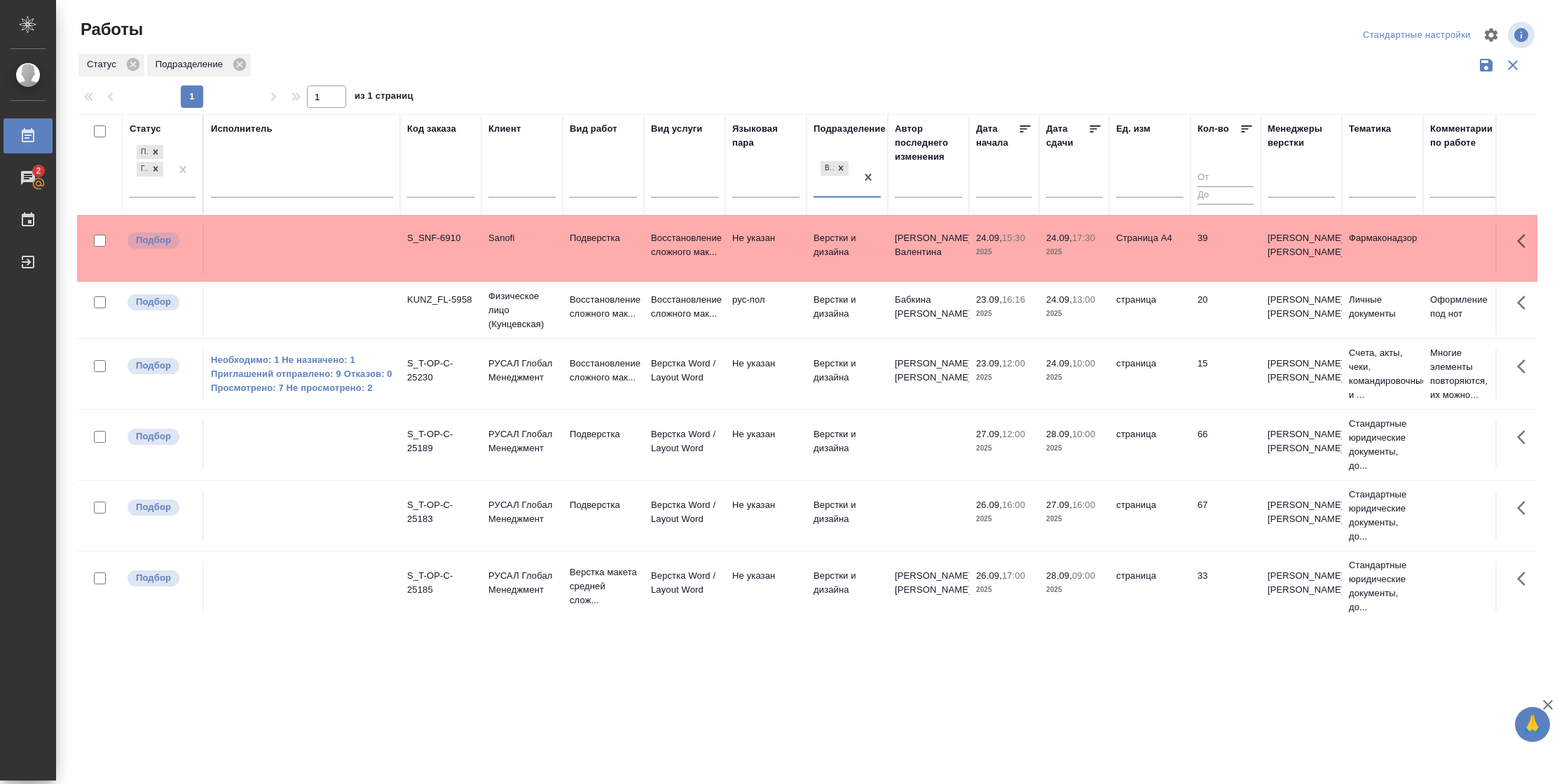
click at [1095, 131] on icon at bounding box center [1095, 129] width 14 height 14
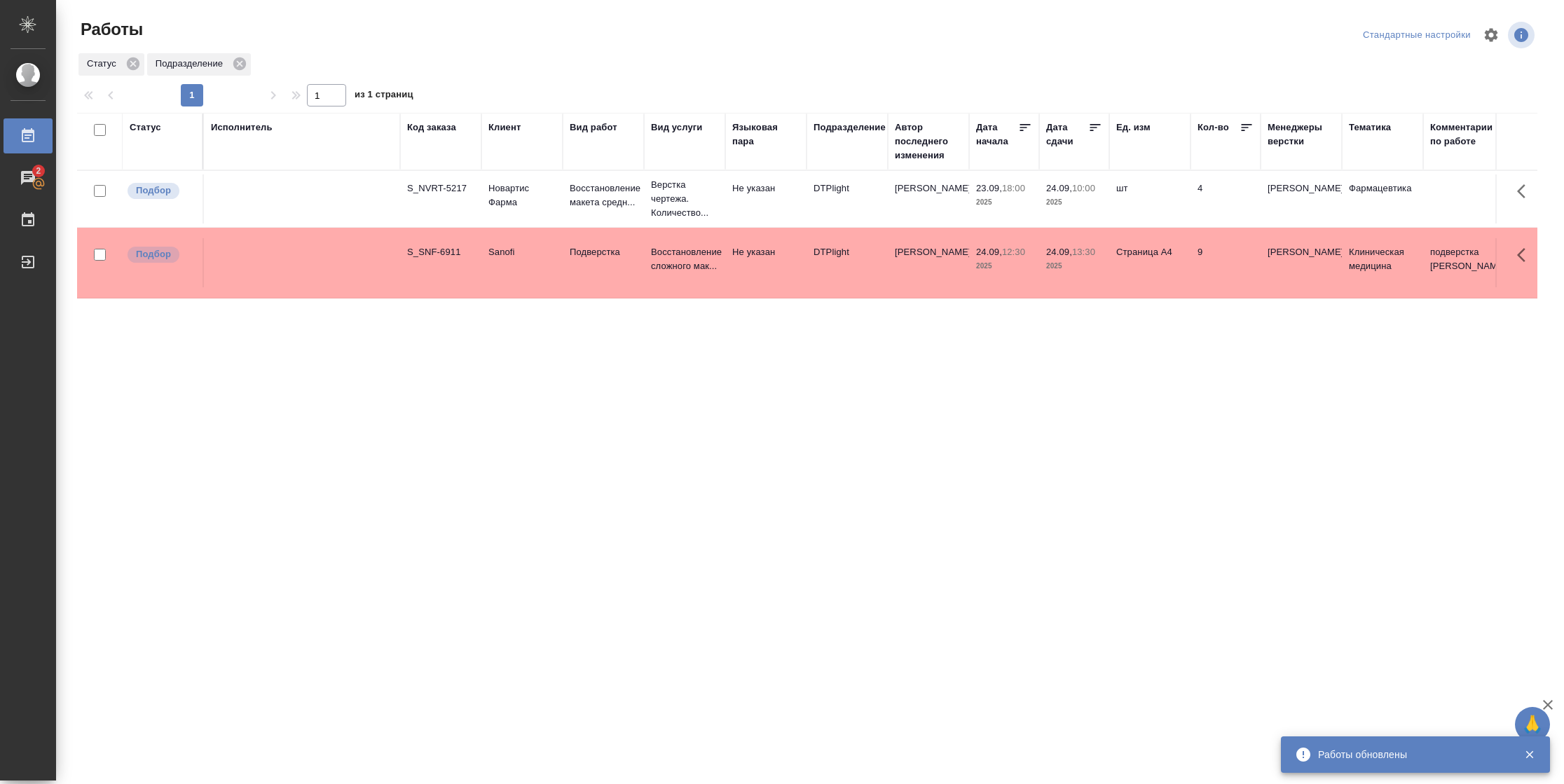
click at [854, 123] on div "Подразделение" at bounding box center [850, 127] width 72 height 14
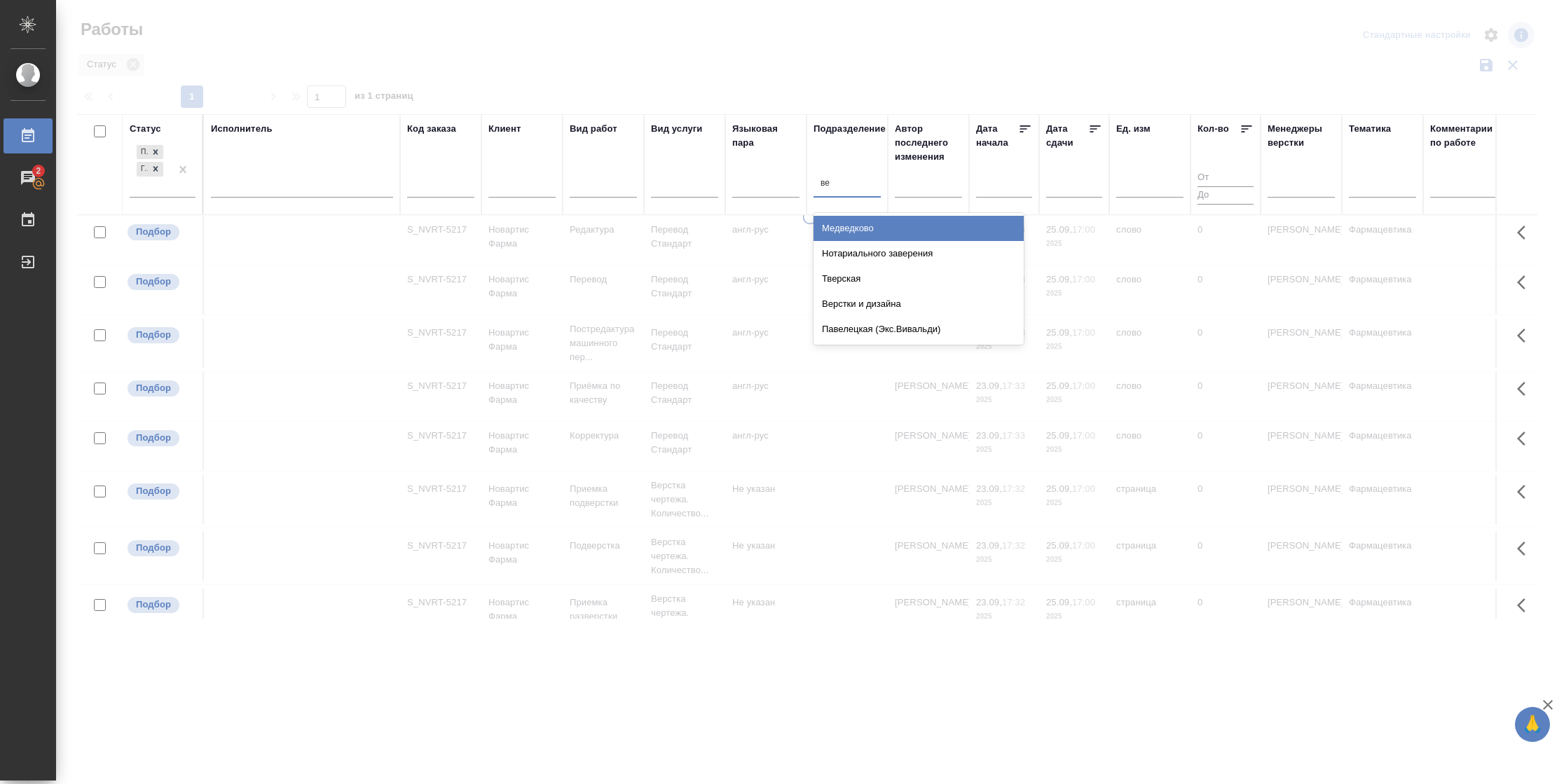
type input "вер"
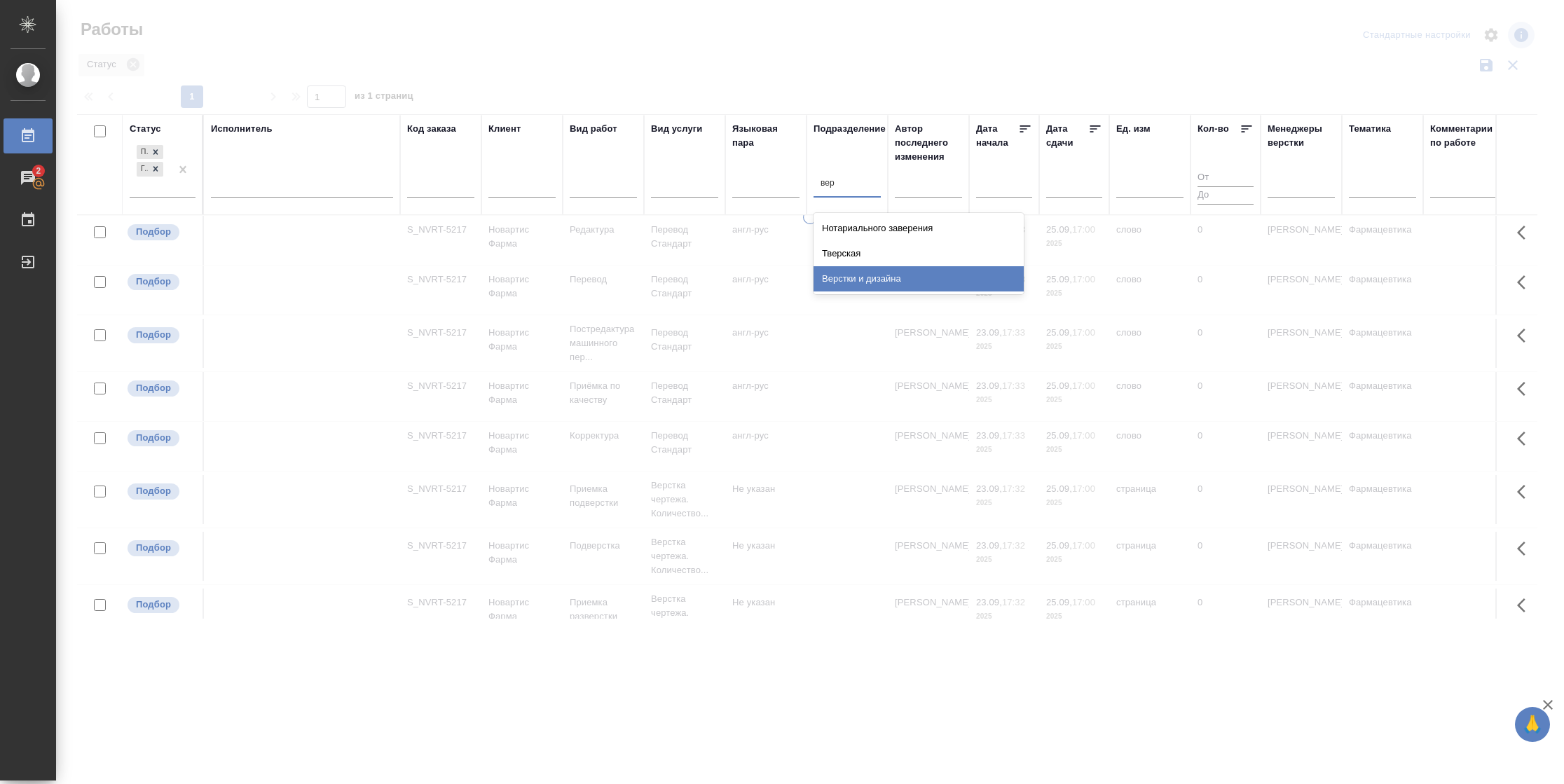
click at [884, 274] on div "Верстки и дизайна" at bounding box center [919, 279] width 211 height 26
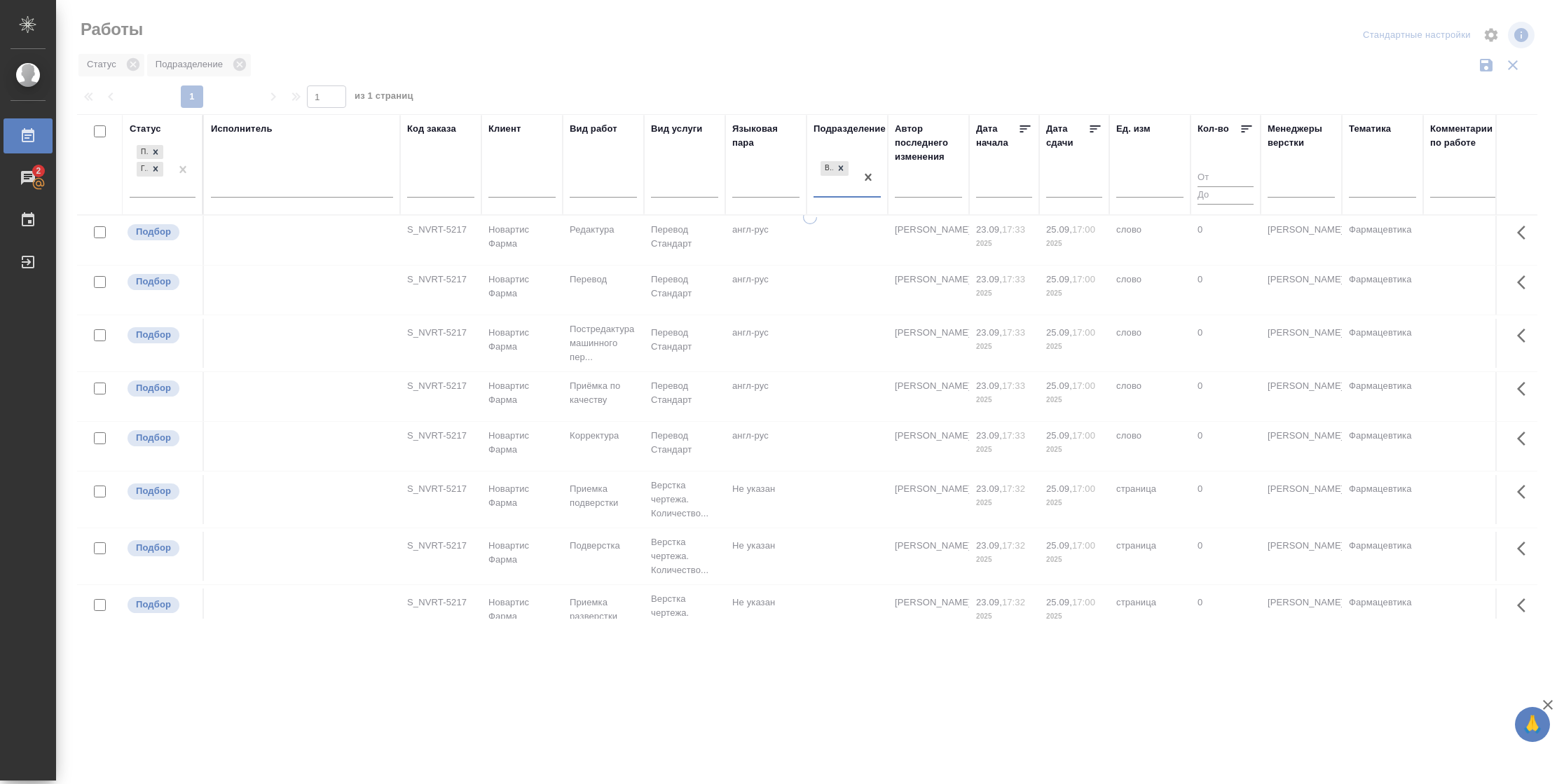
click at [1096, 131] on icon at bounding box center [1095, 129] width 14 height 14
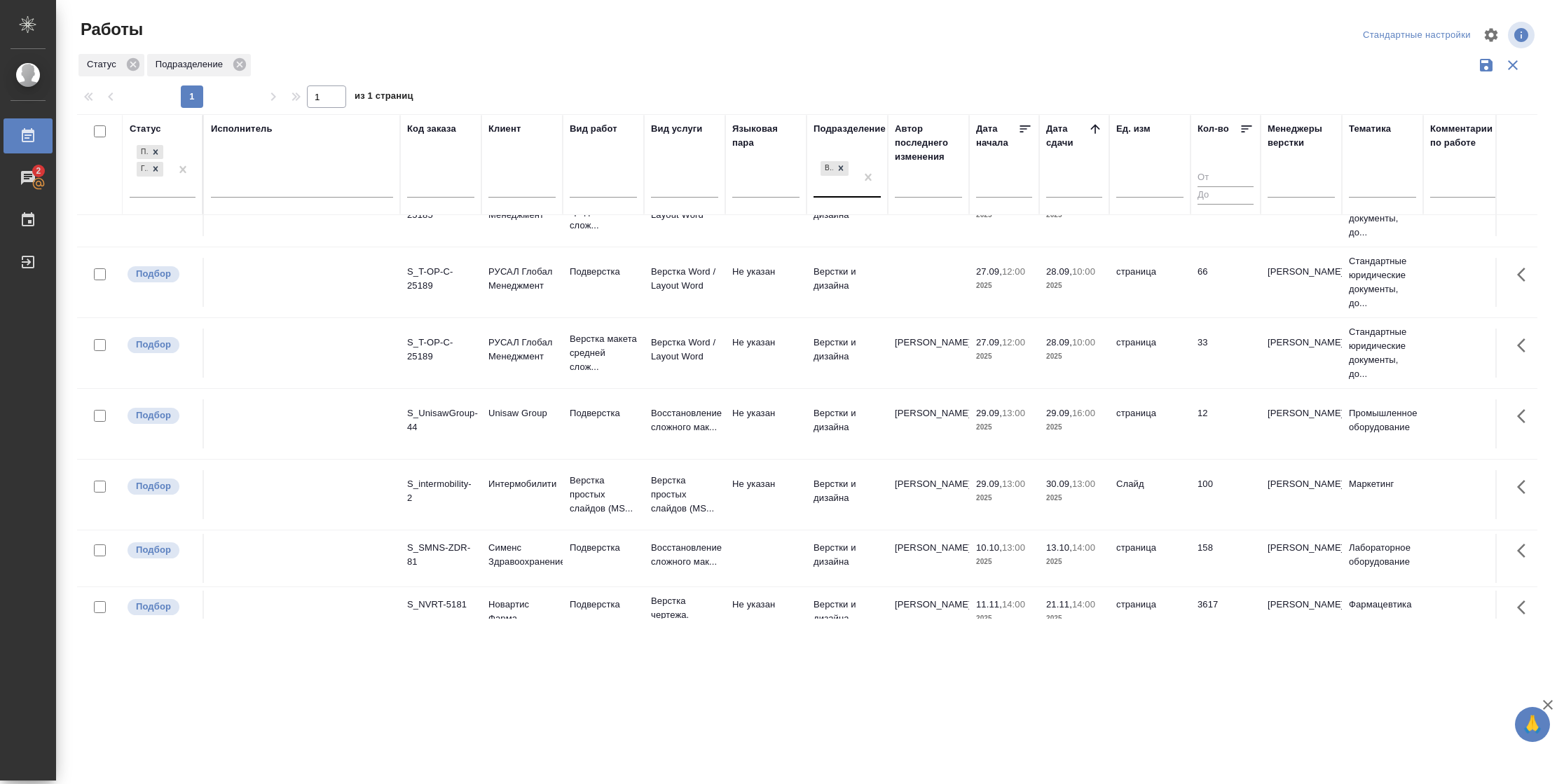
scroll to position [674, 0]
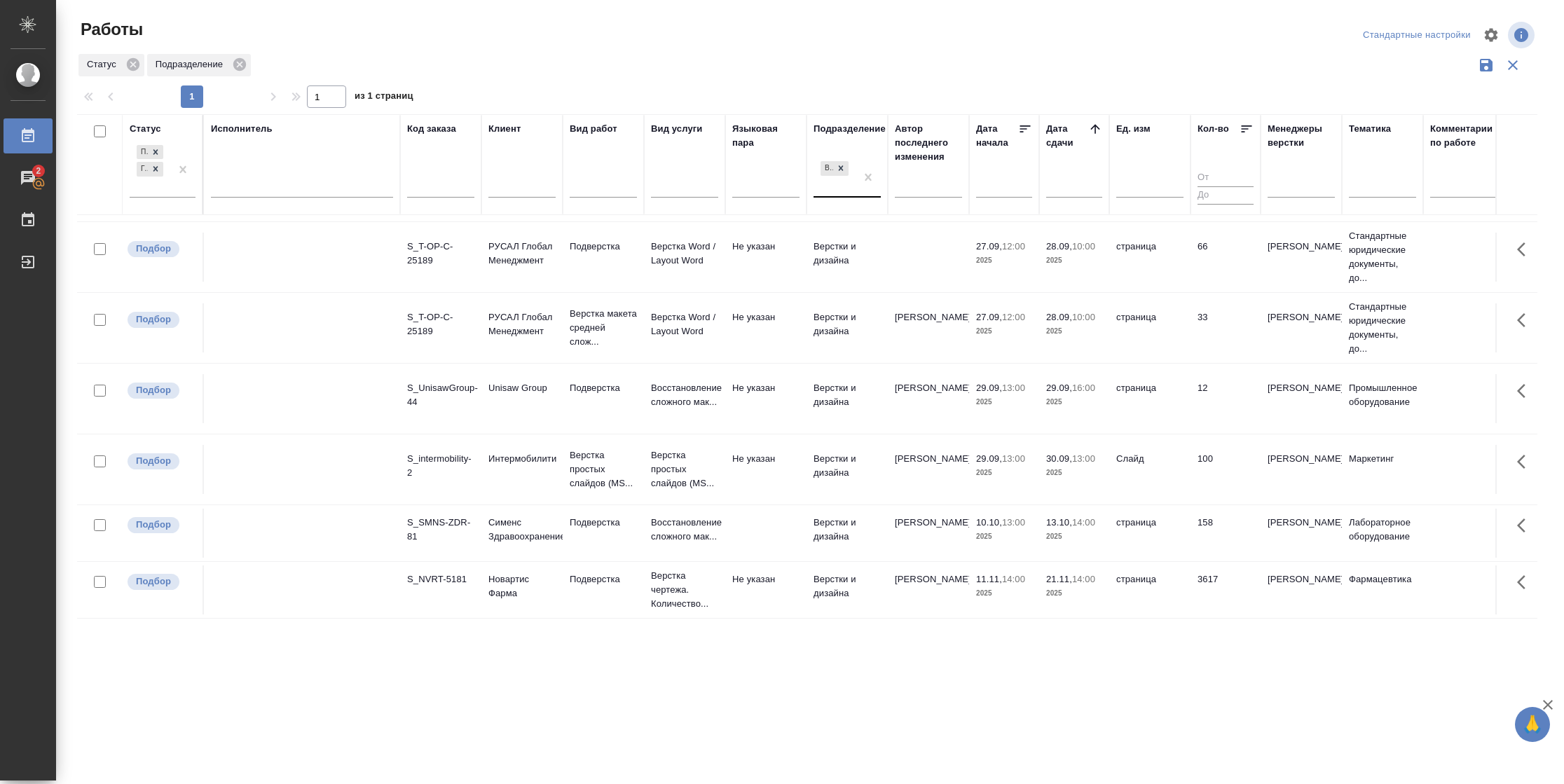
click at [1240, 468] on td "100" at bounding box center [1226, 469] width 70 height 49
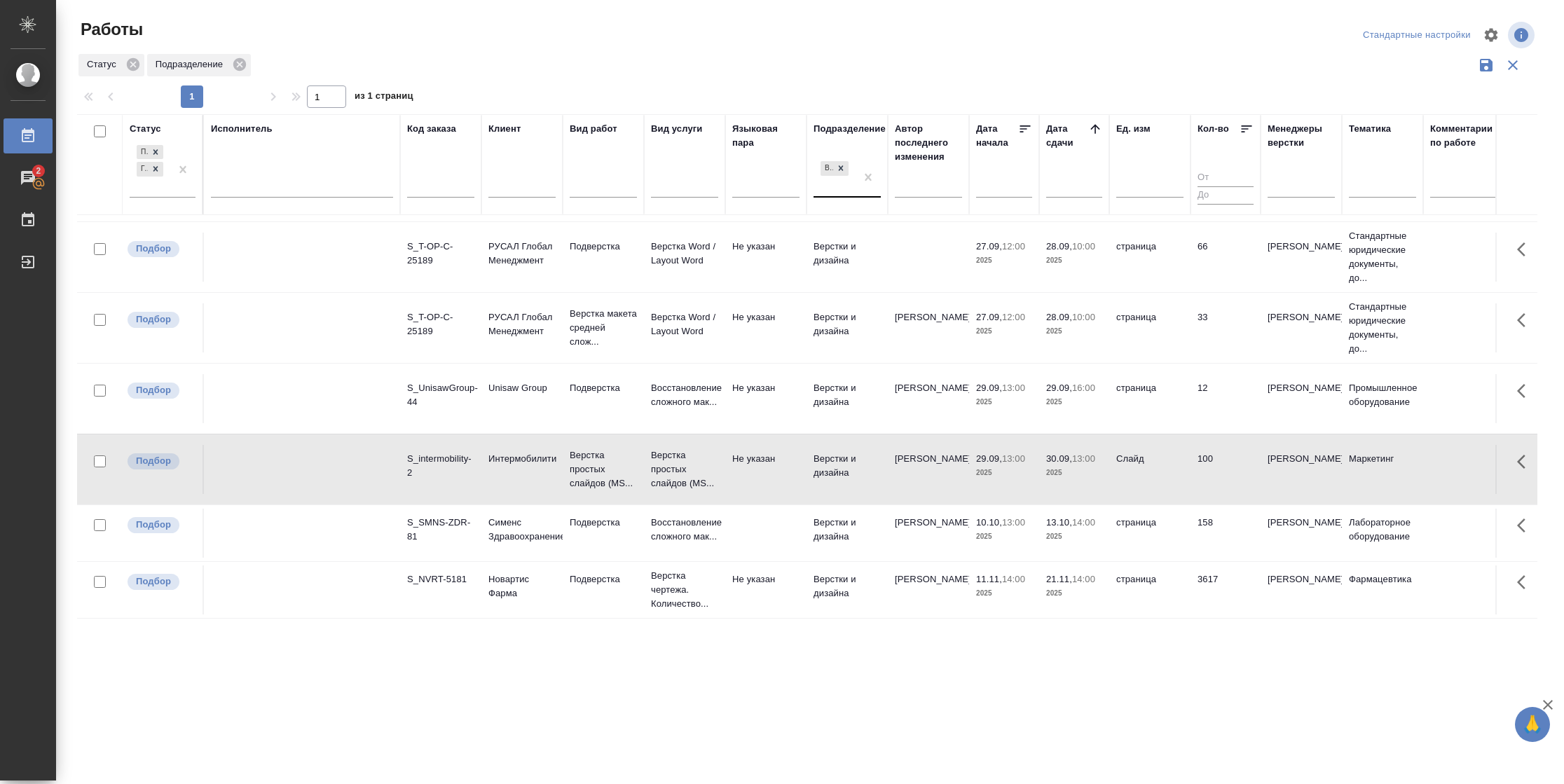
click at [1240, 468] on td "100" at bounding box center [1226, 469] width 70 height 49
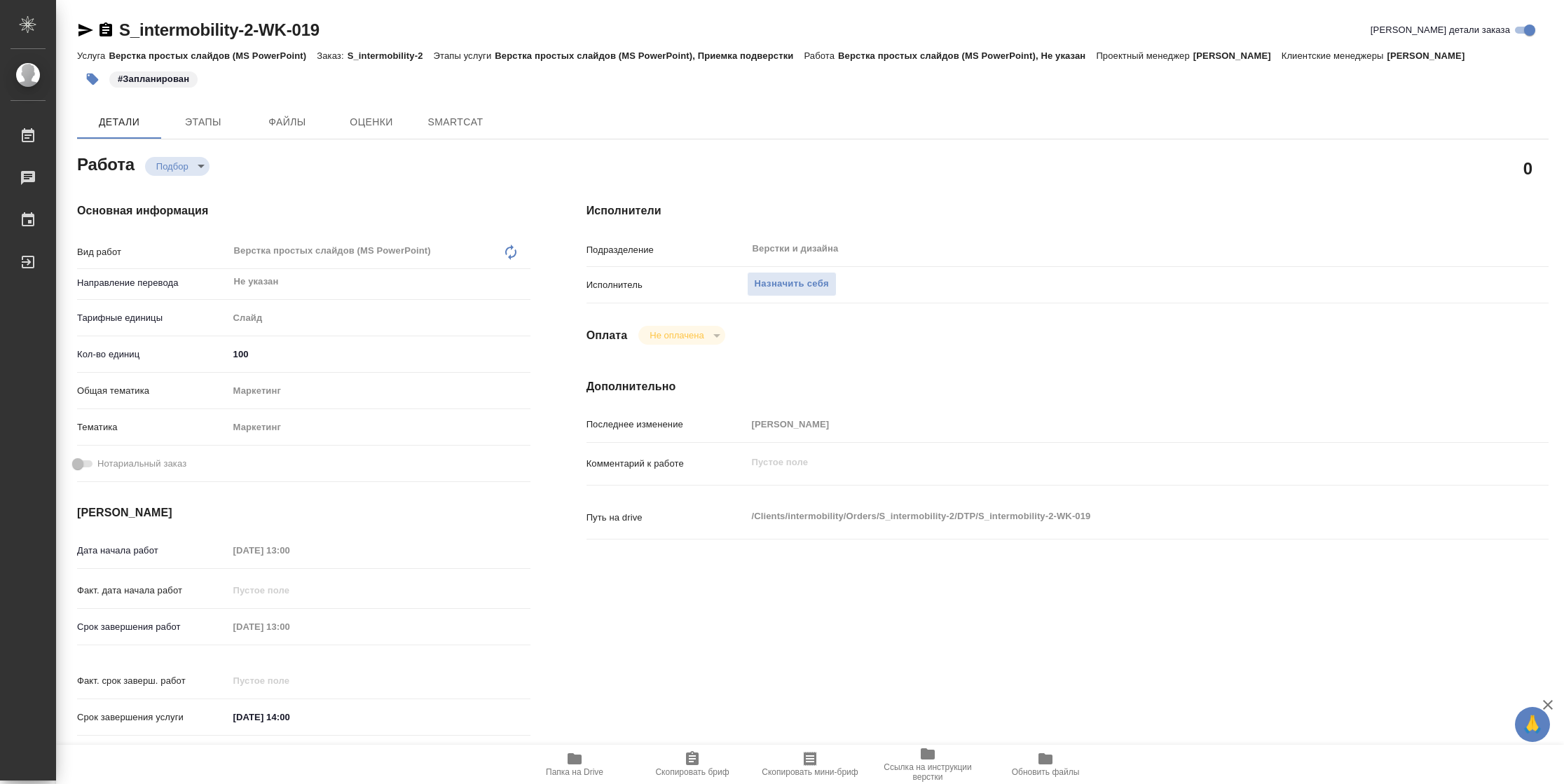
type textarea "x"
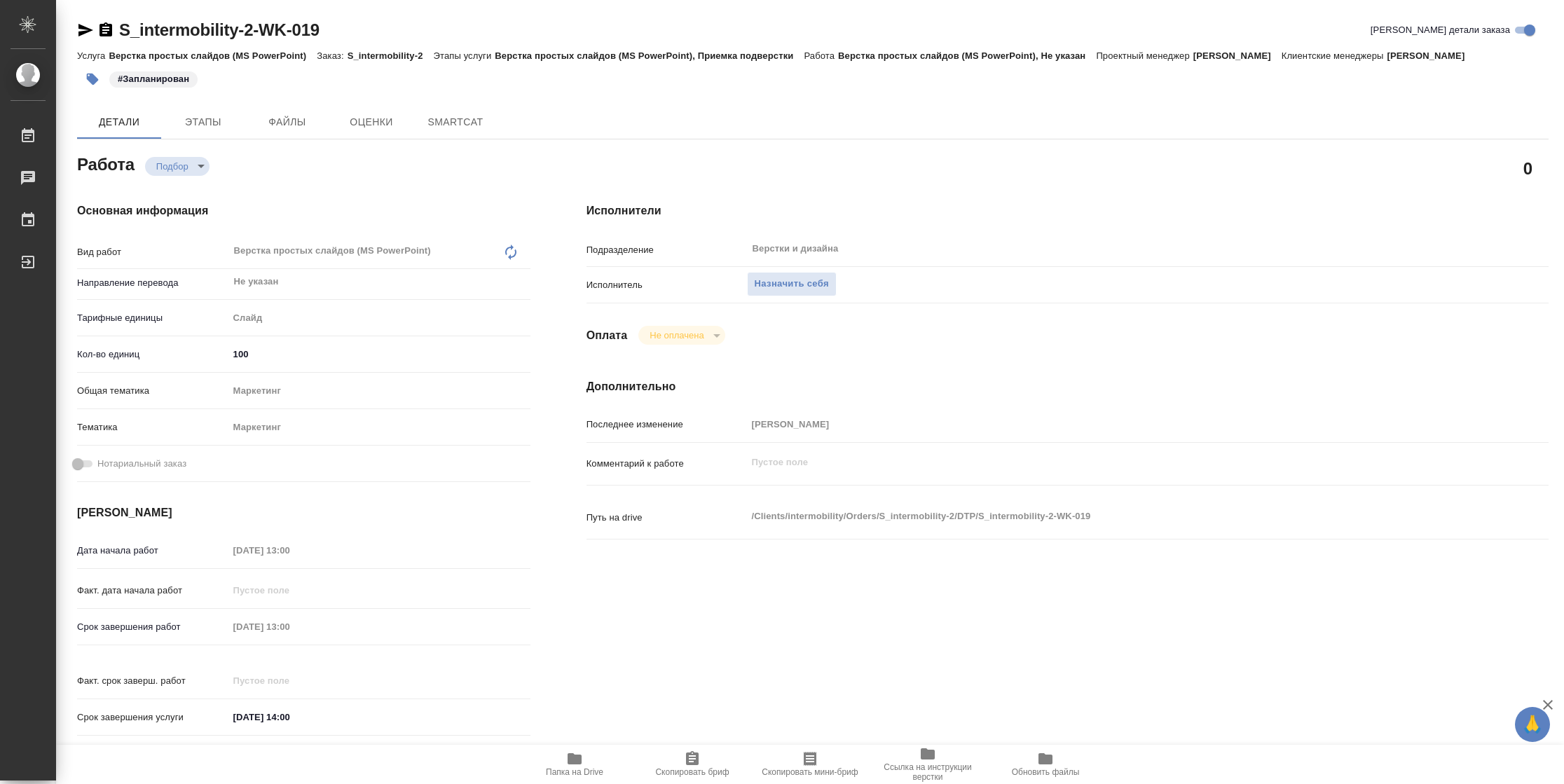
type textarea "x"
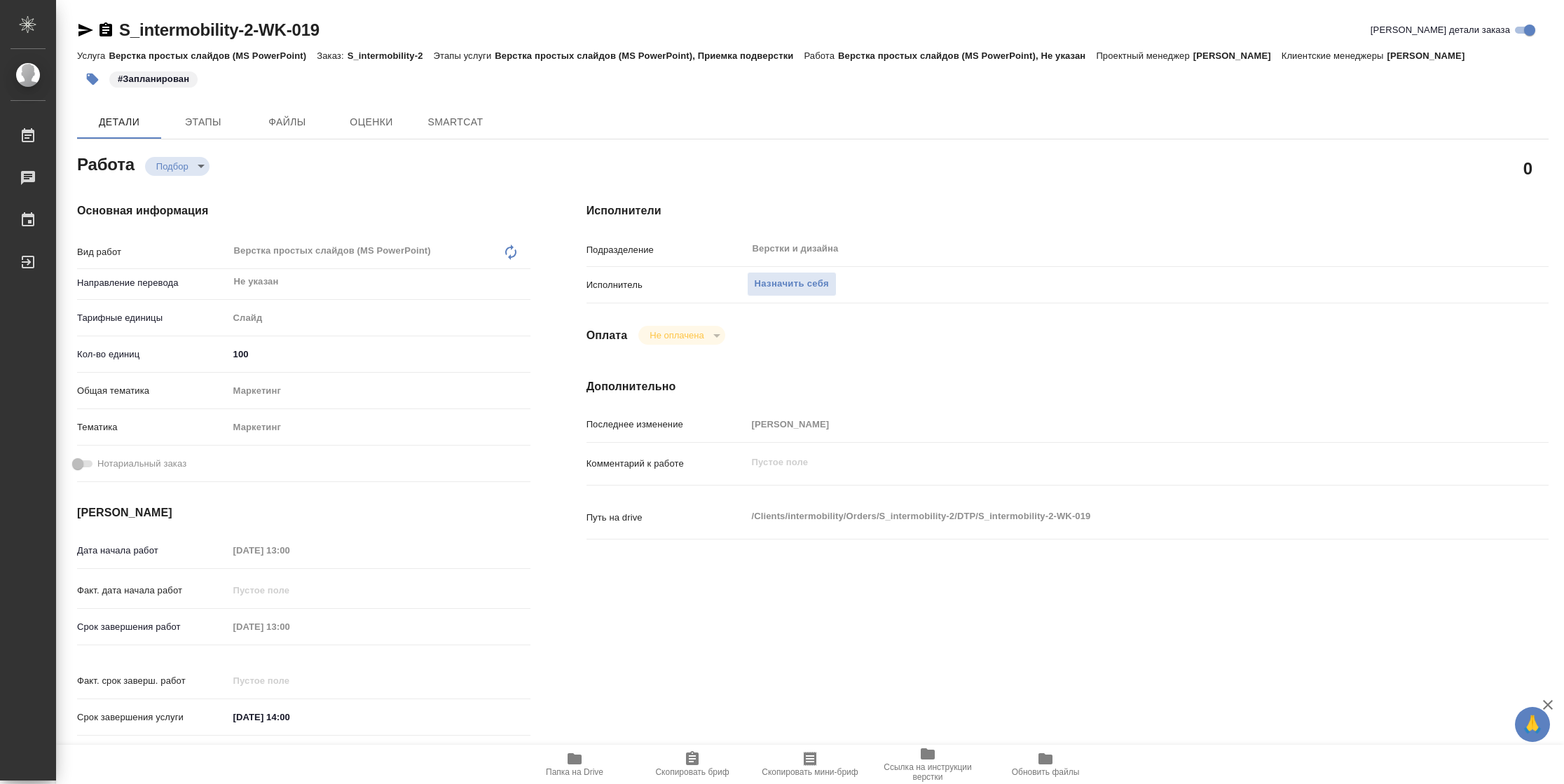
type textarea "x"
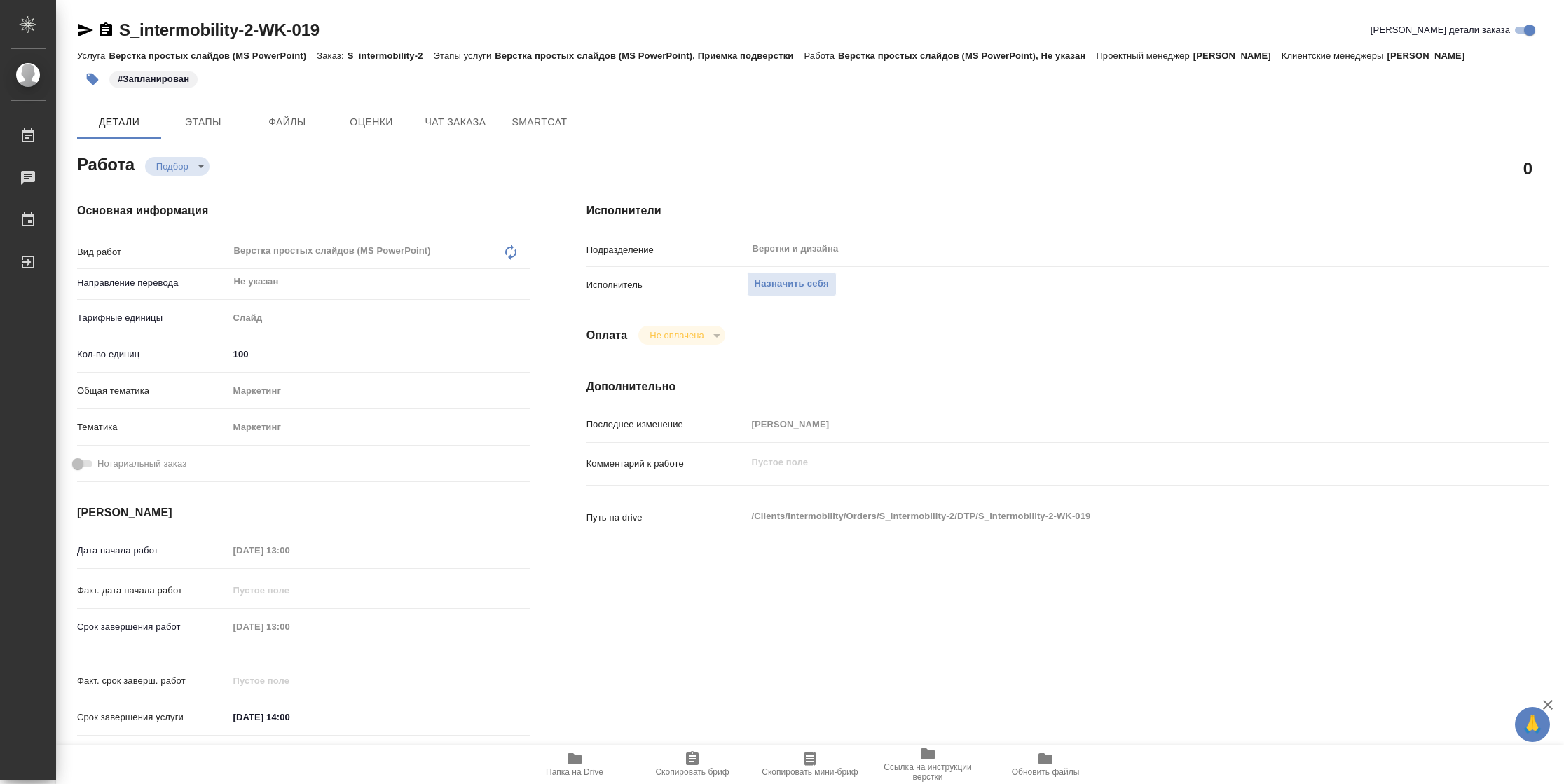
type textarea "x"
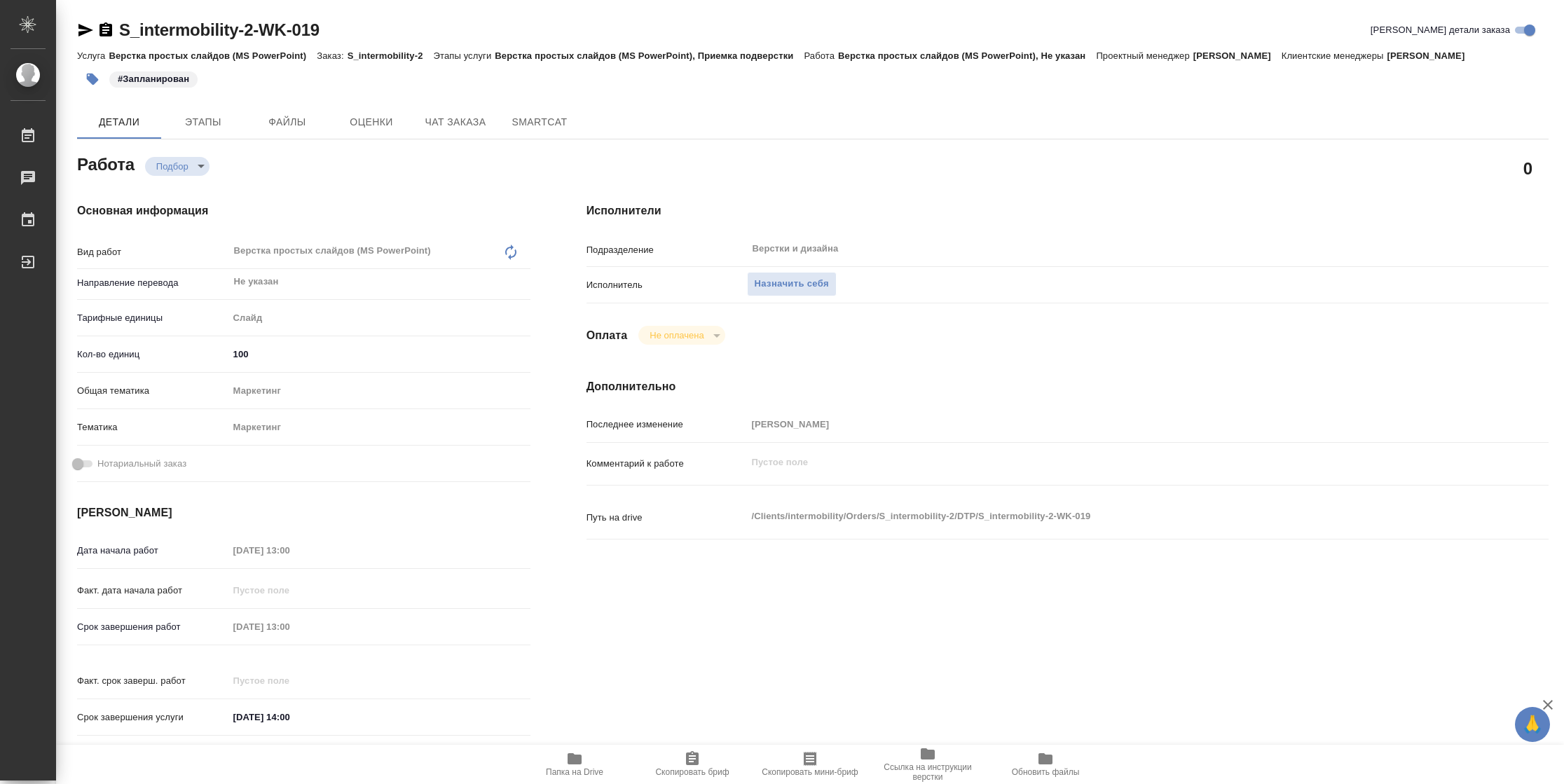
type textarea "x"
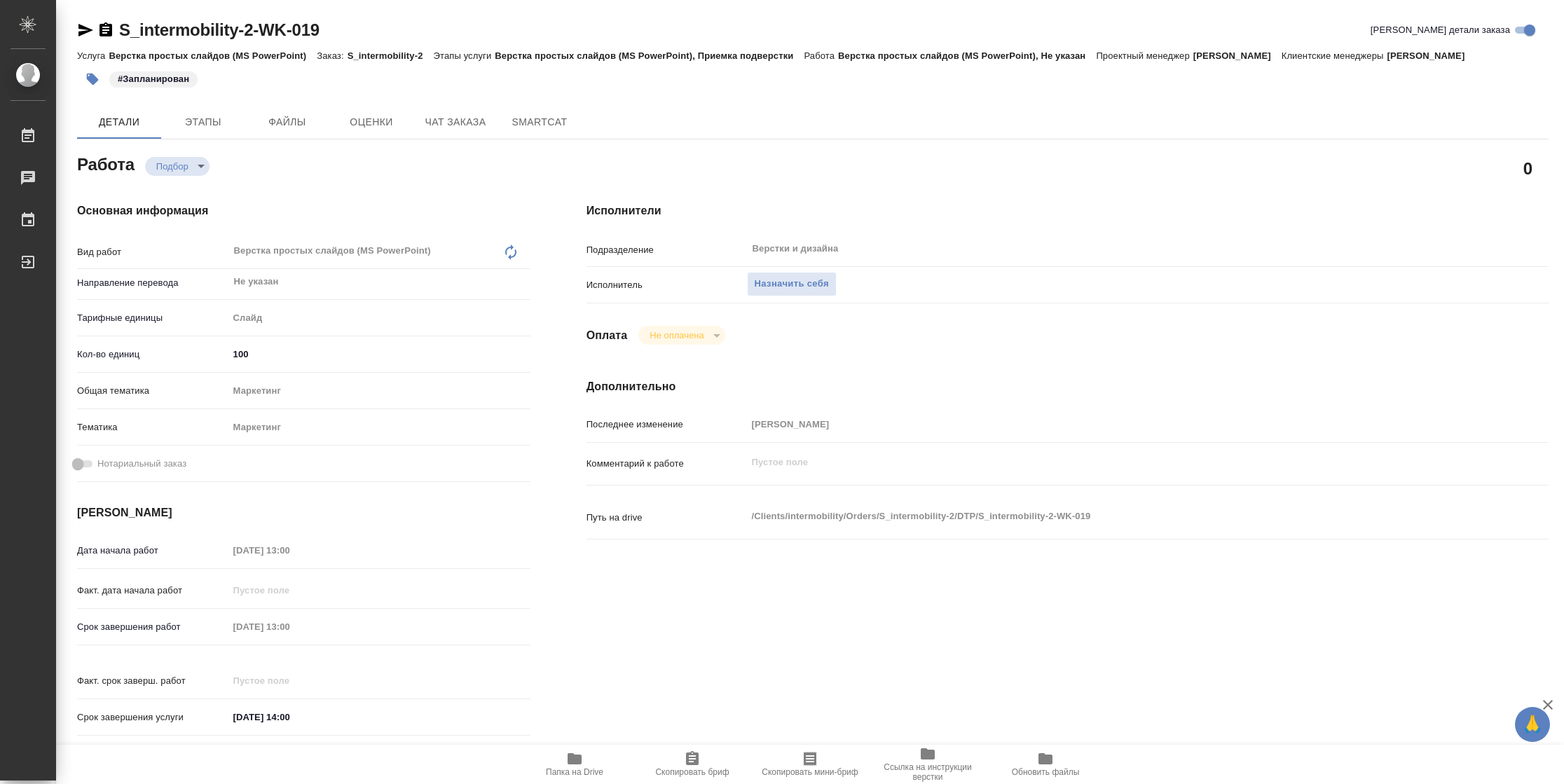
click at [573, 761] on icon "button" at bounding box center [574, 758] width 14 height 11
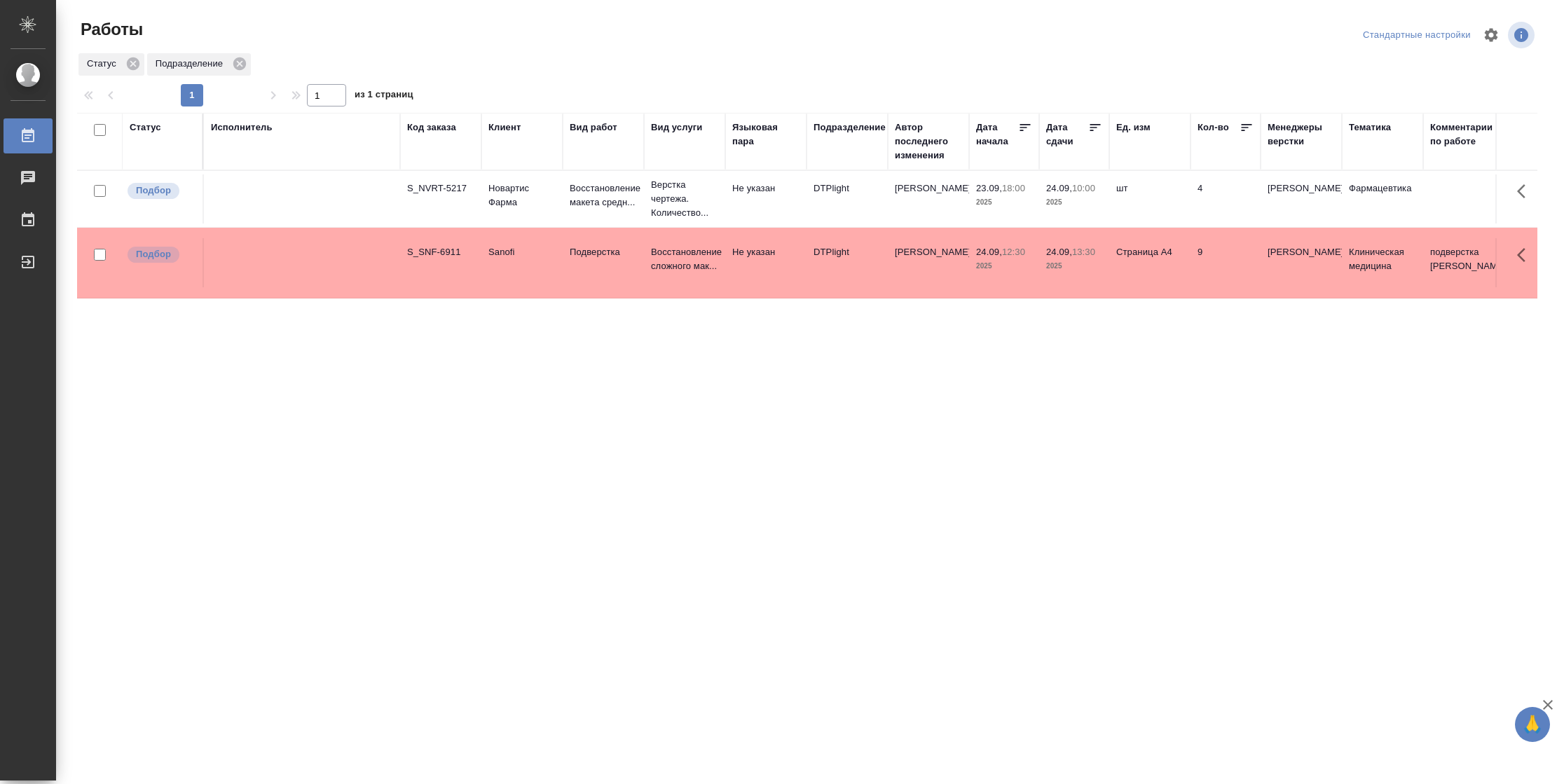
click at [834, 120] on div "Подразделение" at bounding box center [850, 127] width 72 height 14
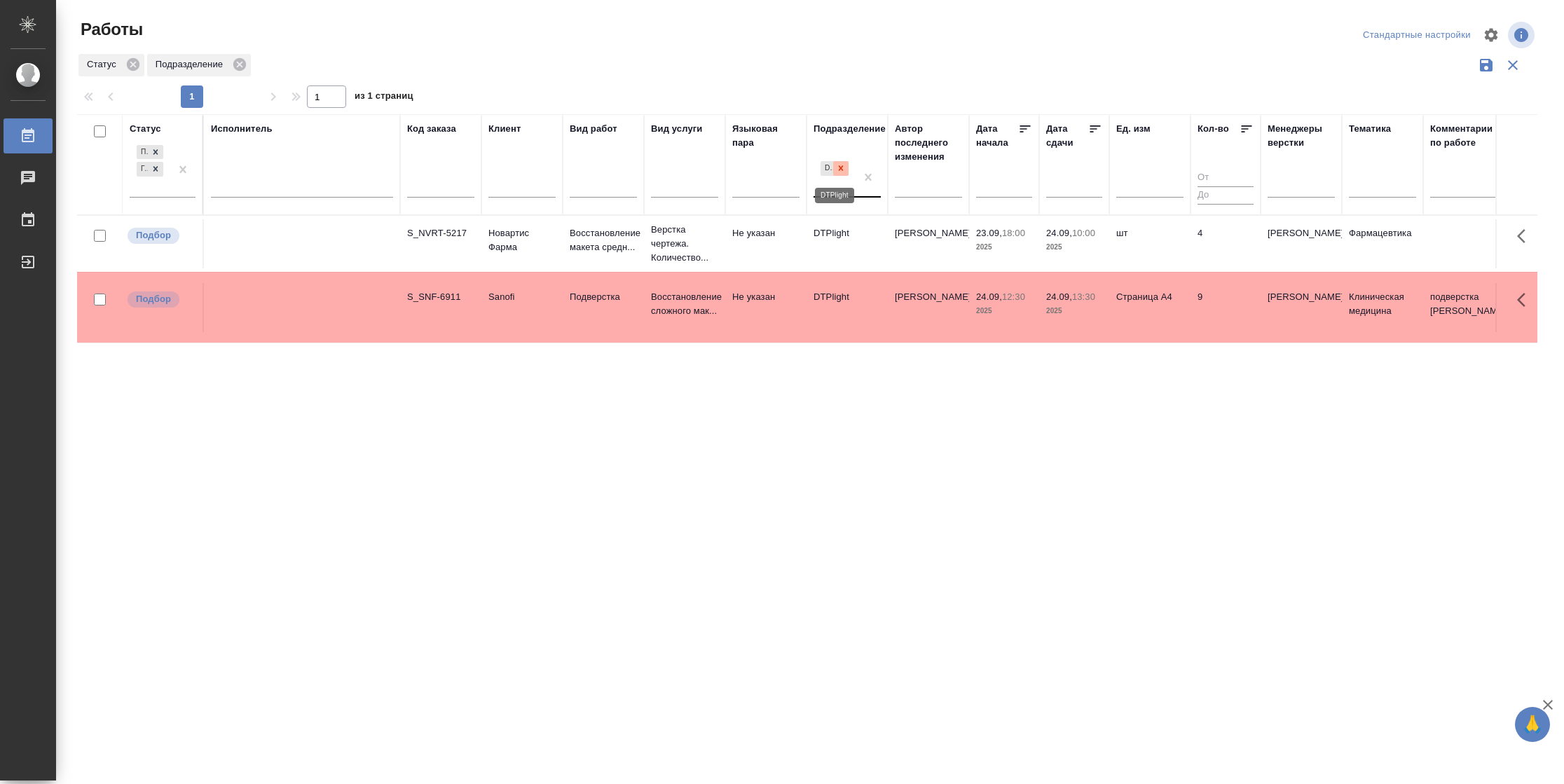
click at [840, 170] on icon at bounding box center [841, 168] width 5 height 5
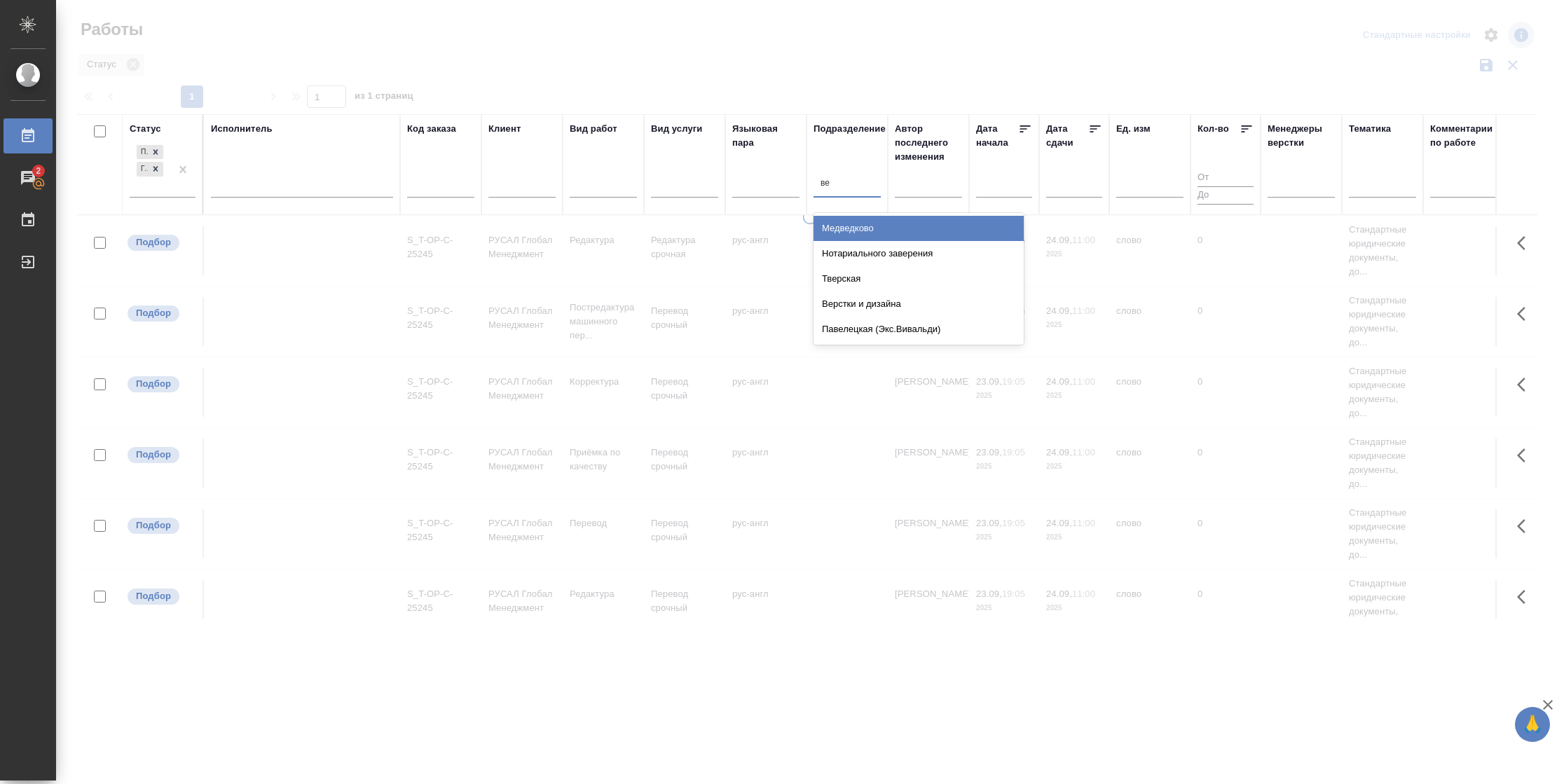
type input "вер"
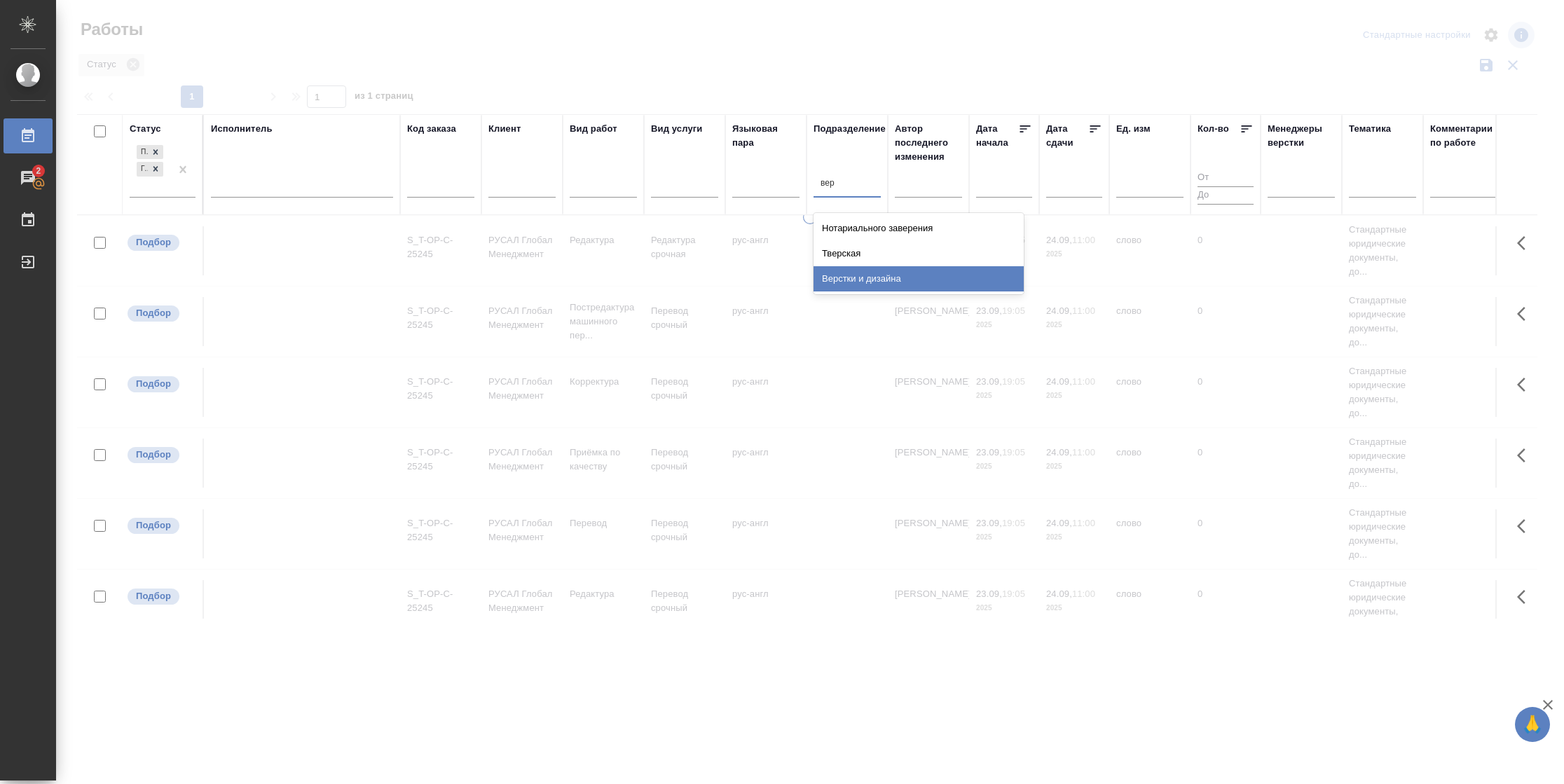
click at [890, 271] on div "Верстки и дизайна" at bounding box center [919, 279] width 211 height 26
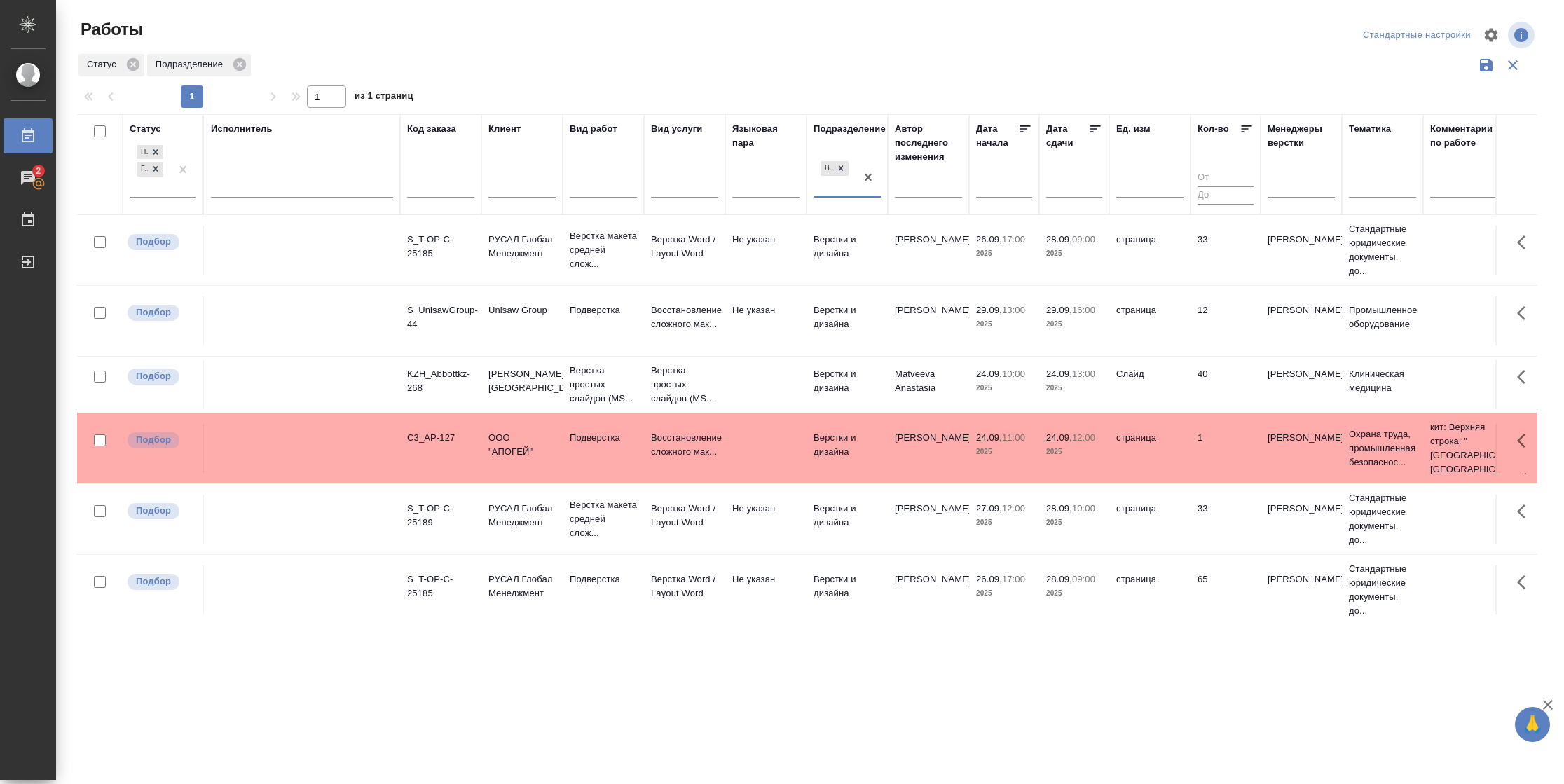
scroll to position [674, 0]
